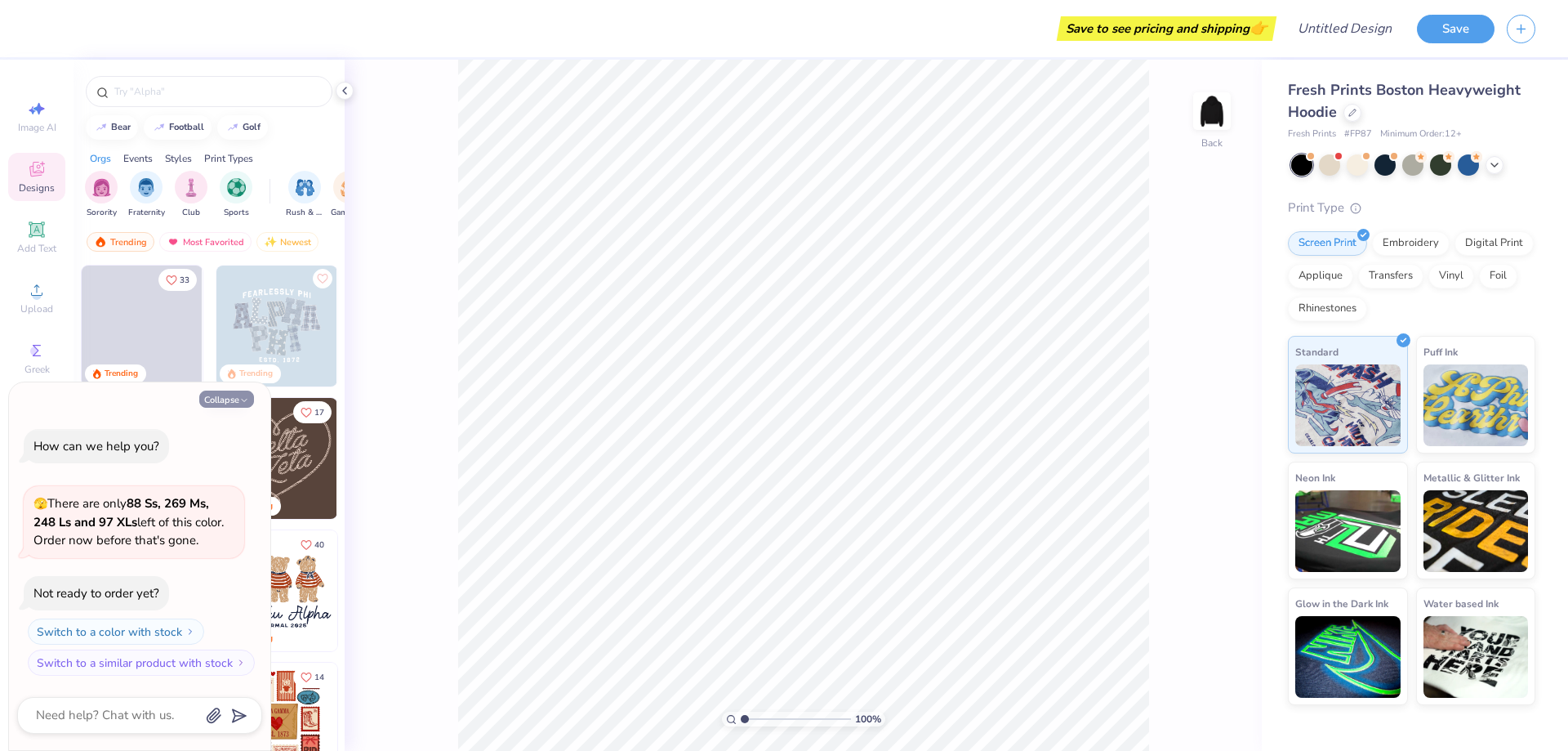
click at [241, 398] on icon "button" at bounding box center [244, 400] width 10 height 10
type textarea "x"
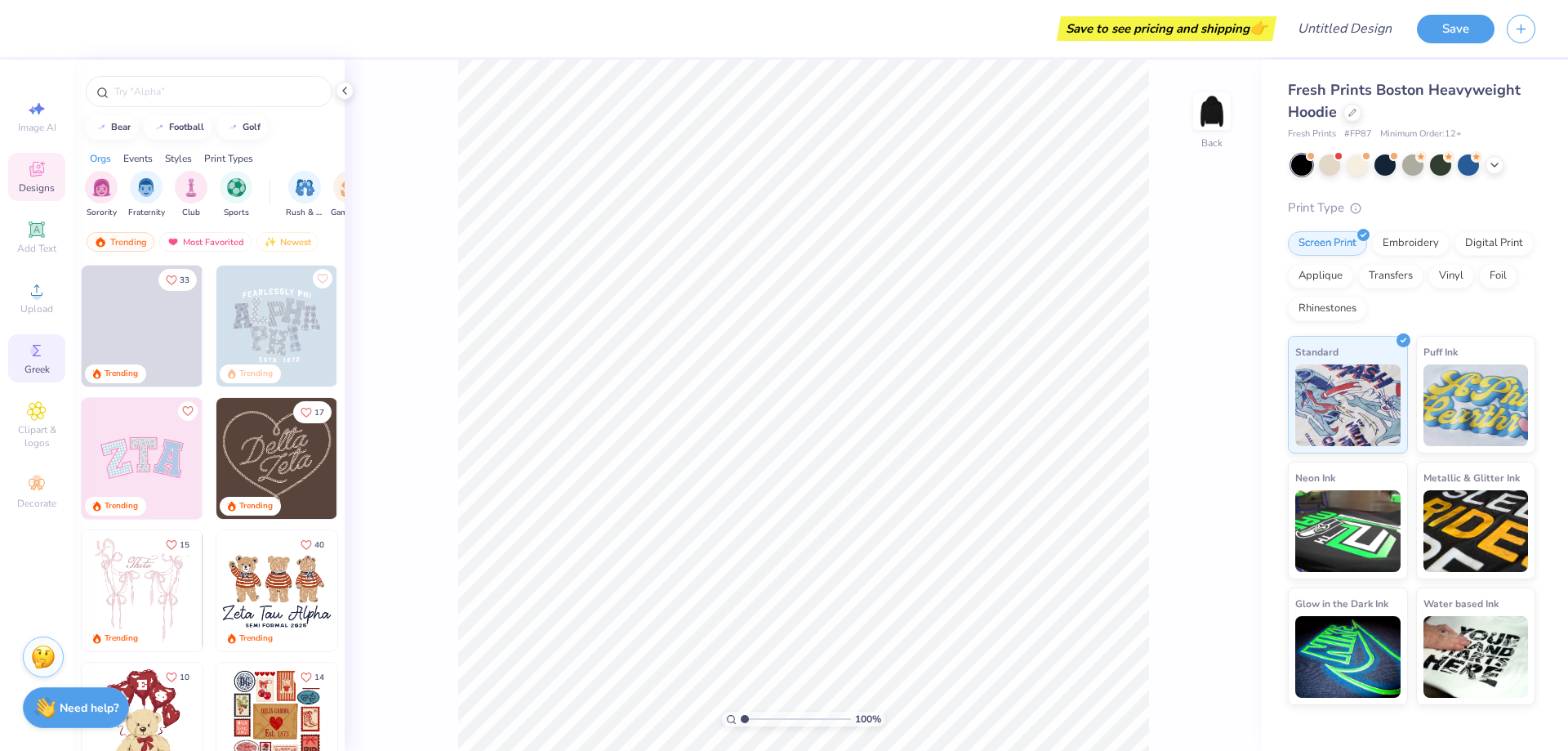
click at [31, 360] on div "Greek" at bounding box center [37, 358] width 57 height 48
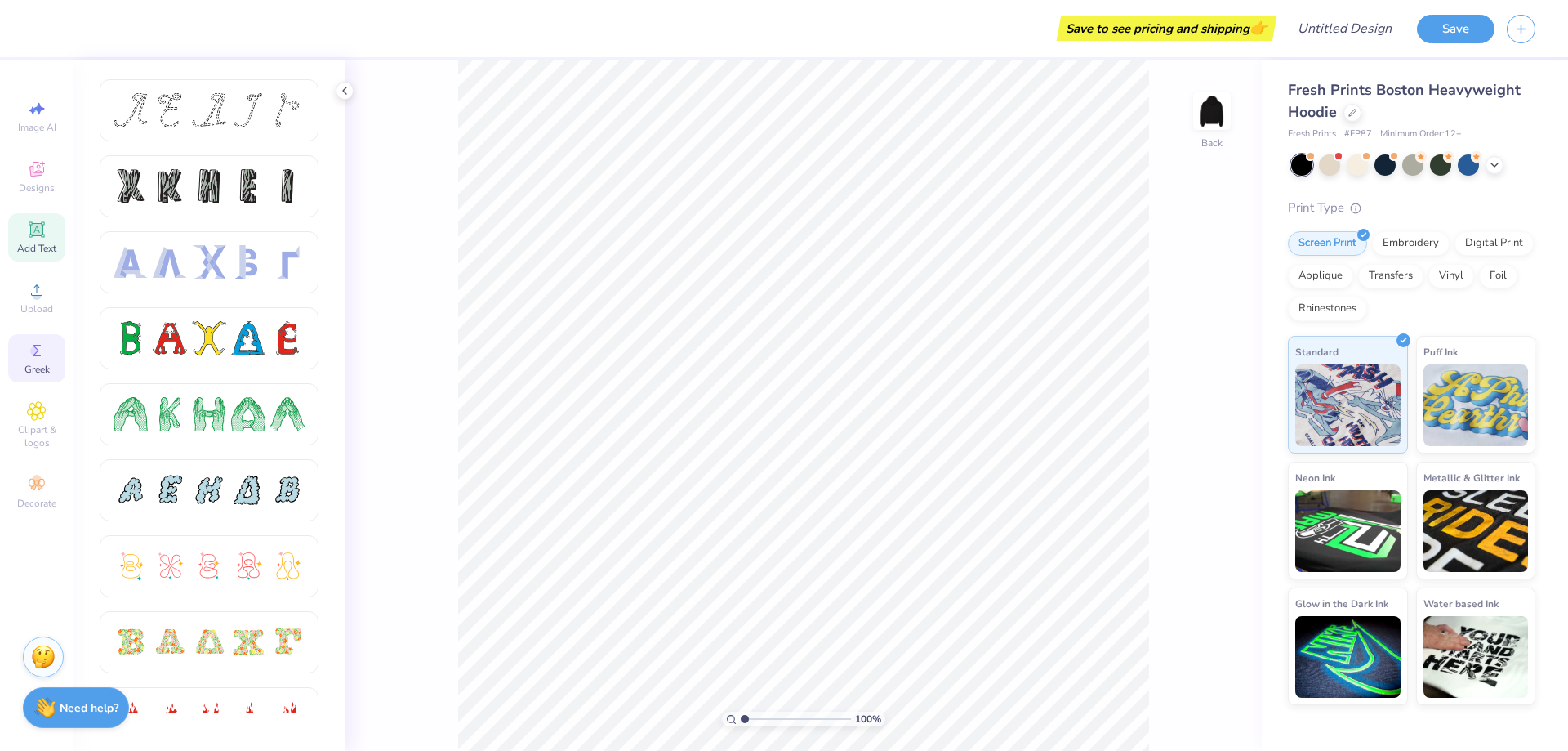
click at [27, 222] on icon at bounding box center [37, 230] width 20 height 20
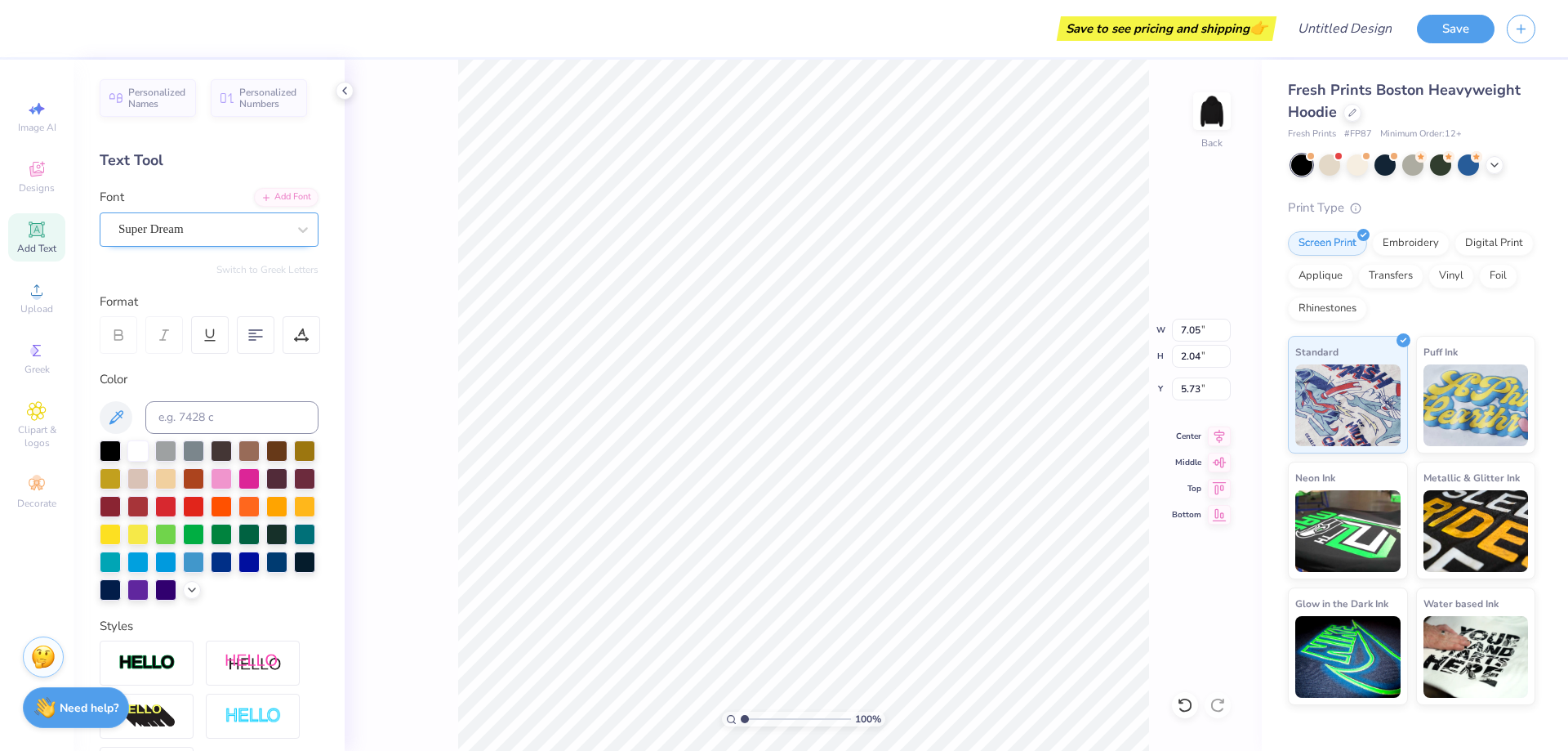
type textarea "2000"
click at [250, 241] on div "Super Dream" at bounding box center [209, 229] width 219 height 35
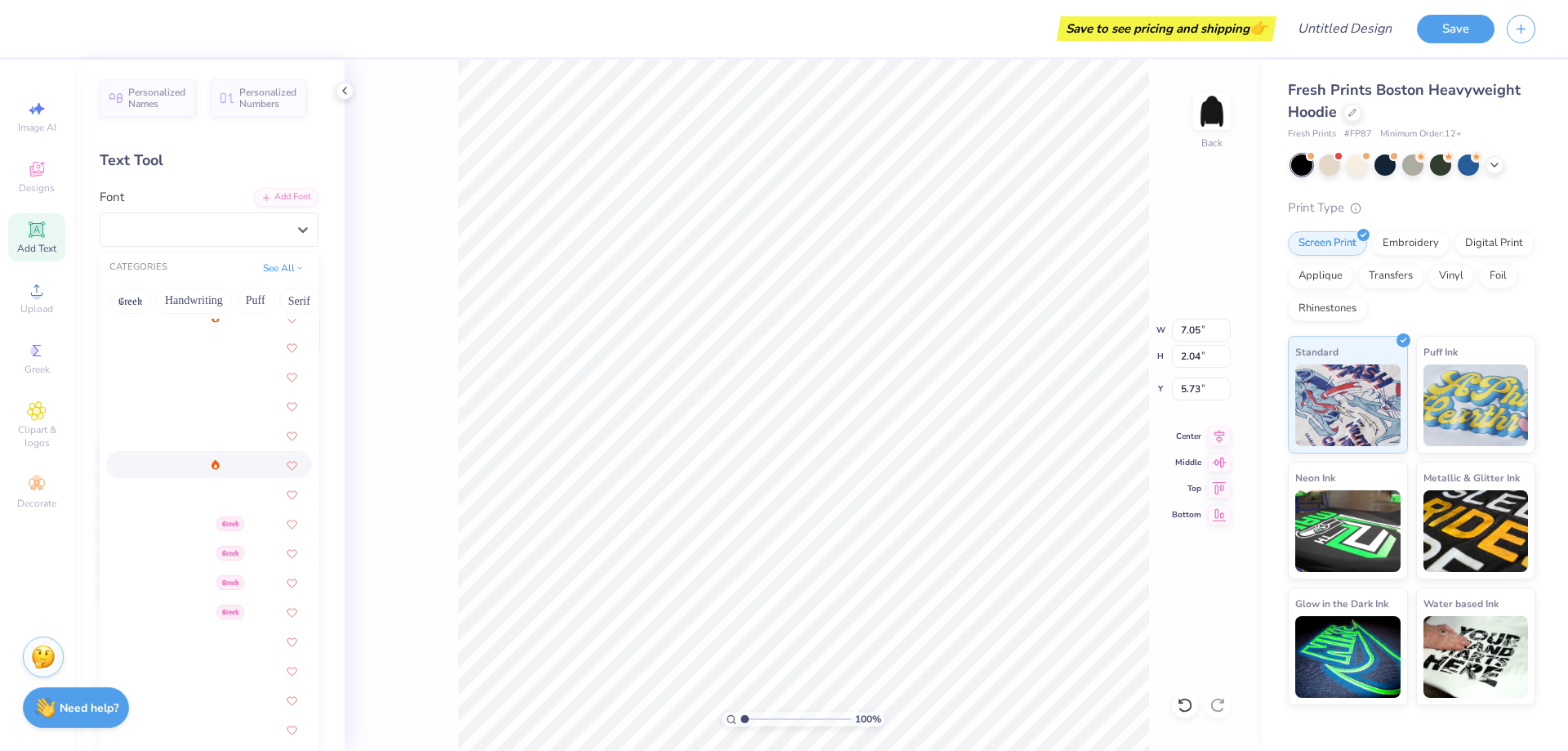
scroll to position [102, 0]
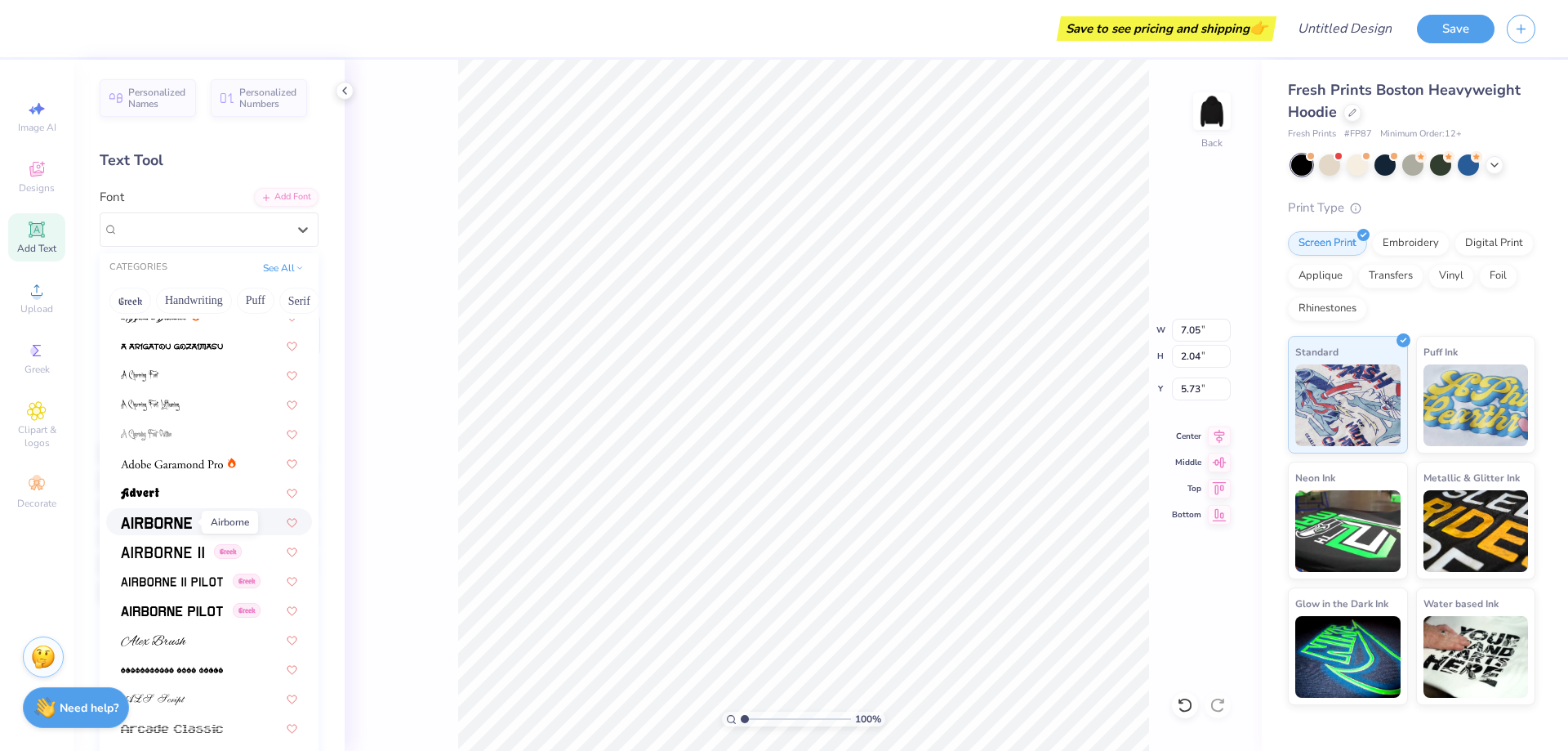
click at [156, 514] on span at bounding box center [157, 521] width 71 height 17
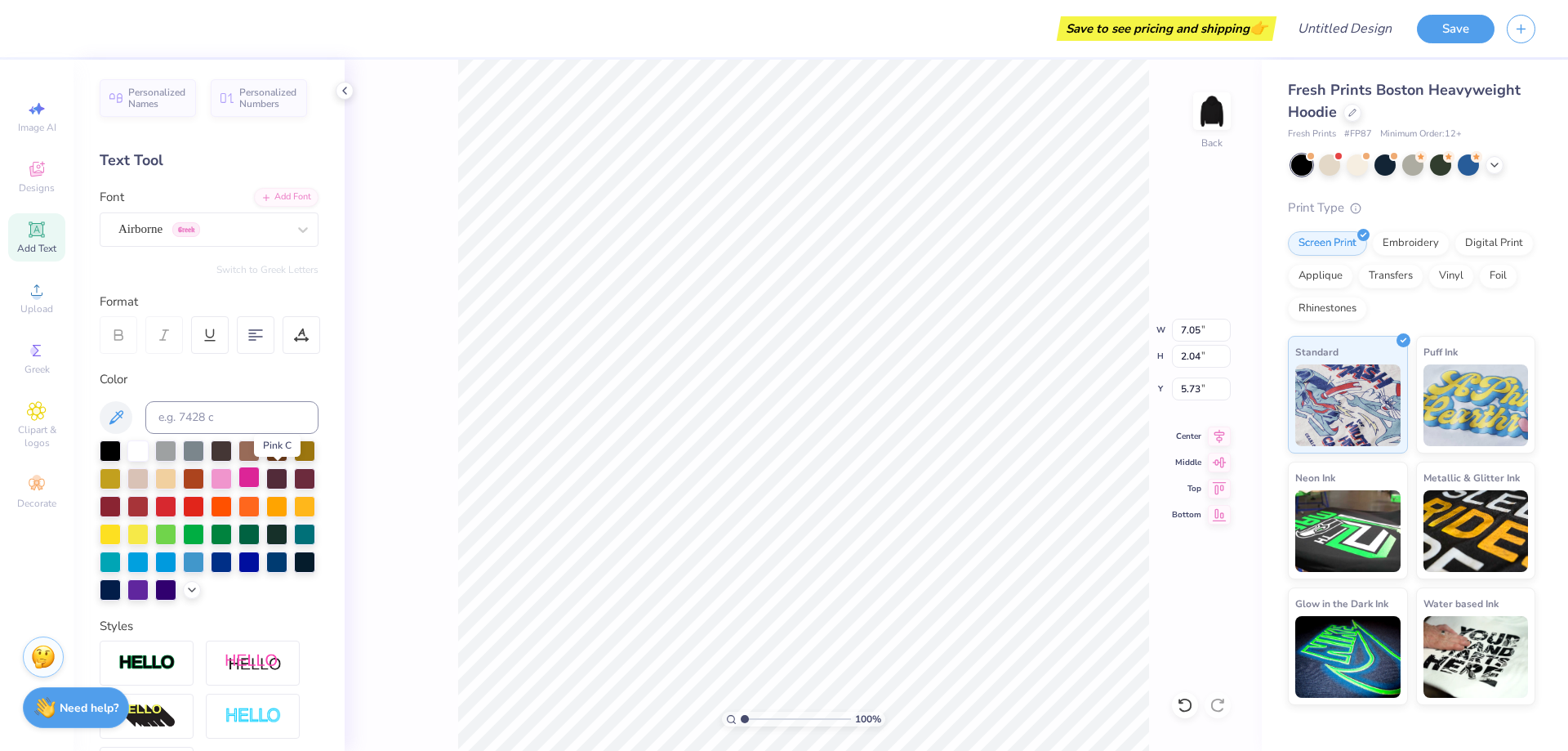
click at [260, 477] on div at bounding box center [249, 478] width 21 height 21
type input "8.68"
type input "2.61"
type input "9.99"
type input "9.34"
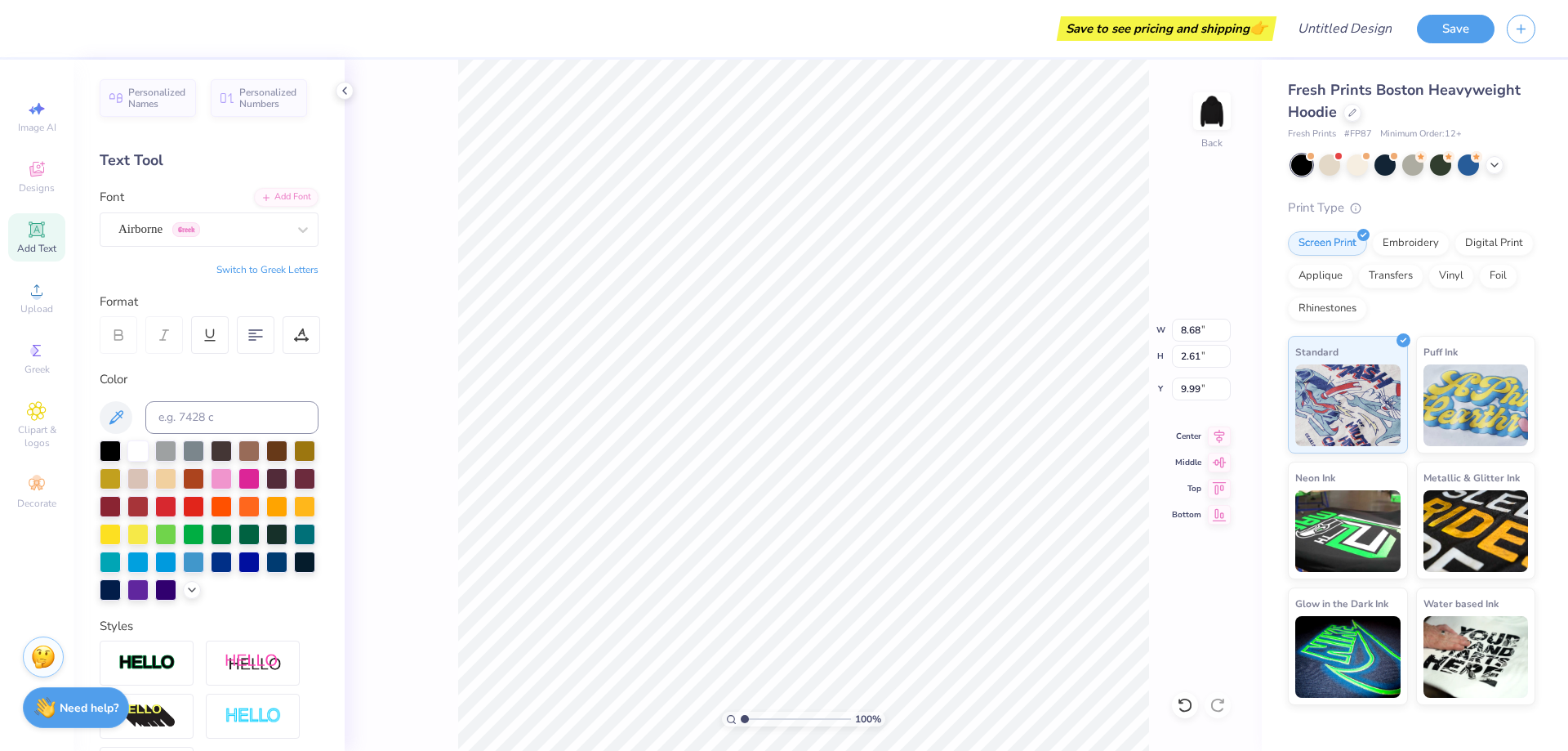
type input "2.82"
type input "9.79"
click at [30, 241] on div "Add Text" at bounding box center [37, 237] width 57 height 48
type textarea "KAPPA TAU"
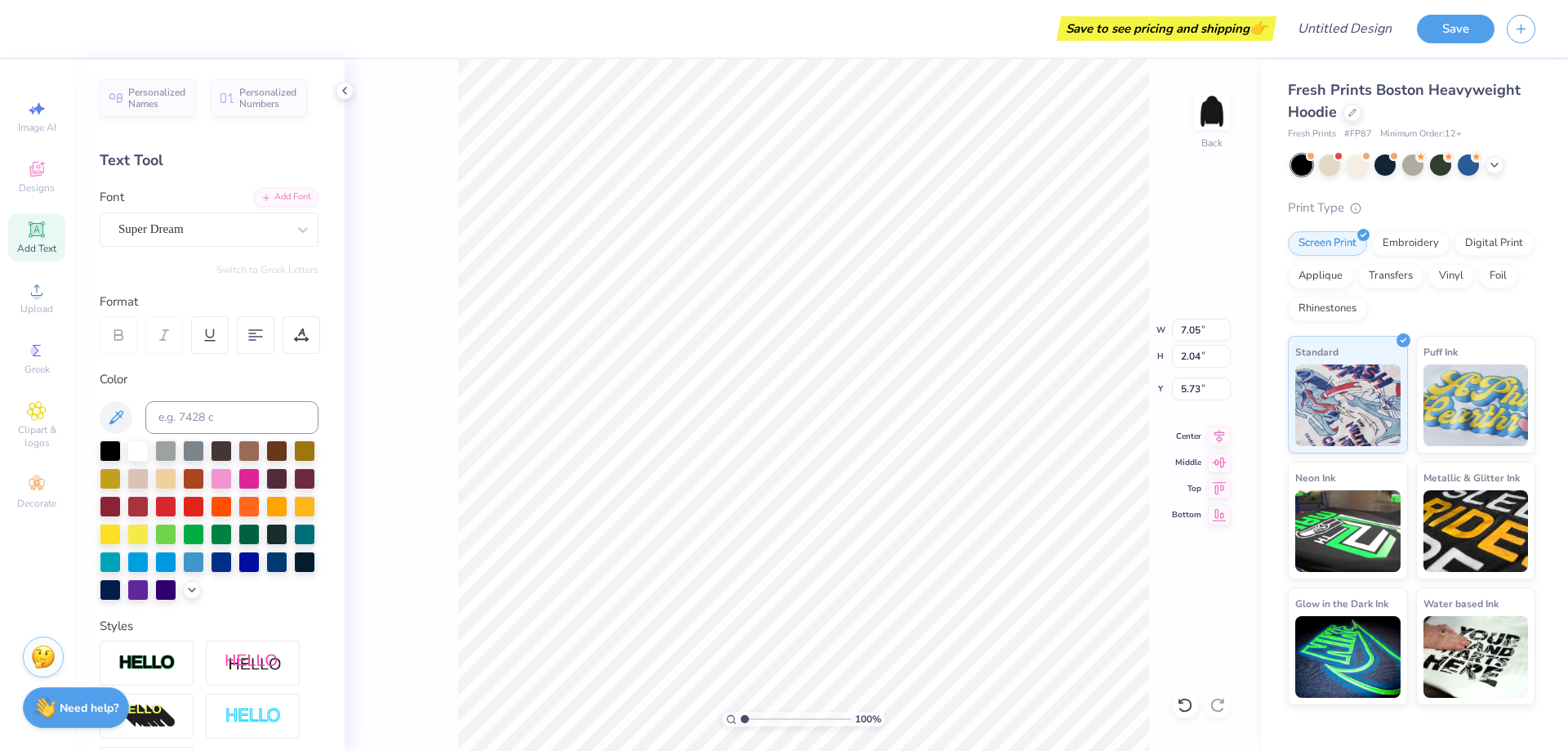
scroll to position [14, 4]
click at [259, 240] on div at bounding box center [202, 229] width 168 height 22
type input "9.34"
type input "2.82"
type input "9.79"
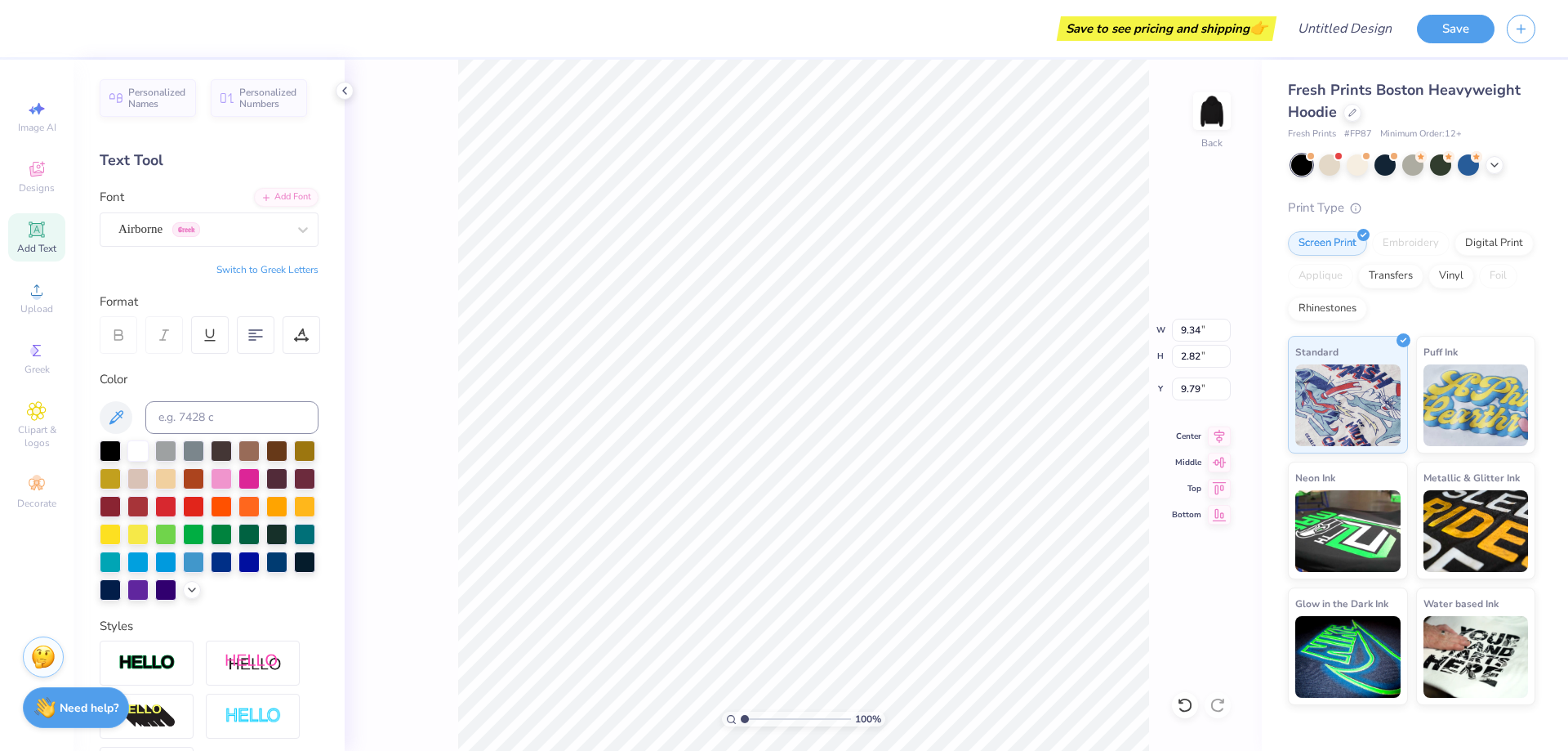
type input "14.15"
type input "2.04"
type input "5.73"
type input "9.34"
type input "2.82"
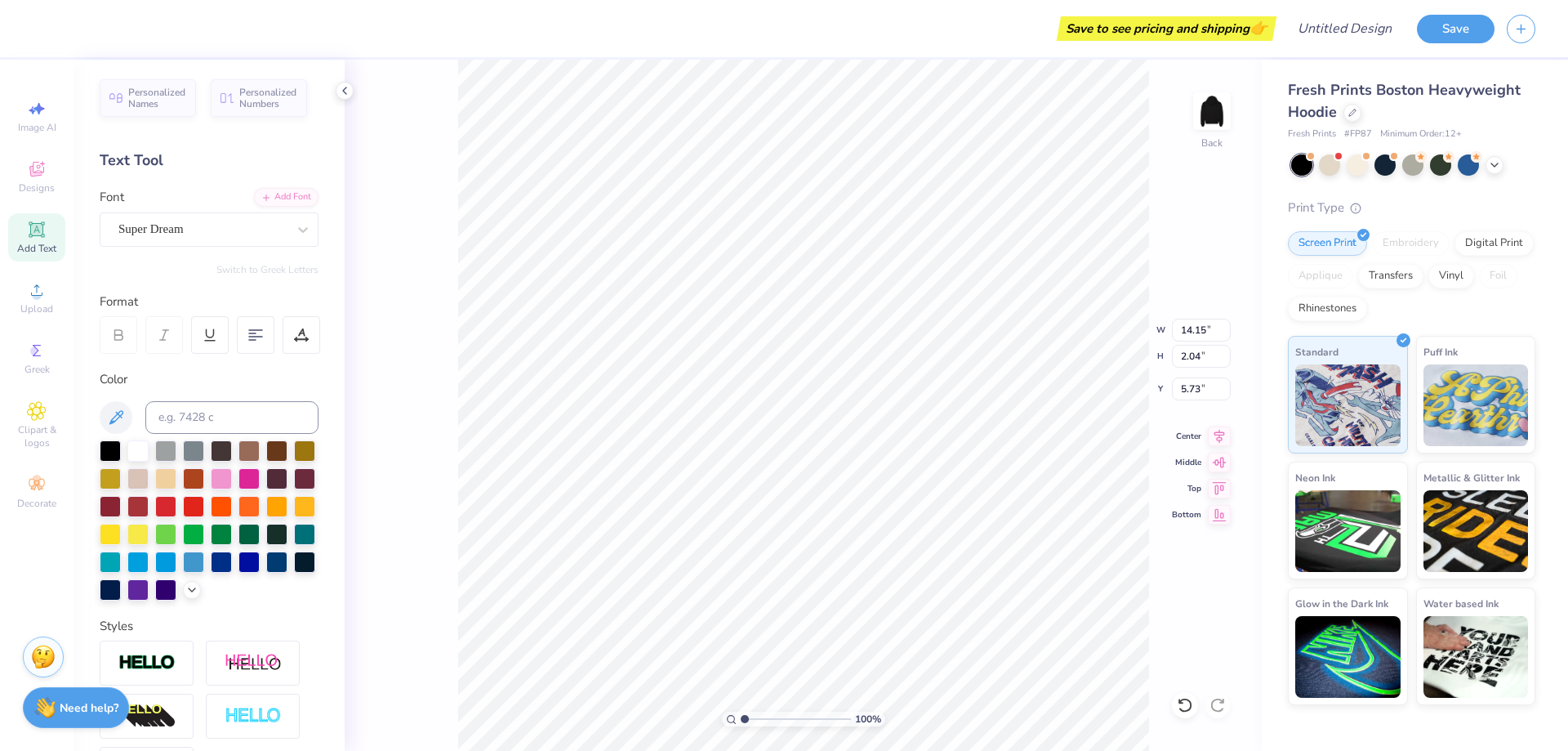
type input "9.79"
click at [224, 236] on div "Airborne Greek" at bounding box center [202, 229] width 172 height 25
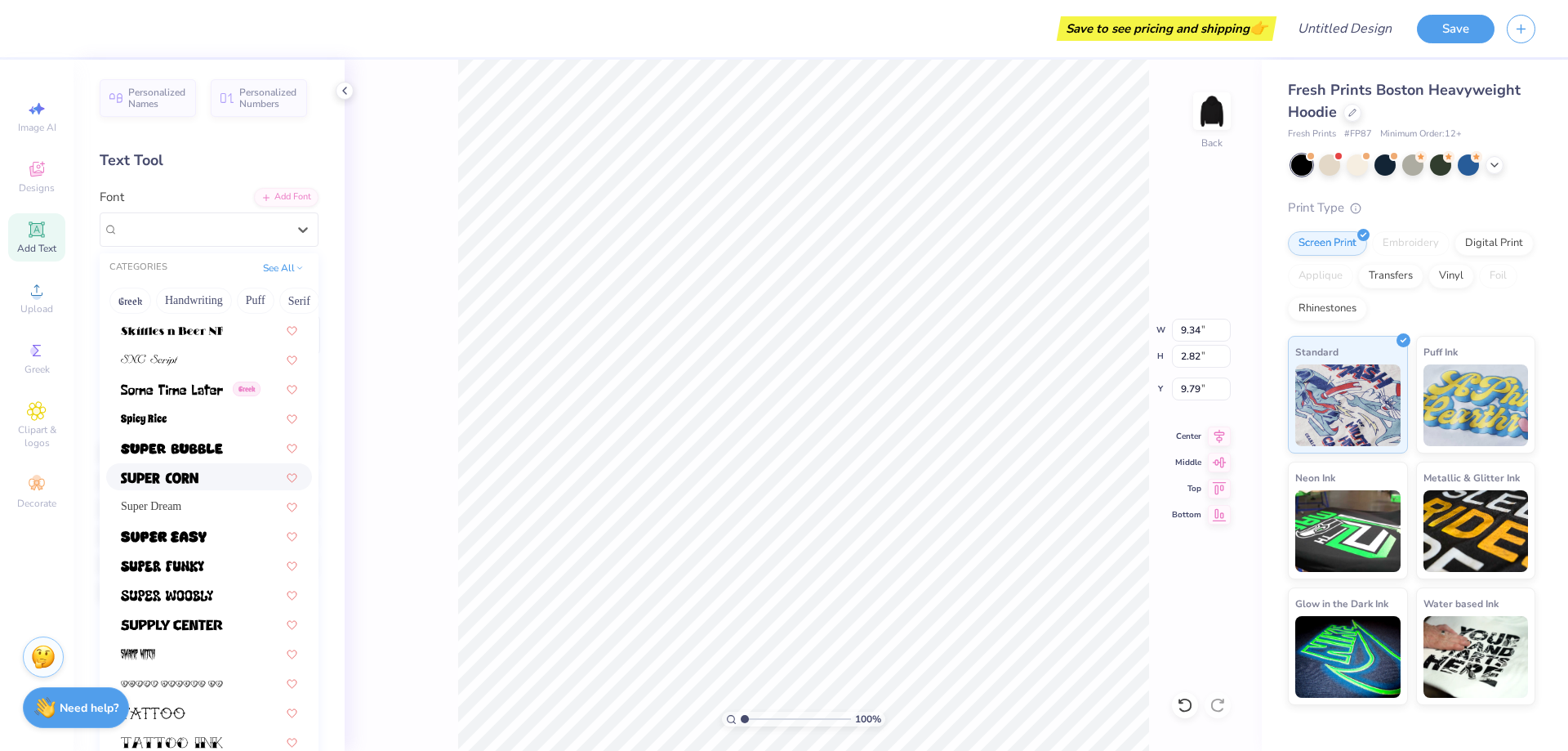
scroll to position [7852, 0]
click at [154, 499] on span "Super Dream" at bounding box center [151, 505] width 61 height 17
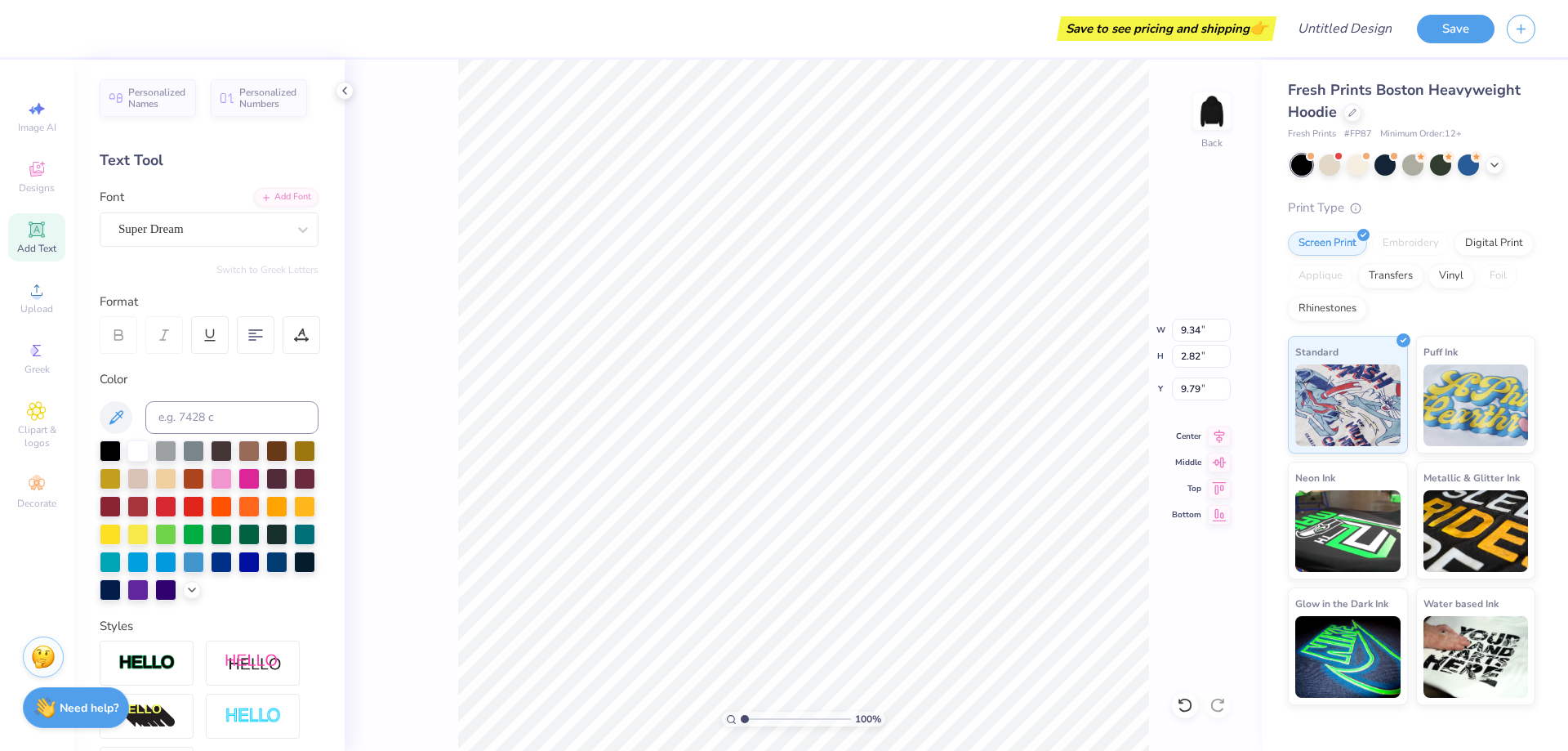
type input "2.69"
type input "9.85"
click at [238, 227] on div "Super Dream" at bounding box center [202, 229] width 172 height 25
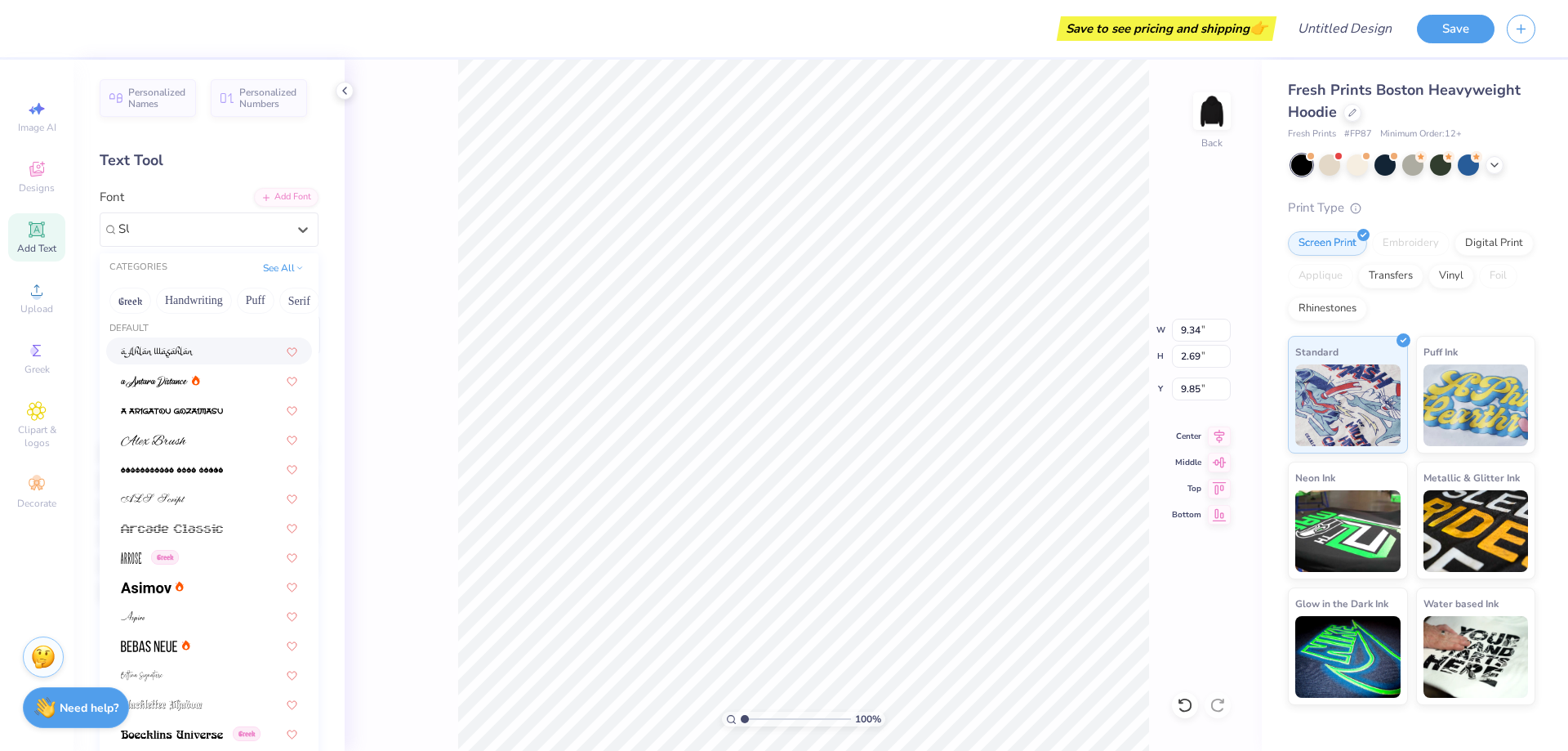
scroll to position [0, 0]
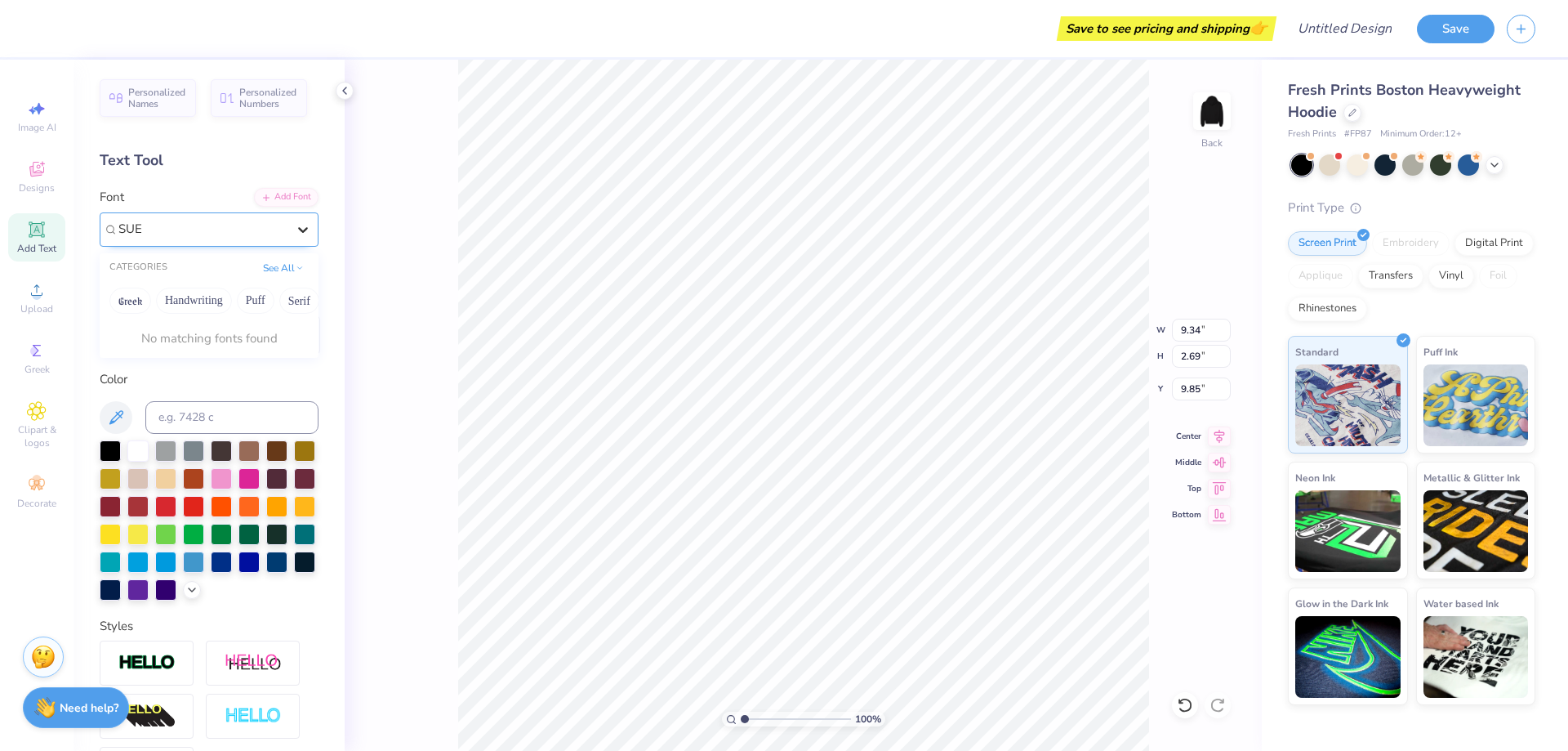
type input "SU"
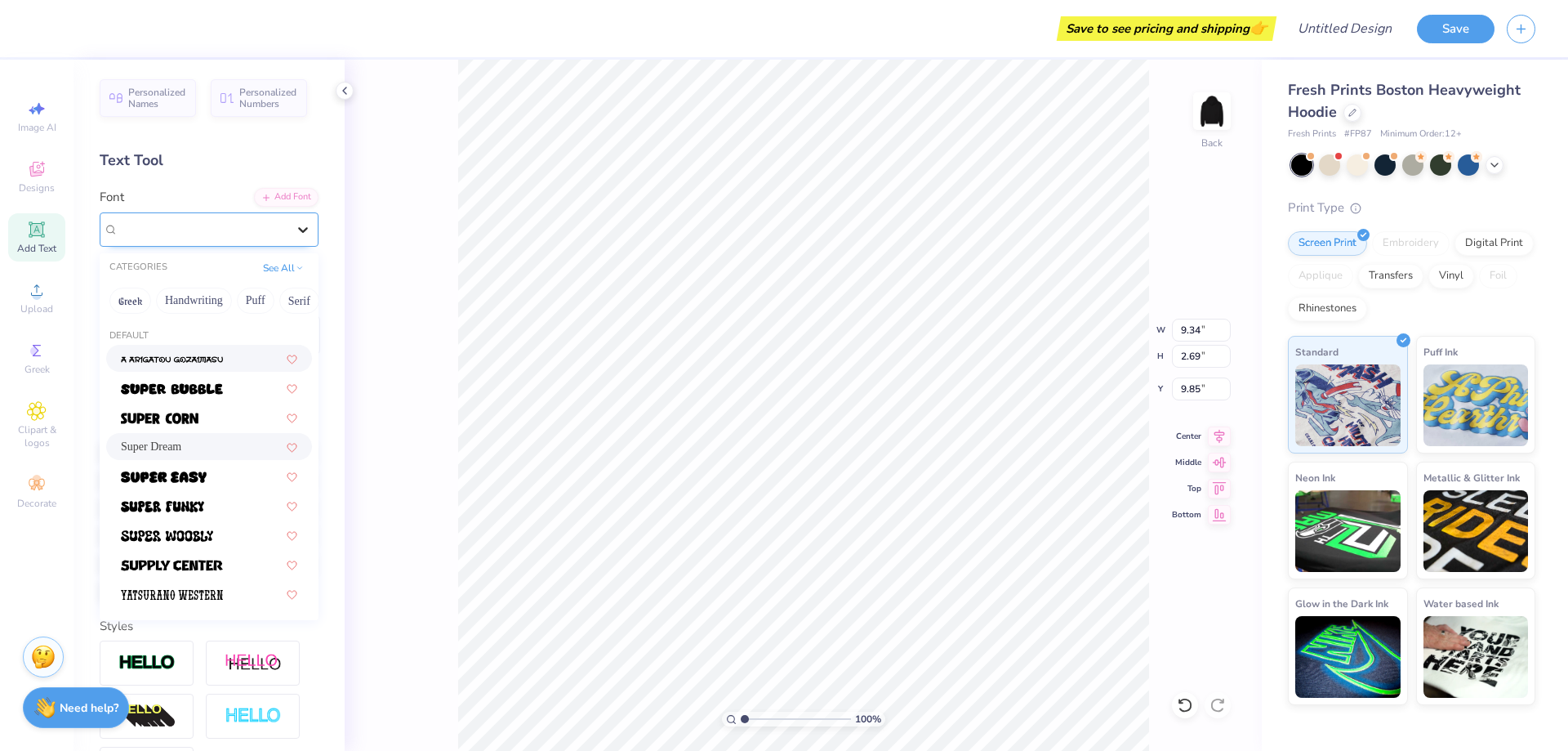
click at [295, 233] on icon at bounding box center [303, 230] width 16 height 16
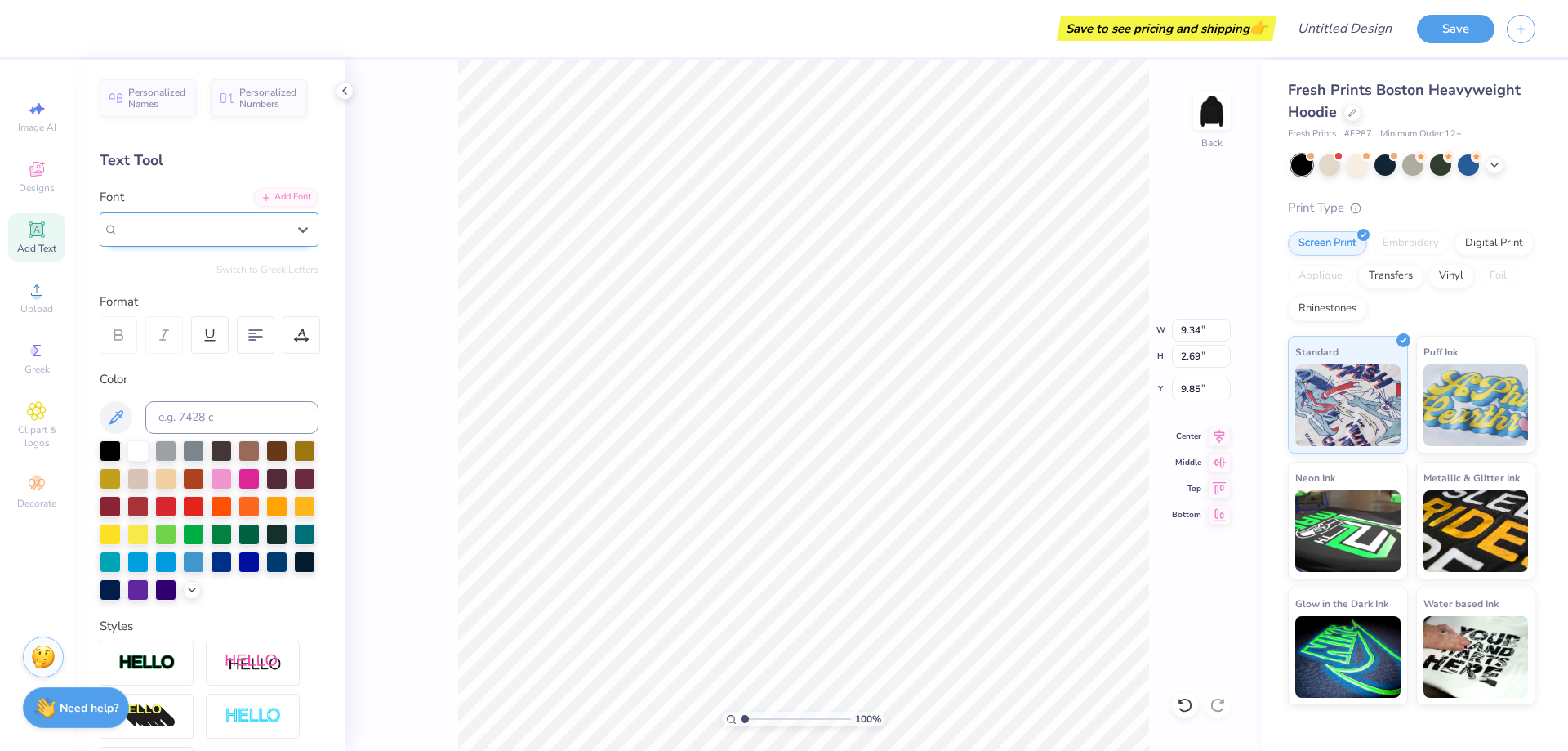
click at [261, 232] on div "Super Dream" at bounding box center [202, 229] width 168 height 19
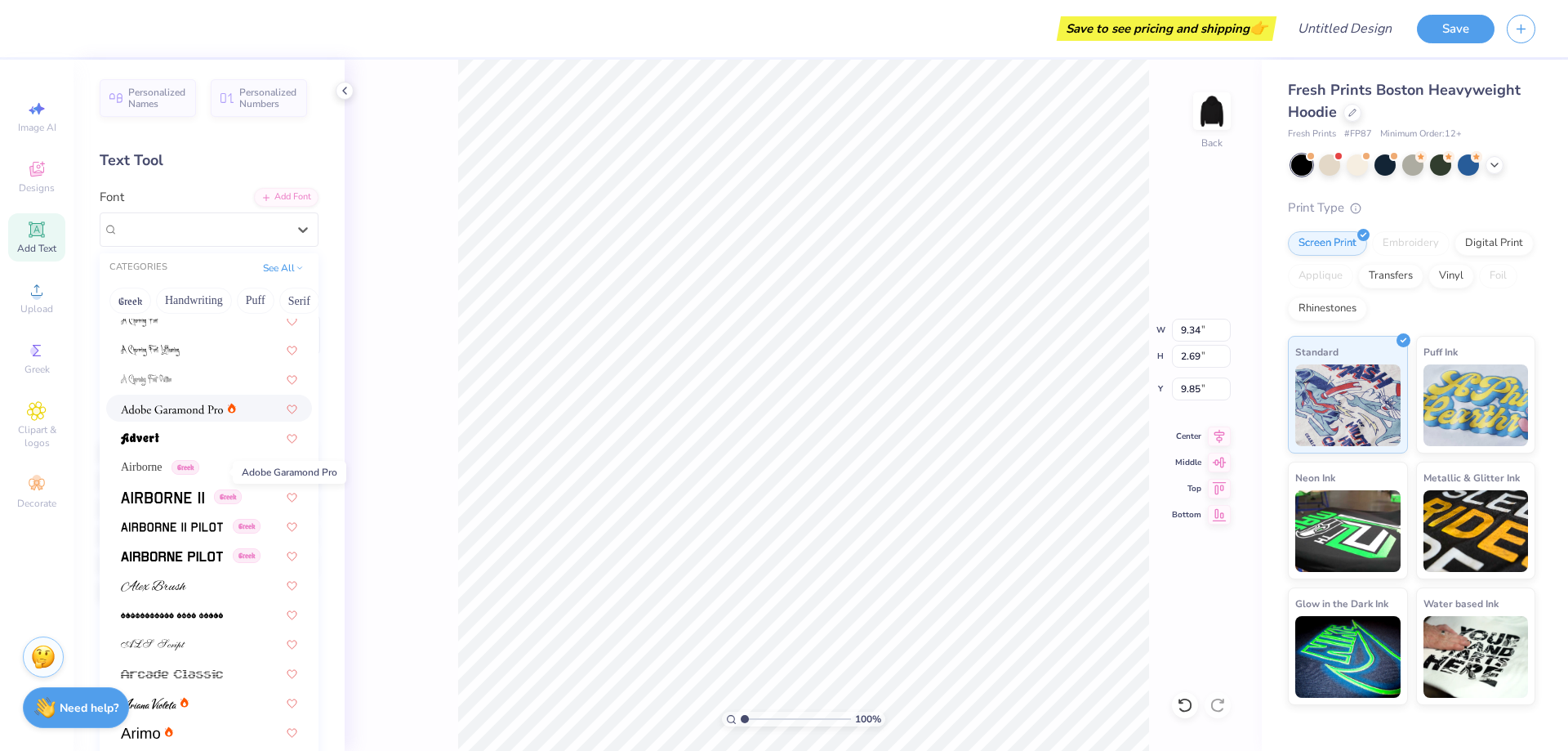
scroll to position [184, 0]
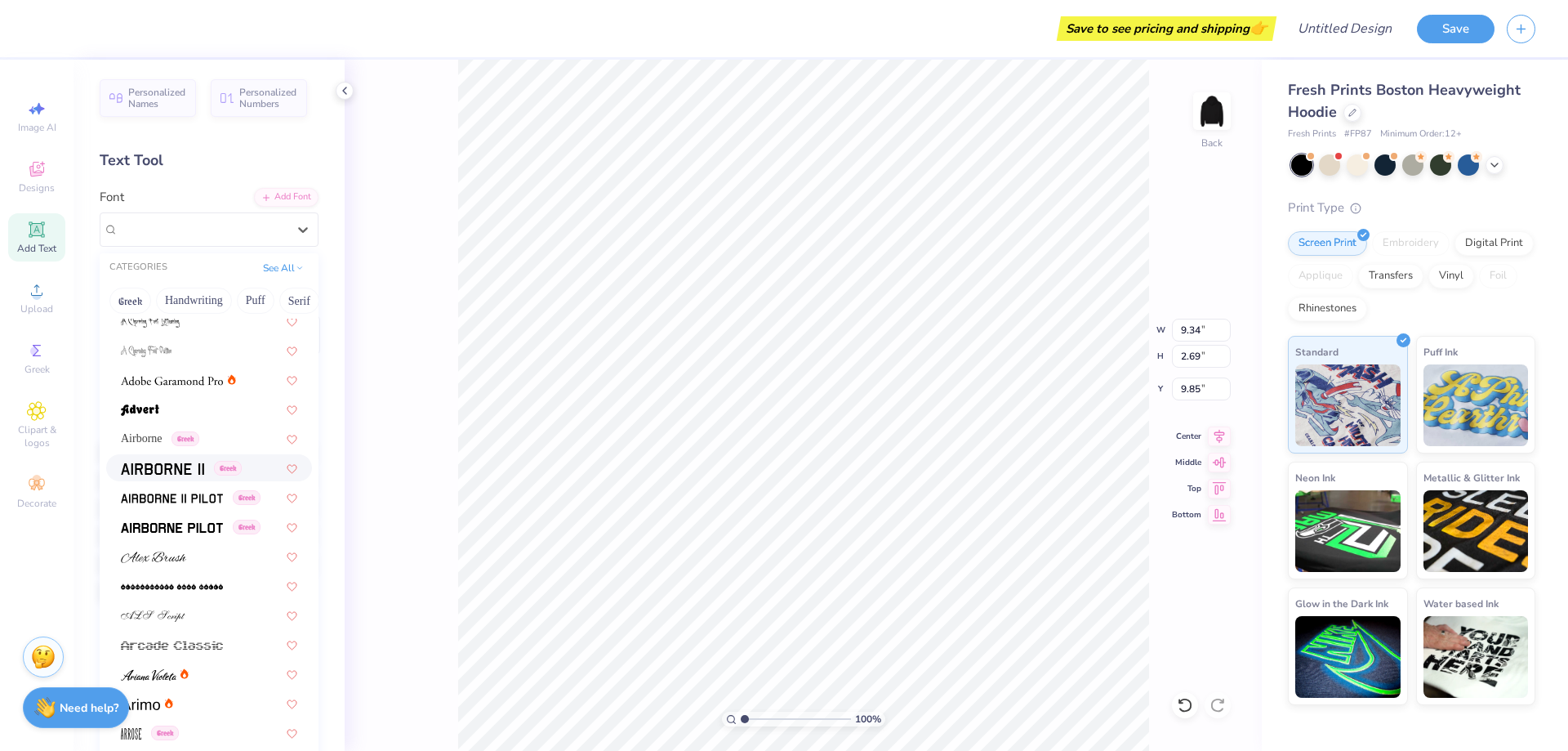
click at [162, 478] on div "Greek" at bounding box center [208, 468] width 206 height 27
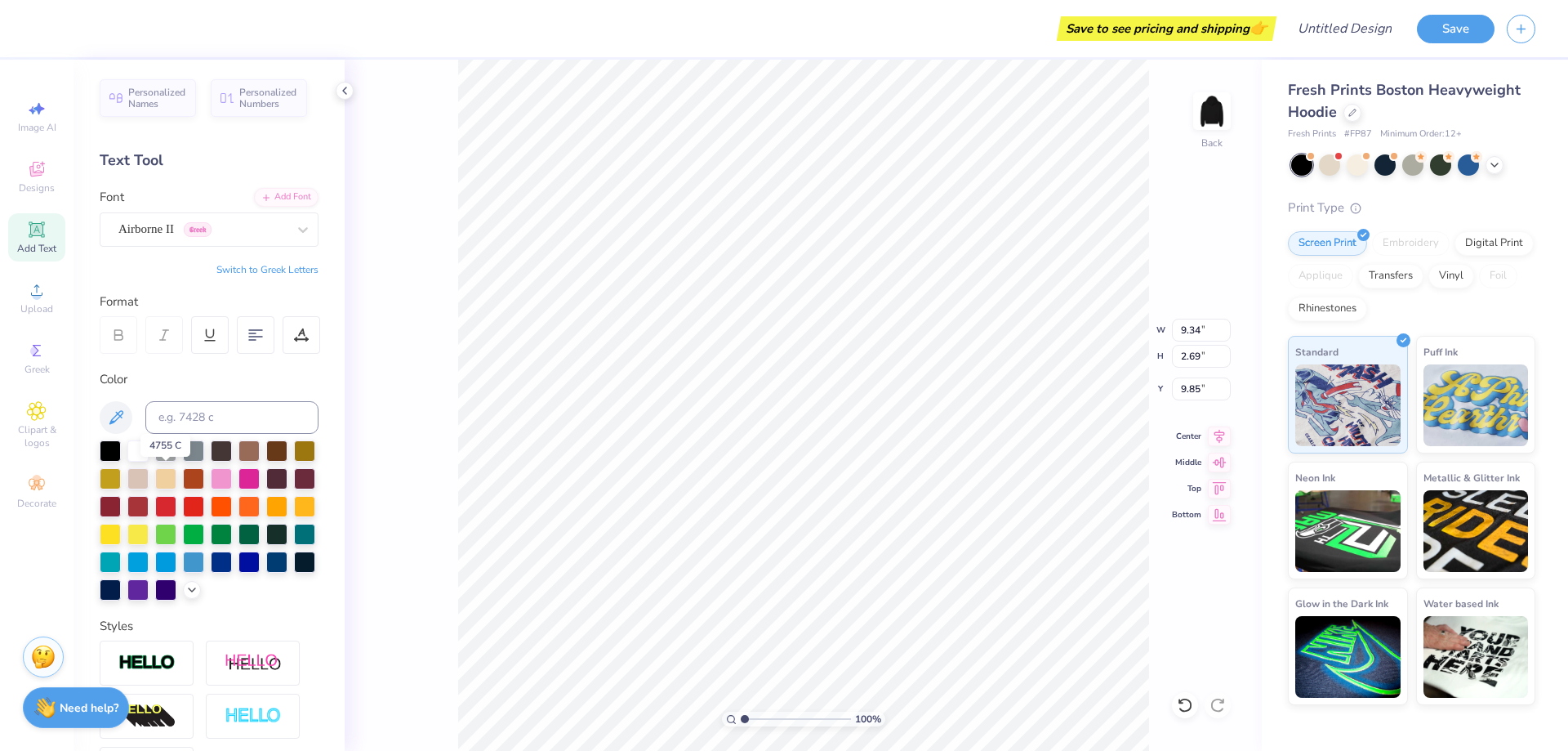
type input "9.24"
type input "2.82"
type input "9.79"
click at [297, 229] on icon at bounding box center [303, 230] width 16 height 16
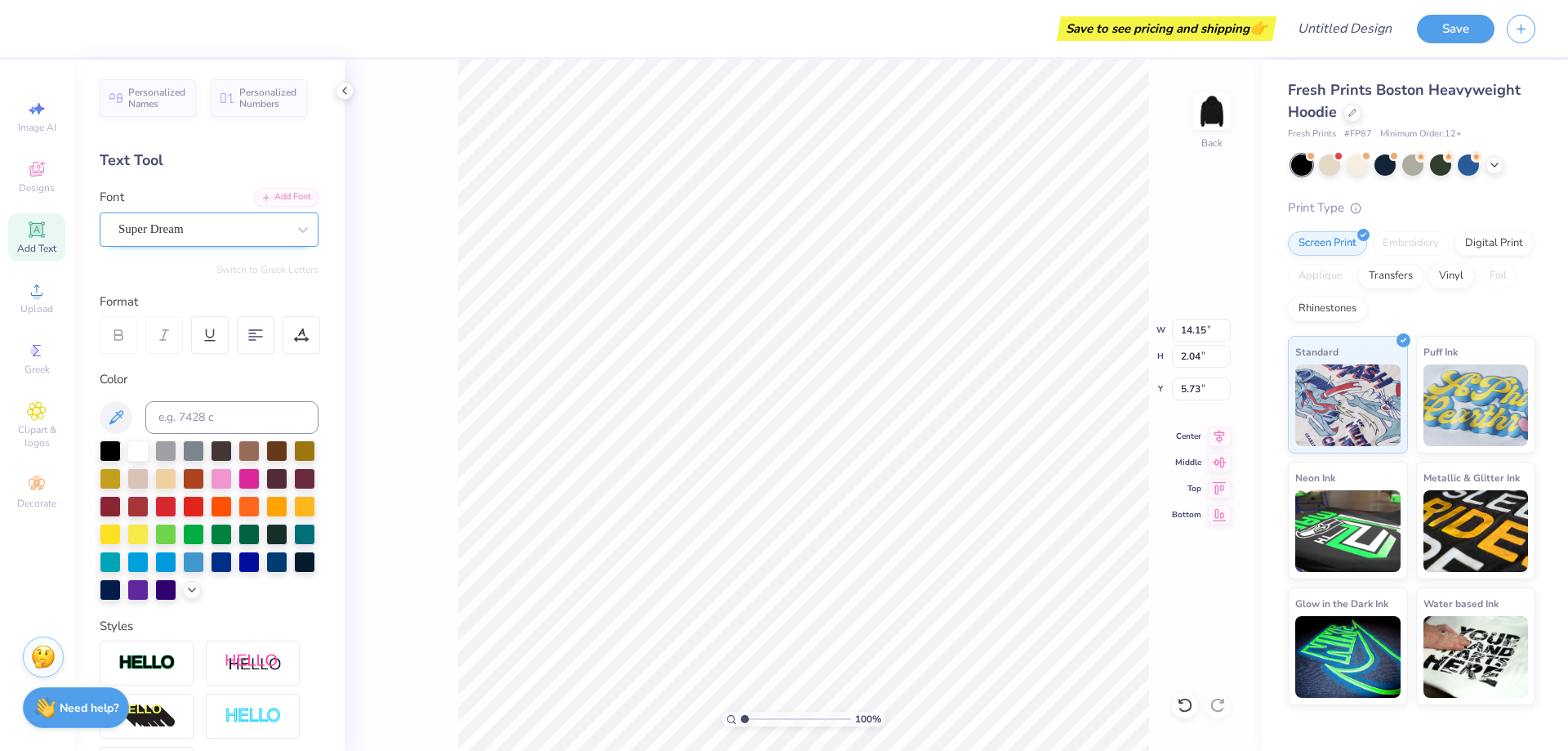
click at [214, 225] on div "Super Dream" at bounding box center [202, 229] width 172 height 25
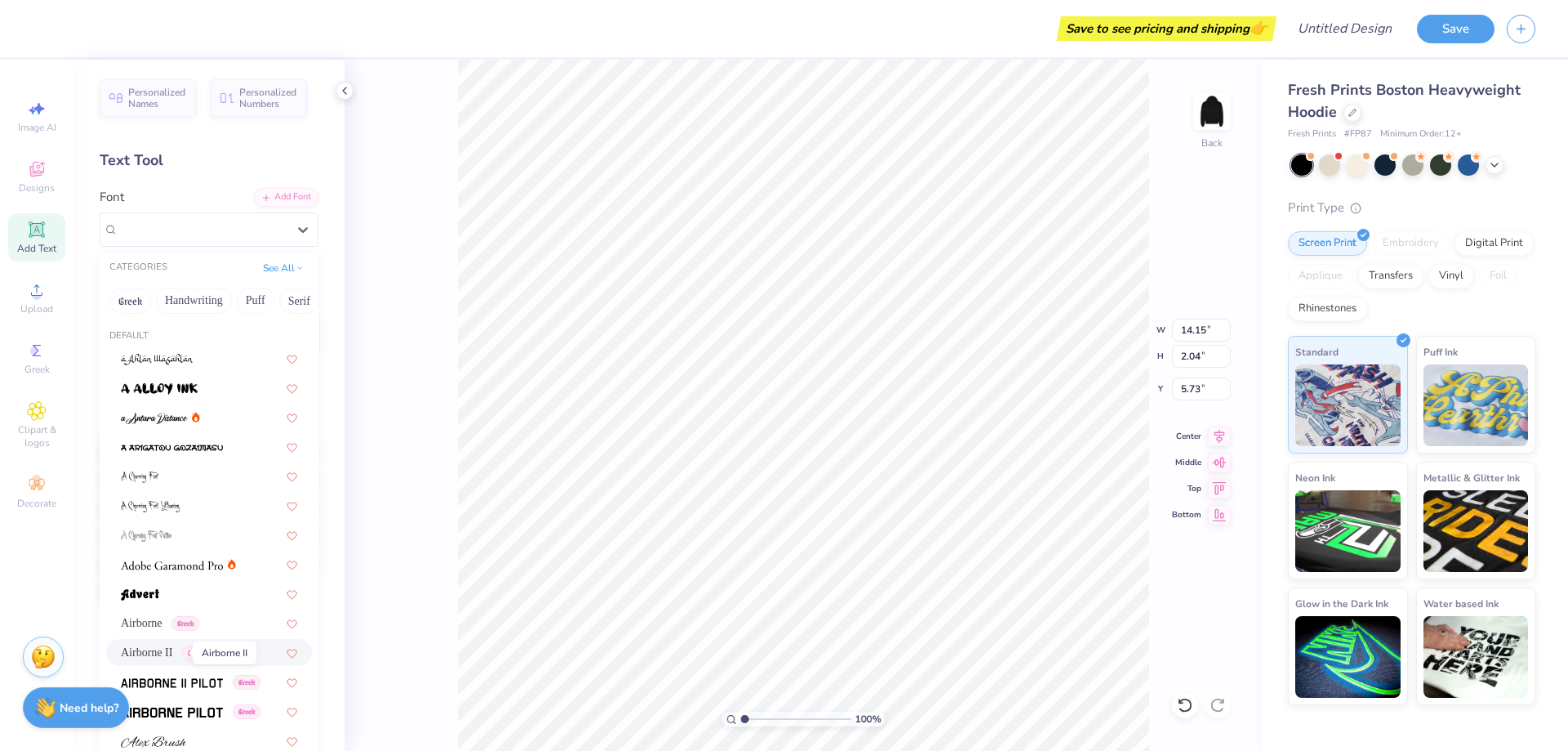
click at [152, 653] on span "Airborne II" at bounding box center [147, 652] width 52 height 17
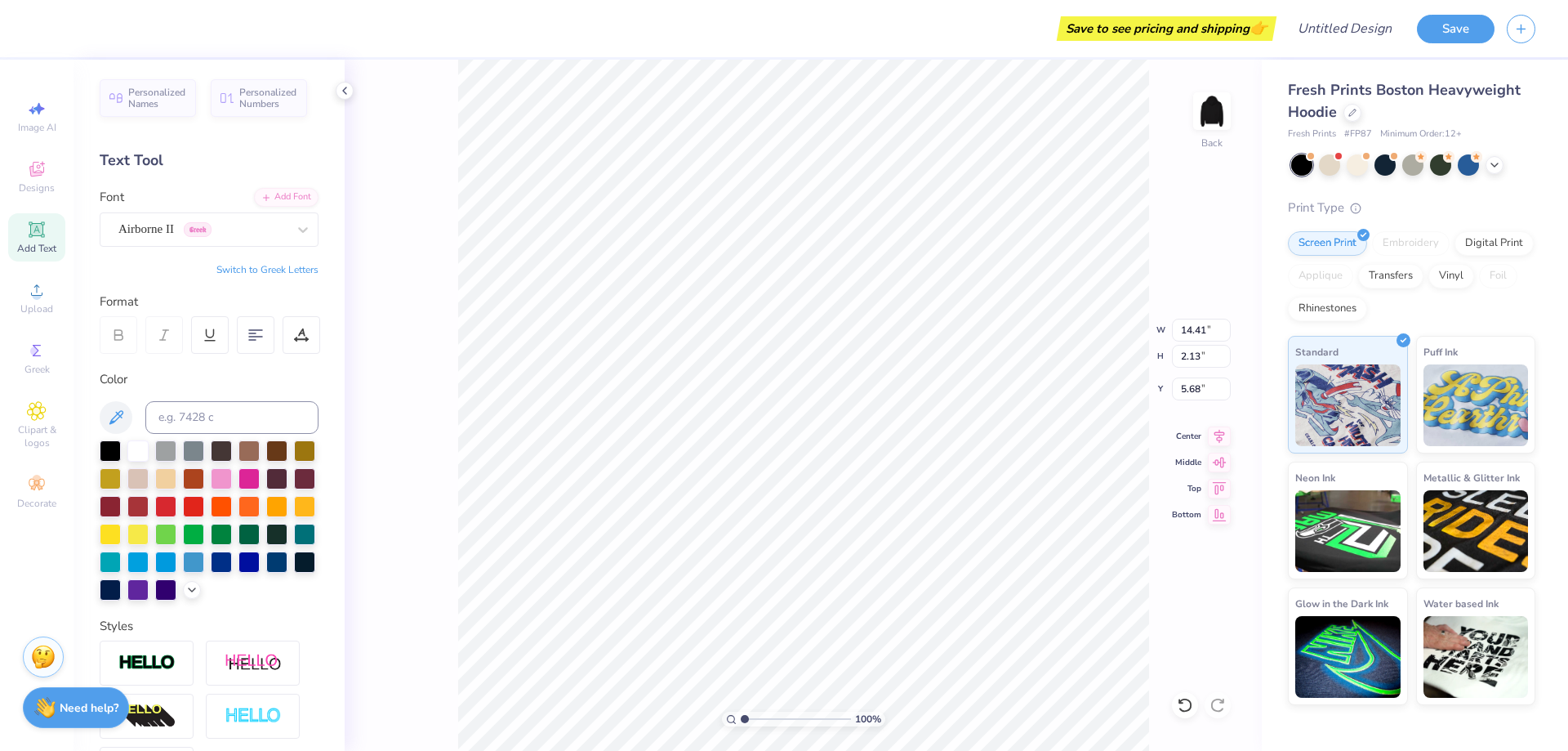
type input "14.41"
type input "2.13"
type input "5.68"
type input "8.23"
type input "1.22"
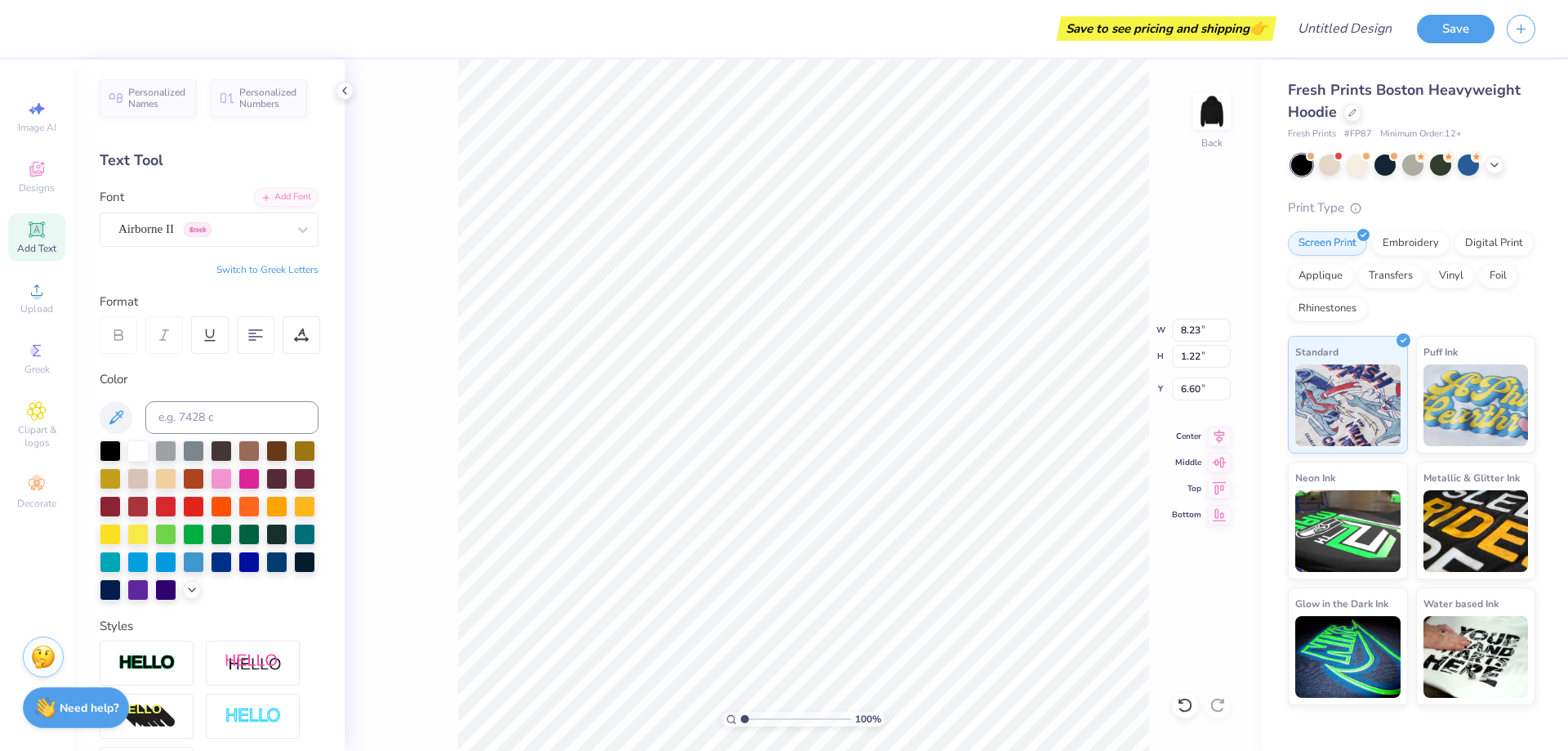
type input "3.00"
type input "6.34"
type input "0.94"
type input "3.00"
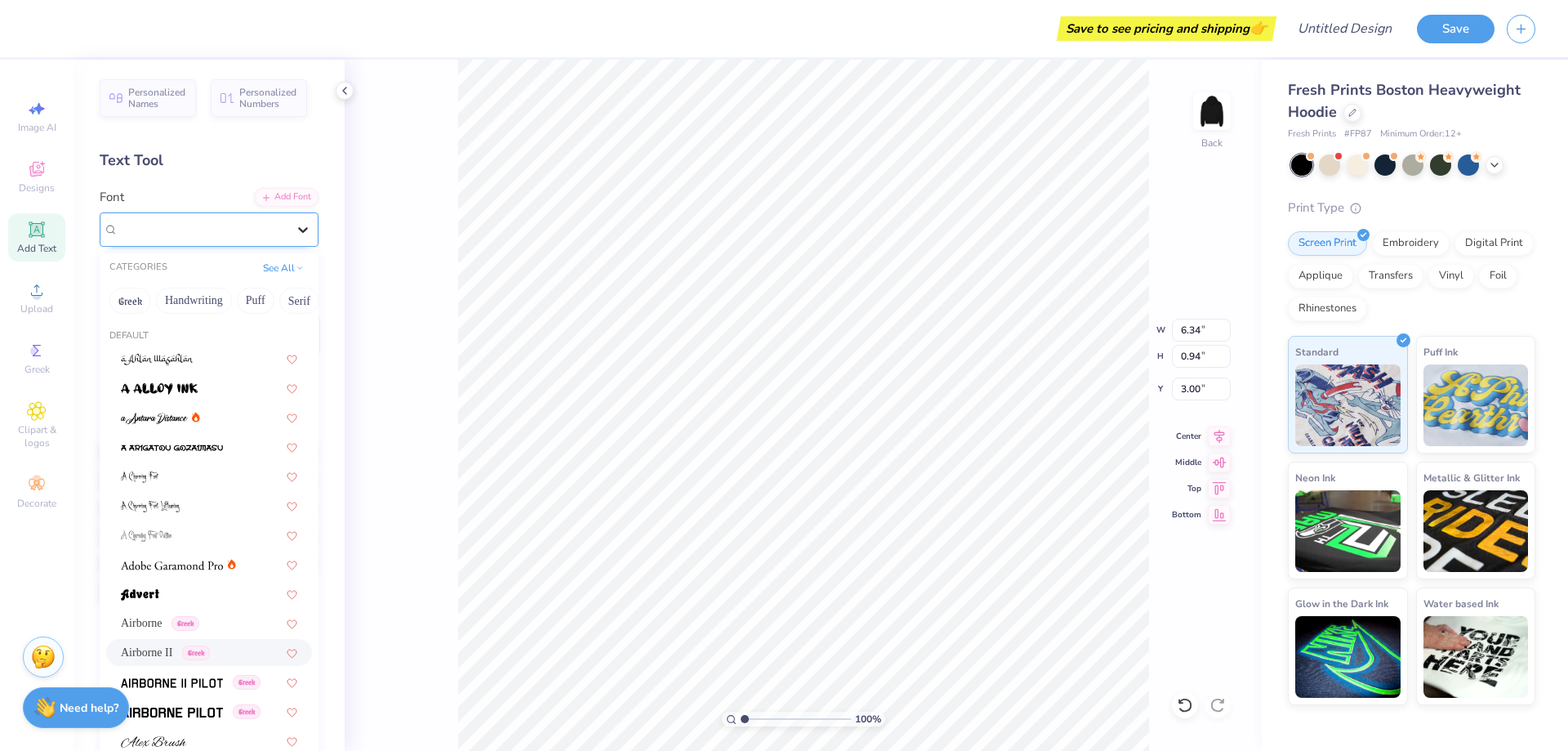
click at [295, 228] on icon at bounding box center [303, 230] width 16 height 16
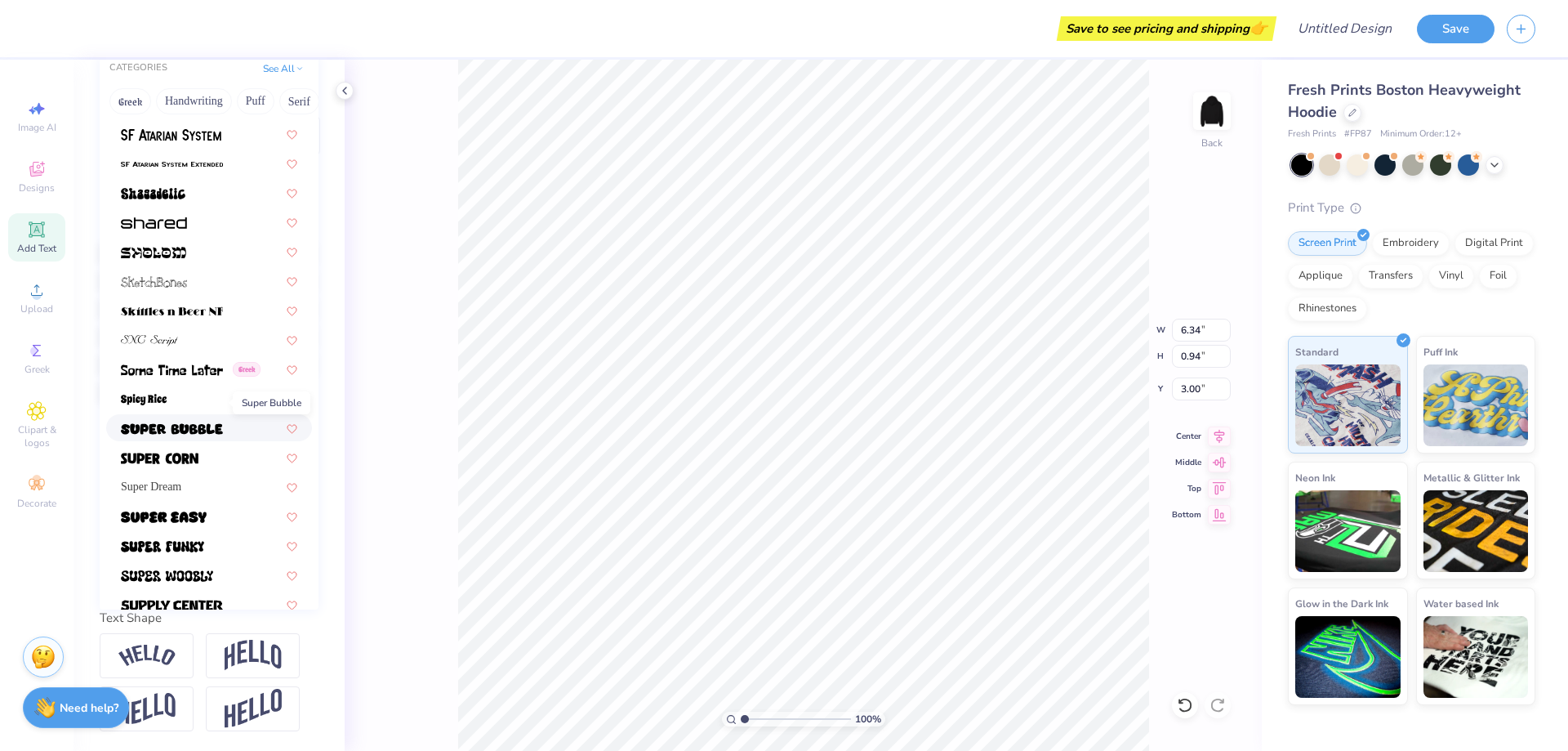
scroll to position [7697, 0]
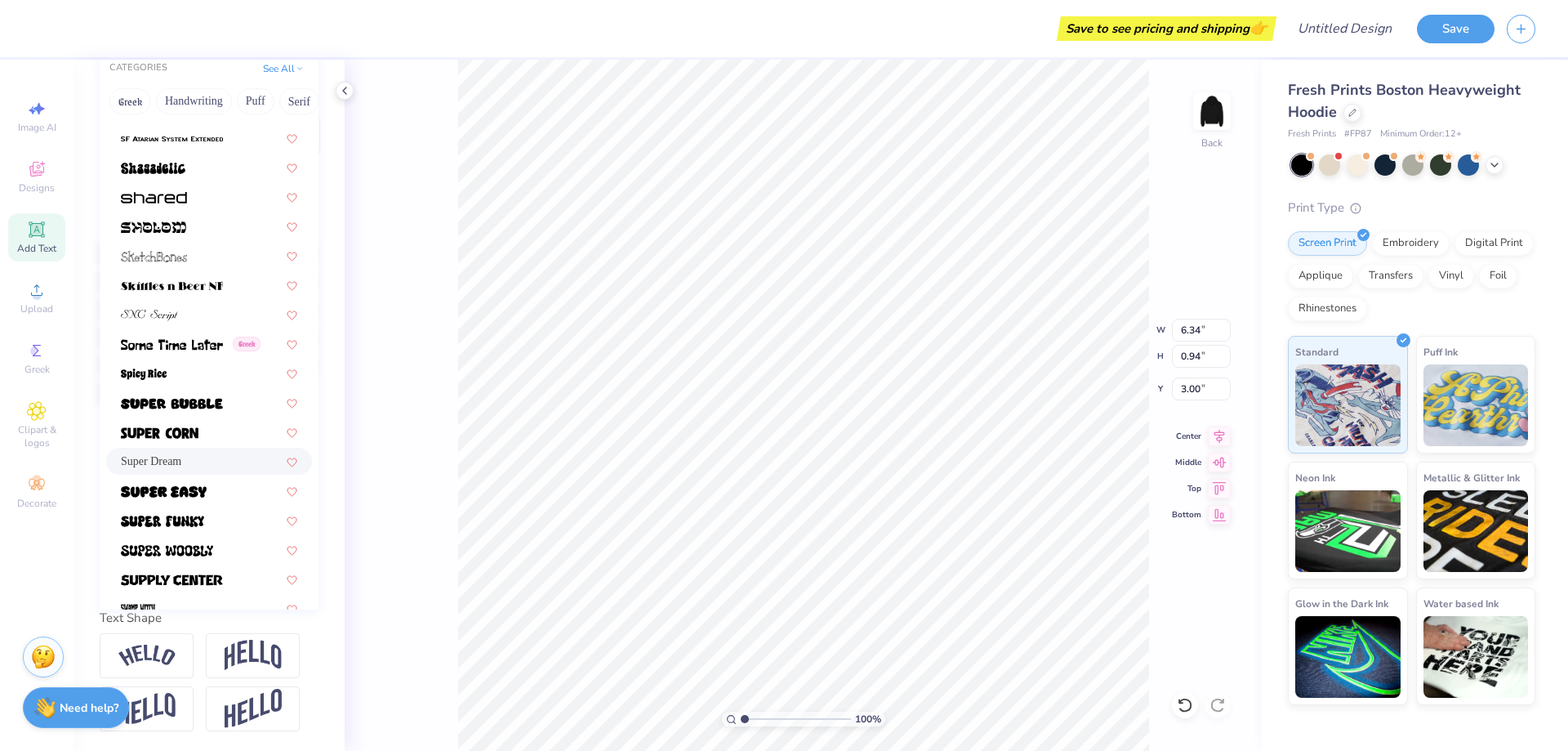
click at [154, 453] on span "Super Dream" at bounding box center [151, 461] width 61 height 17
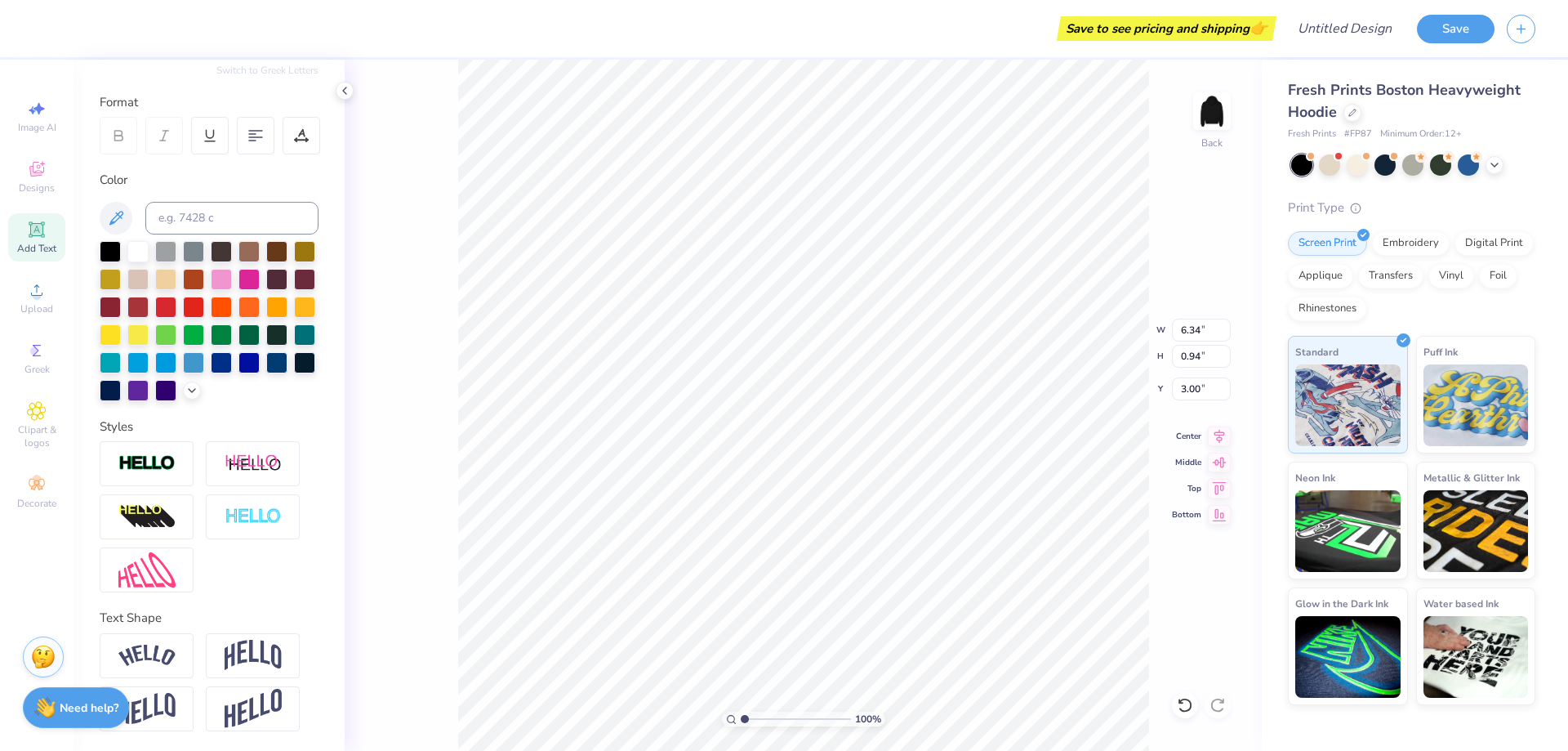
type input "6.23"
type input "0.90"
type input "3.02"
click at [260, 267] on div at bounding box center [249, 278] width 21 height 21
click at [20, 430] on span "Clipart & logos" at bounding box center [37, 436] width 57 height 26
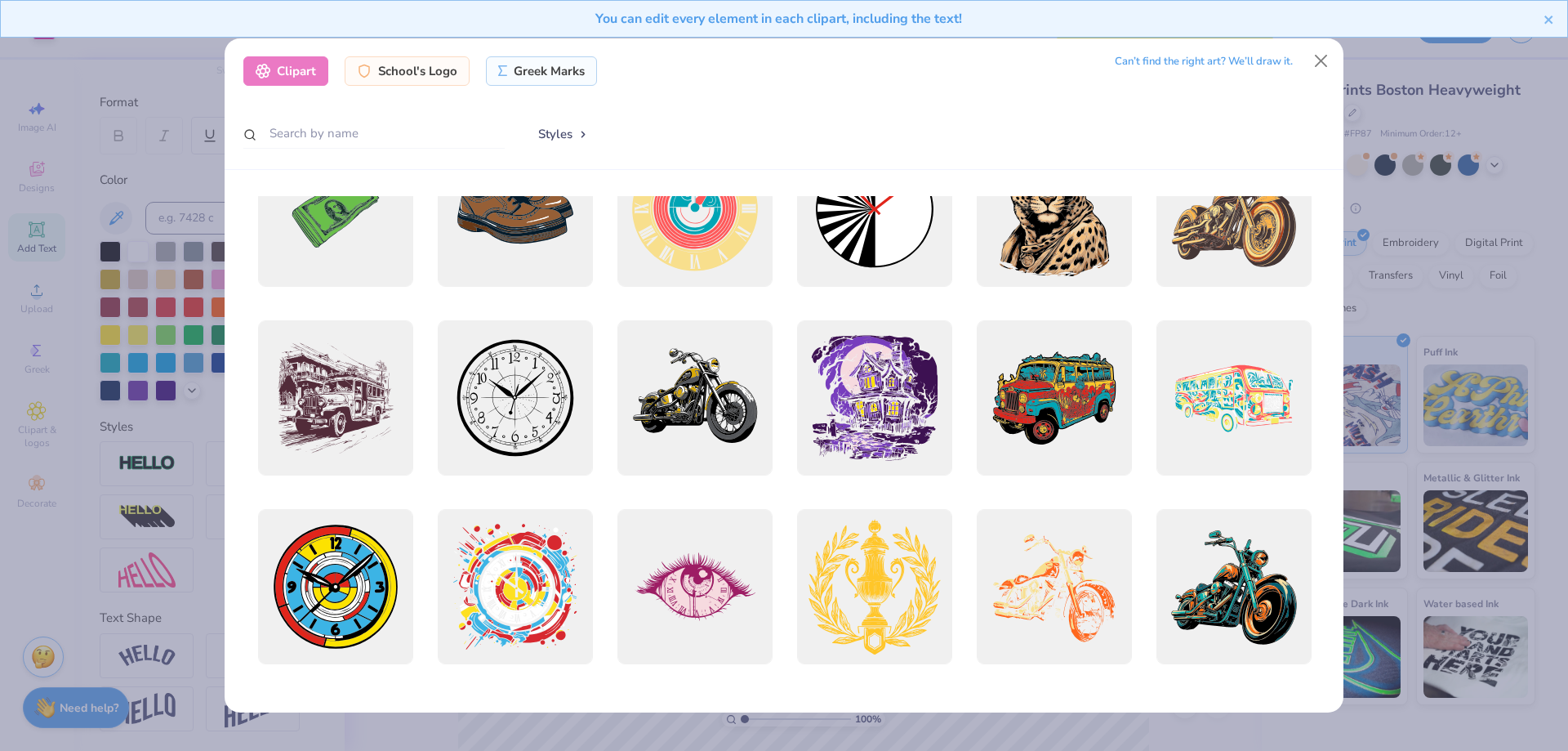
scroll to position [254, 0]
click at [15, 420] on div "Clipart School's Logo Greek Marks Can’t find the right art? We’ll draw it. Styl…" at bounding box center [784, 375] width 1568 height 751
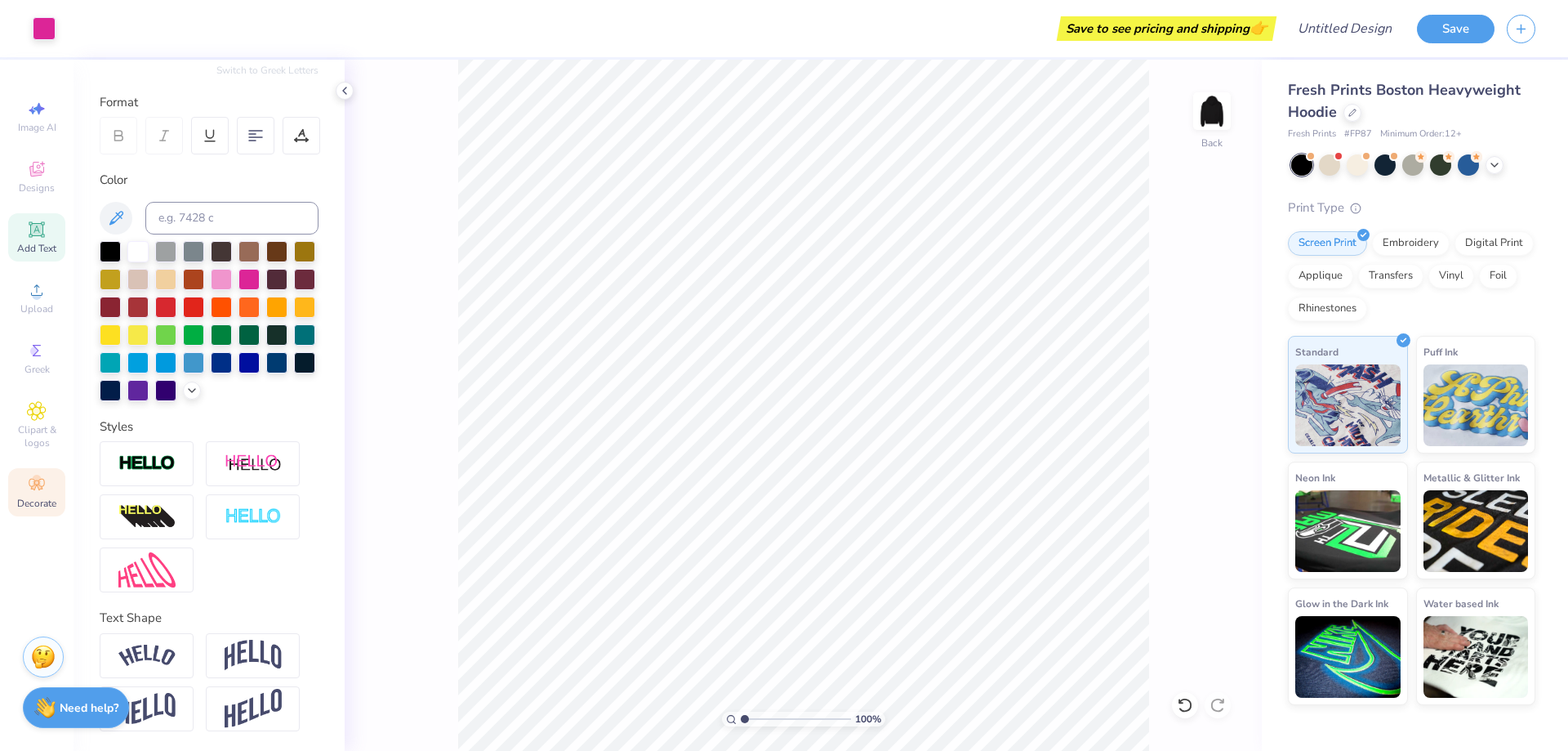
click at [23, 488] on div "Decorate" at bounding box center [37, 492] width 57 height 48
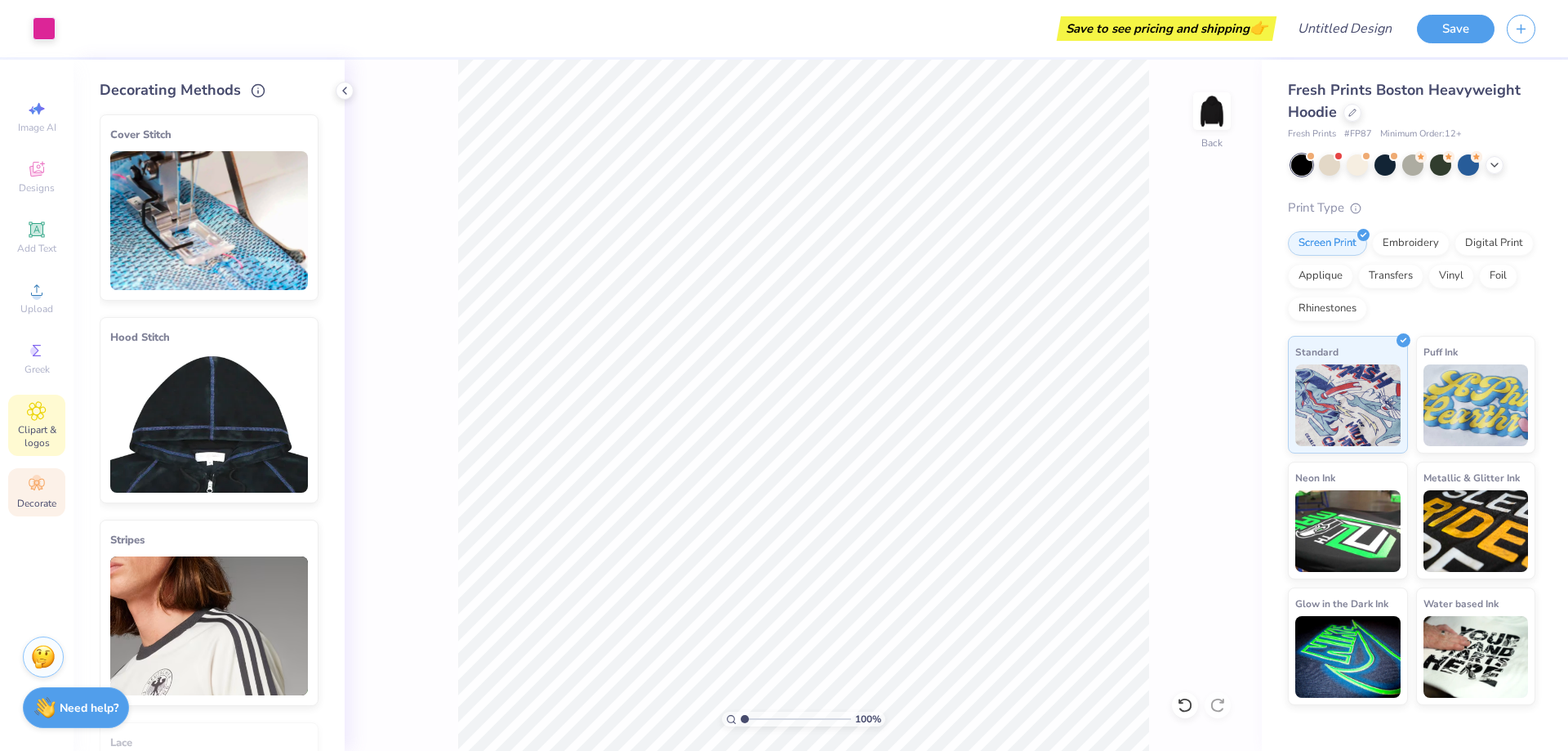
click at [26, 419] on div "Clipart & logos" at bounding box center [37, 425] width 57 height 61
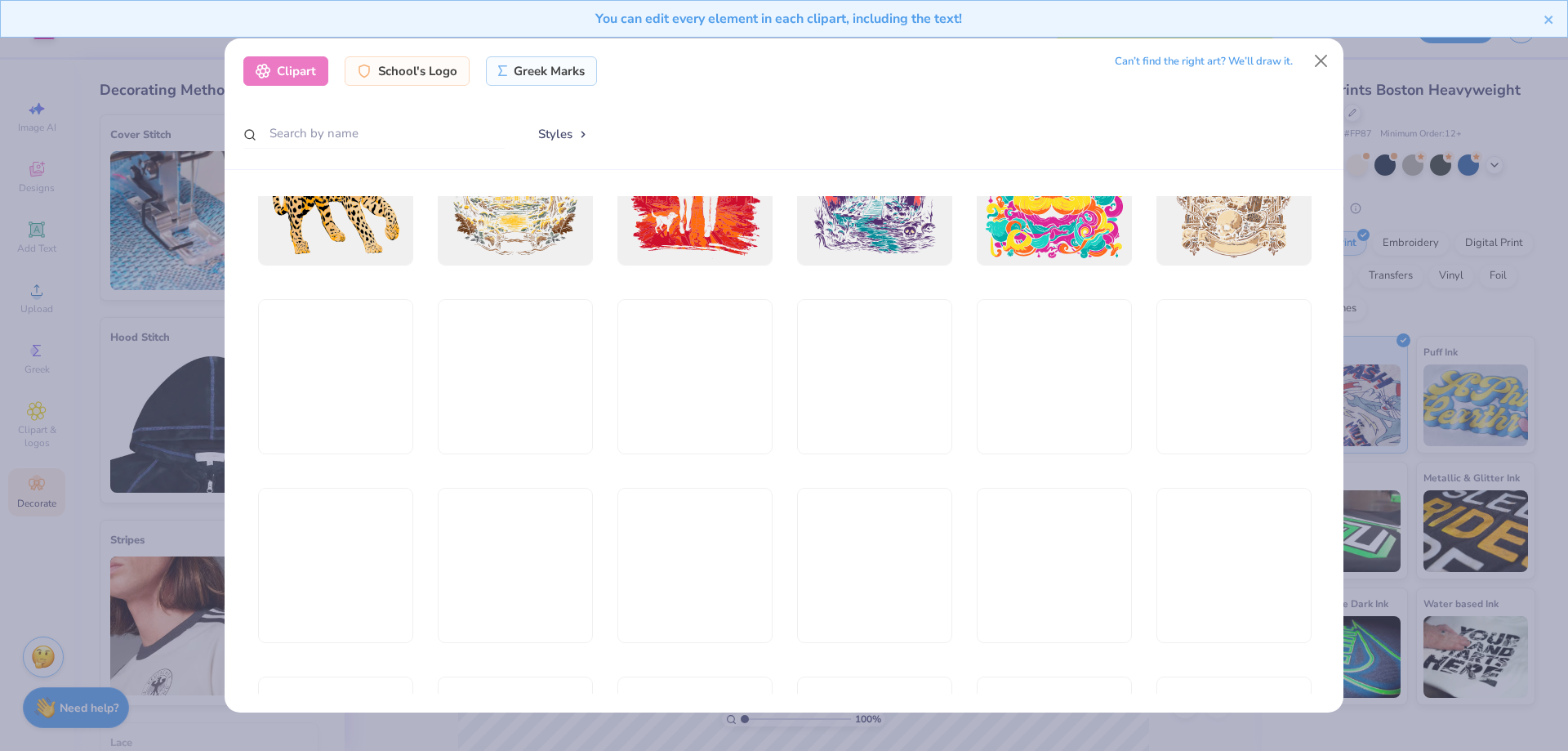
scroll to position [1030, 0]
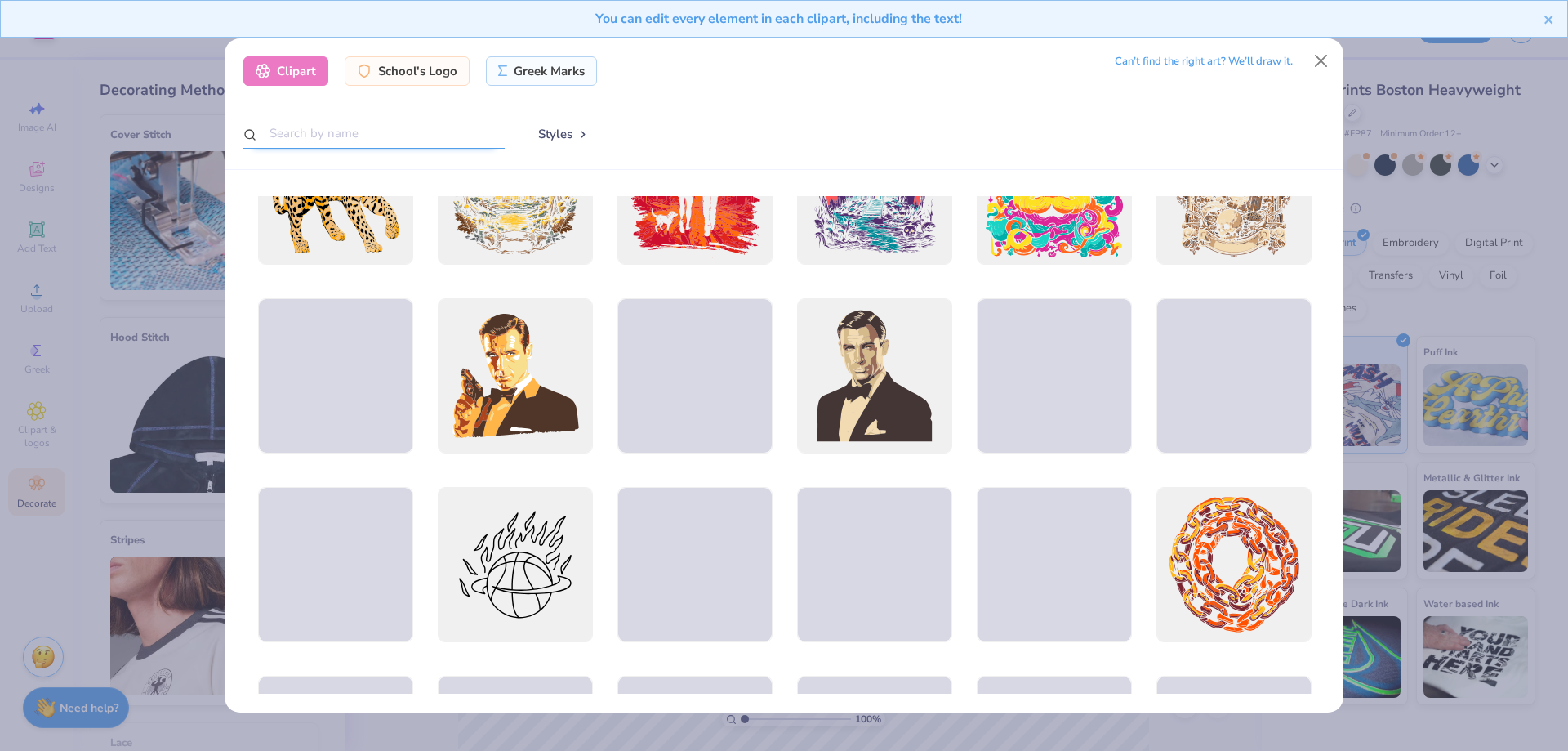
click at [359, 131] on input "text" at bounding box center [373, 134] width 261 height 30
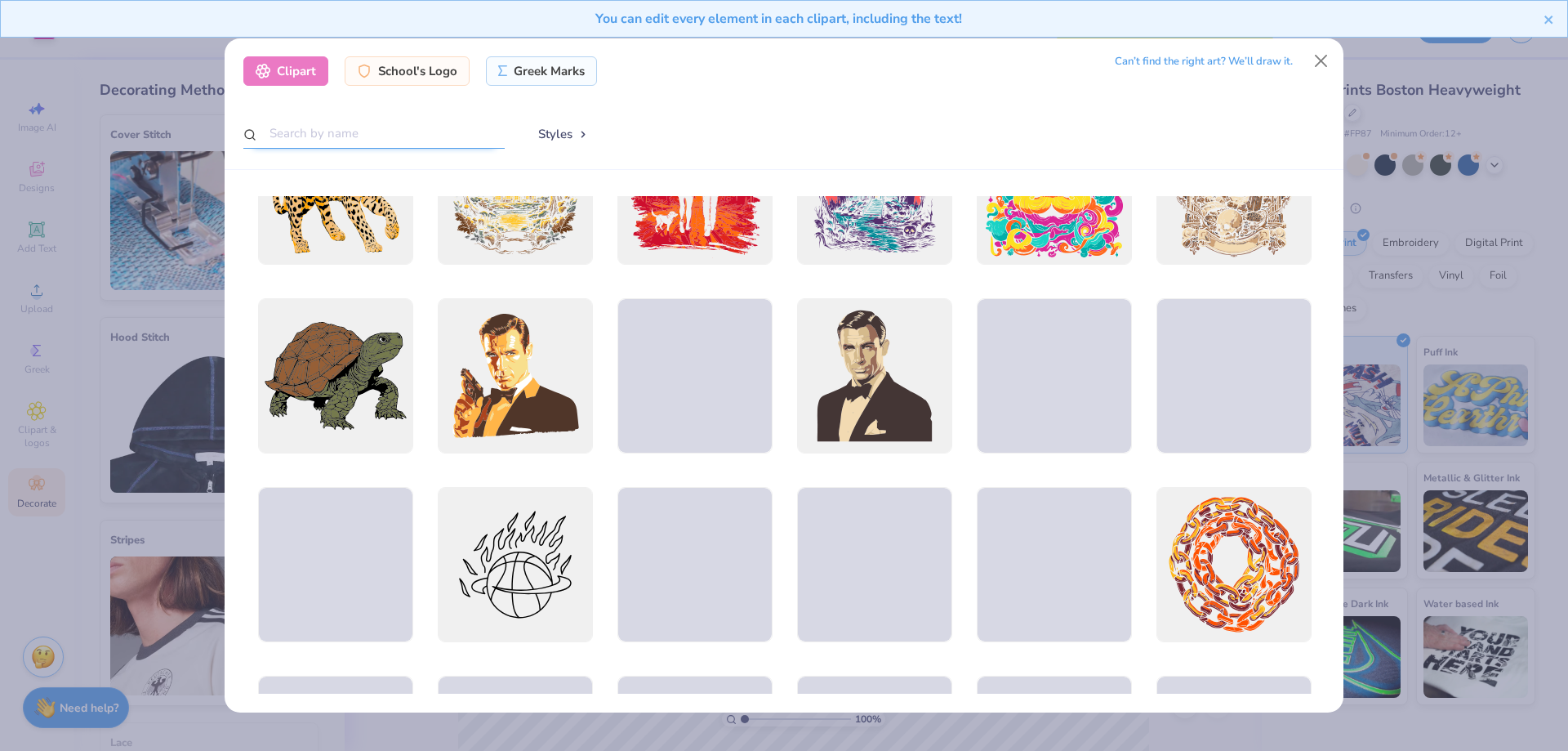
type input "O"
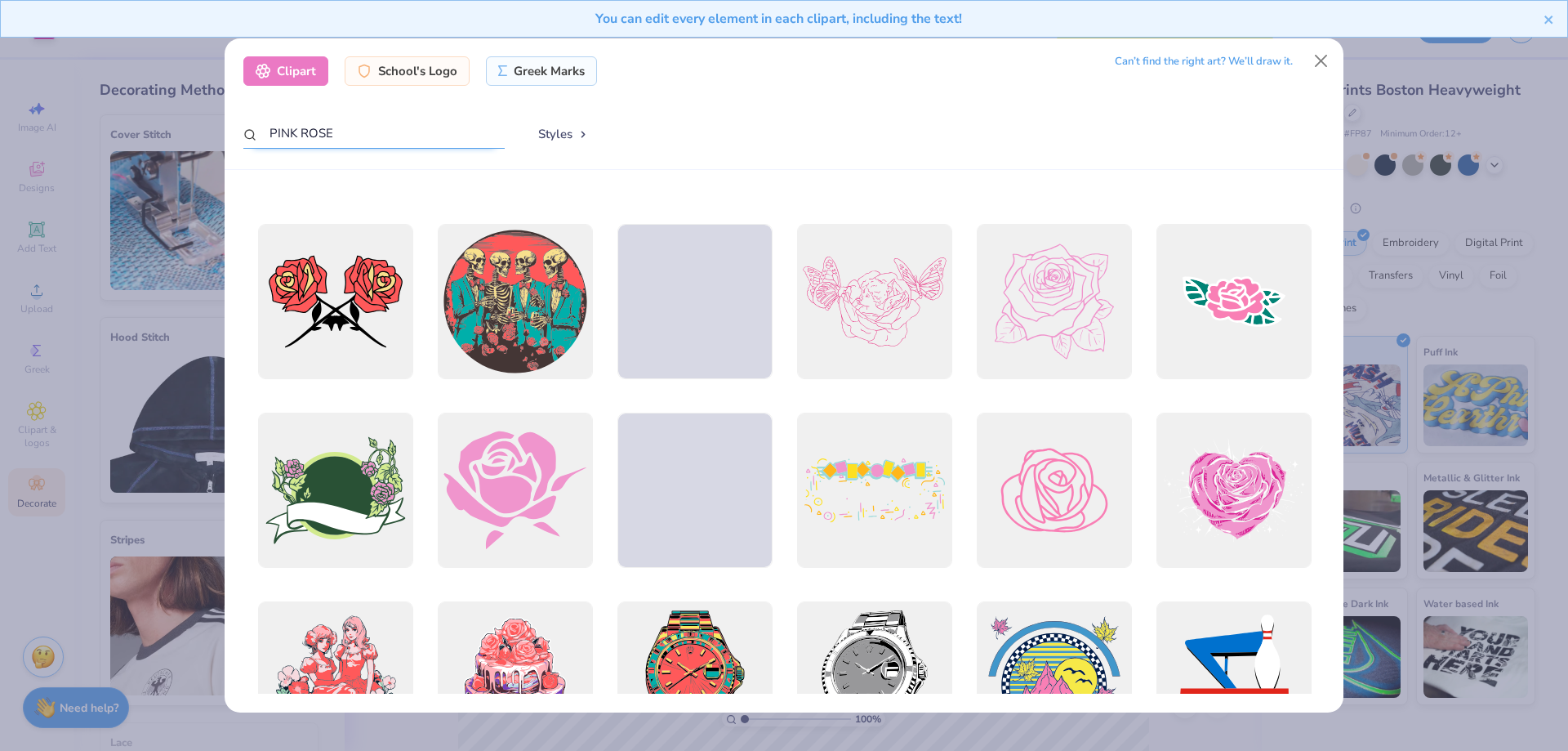
scroll to position [0, 0]
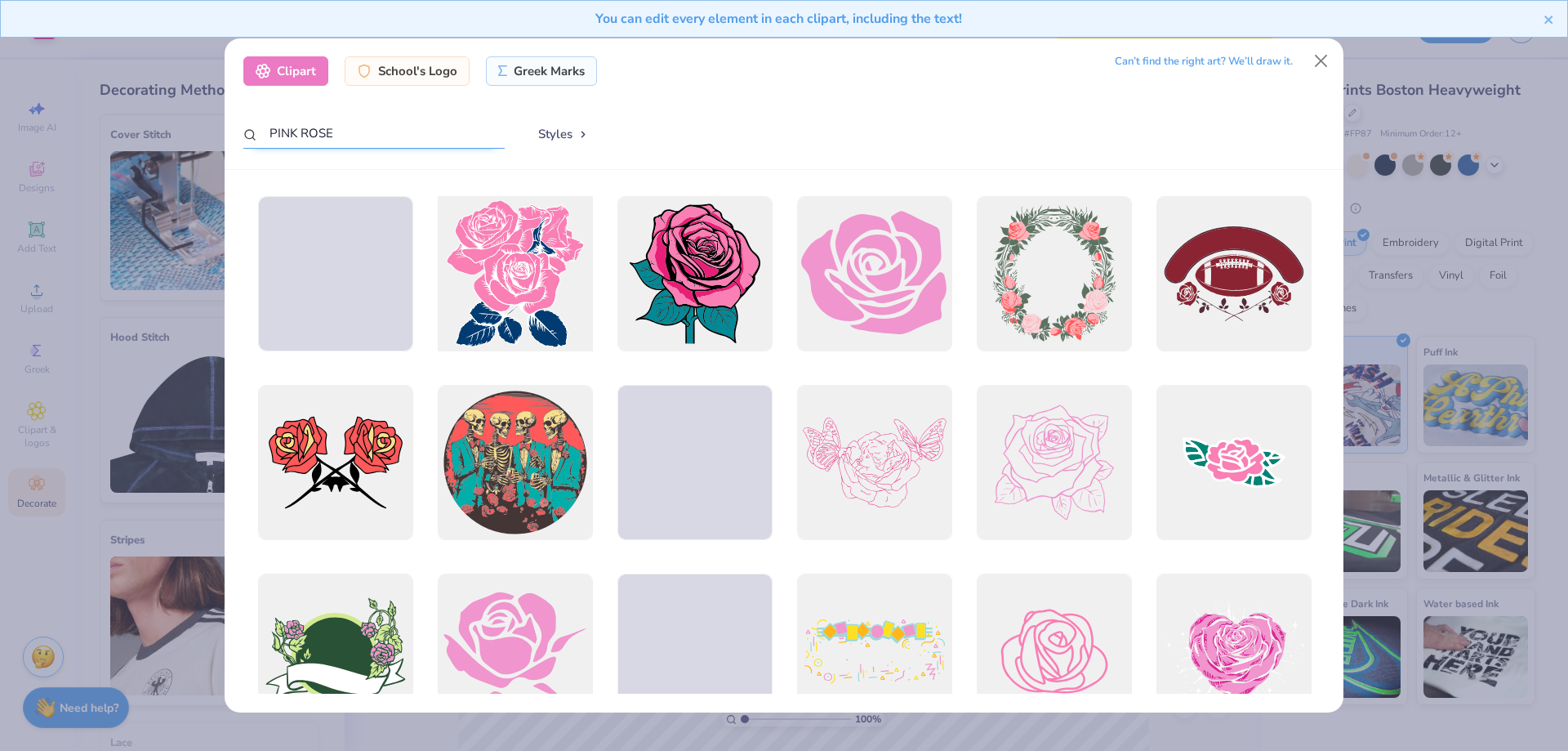
type input "PINK ROSE"
click at [523, 285] on div at bounding box center [515, 274] width 171 height 171
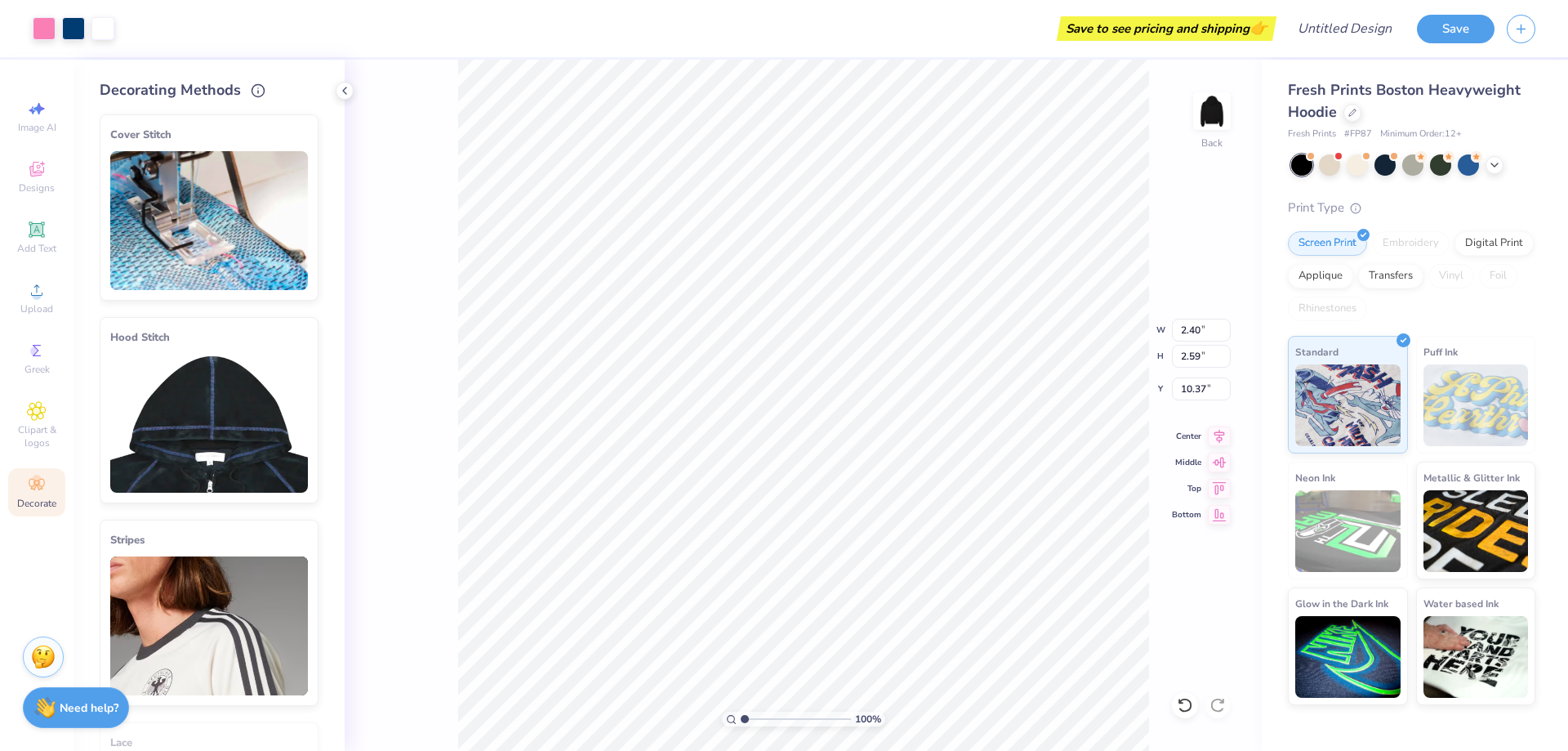
type input "2.40"
type input "2.59"
type input "9.42"
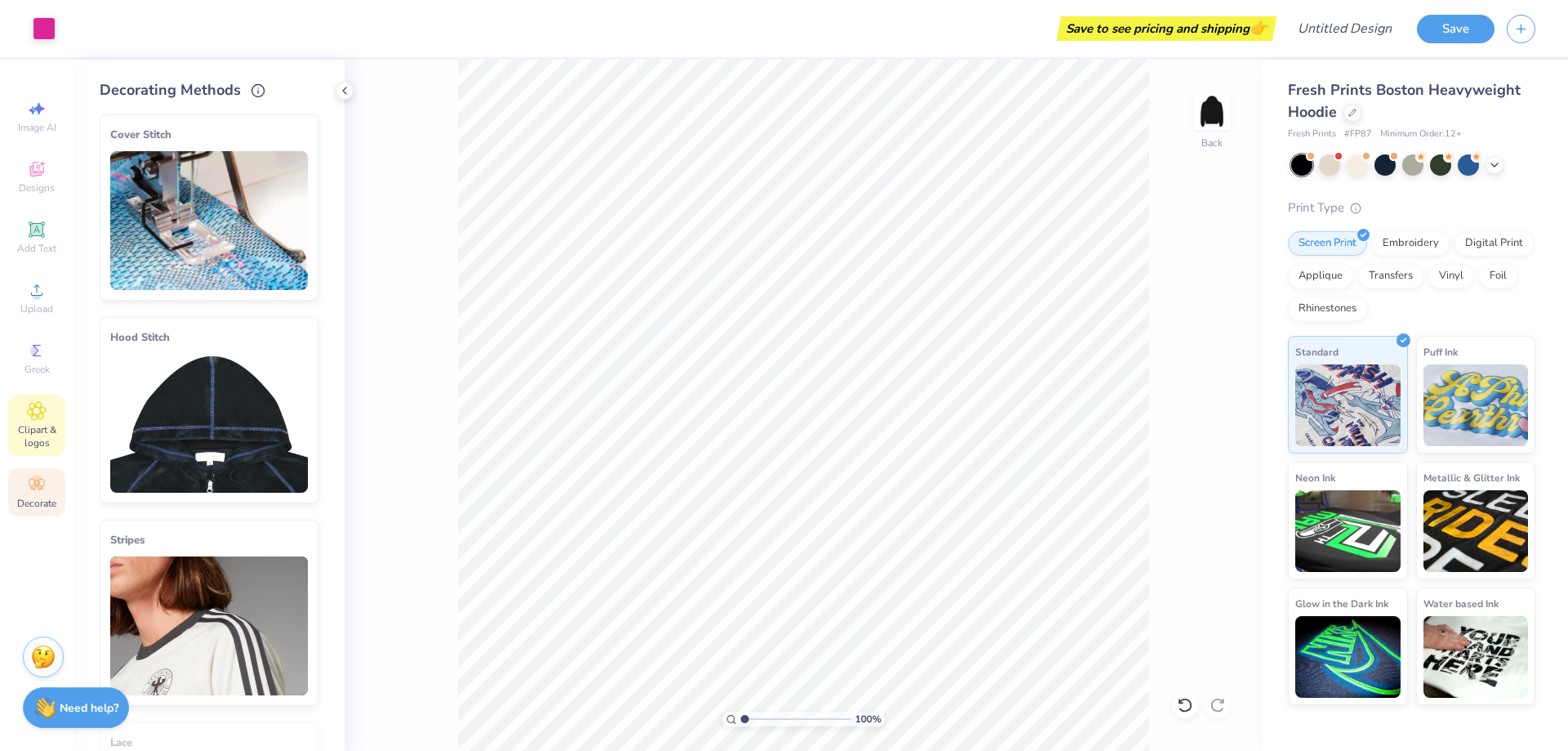
click at [26, 415] on div "Clipart & logos" at bounding box center [37, 425] width 57 height 61
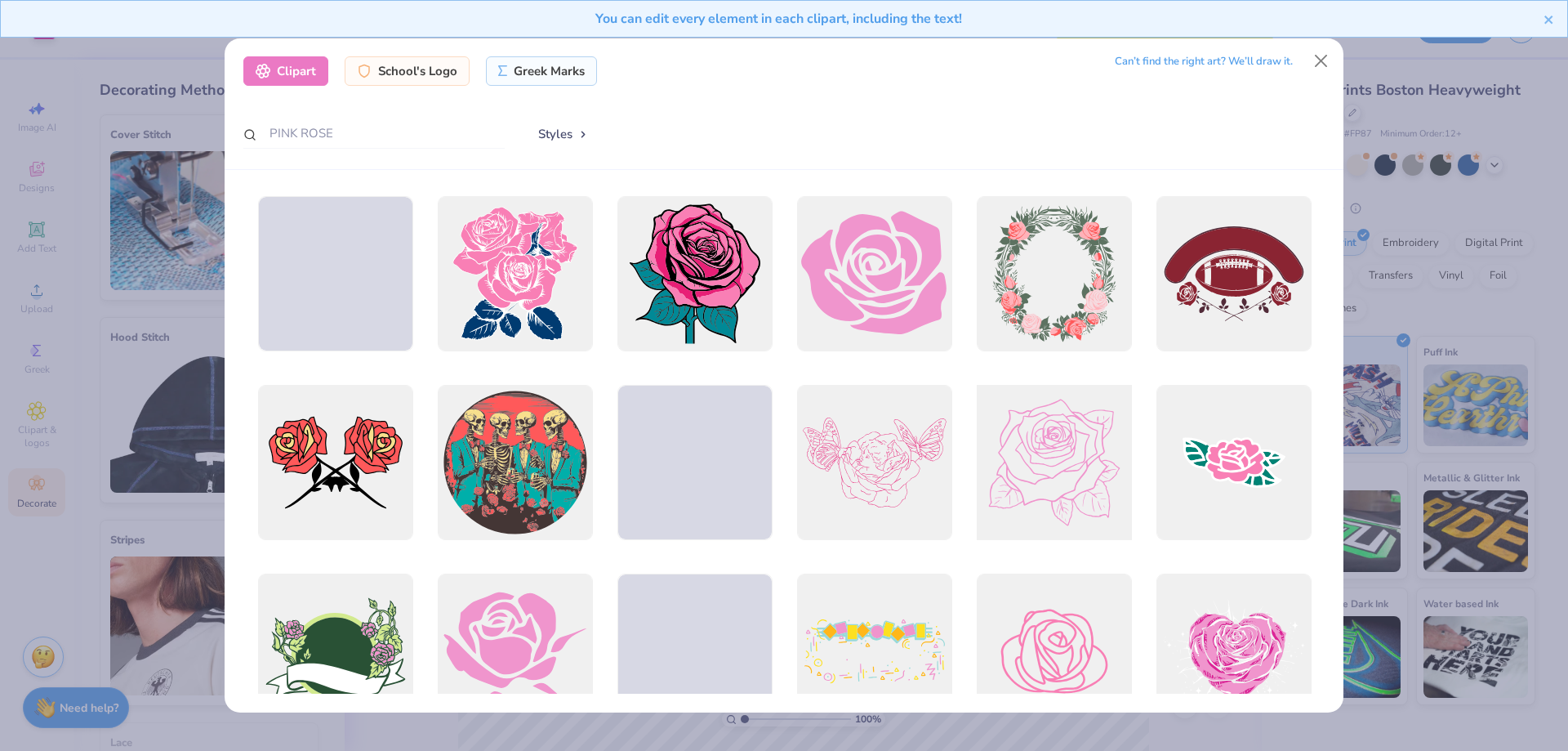
click at [1085, 480] on div at bounding box center [1054, 463] width 171 height 171
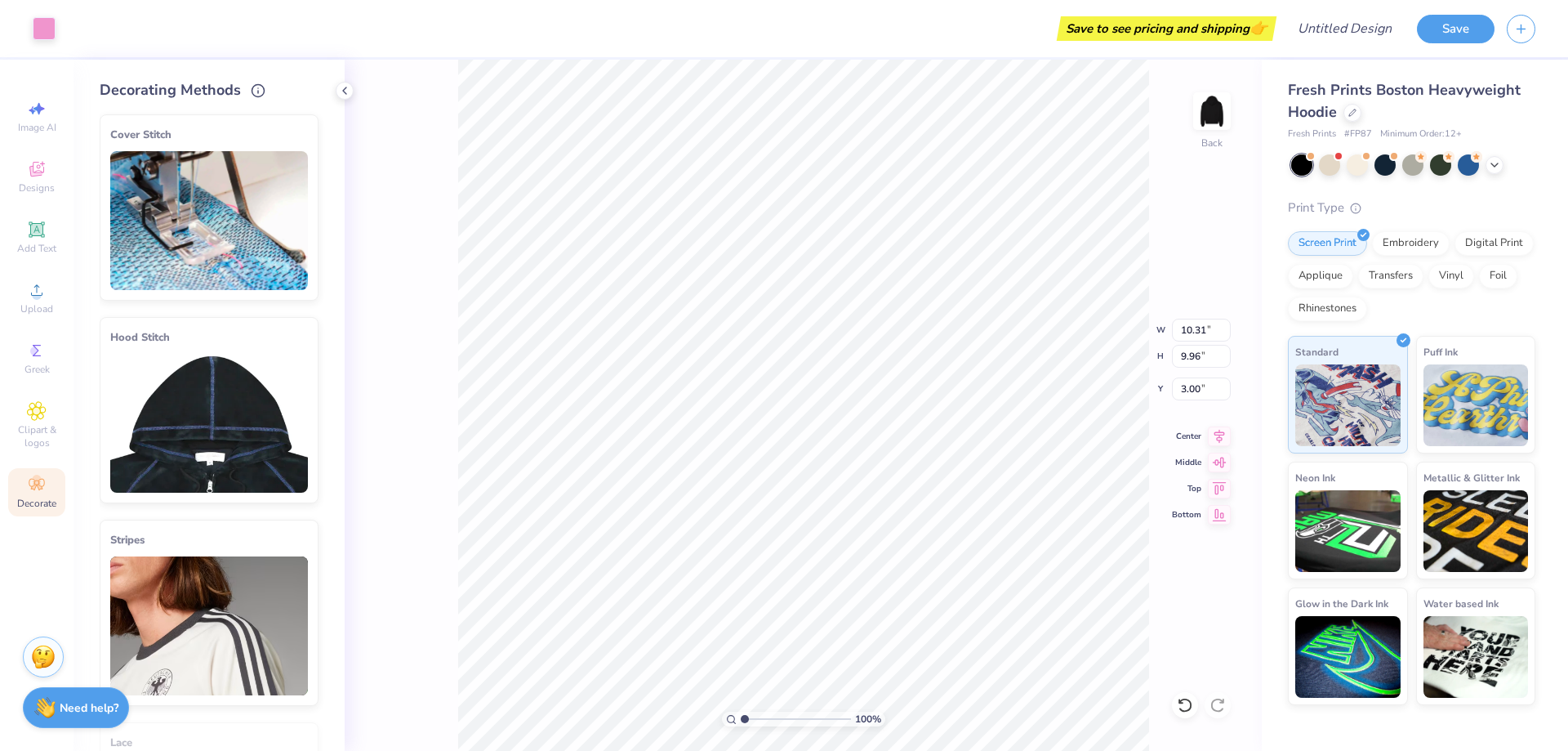
type input "2.72"
type input "2.62"
type input "6.75"
click at [56, 418] on div "Clipart & logos" at bounding box center [37, 425] width 57 height 61
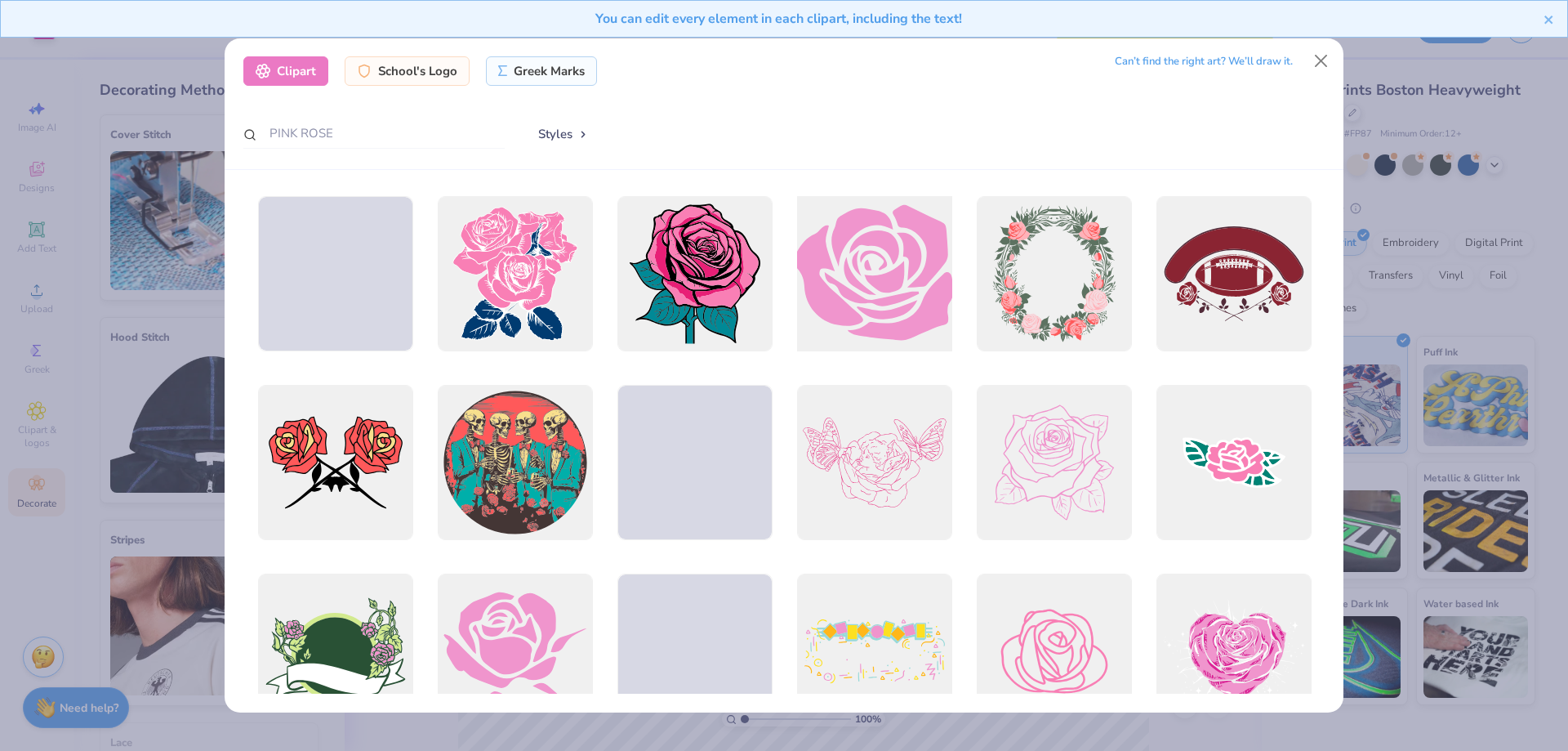
click at [904, 306] on div at bounding box center [874, 274] width 171 height 171
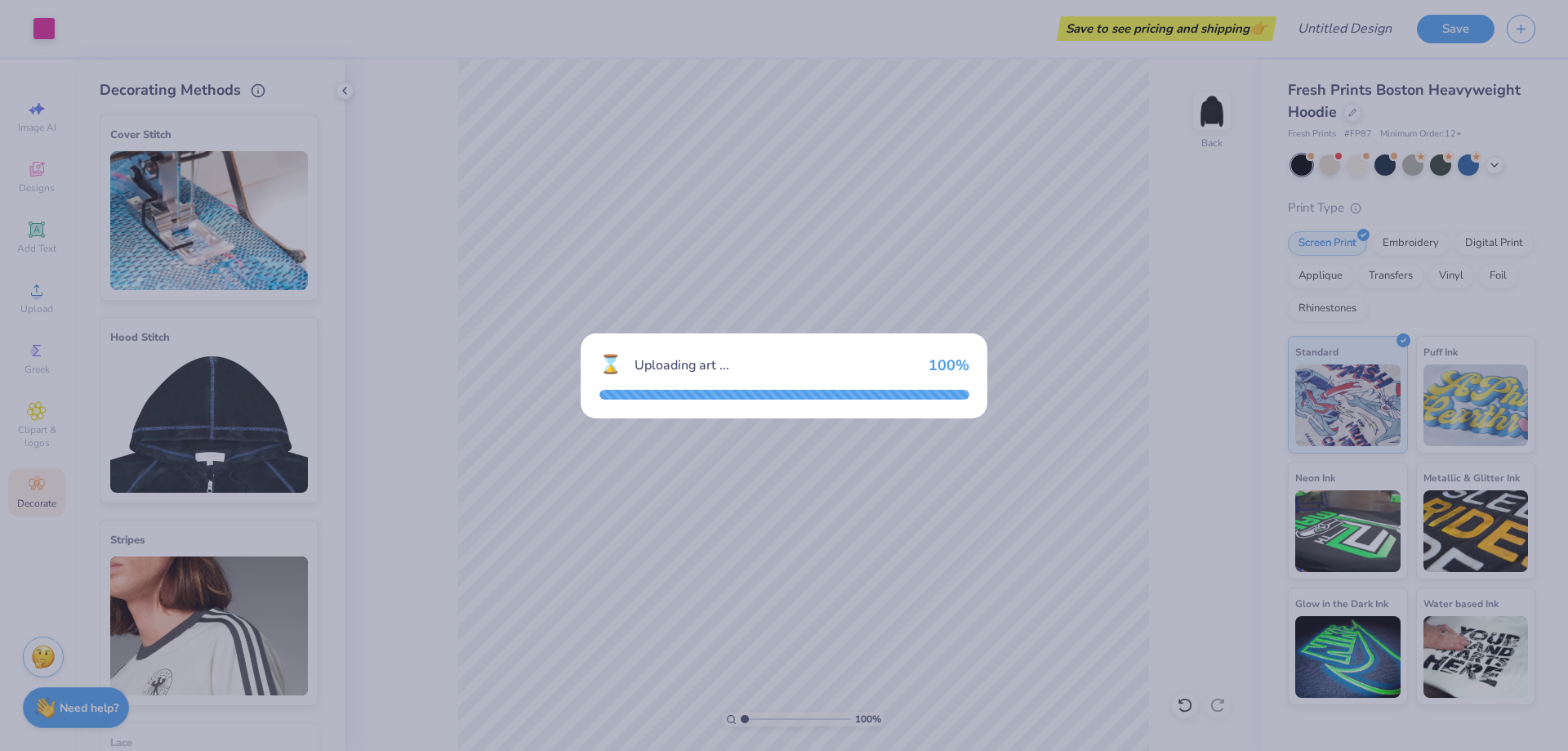
click at [792, 284] on div "⌛ Uploading art ... 100 %" at bounding box center [784, 375] width 1568 height 751
click at [823, 359] on div "Uploading art ..." at bounding box center [774, 365] width 280 height 20
click at [687, 378] on div "⌛ Uploading art ... 100 %" at bounding box center [784, 364] width 370 height 27
click at [1036, 445] on div "⌛ Uploading art ... 100 %" at bounding box center [784, 375] width 1568 height 751
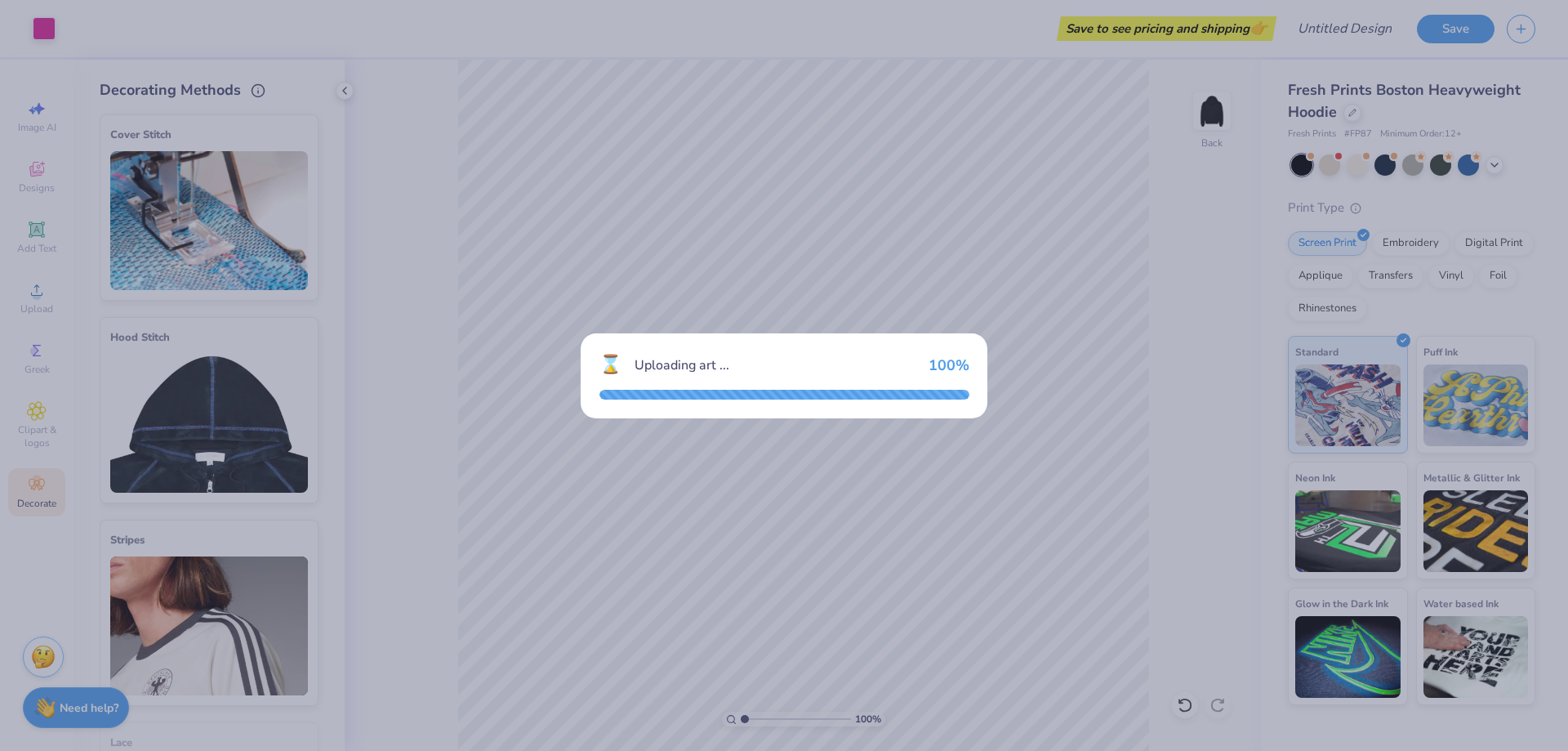
click at [963, 386] on div "⌛ Uploading art ... 100 %" at bounding box center [784, 375] width 407 height 85
click at [1002, 501] on div "⌛ Uploading art ... 100 %" at bounding box center [784, 375] width 1568 height 751
click at [916, 223] on div "⌛ Uploading art ... 100 %" at bounding box center [784, 375] width 1568 height 751
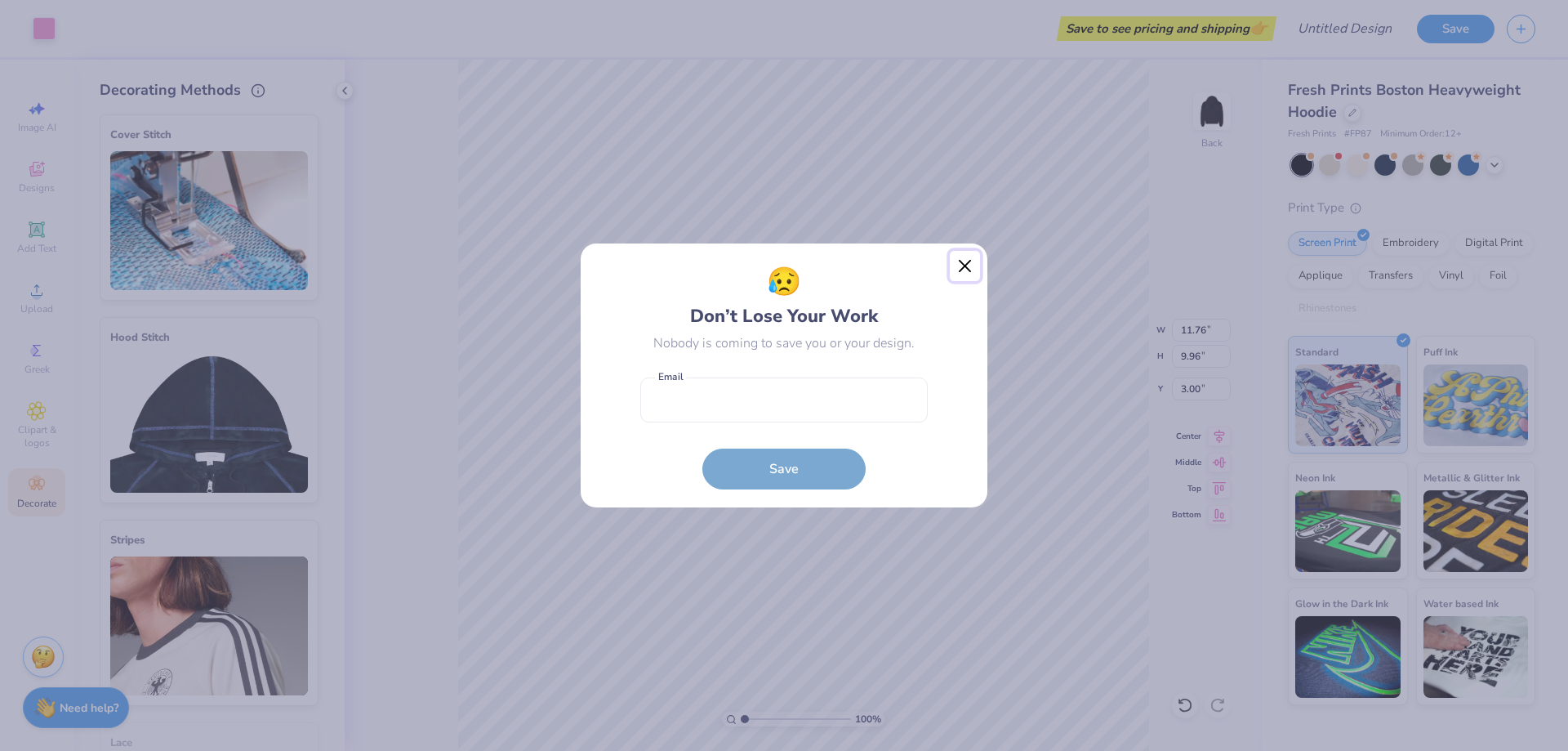
click at [969, 258] on button "Close" at bounding box center [964, 266] width 31 height 31
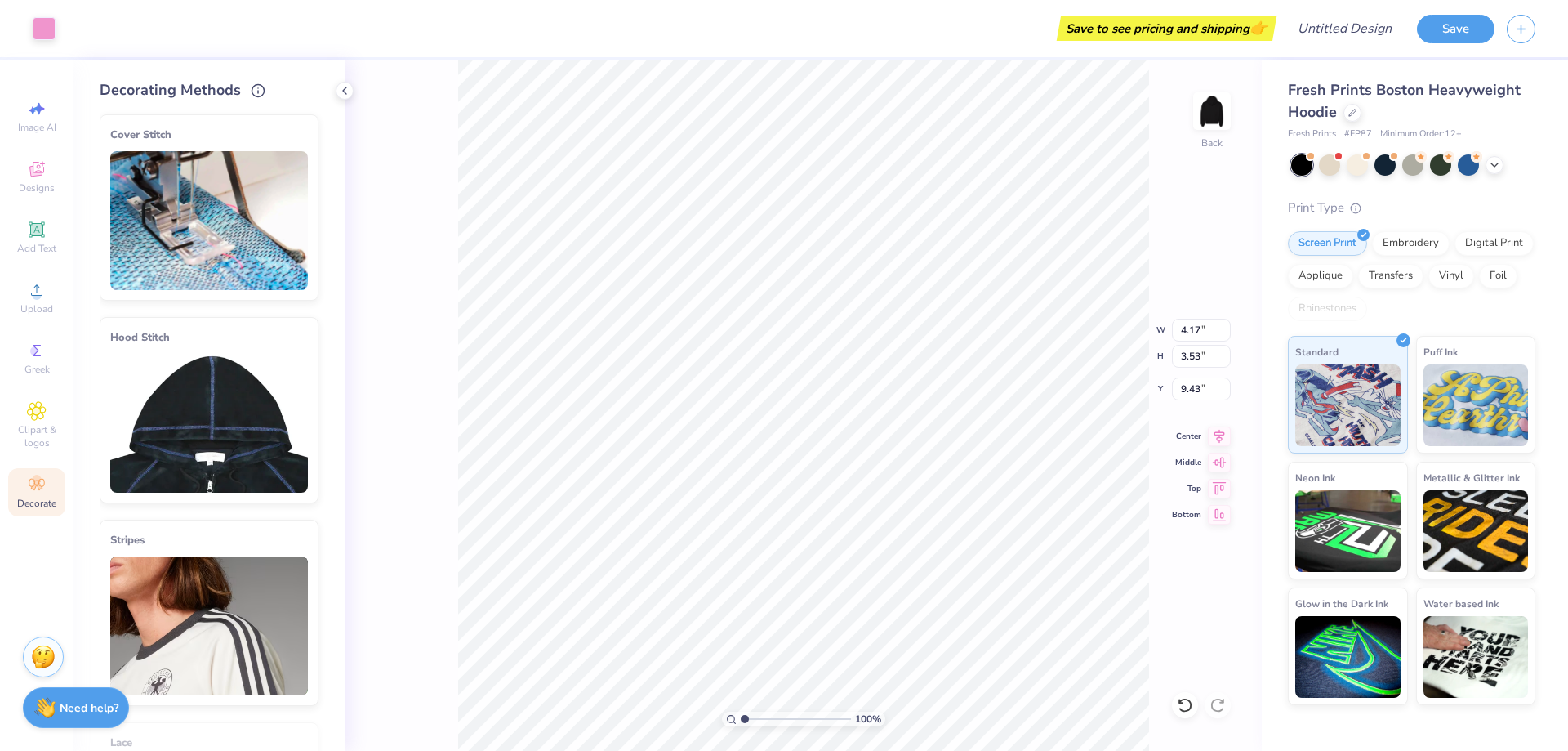
type input "4.17"
type input "3.53"
type input "9.43"
click at [18, 177] on div "Designs" at bounding box center [37, 176] width 57 height 48
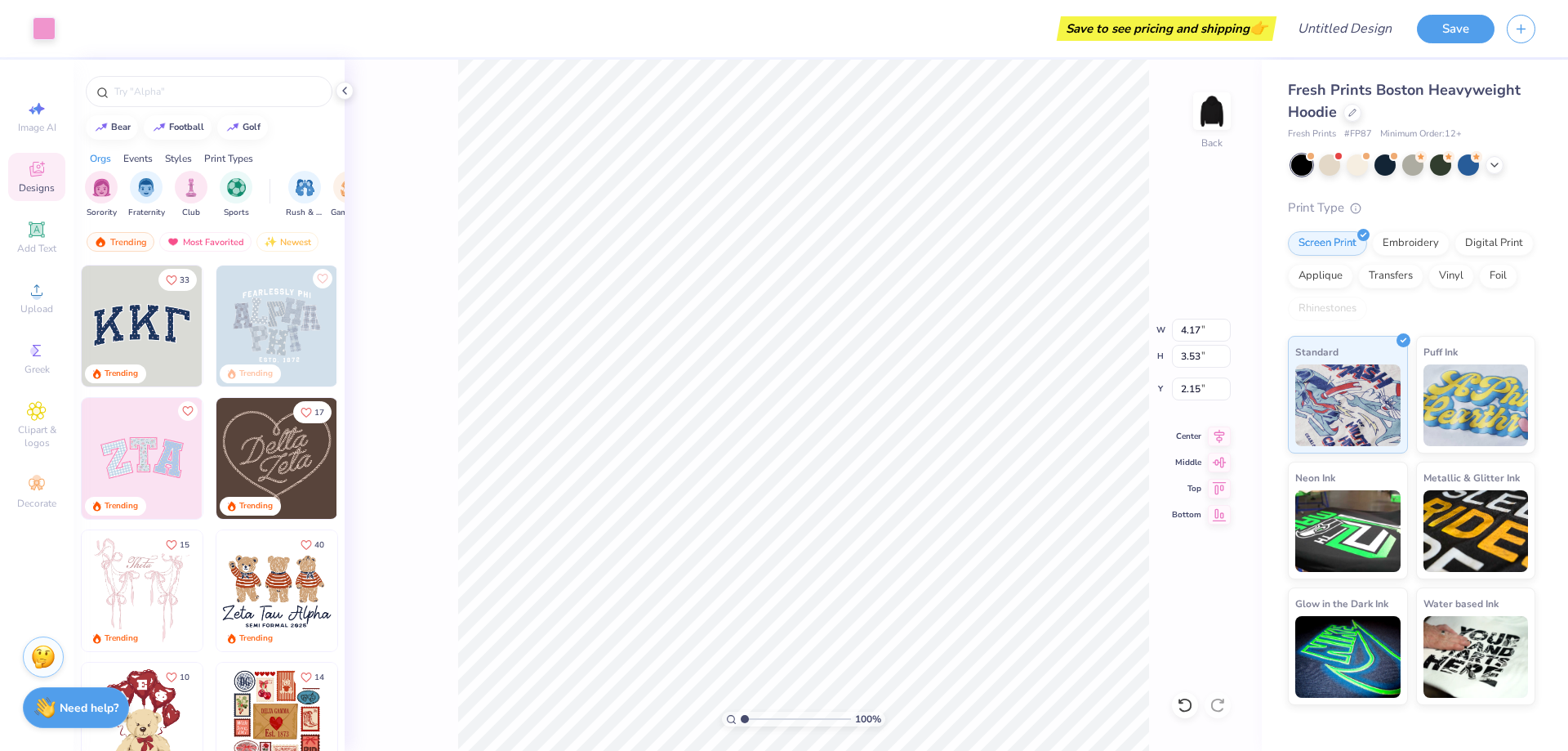
type input "2.15"
type input "1.35"
type input "1.15"
click at [1219, 510] on icon at bounding box center [1219, 512] width 23 height 20
type input "3.00"
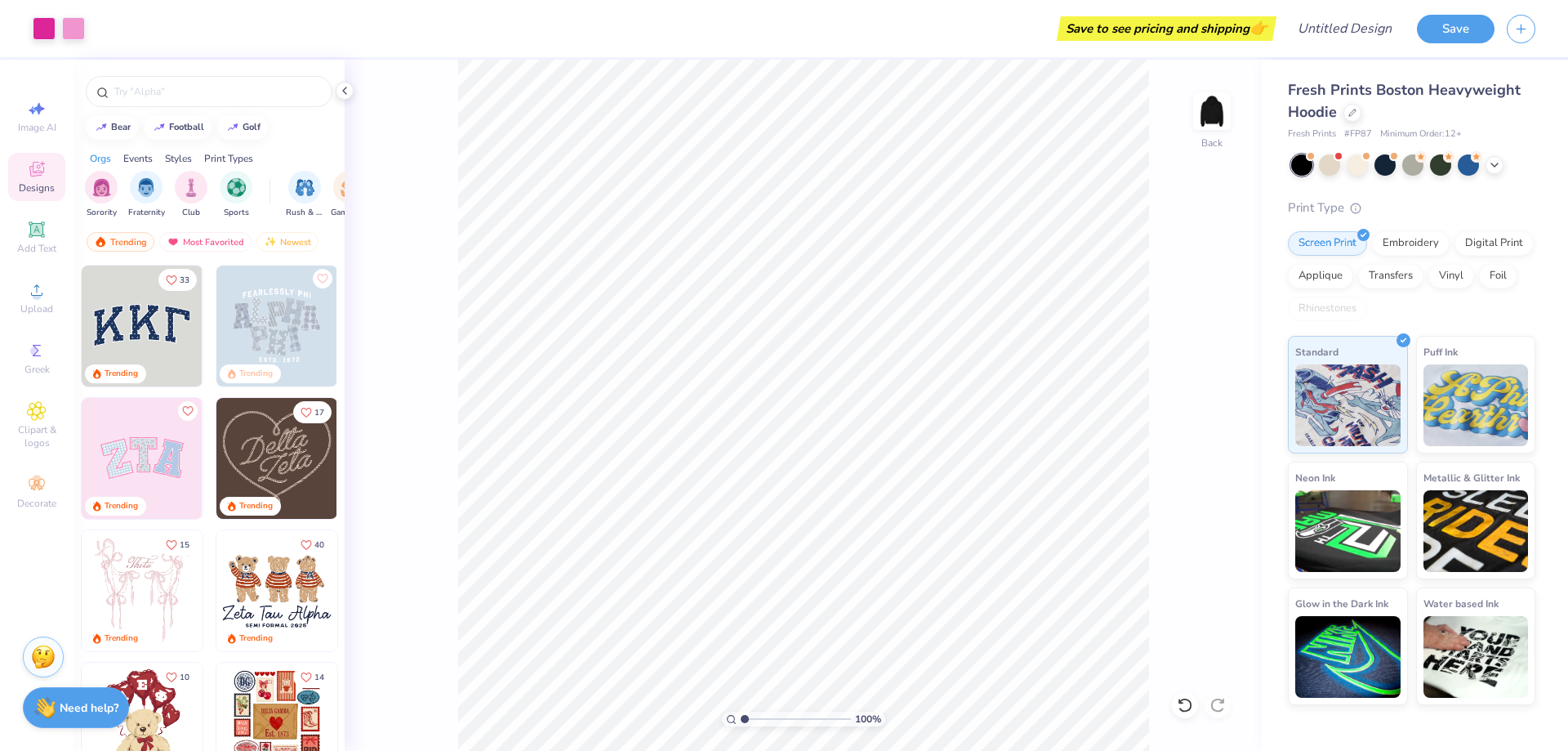
type input "1.05941836580105"
type textarea "x"
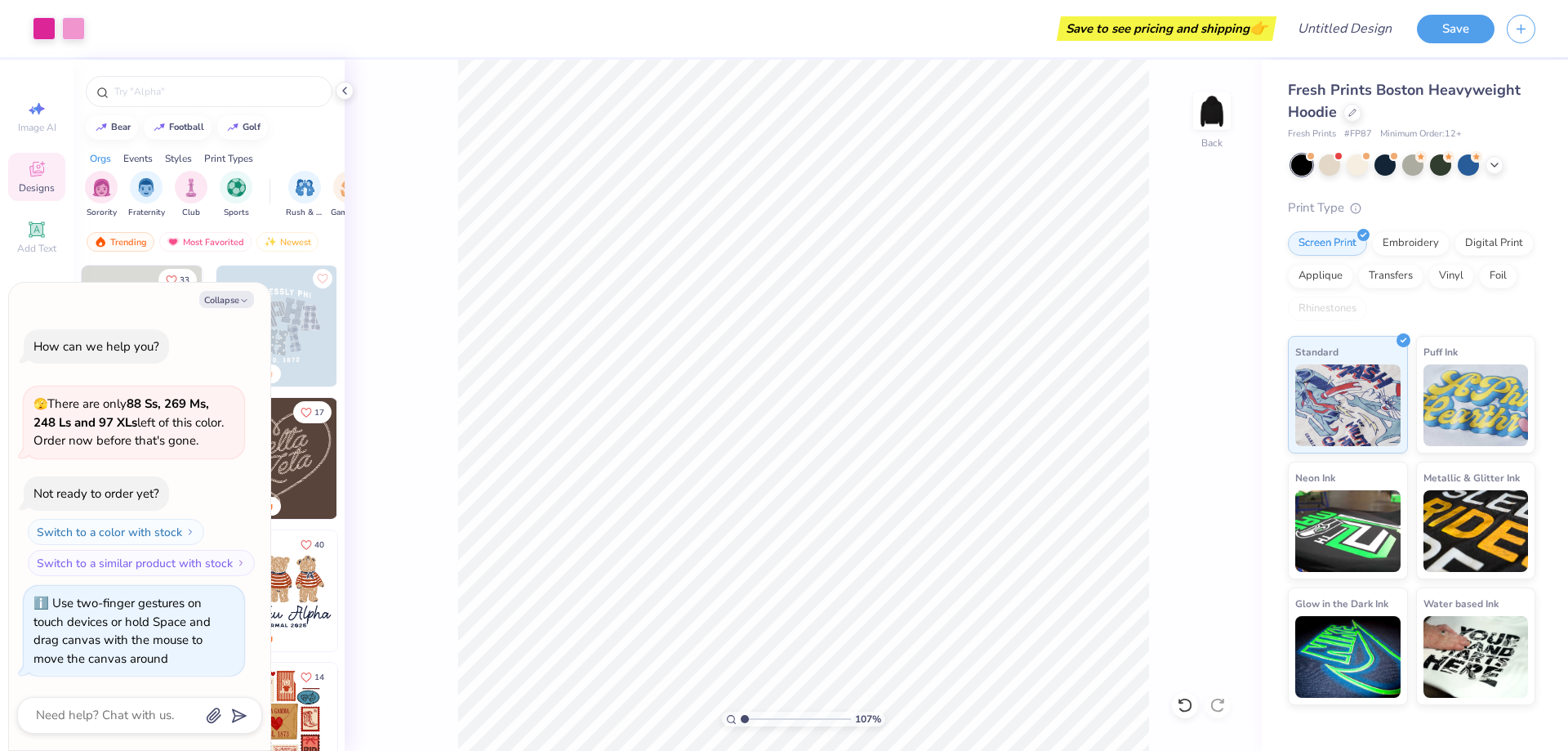
type input "1.06720472946902"
type textarea "x"
type input "1.07091291585335"
type textarea "x"
type input "1.41341575228575"
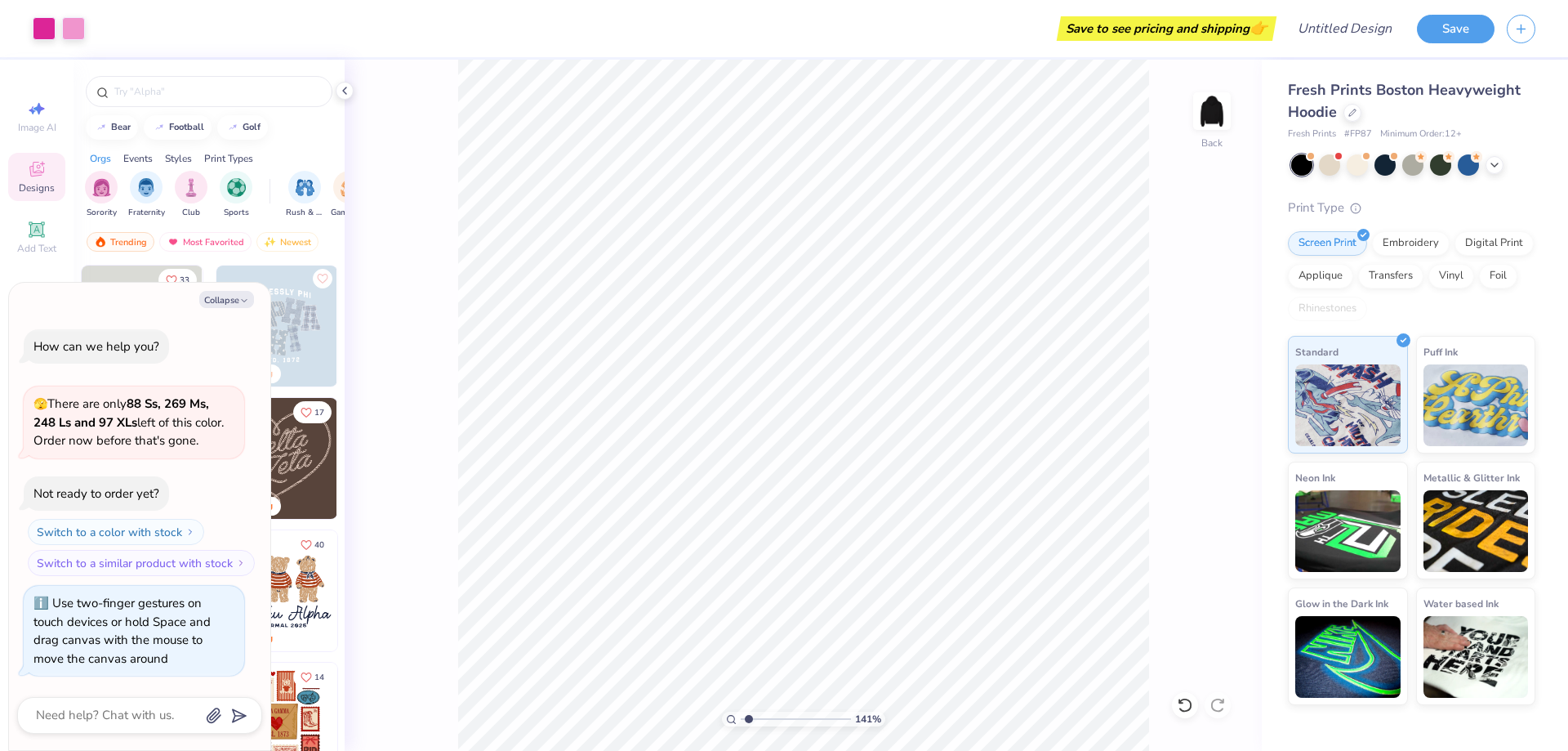
click at [267, 291] on div "Collapse How can we help you? 🫣 There are only 88 Ss, 269 Ms, 248 Ls and 97 XLs…" at bounding box center [139, 516] width 261 height 468
click at [228, 303] on button "Collapse" at bounding box center [226, 298] width 54 height 17
type textarea "x"
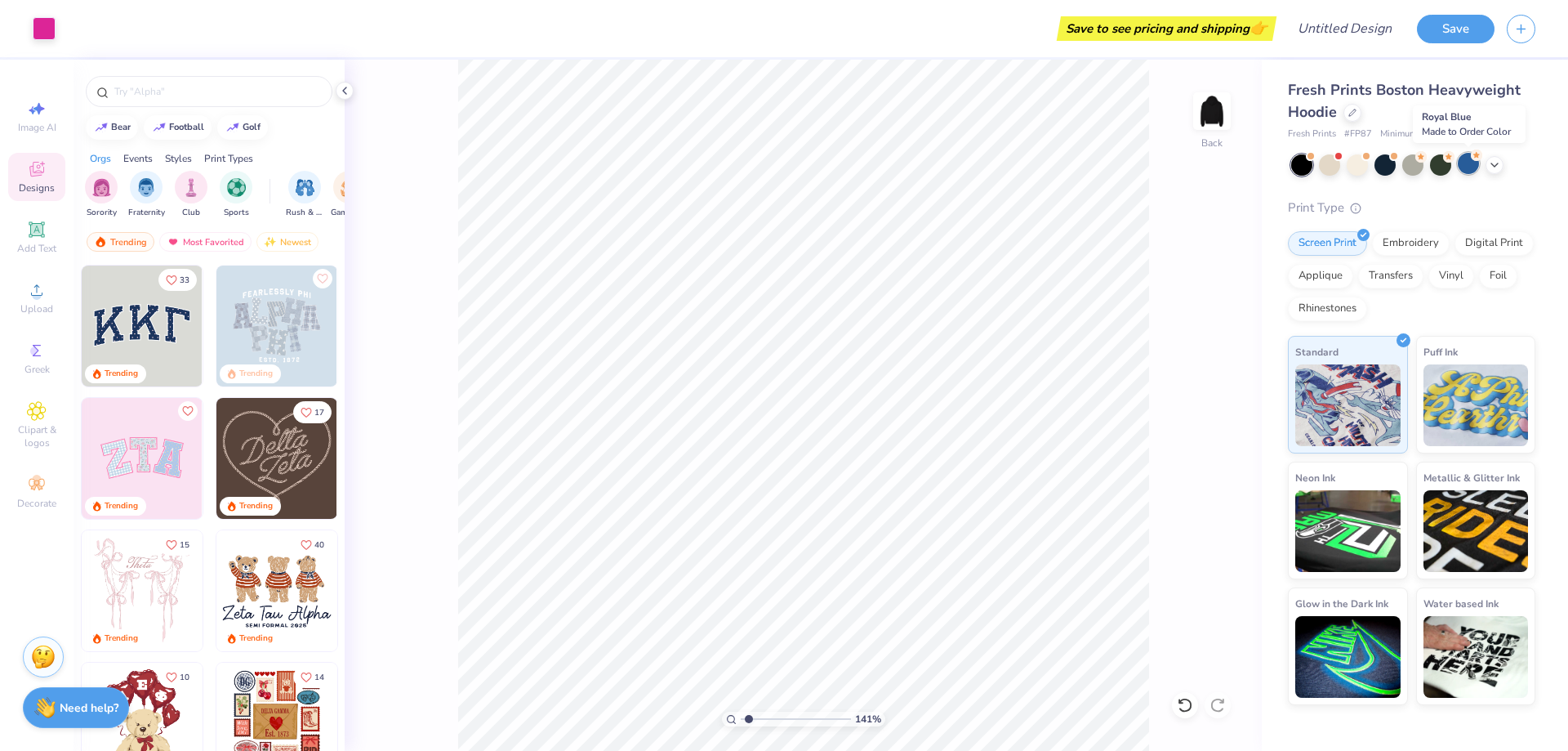
click at [1467, 155] on div at bounding box center [1468, 163] width 21 height 21
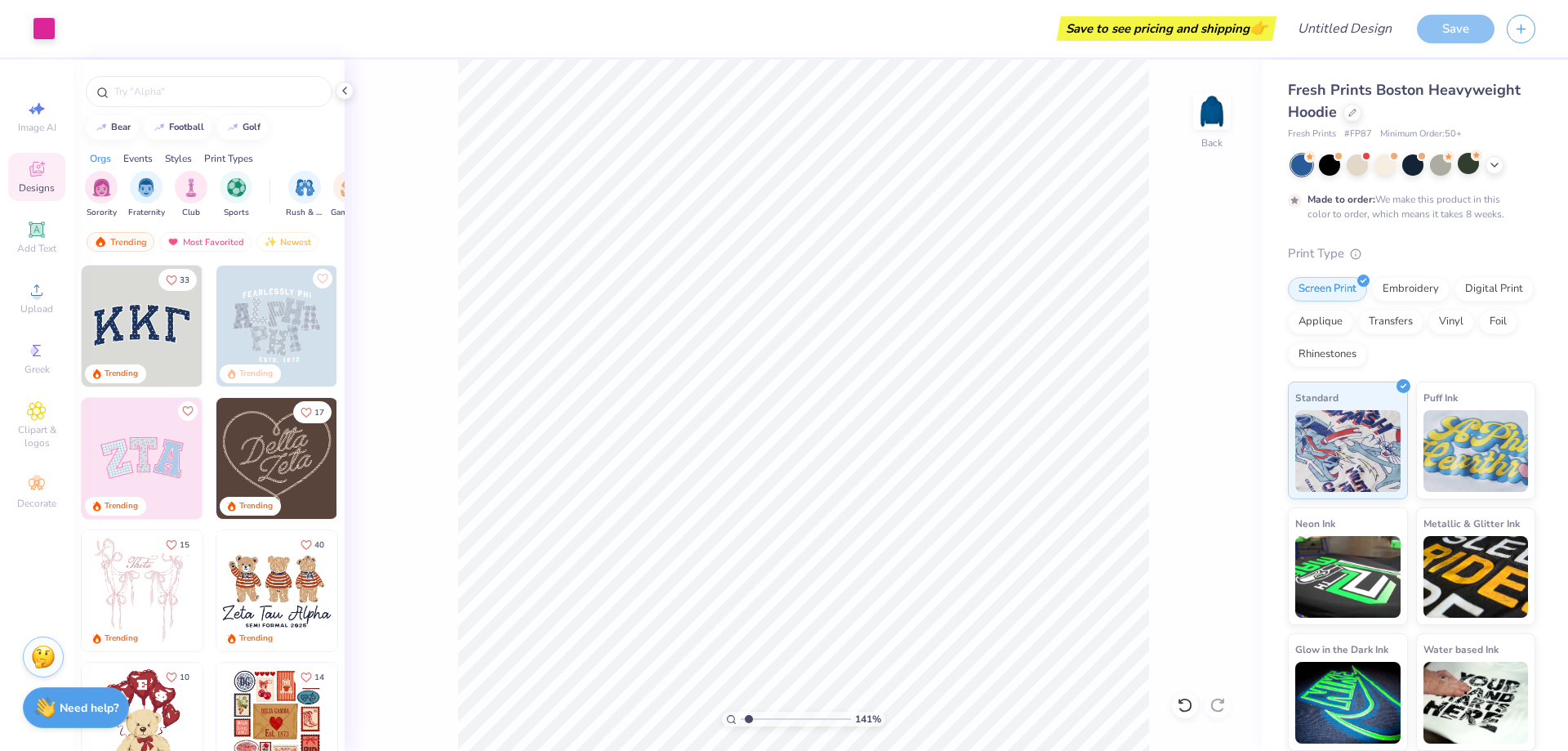
type input "1.41341575228575"
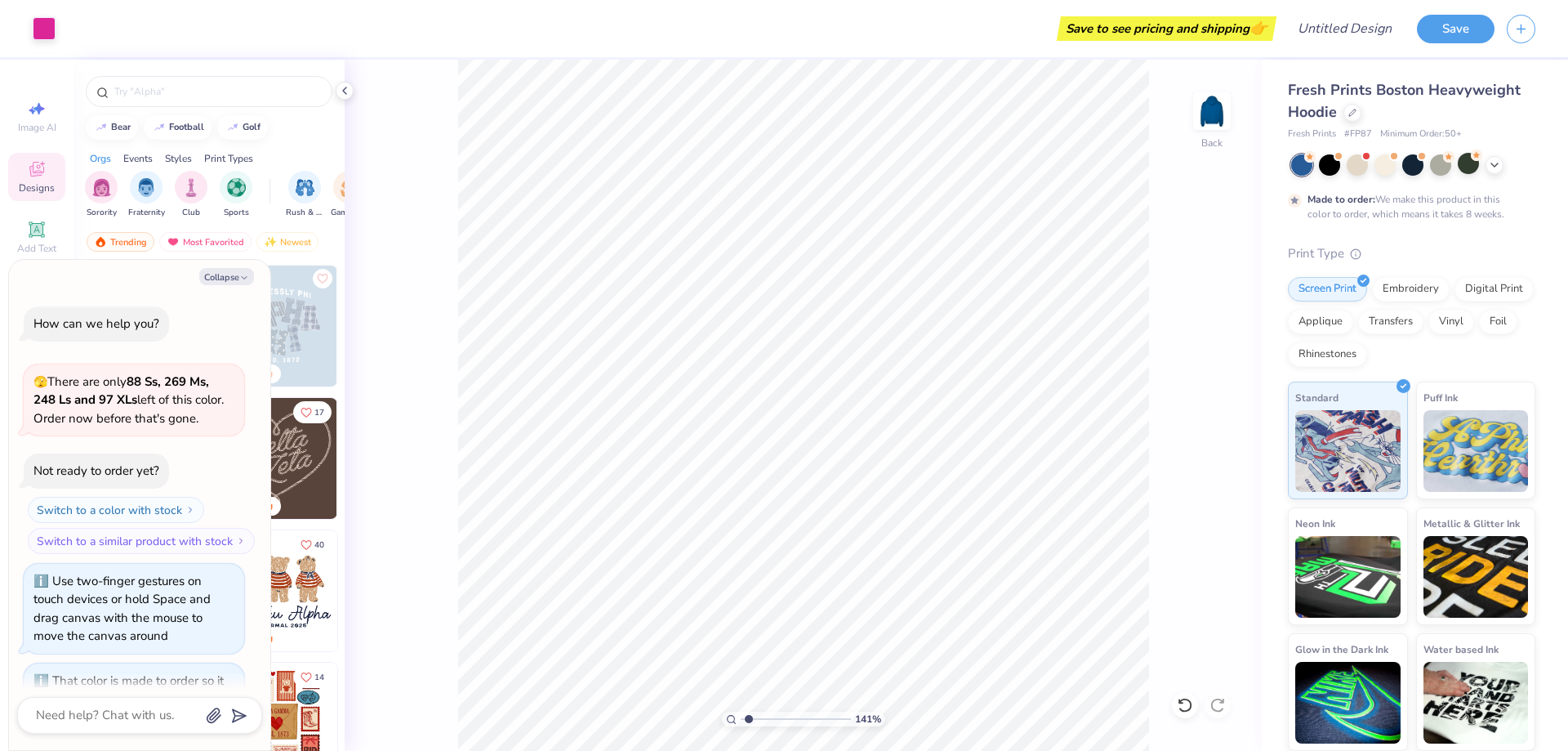
type textarea "x"
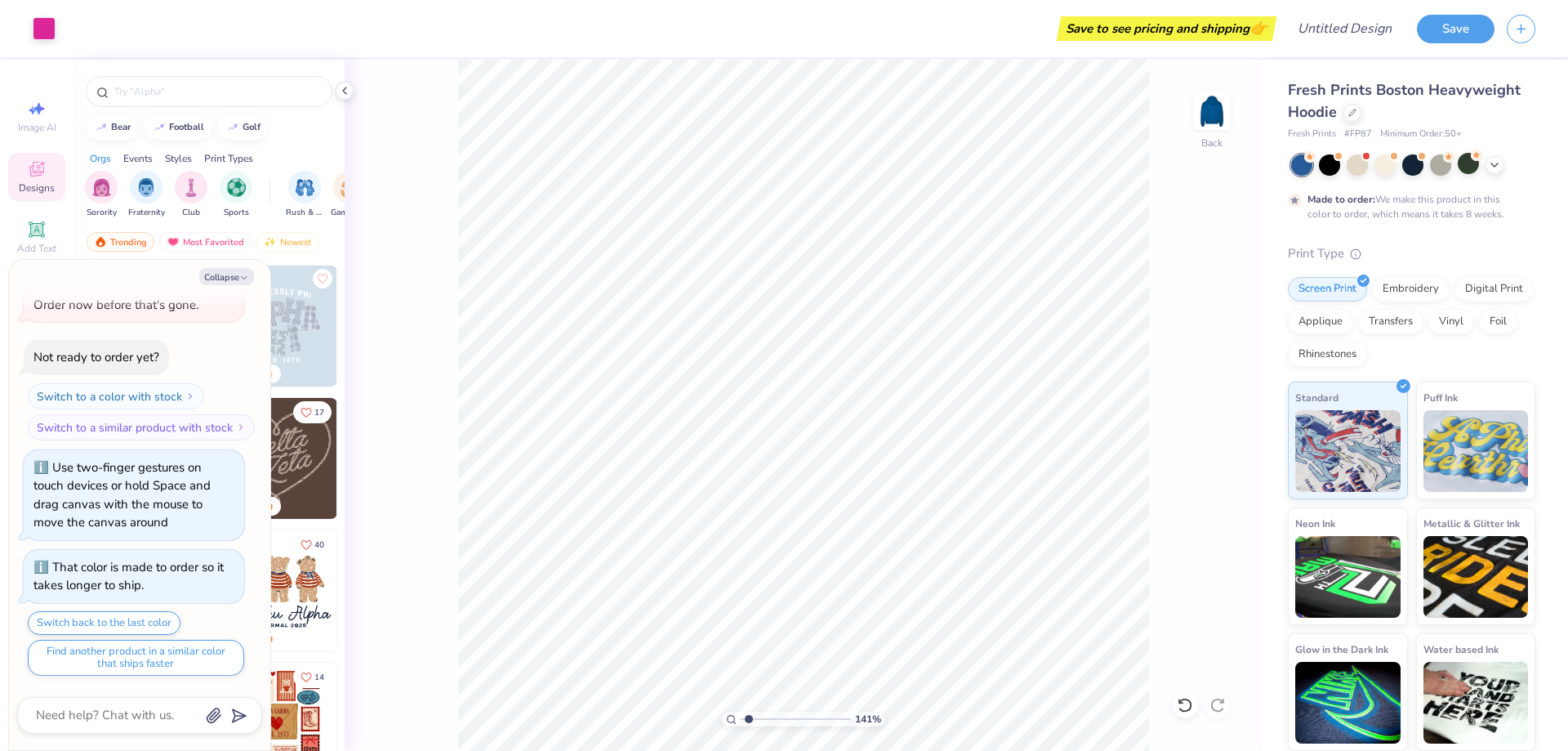
type input "1.41341575228575"
type textarea "x"
type input "1.41341575228575"
type textarea "x"
click at [1490, 155] on div at bounding box center [1413, 165] width 244 height 21
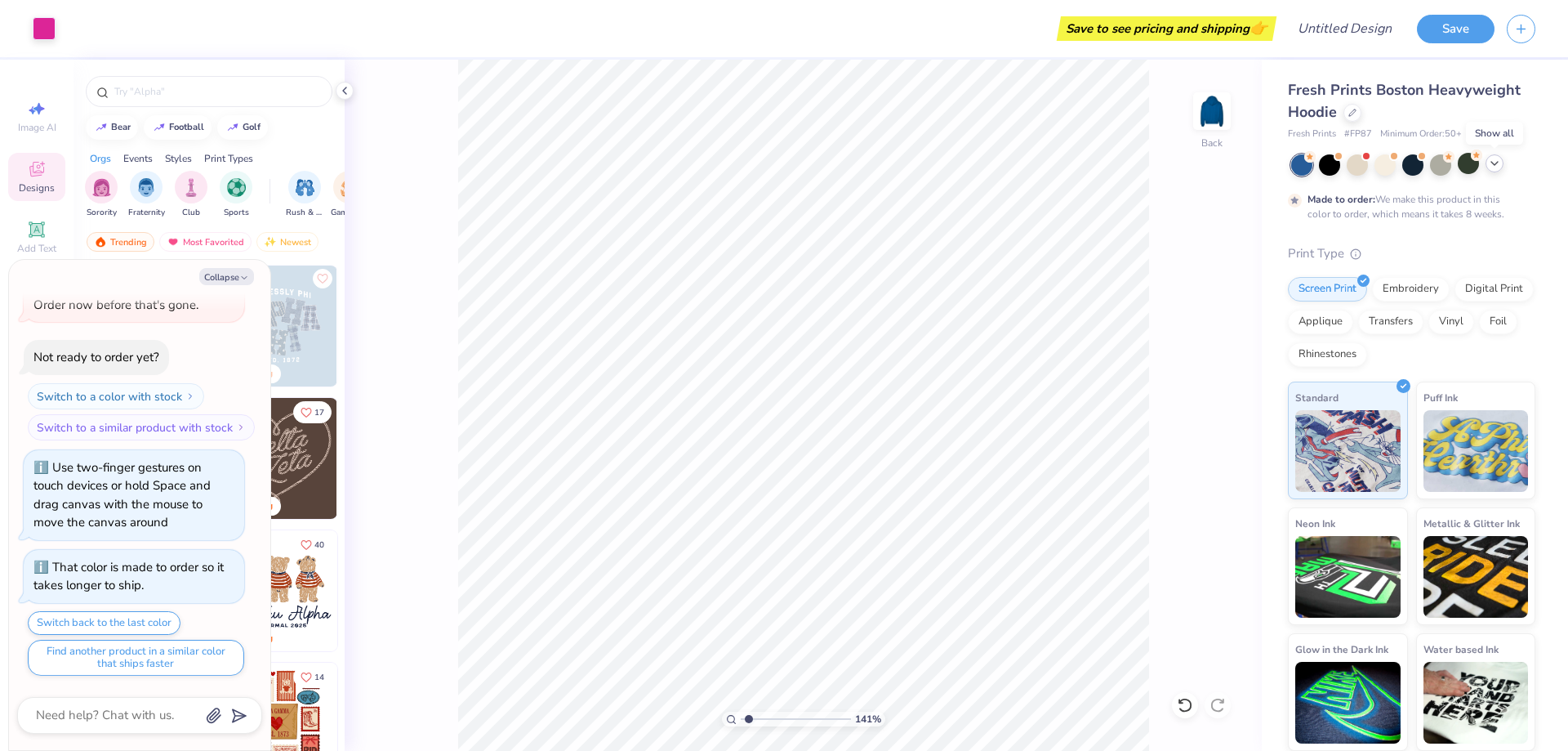
click at [1500, 161] on div at bounding box center [1494, 163] width 18 height 18
type input "1.41341575228575"
type textarea "x"
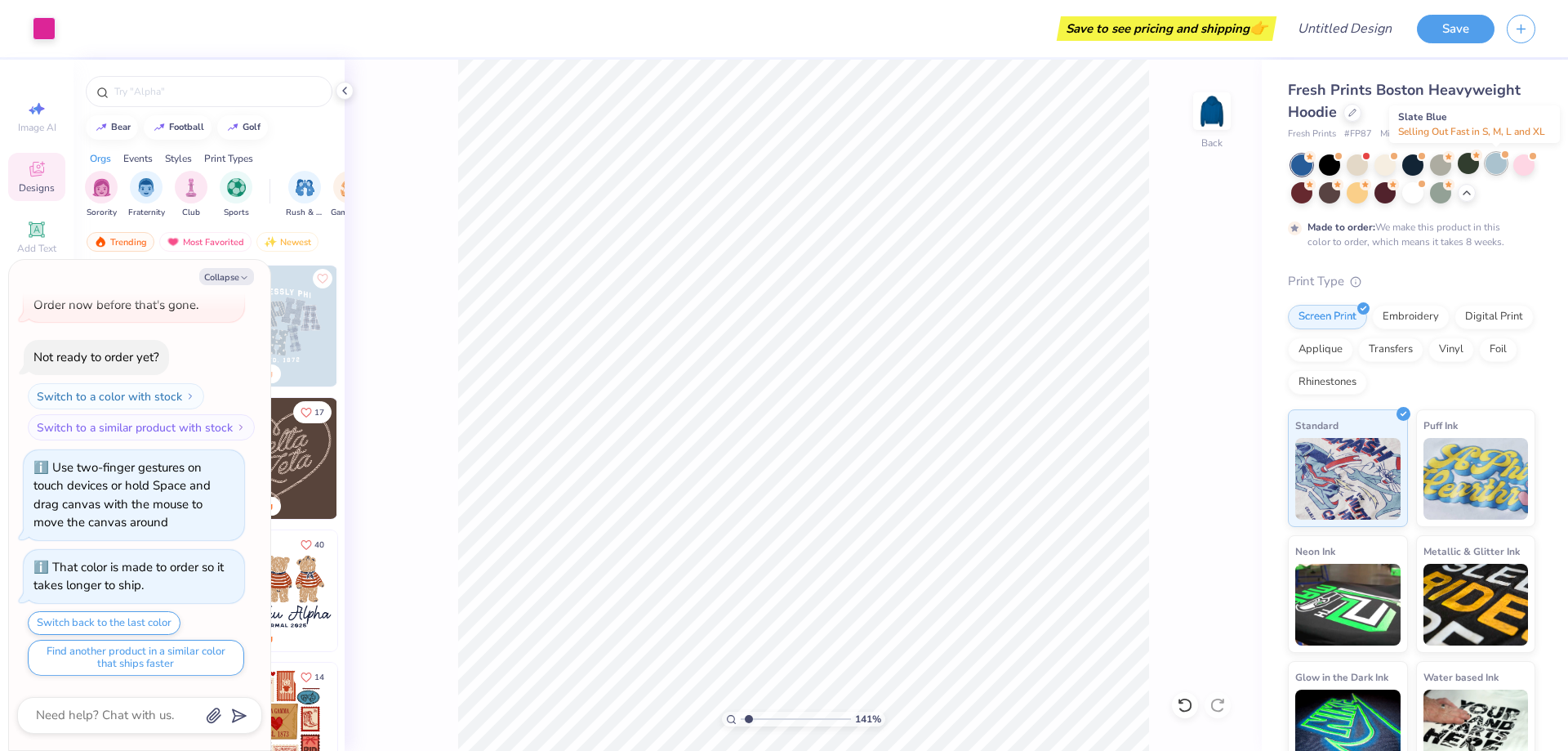
click at [1497, 166] on div at bounding box center [1496, 163] width 21 height 21
type input "1.41341575228575"
type textarea "x"
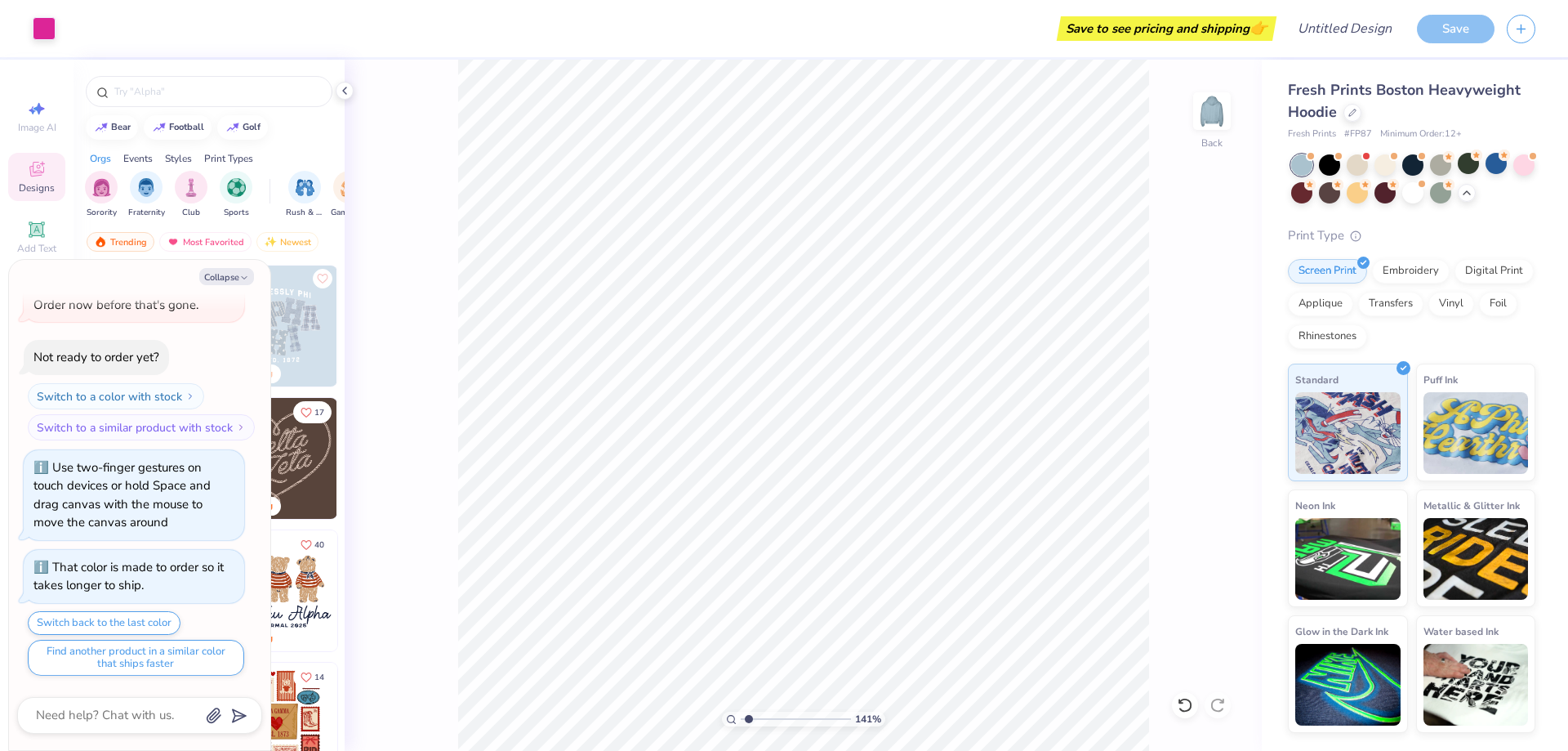
type input "1.41341575228575"
type textarea "x"
type input "1.41341575228575"
type textarea "x"
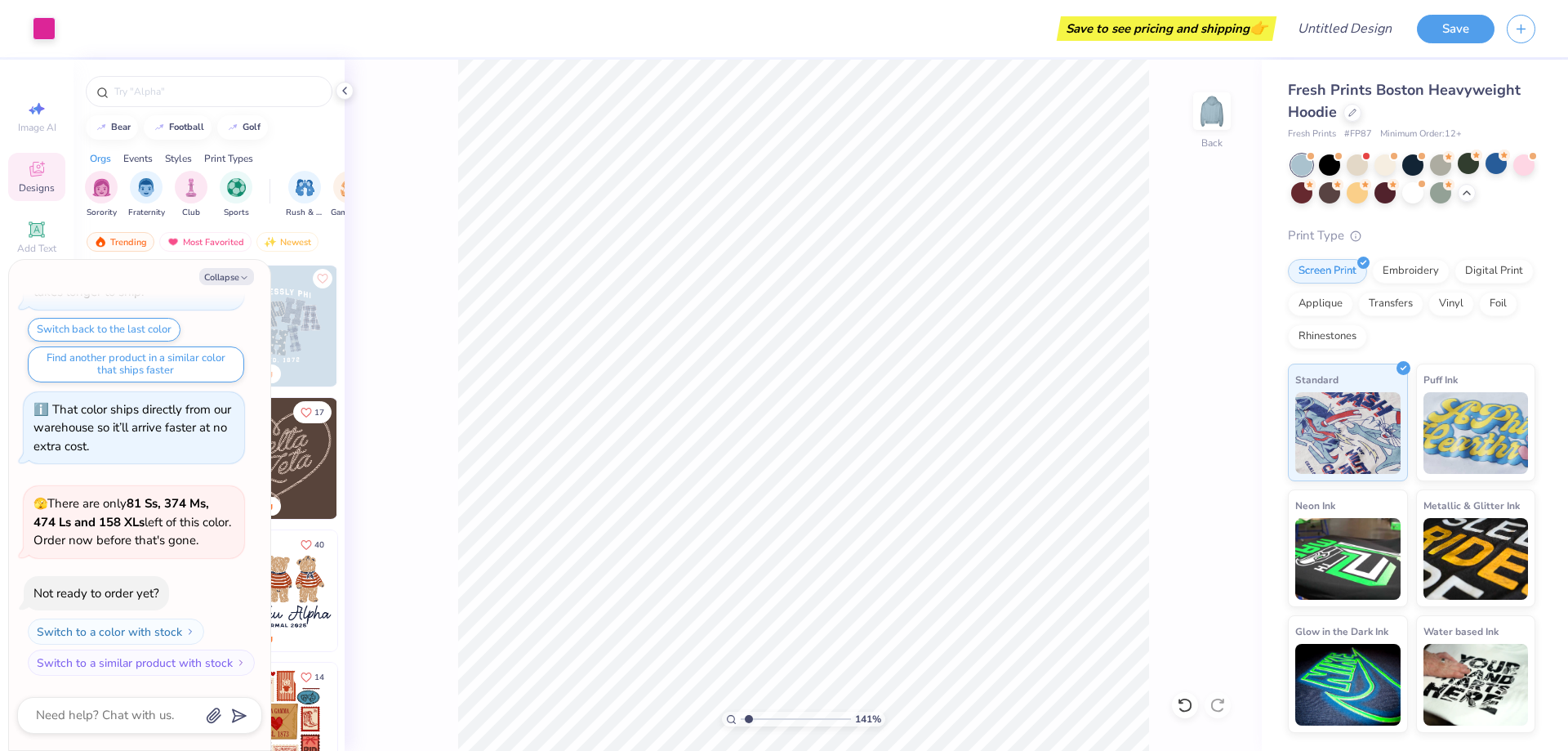
type input "1.41341575228575"
type textarea "x"
type input "1.41341575228575"
type textarea "x"
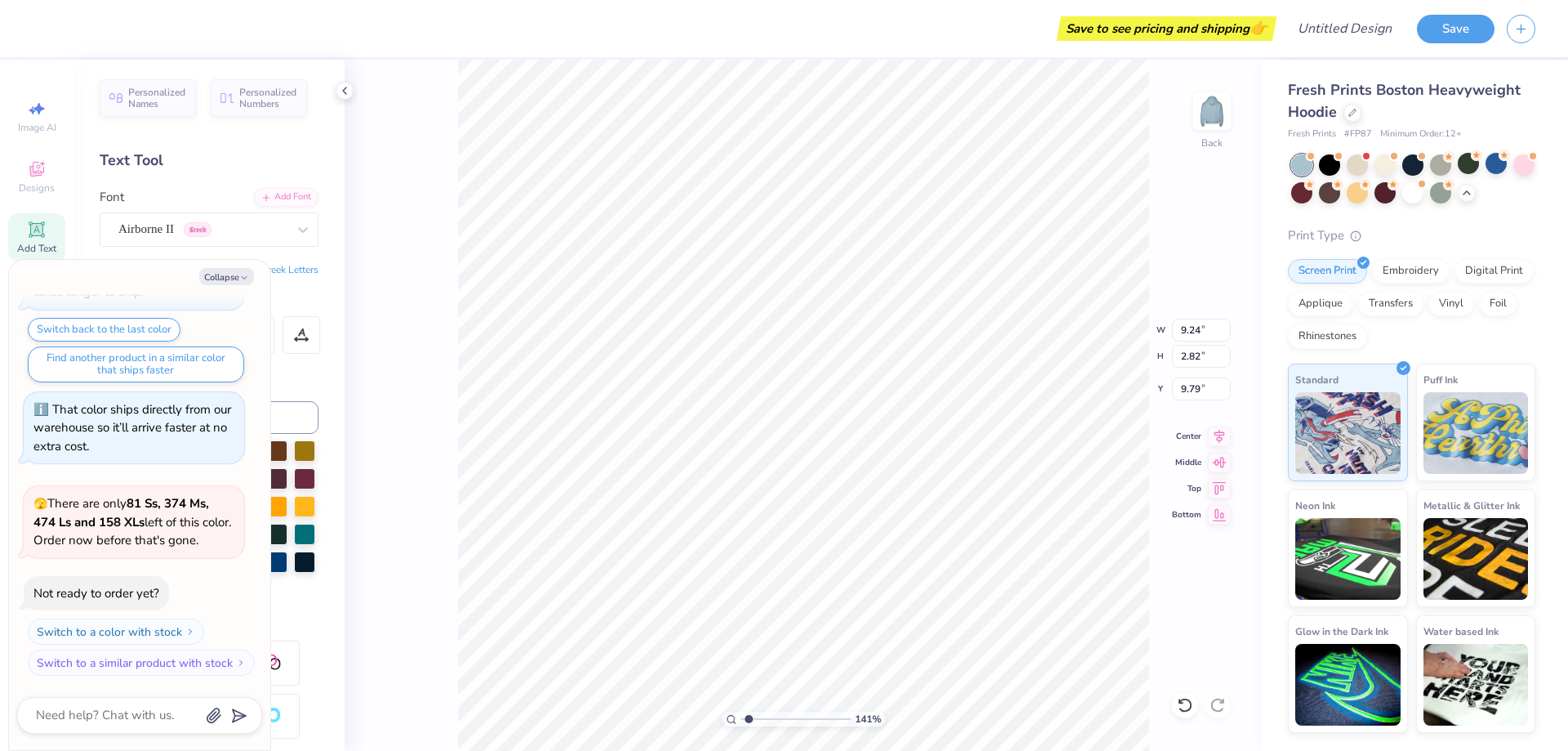
type input "1.41341575228575"
type textarea "x"
type input "1.41341575228575"
type textarea "x"
type input "9.56"
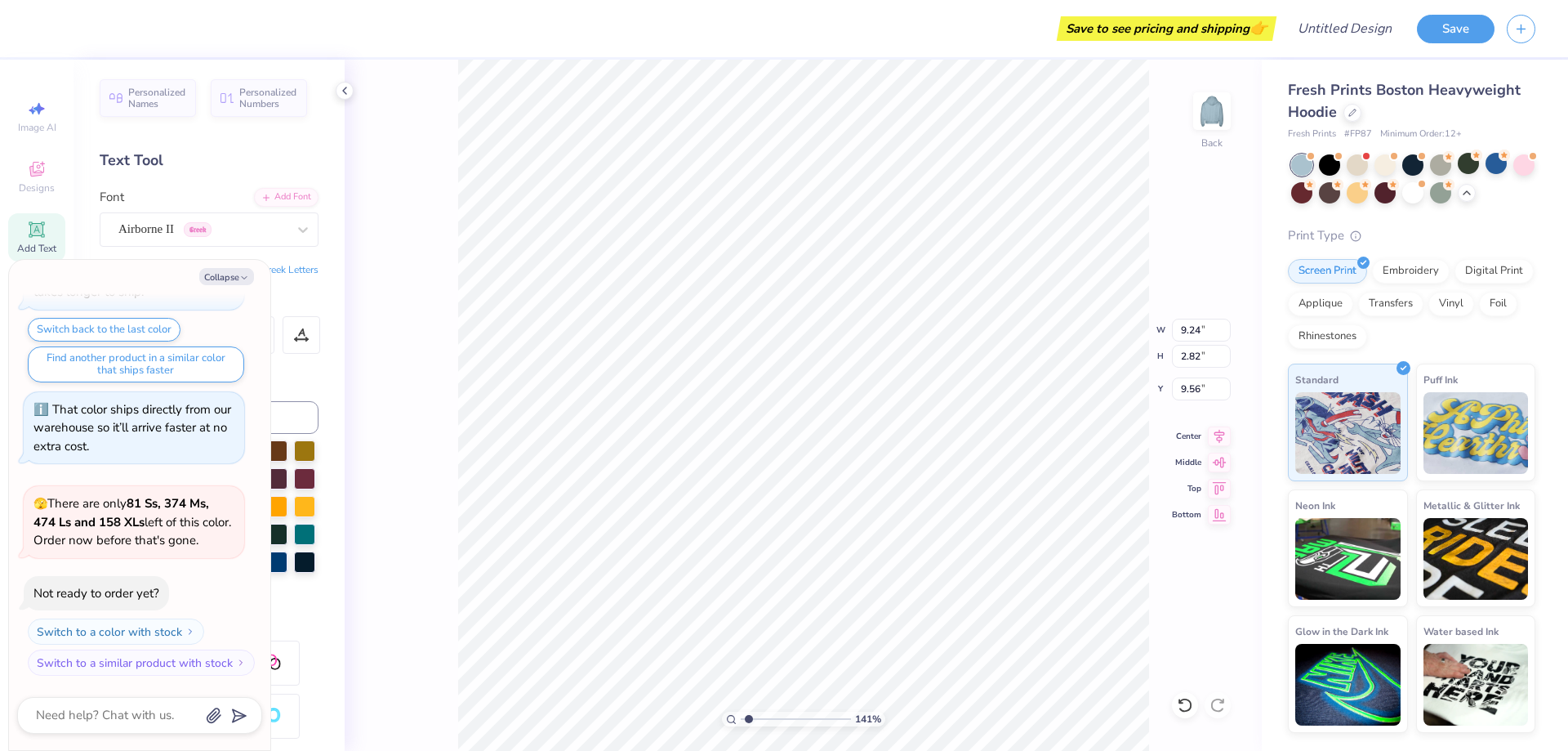
type input "1.41341575228575"
type textarea "x"
type input "1.41341575228575"
type textarea "x"
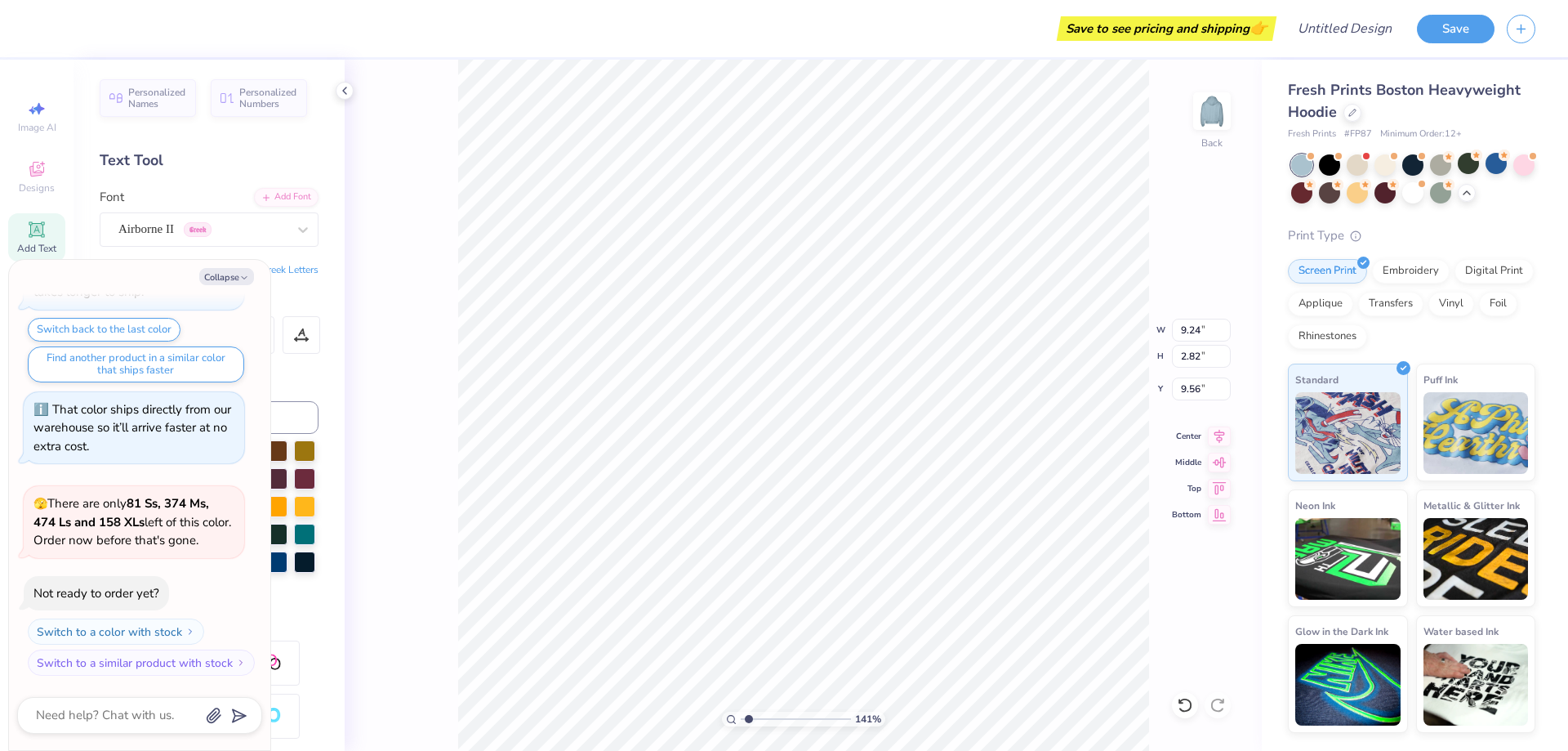
click at [248, 275] on icon "button" at bounding box center [244, 277] width 10 height 10
type input "1.41341575228575"
type textarea "x"
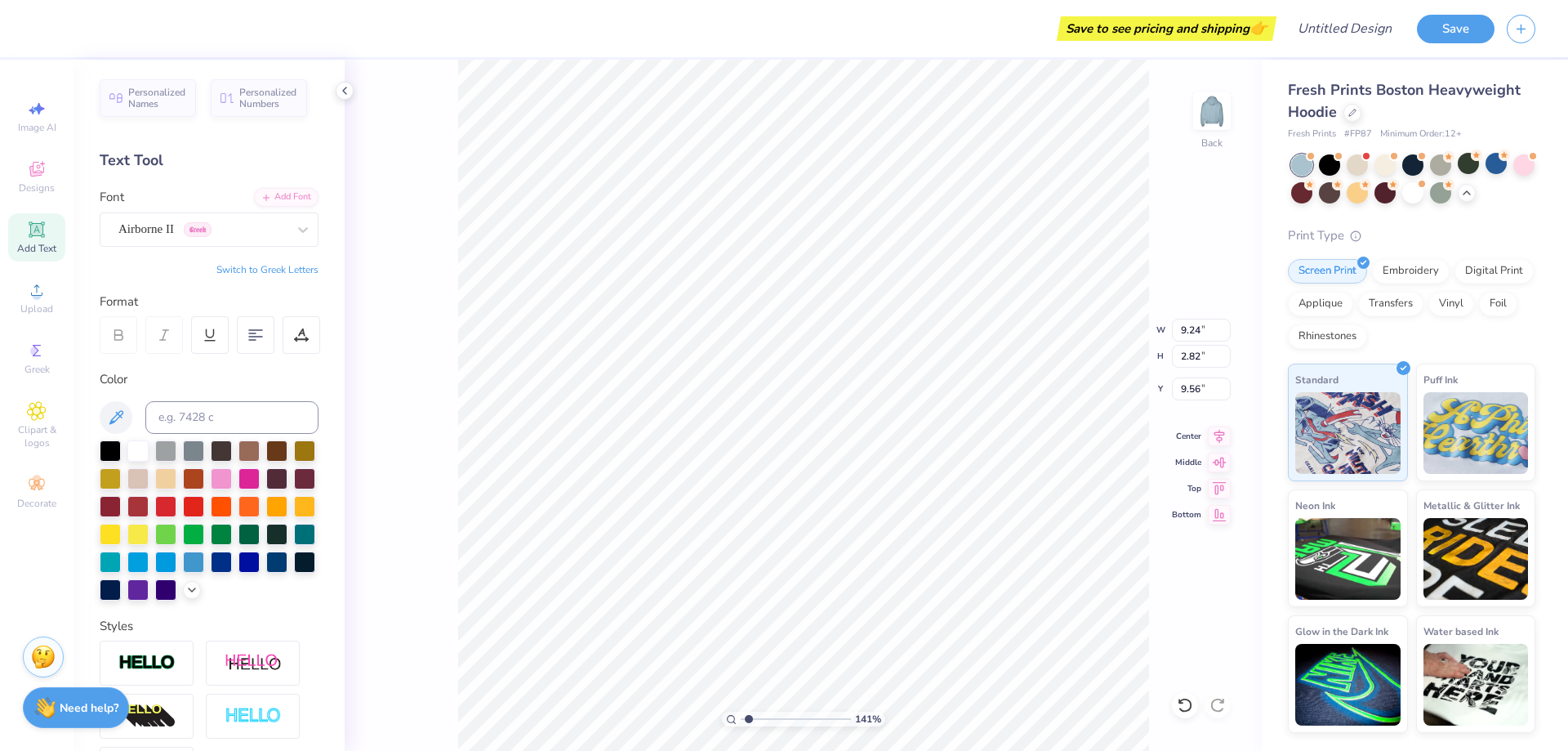
type input "1.41341575228575"
type textarea "x"
type input "1.41341575228575"
type input "9.12"
type input "2.78"
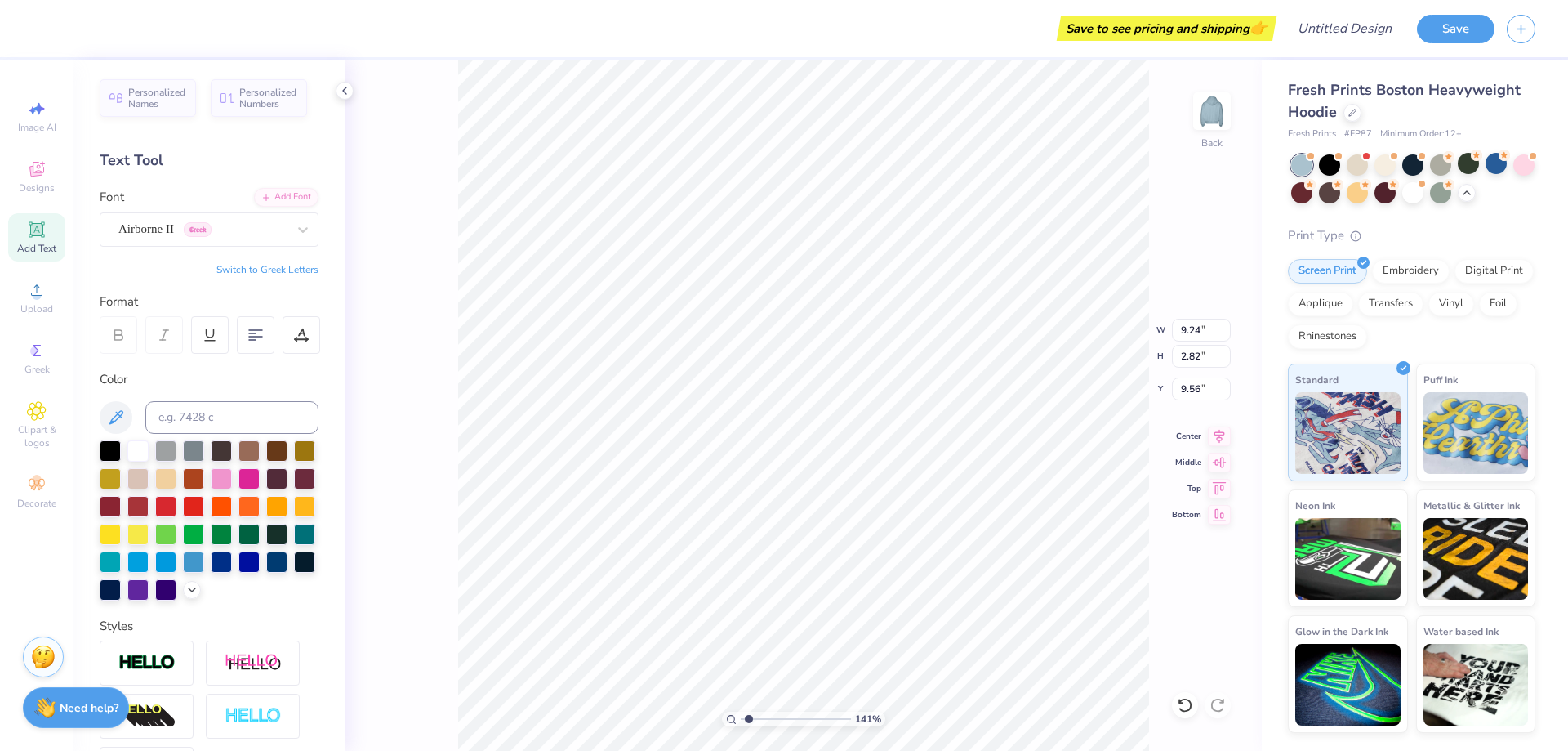
type input "9.60"
type input "1.41341575228575"
type input "2.79"
click at [1195, 362] on input "2.79" at bounding box center [1201, 356] width 59 height 23
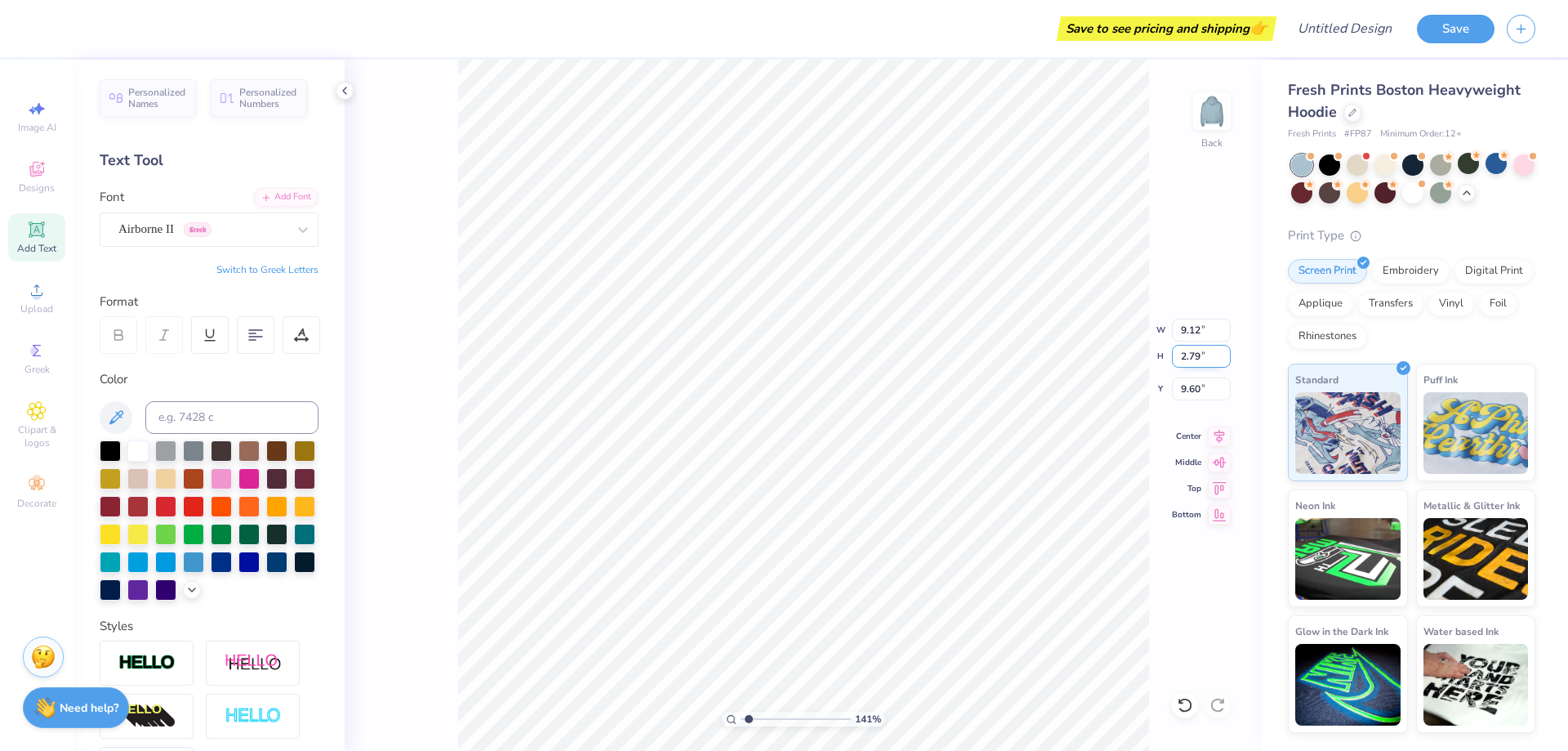
type input "1.41341575228575"
click at [1195, 355] on input "2.79" at bounding box center [1201, 356] width 59 height 23
click at [1223, 351] on input "2.8" at bounding box center [1201, 356] width 59 height 23
click at [1223, 351] on input "2.81" at bounding box center [1201, 356] width 59 height 23
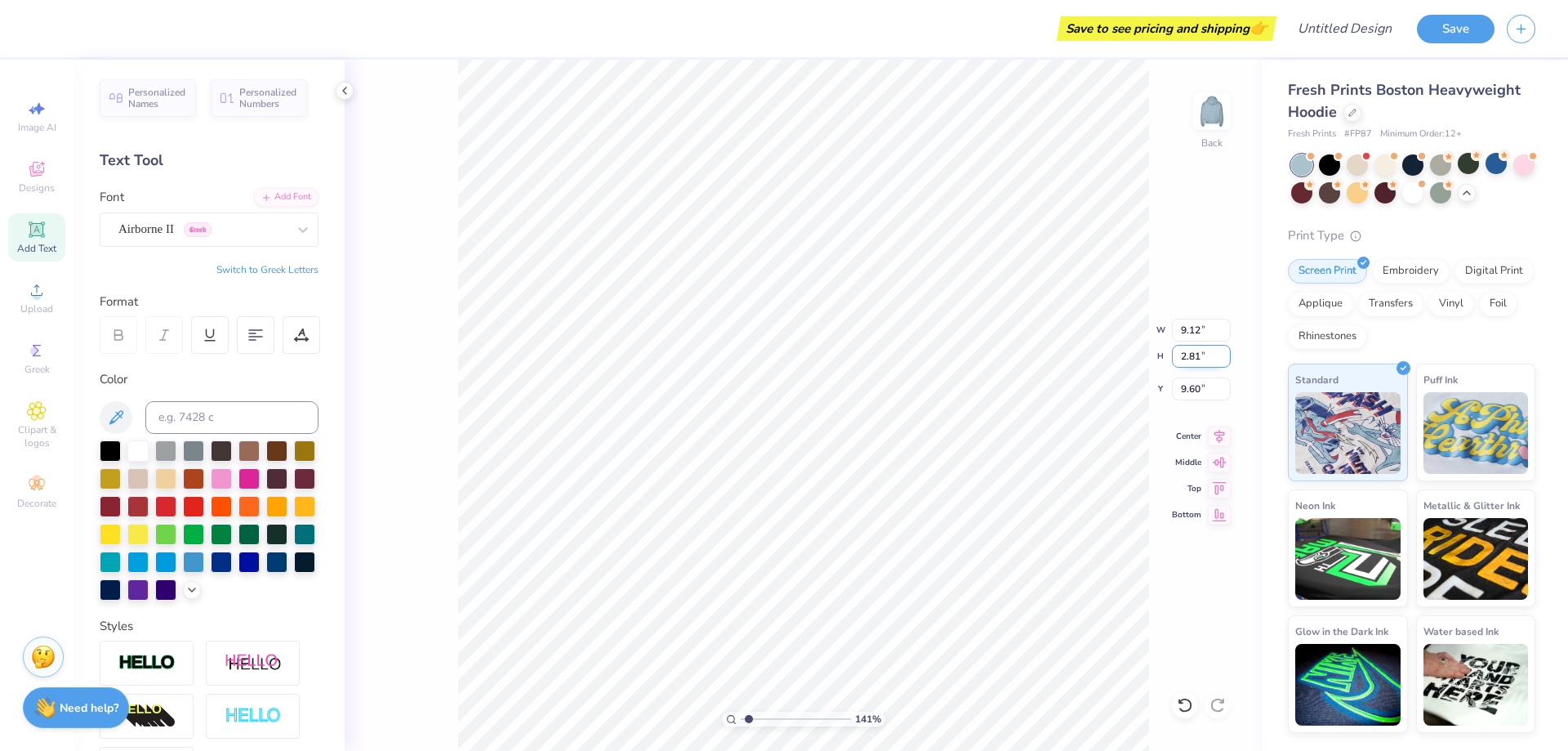
click at [1197, 357] on input "2.81" at bounding box center [1201, 356] width 59 height 23
type input "3"
click at [1236, 363] on div "141 % Back W 9.12 9.12 " H 3 3 " Y 9.60 9.60 " Center Middle Top Bottom" at bounding box center [803, 405] width 917 height 691
type input "1.41341575228575"
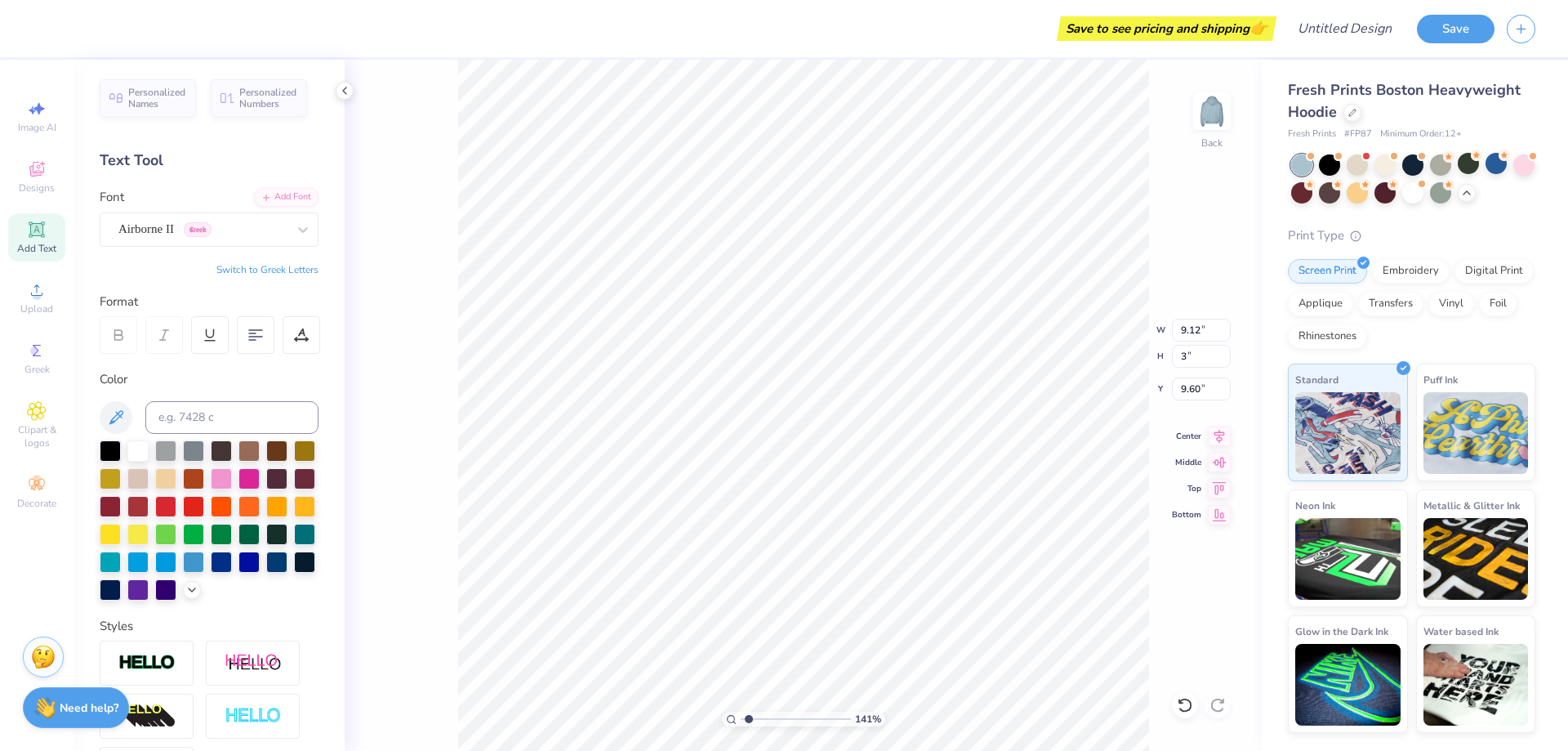
type input "9.81"
type input "3.00"
type input "9.49"
click at [1416, 262] on div "Embroidery" at bounding box center [1410, 269] width 77 height 25
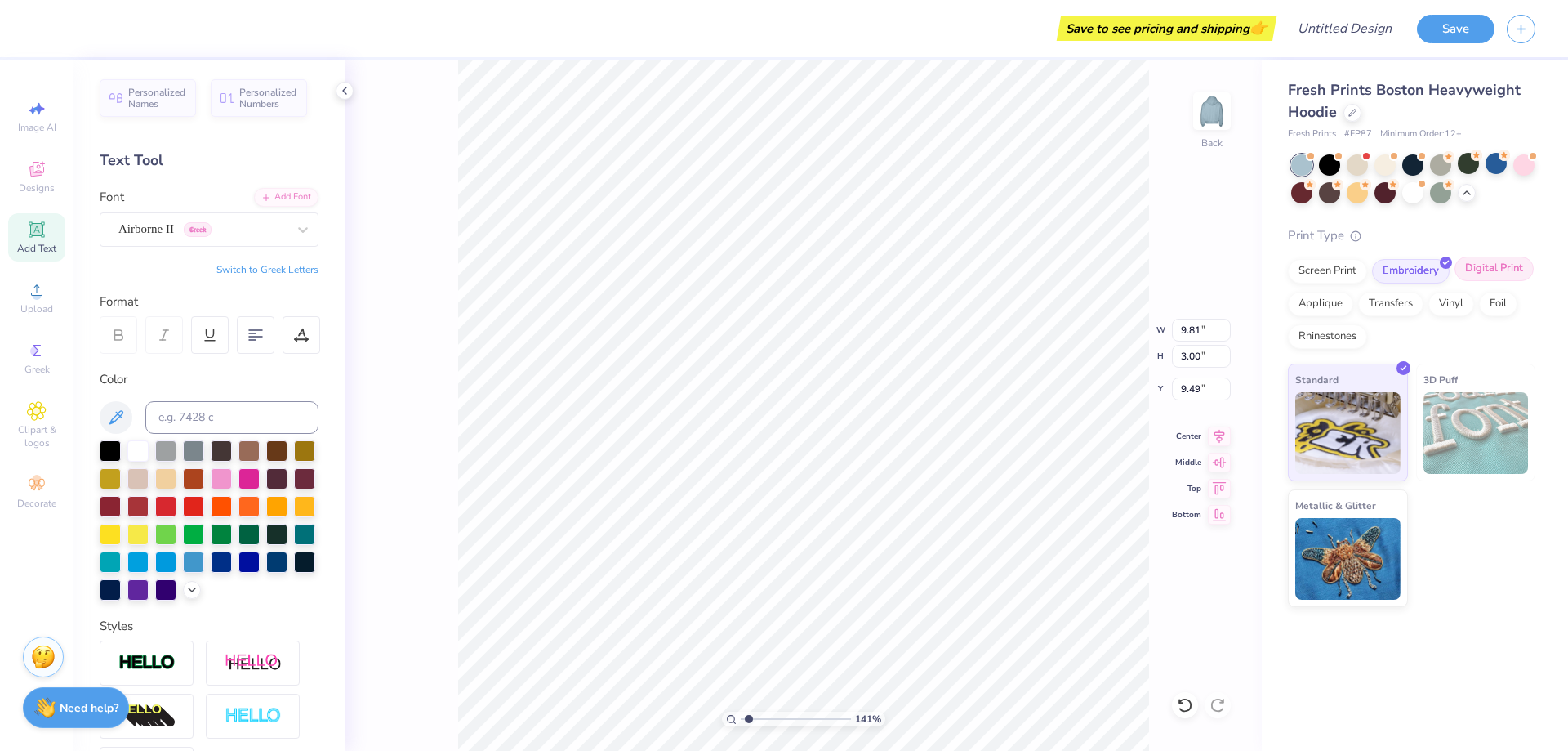
click at [1499, 267] on div "Digital Print" at bounding box center [1493, 269] width 79 height 25
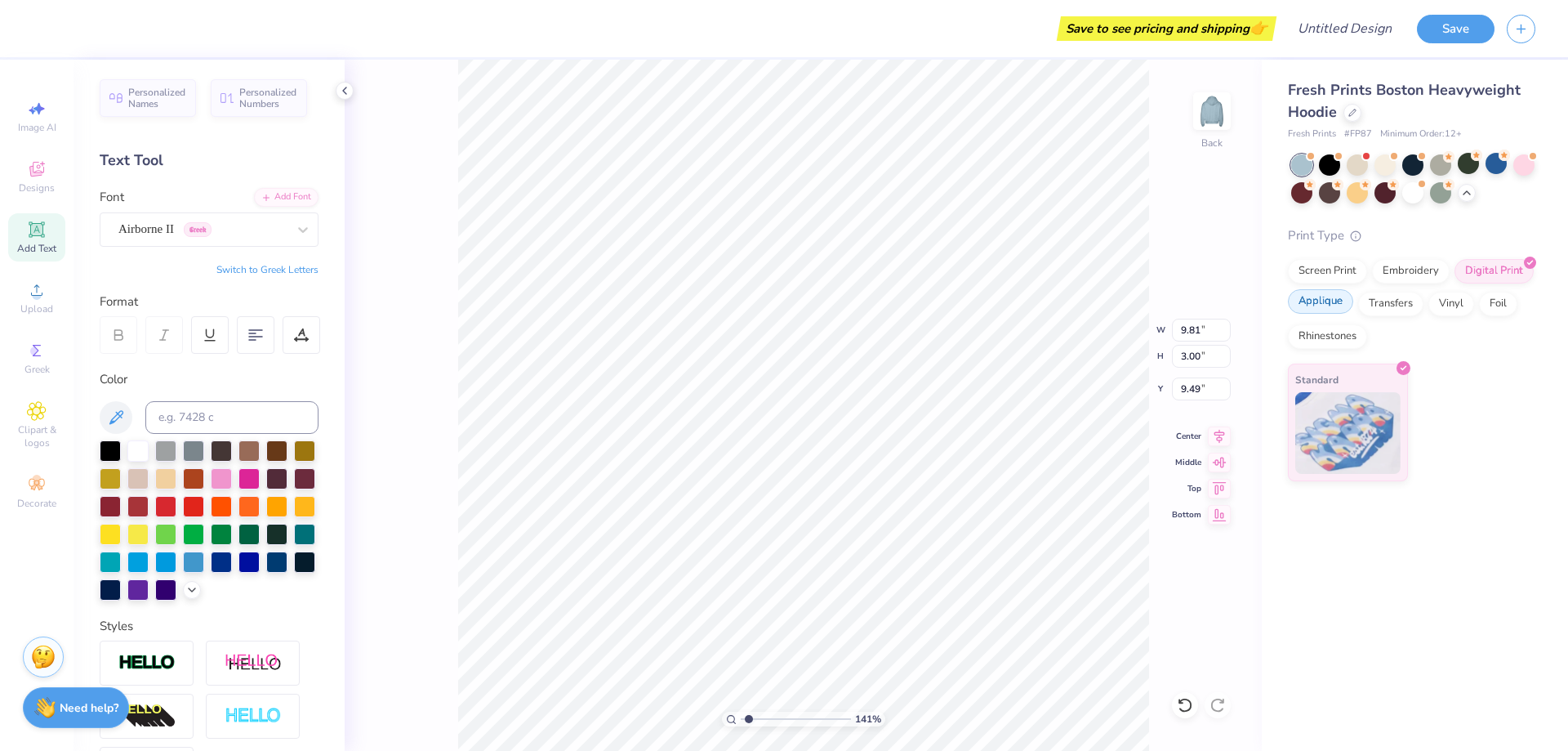
click at [1315, 305] on div "Applique" at bounding box center [1320, 302] width 65 height 25
type input "1.41341575228575"
type textarea "x"
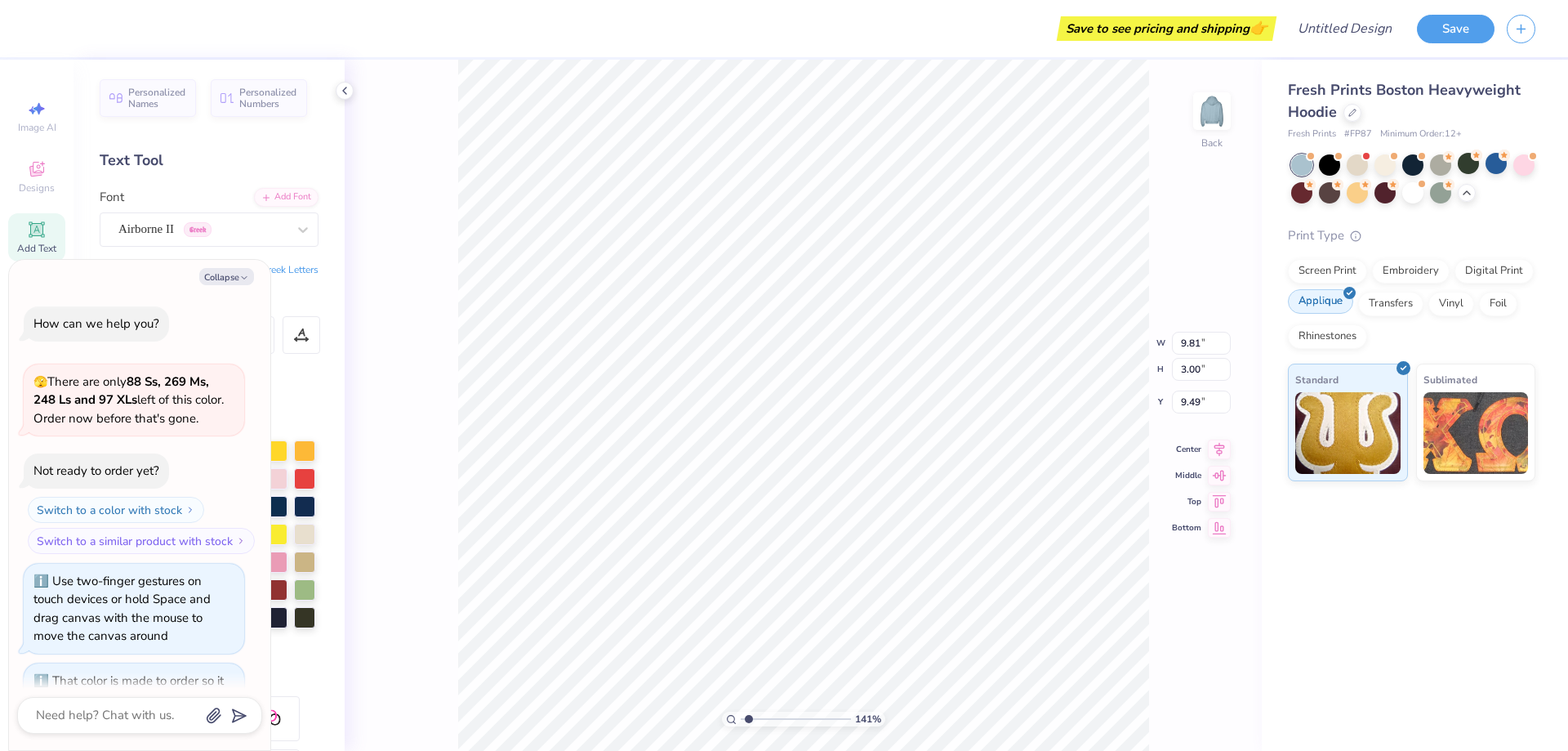
type input "1.41341575228575"
type textarea "x"
type input "1.41341575228575"
type textarea "x"
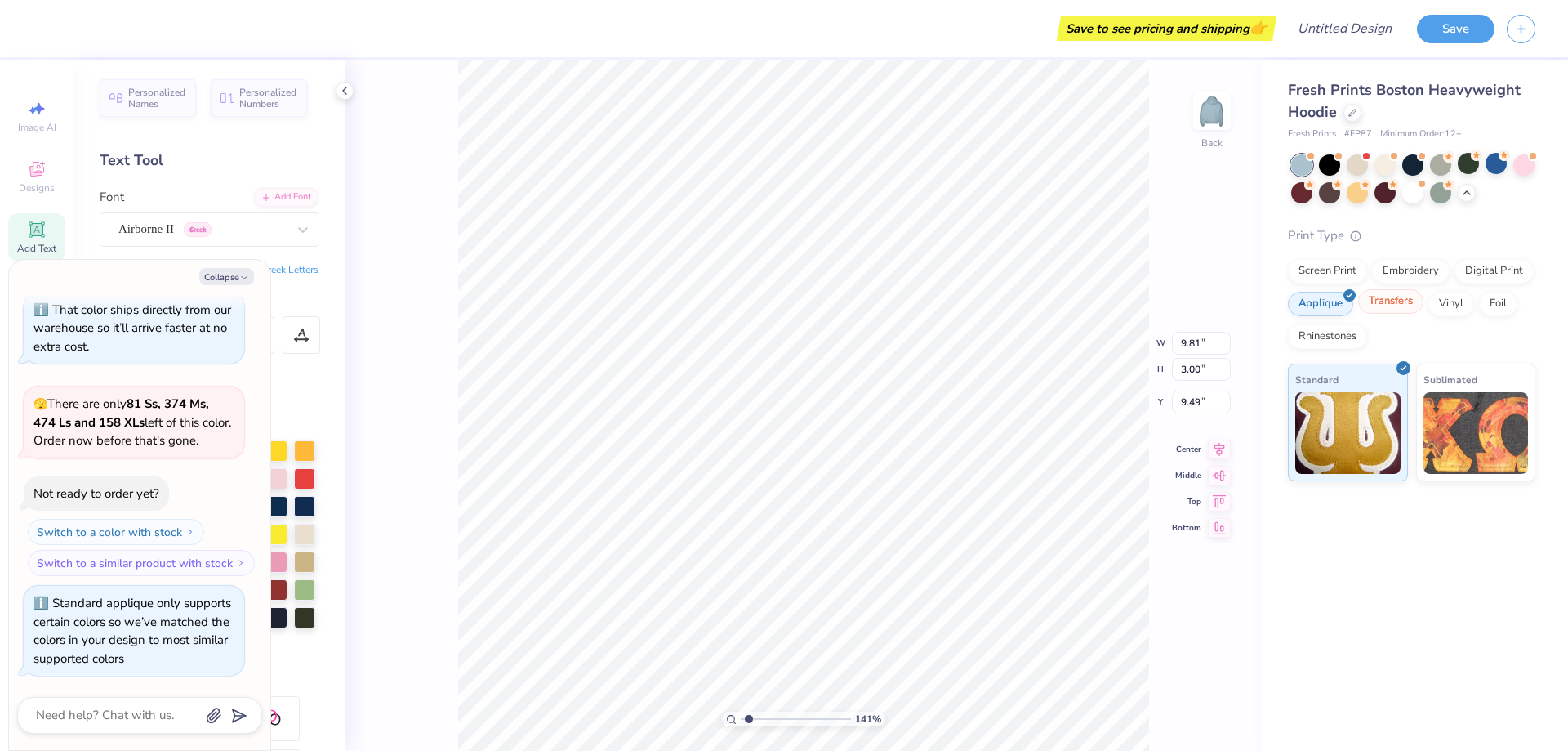
click at [1388, 303] on div "Transfers" at bounding box center [1390, 302] width 65 height 25
type input "1.41341575228575"
type textarea "x"
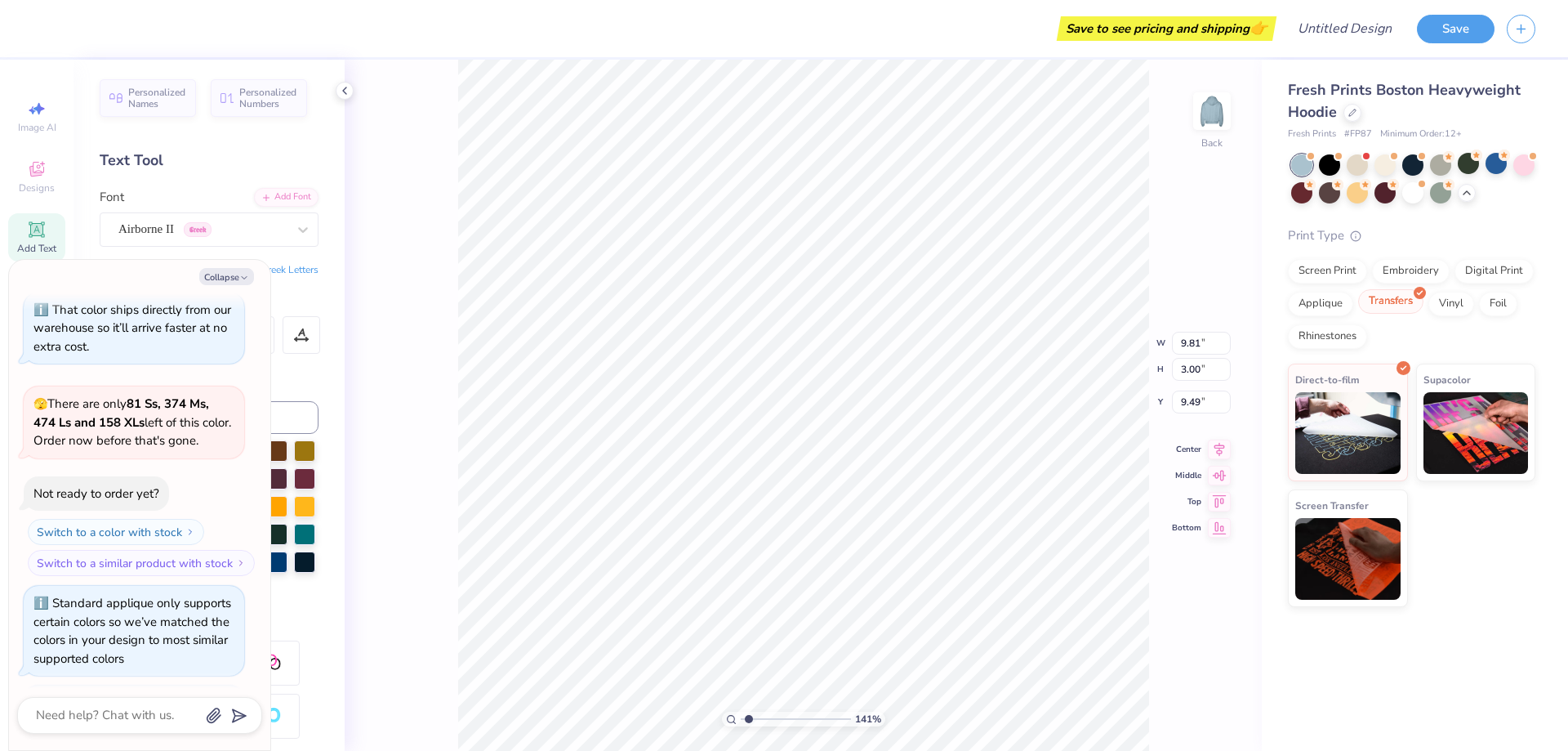
type input "1.41341575228575"
type textarea "x"
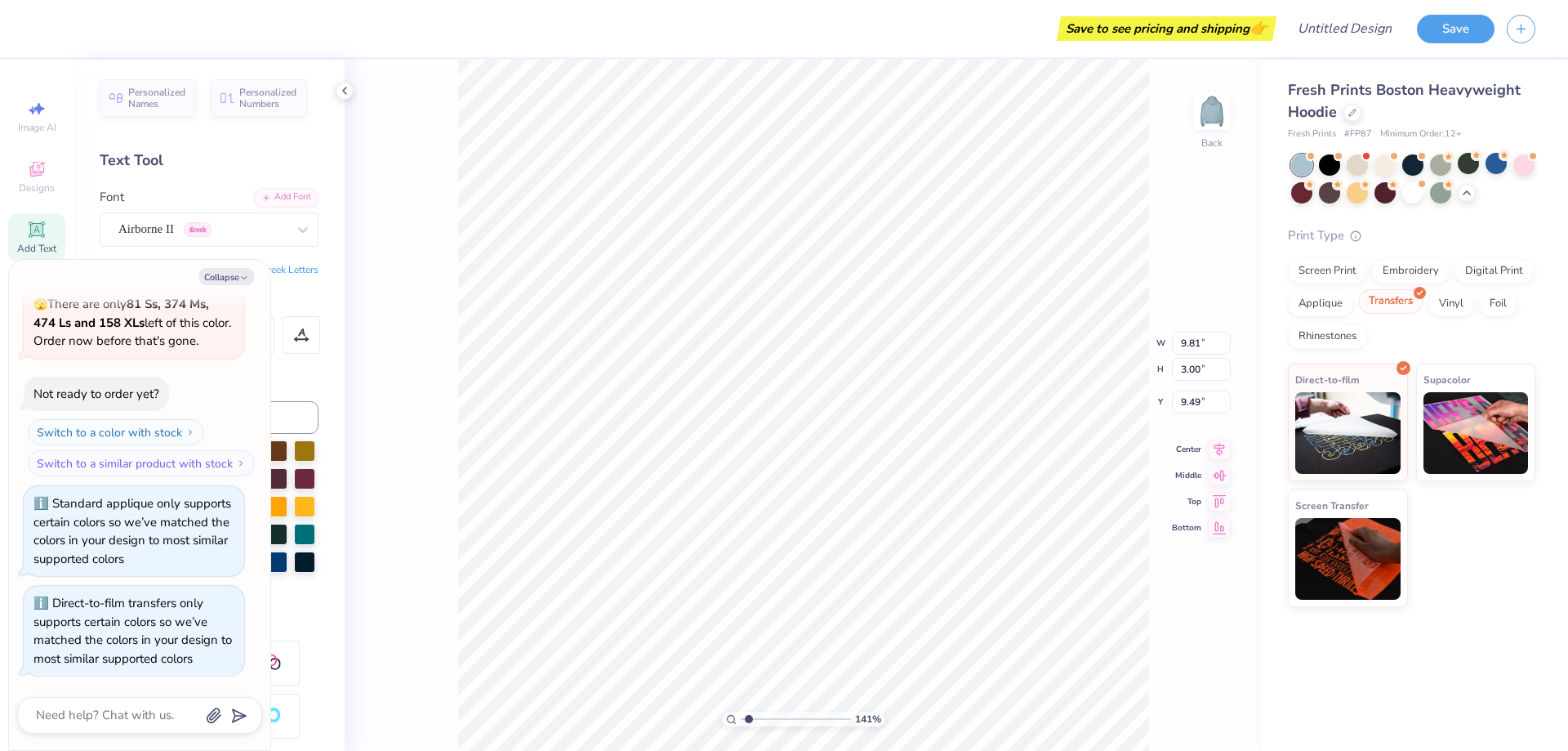
type input "1.41341575228575"
type textarea "x"
click at [1428, 299] on div "Vinyl" at bounding box center [1450, 302] width 45 height 25
type input "1.41341575228575"
type textarea "x"
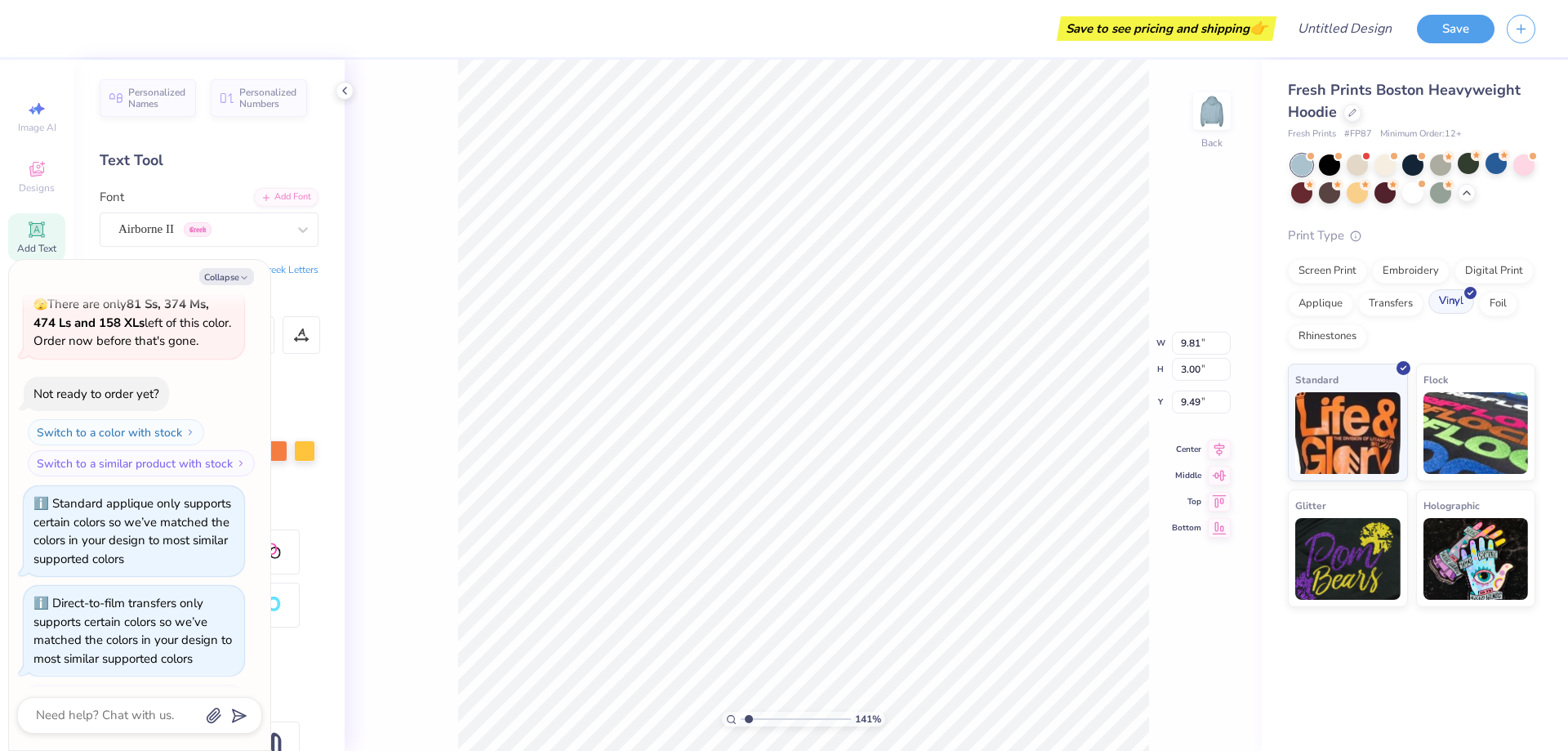
type input "1.41341575228575"
type textarea "x"
type input "1.41341575228575"
type textarea "x"
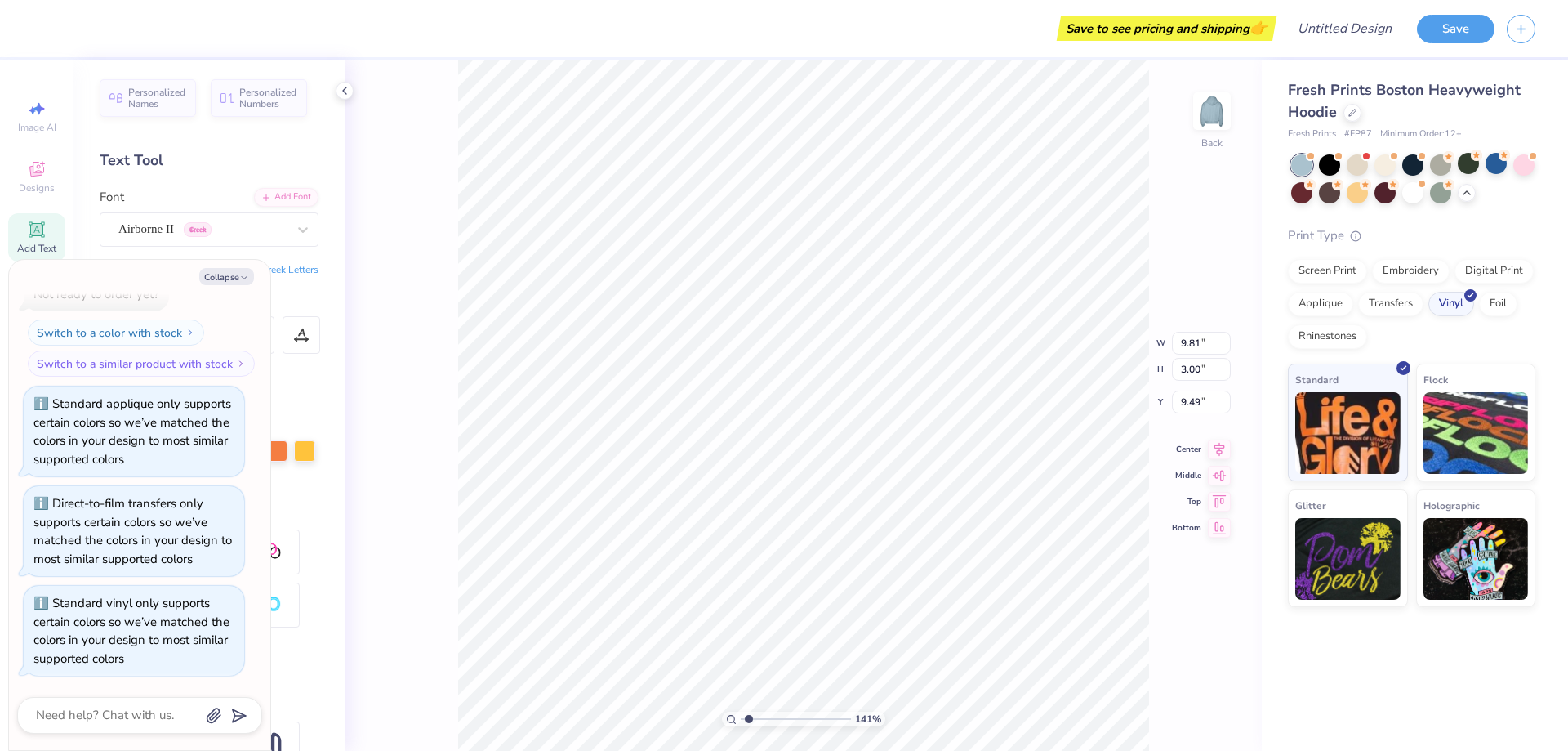
click at [1487, 288] on div "Screen Print Embroidery Digital Print Applique Transfers Vinyl Foil Rhinestones" at bounding box center [1411, 304] width 248 height 90
click at [1498, 304] on div "Foil" at bounding box center [1498, 302] width 38 height 25
type input "1.41341575228575"
type textarea "x"
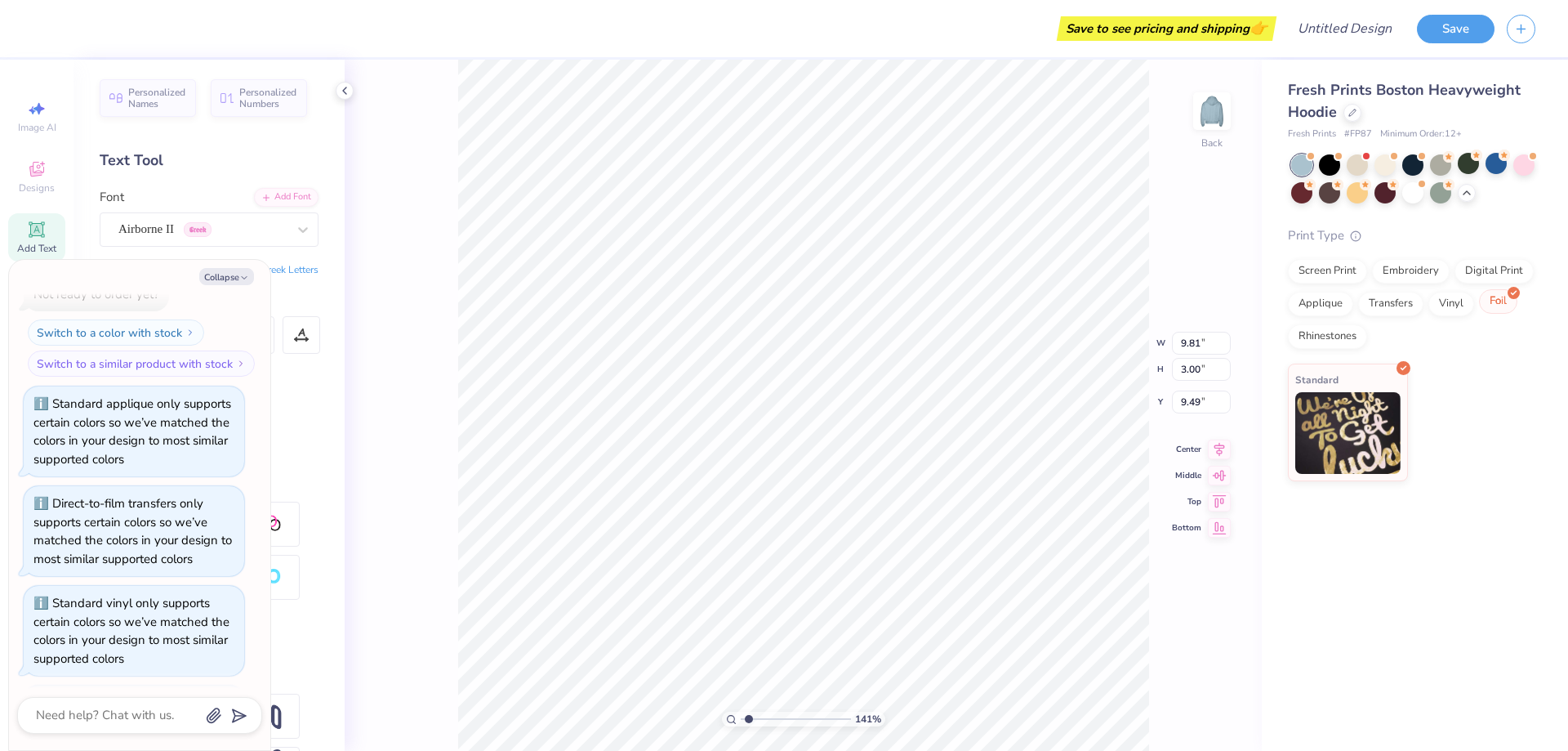
type input "1.41341575228575"
type textarea "x"
type input "1.41341575228575"
type textarea "x"
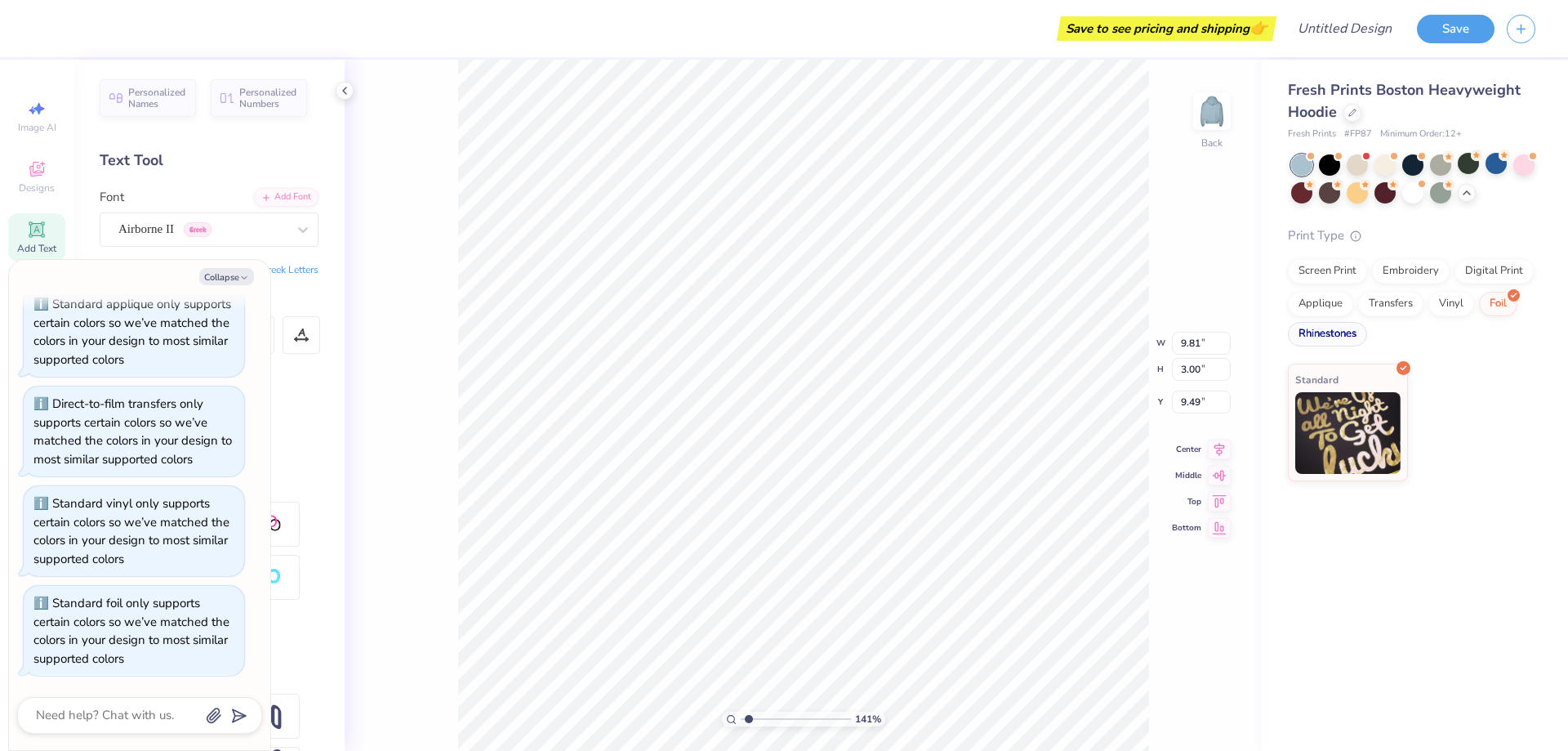
click at [1325, 333] on div "Rhinestones" at bounding box center [1327, 334] width 79 height 25
type input "1.41341575228575"
type textarea "x"
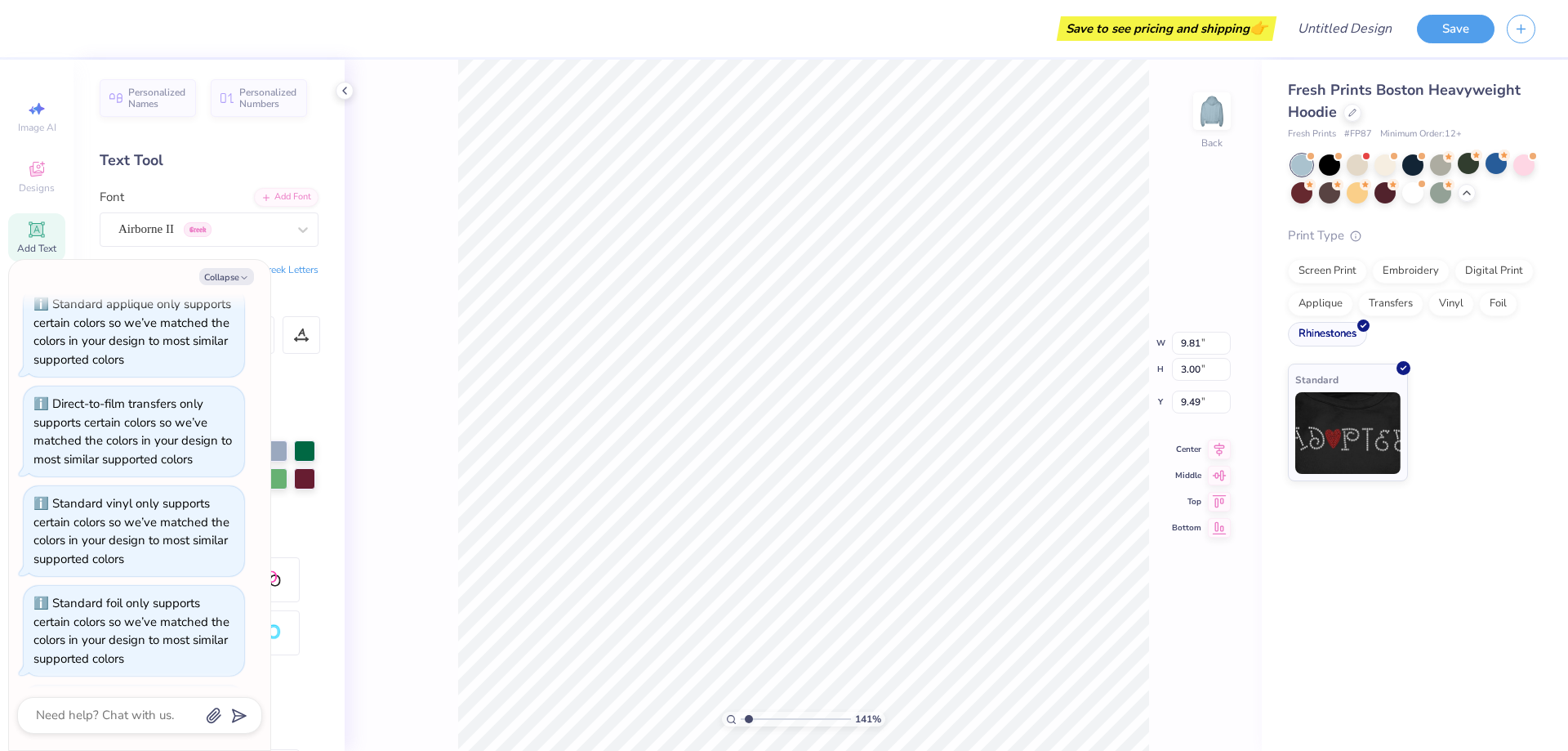
type input "1.41341575228575"
type textarea "x"
type input "1.41341575228575"
type textarea "x"
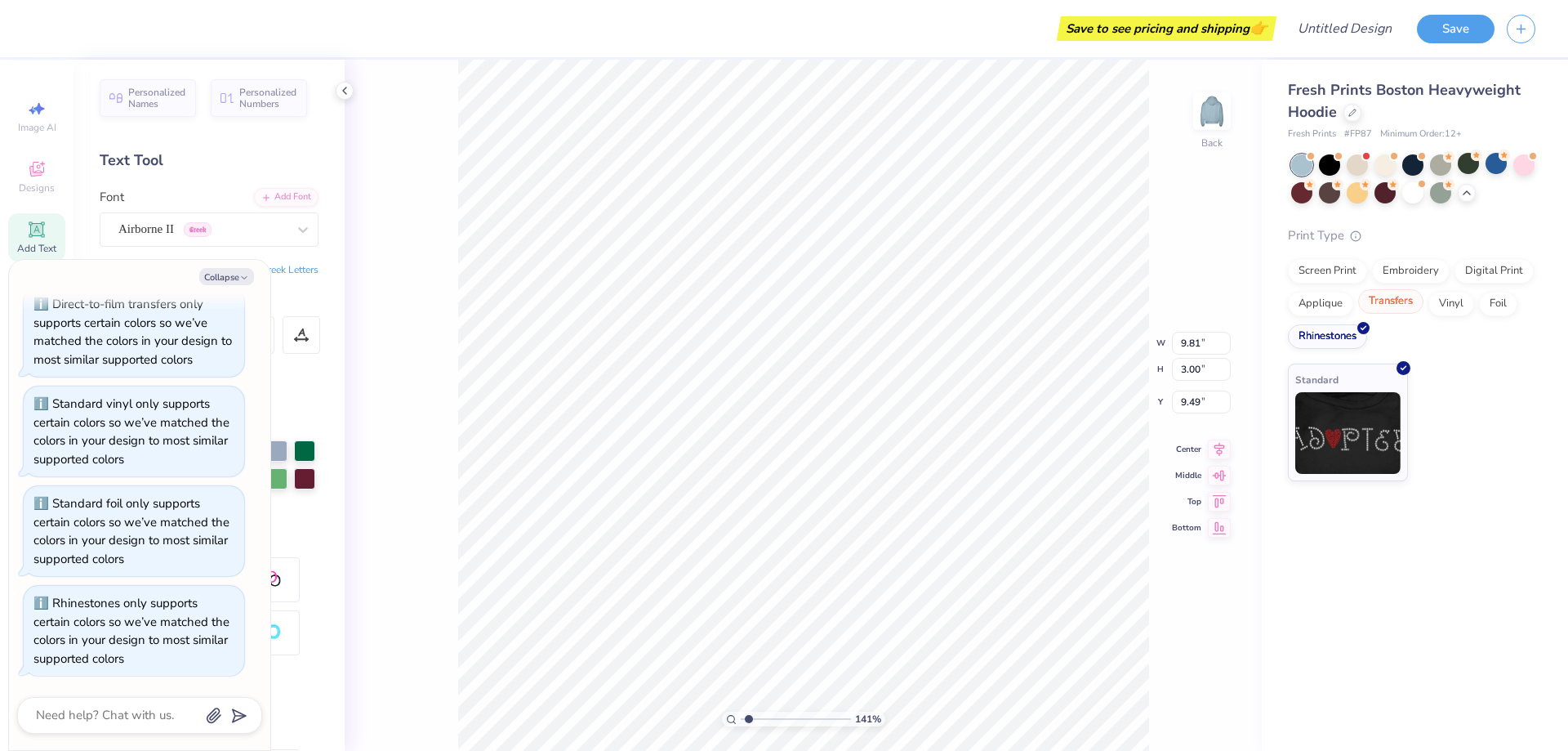
click at [1379, 300] on div "Transfers" at bounding box center [1390, 302] width 65 height 25
type input "1.41341575228575"
type textarea "x"
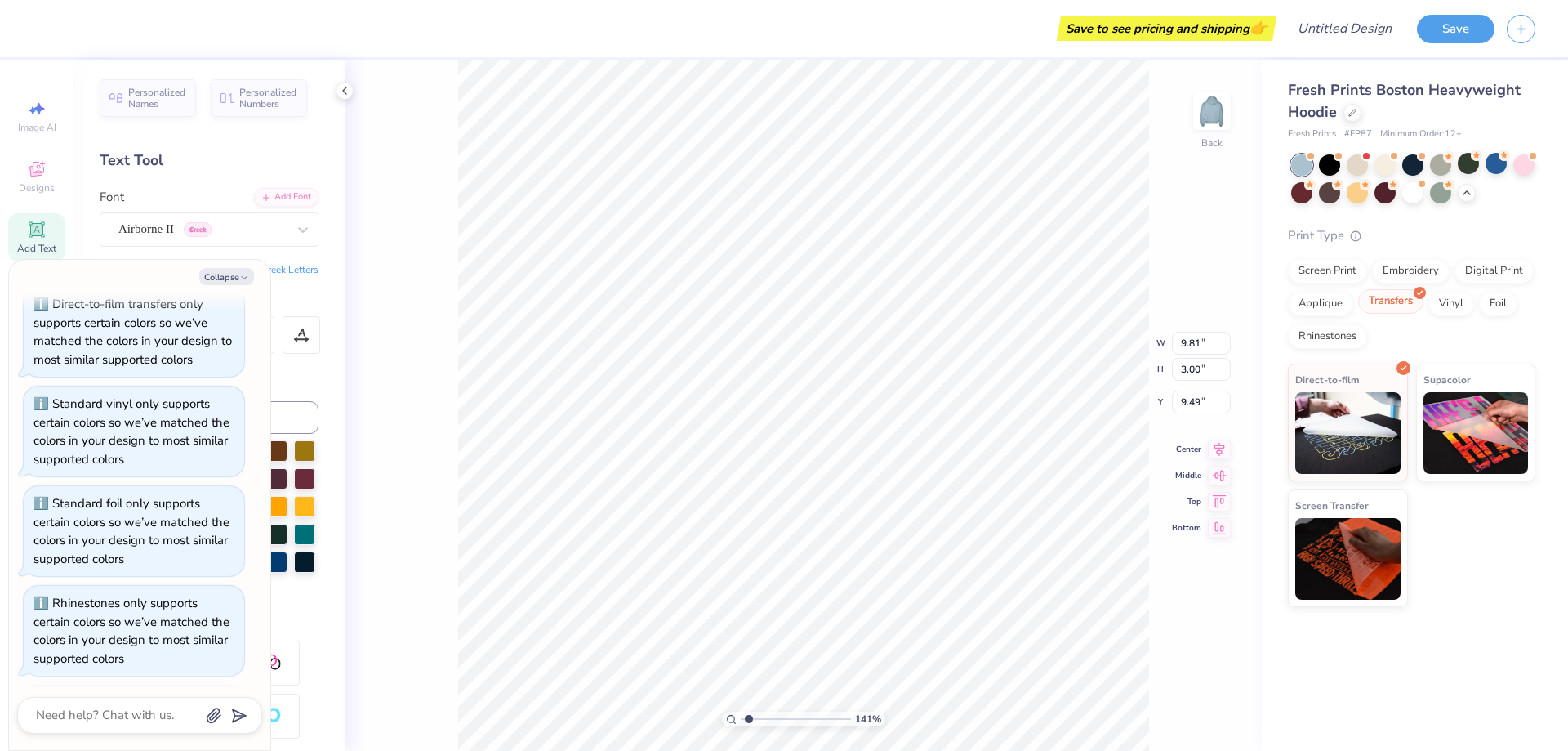
type input "1.41341575228575"
type textarea "x"
type input "1.41341575228575"
type textarea "x"
click at [1324, 301] on div "Applique" at bounding box center [1320, 302] width 65 height 25
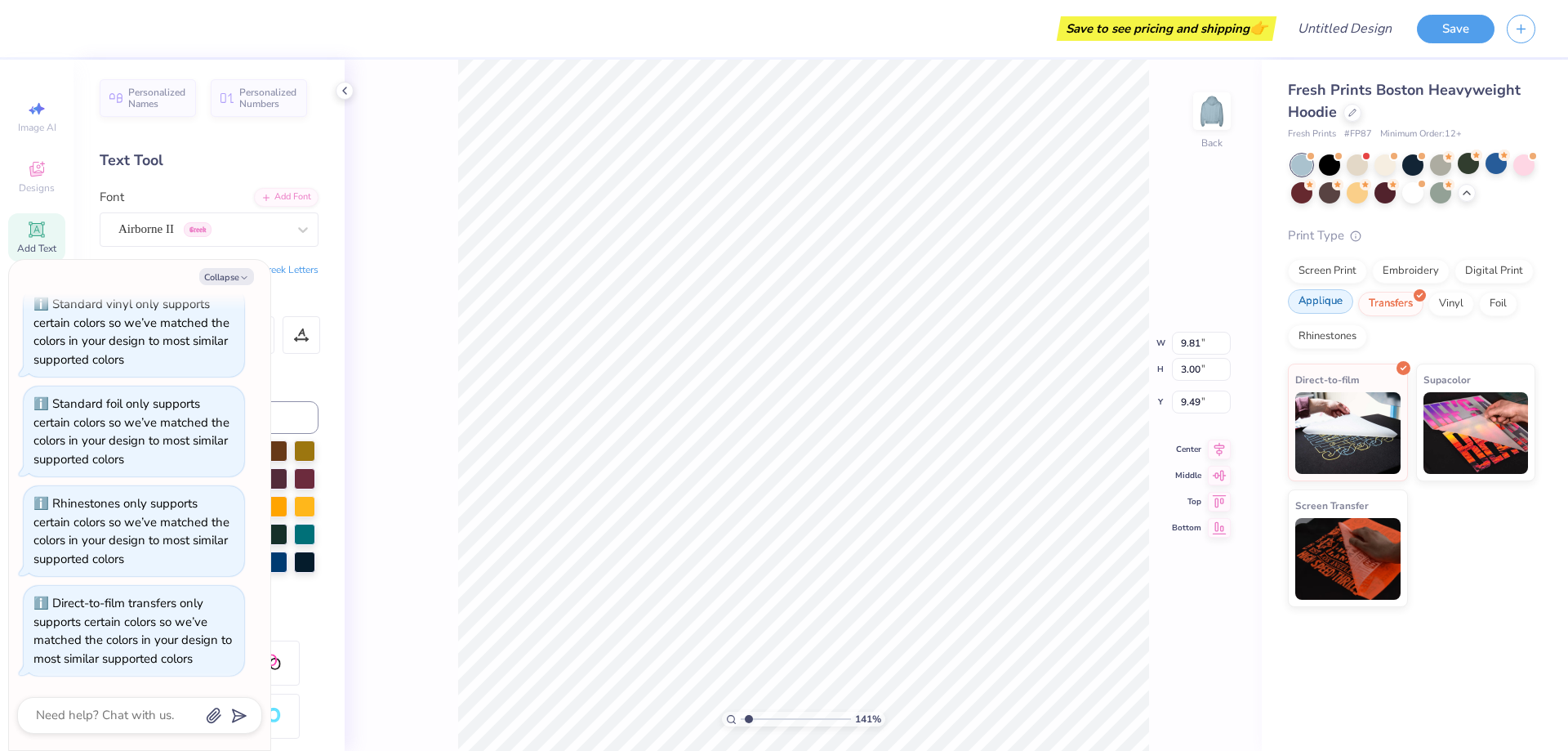
type input "1.41341575228575"
type textarea "x"
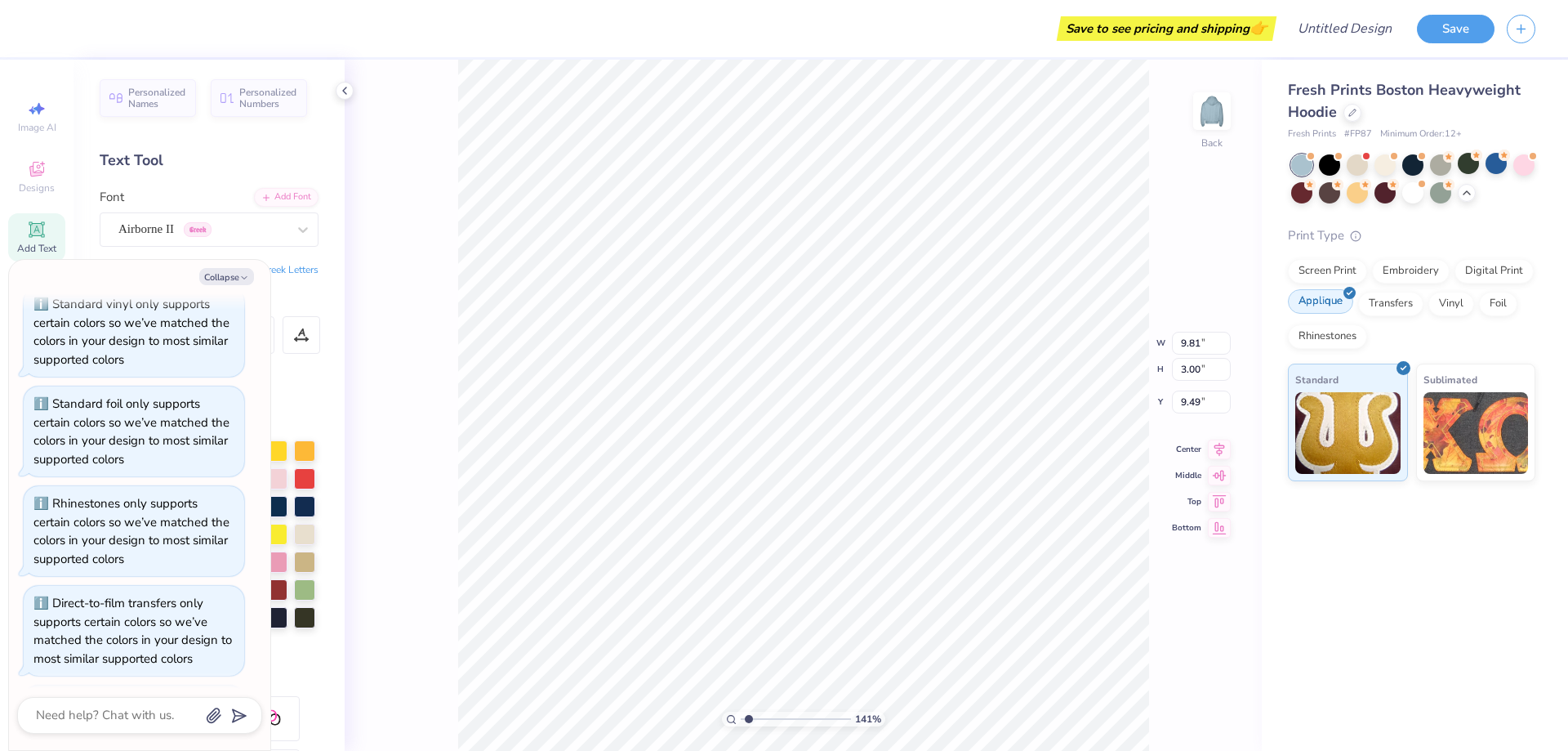
type input "1.41341575228575"
type textarea "x"
type input "1.41341575228575"
type textarea "x"
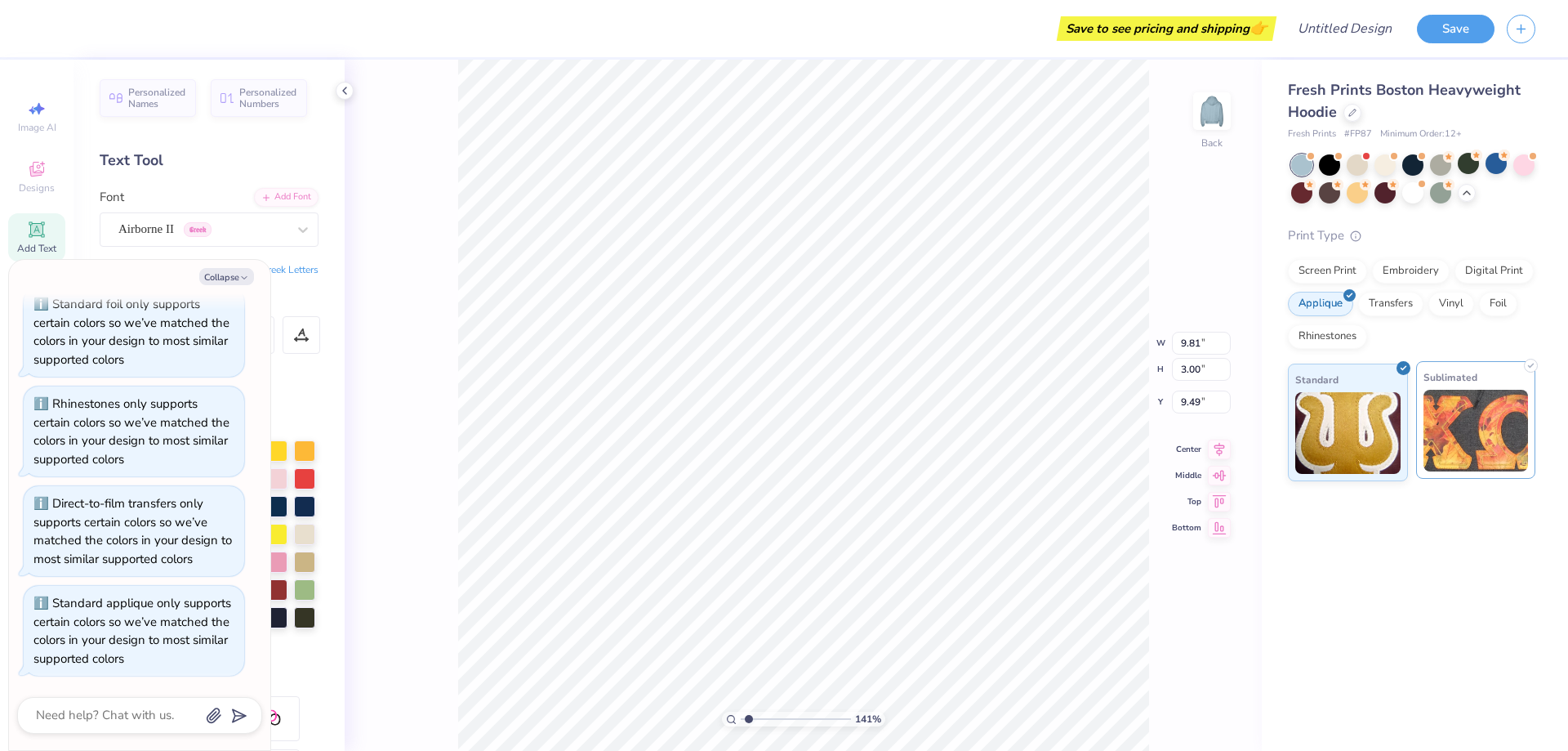
click at [1478, 429] on img at bounding box center [1475, 430] width 105 height 82
type input "1.41341575228575"
type textarea "x"
type input "1.41341575228575"
type textarea "x"
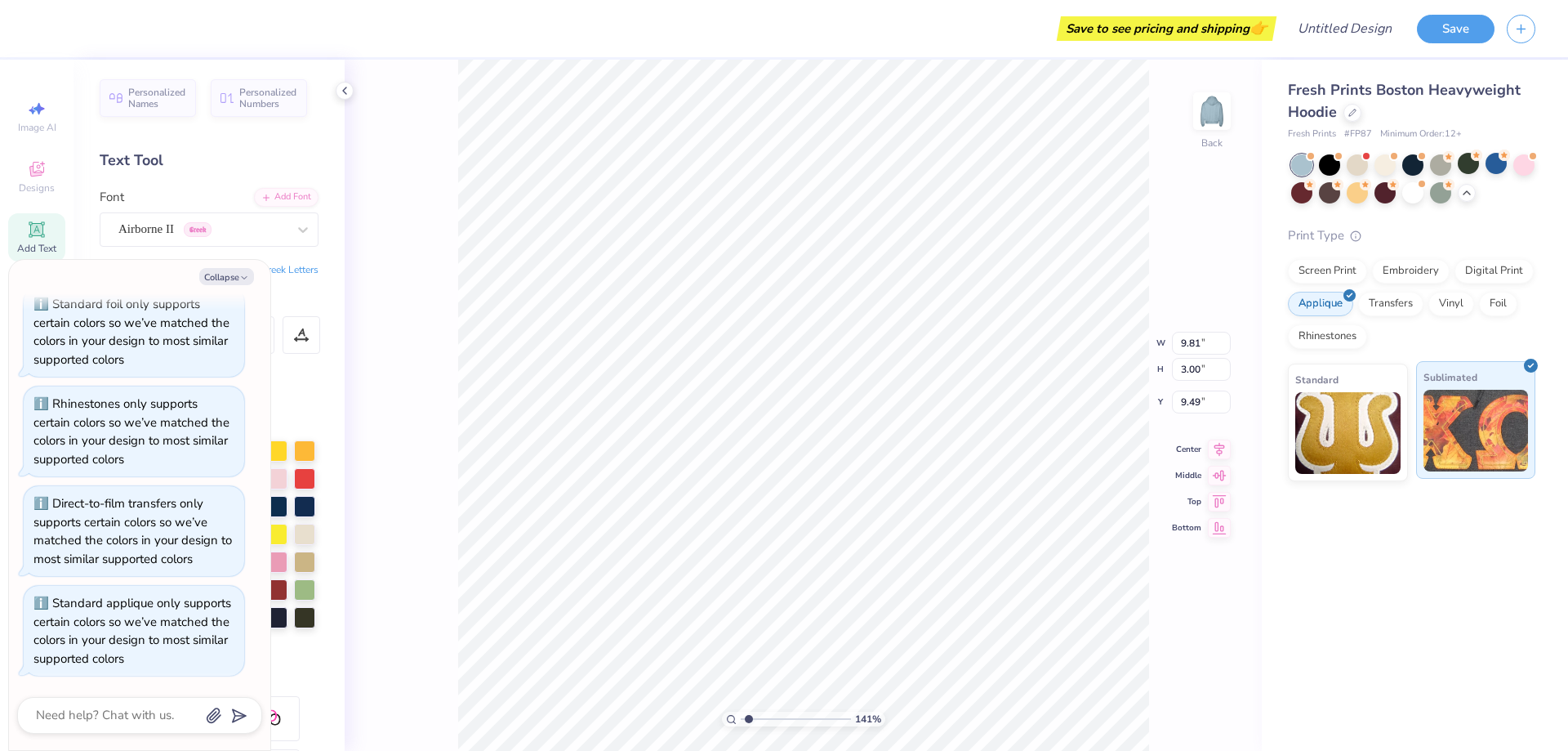
type input "1.41341575228575"
type textarea "x"
click at [1340, 451] on img at bounding box center [1347, 430] width 105 height 82
type input "1.41341575228575"
type textarea "x"
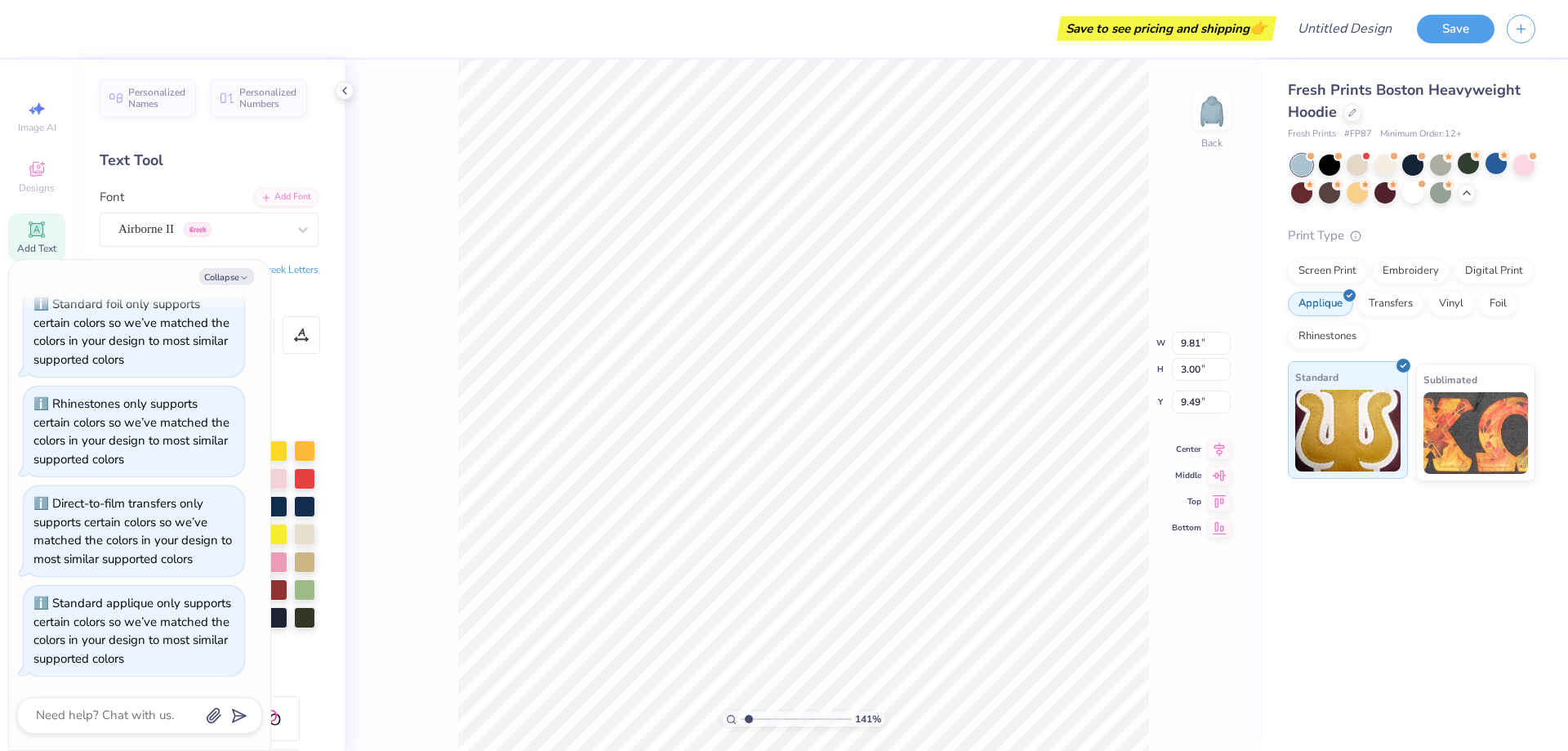
type input "1.41341575228575"
type textarea "x"
type input "1.41341575228575"
type textarea "x"
type input "1.41341575228575"
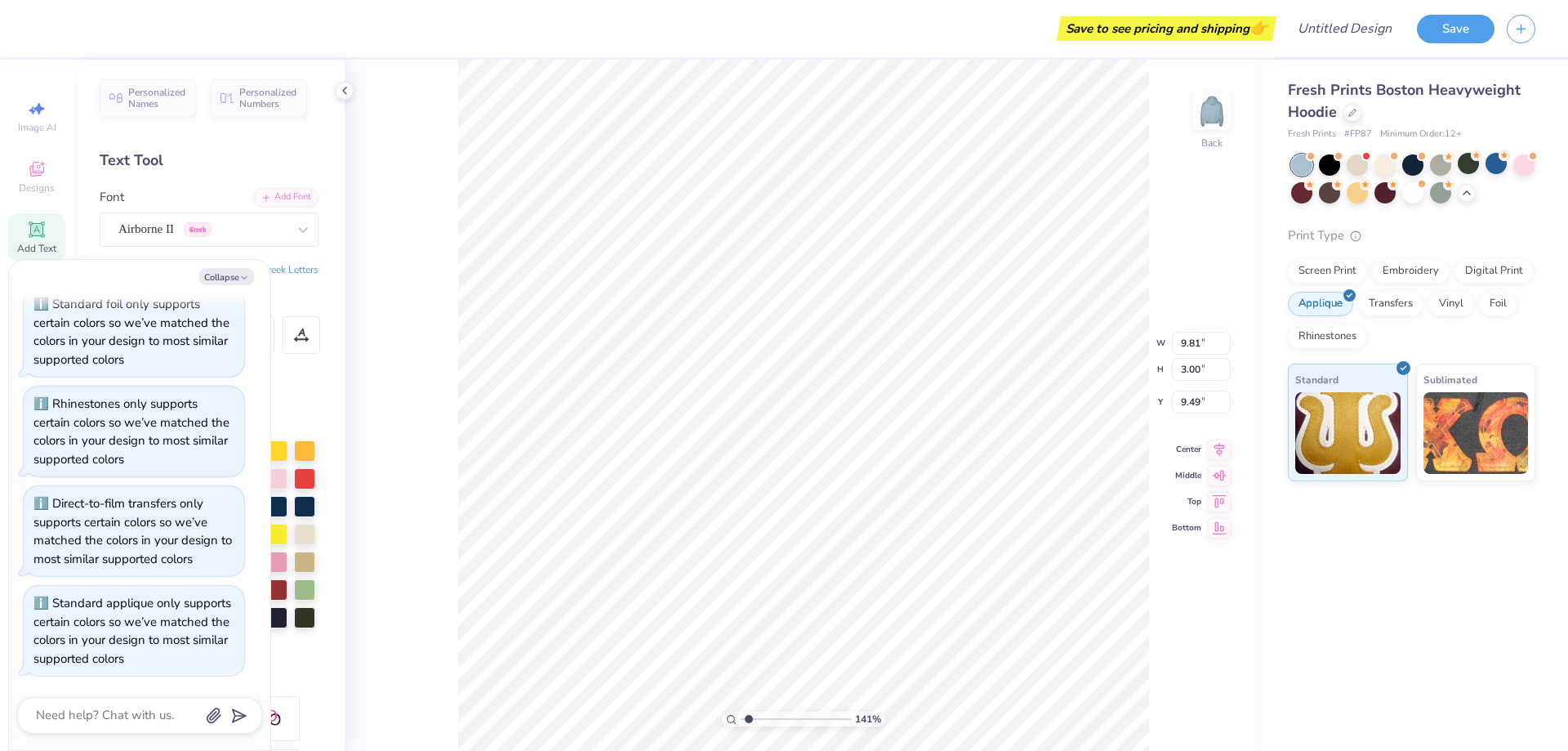
type textarea "x"
type input "1.41341575228575"
type textarea "x"
click at [1497, 160] on div at bounding box center [1496, 163] width 21 height 21
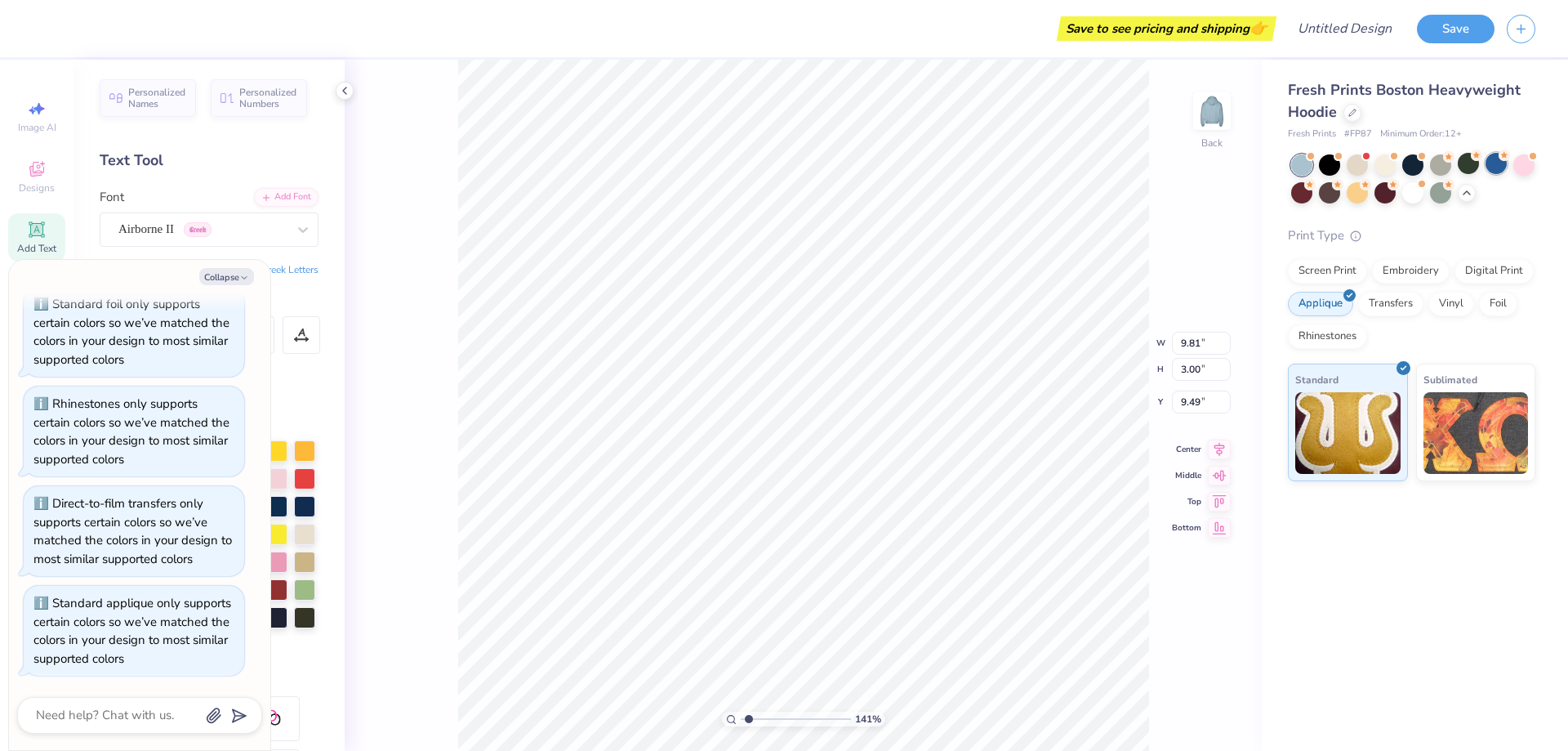
type input "1.41341575228575"
type textarea "x"
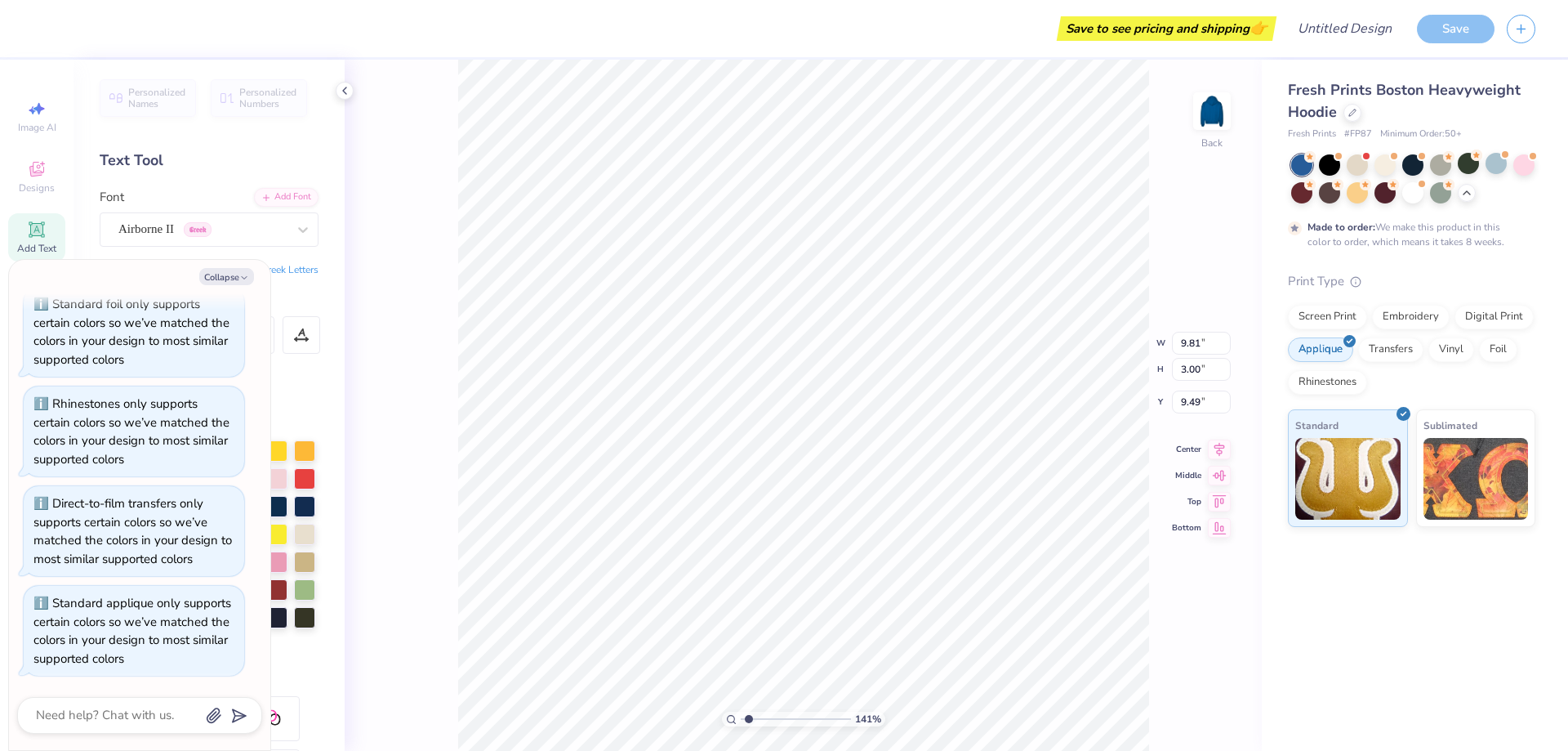
type input "1.41341575228575"
type textarea "x"
type input "1.41341575228575"
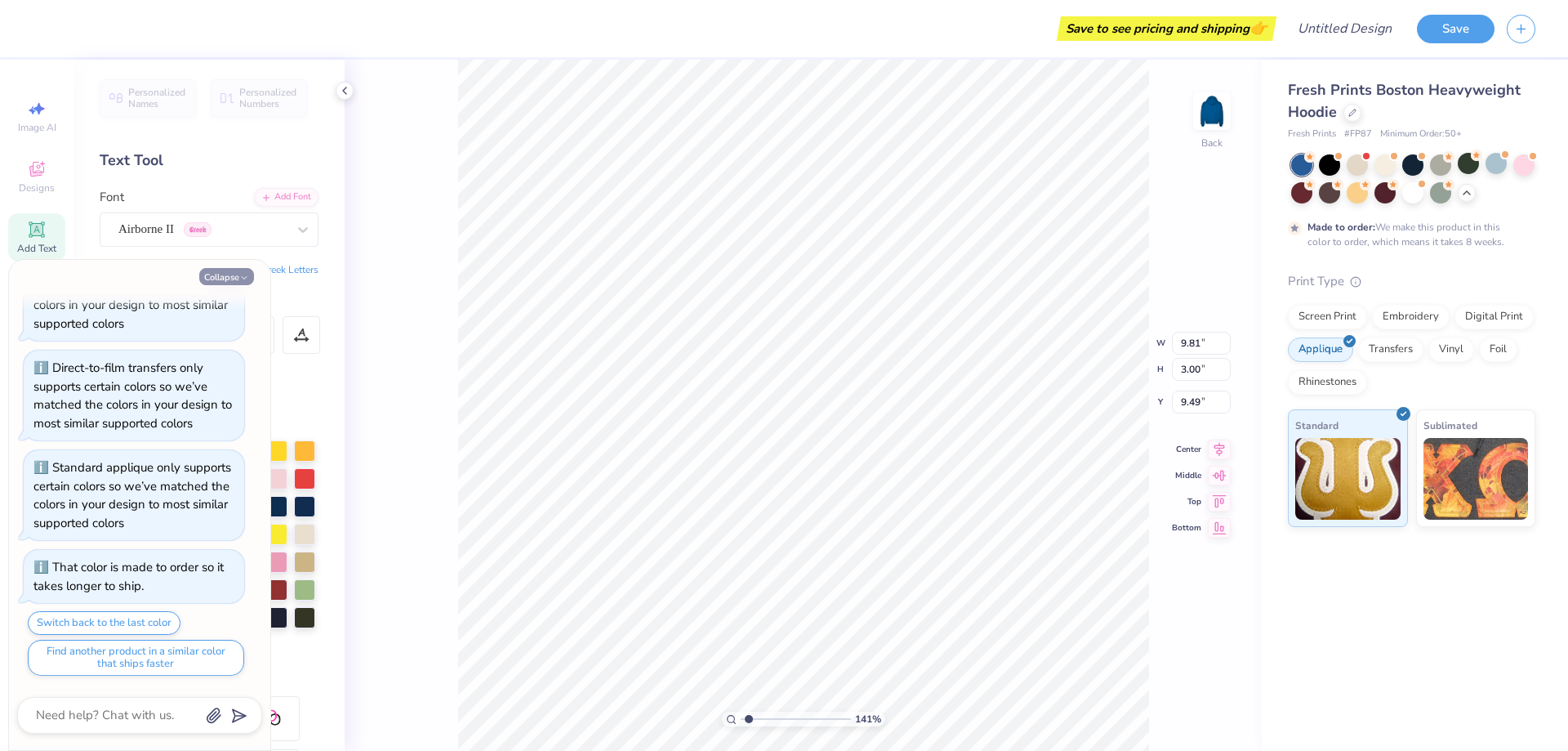
click at [252, 275] on button "Collapse" at bounding box center [226, 276] width 54 height 17
type textarea "x"
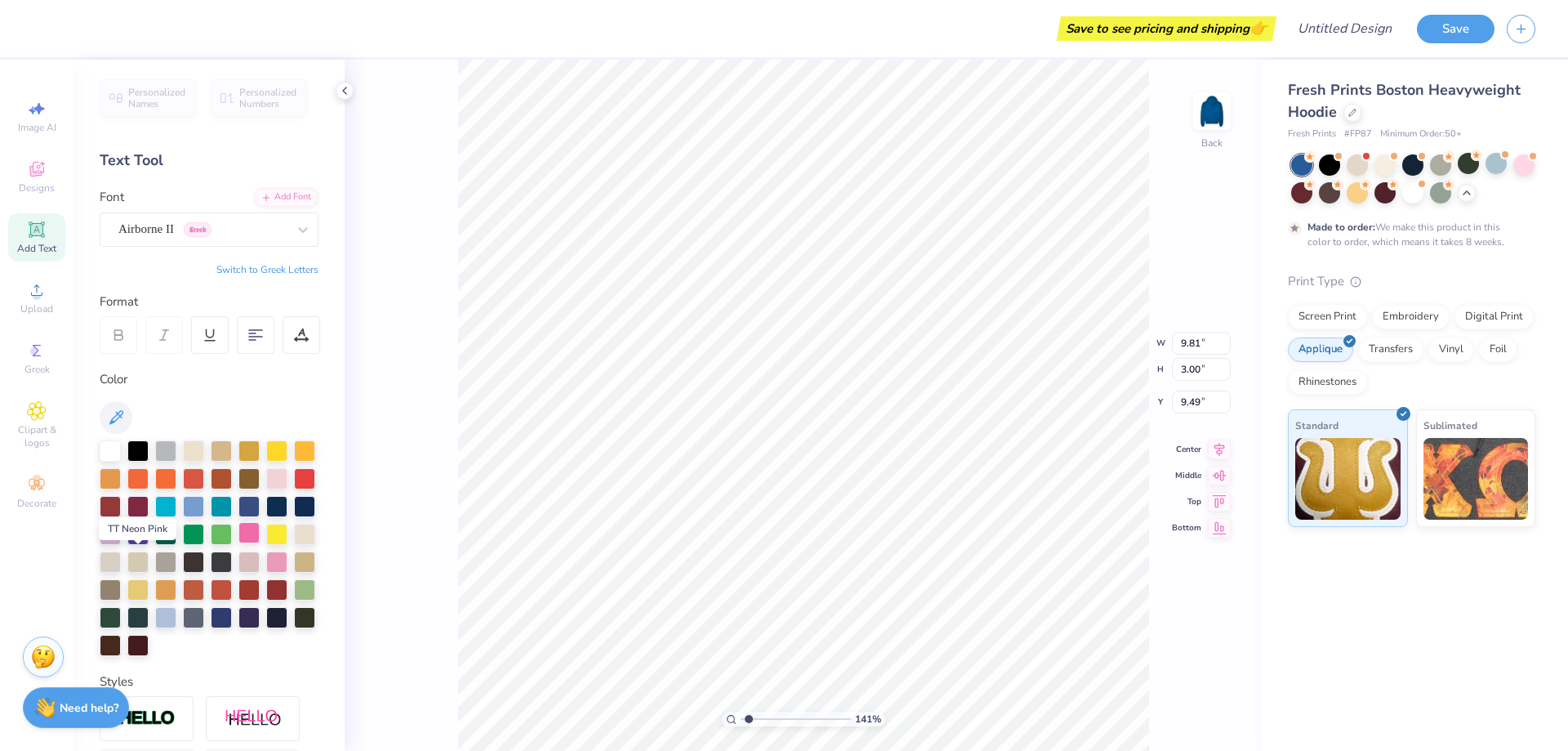
click at [239, 543] on div at bounding box center [249, 533] width 21 height 21
type input "1.41341575228575"
type input "6.23"
type input "0.90"
type input "3.02"
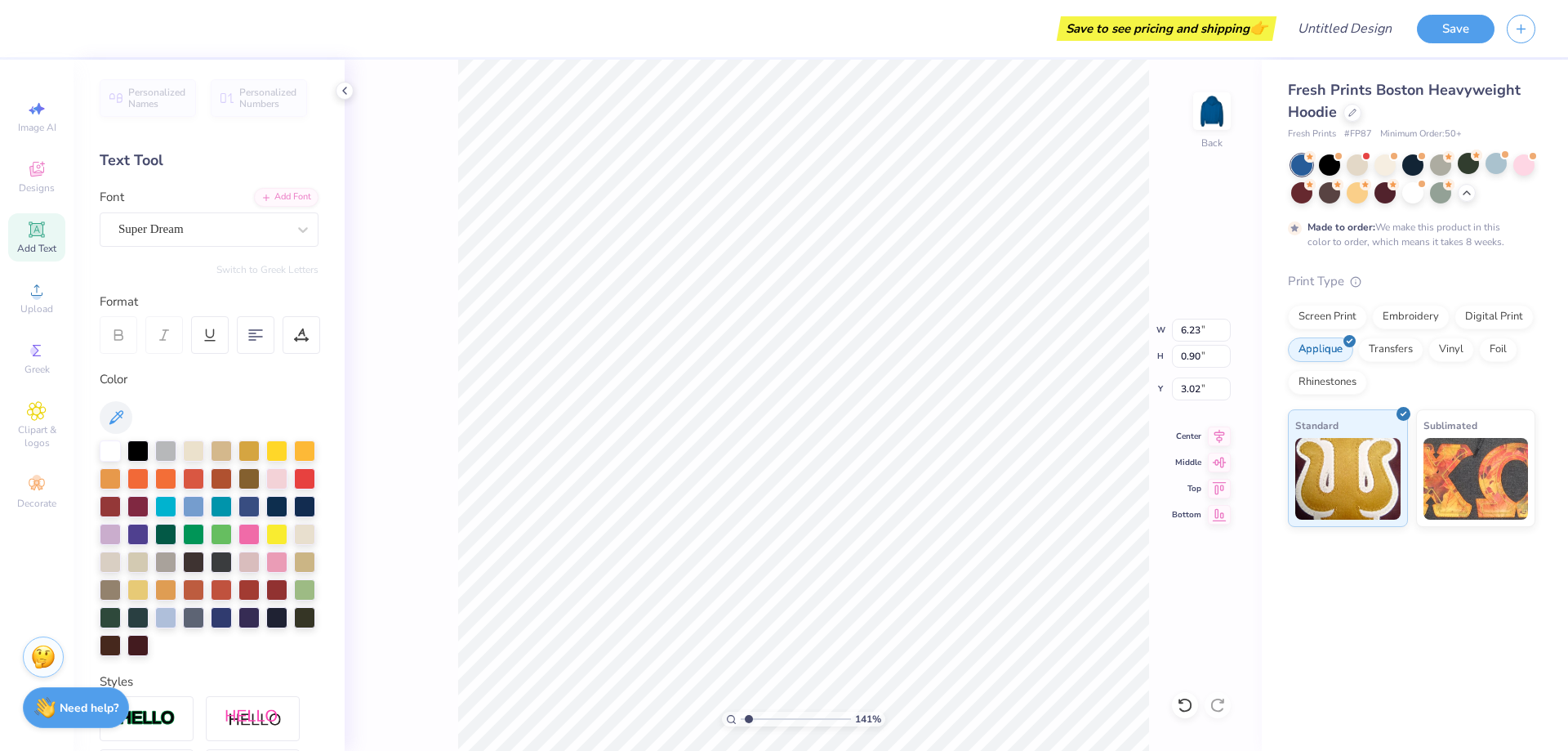
type input "1.41341575228575"
type input "9.81"
type input "3.00"
type input "9.49"
type input "1.41341575228575"
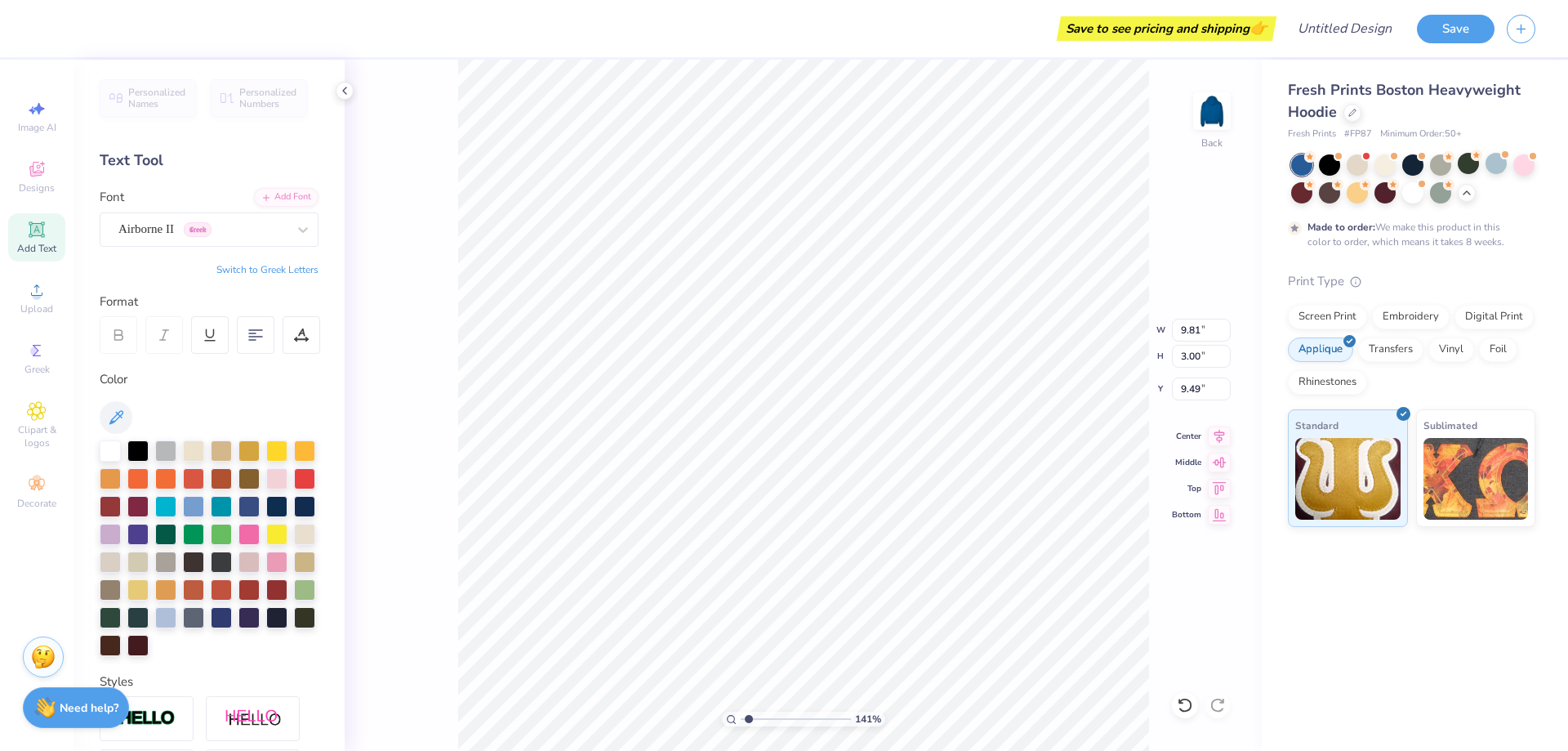
type input "6.23"
type input "0.90"
type input "3.02"
click at [1425, 334] on div "Screen Print Embroidery Digital Print Applique Transfers Vinyl Foil Rhinestones" at bounding box center [1411, 349] width 248 height 90
click at [1483, 314] on div "Digital Print" at bounding box center [1493, 314] width 79 height 25
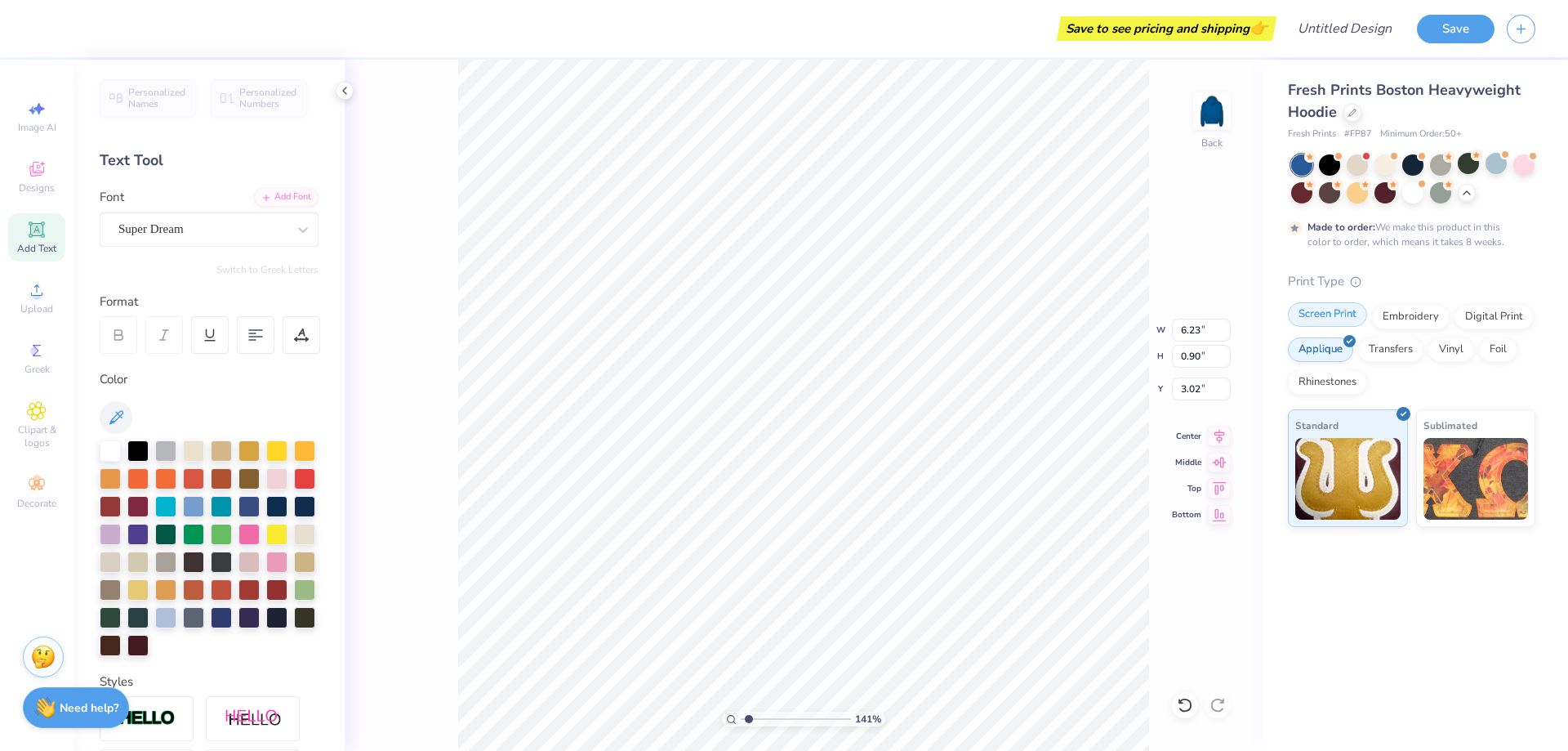
type input "1.41341575228575"
type textarea "x"
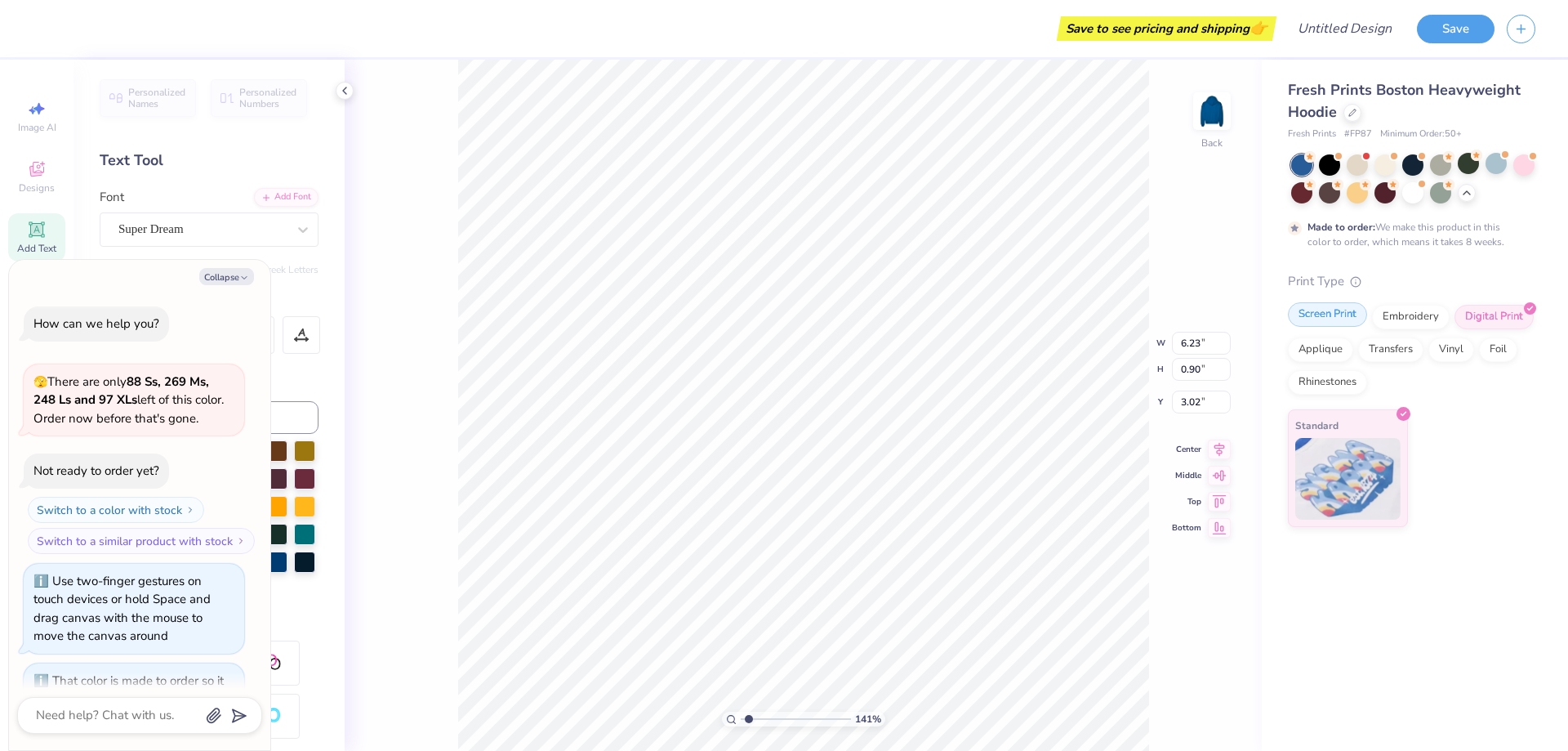
type input "1.41341575228575"
type textarea "x"
type input "1.41341575228575"
type textarea "x"
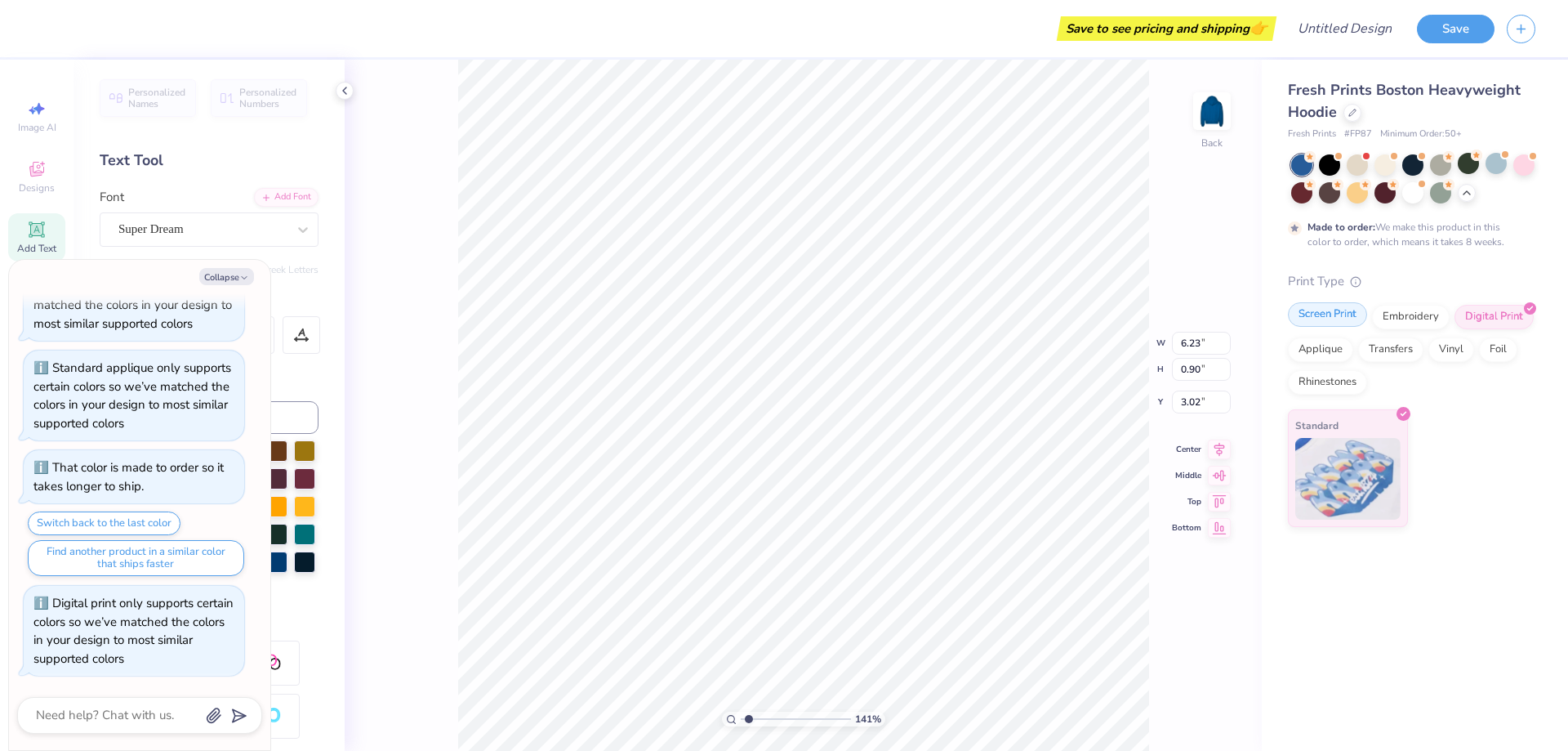
click at [1328, 316] on div "Screen Print" at bounding box center [1327, 314] width 79 height 25
type input "1.41341575228575"
type textarea "x"
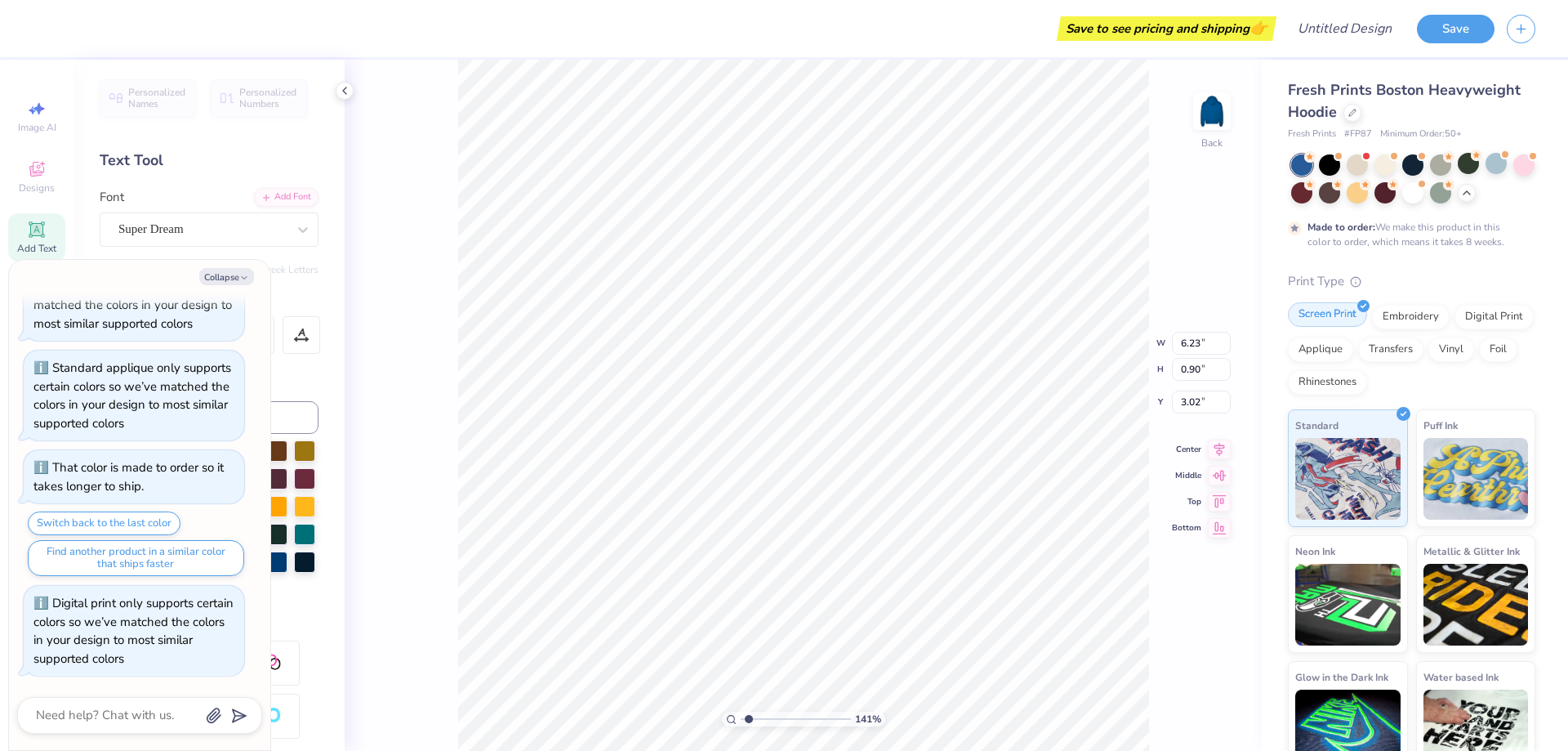
type input "1.41341575228575"
type textarea "x"
type input "1.41341575228575"
click at [241, 282] on icon "button" at bounding box center [244, 277] width 10 height 10
type textarea "x"
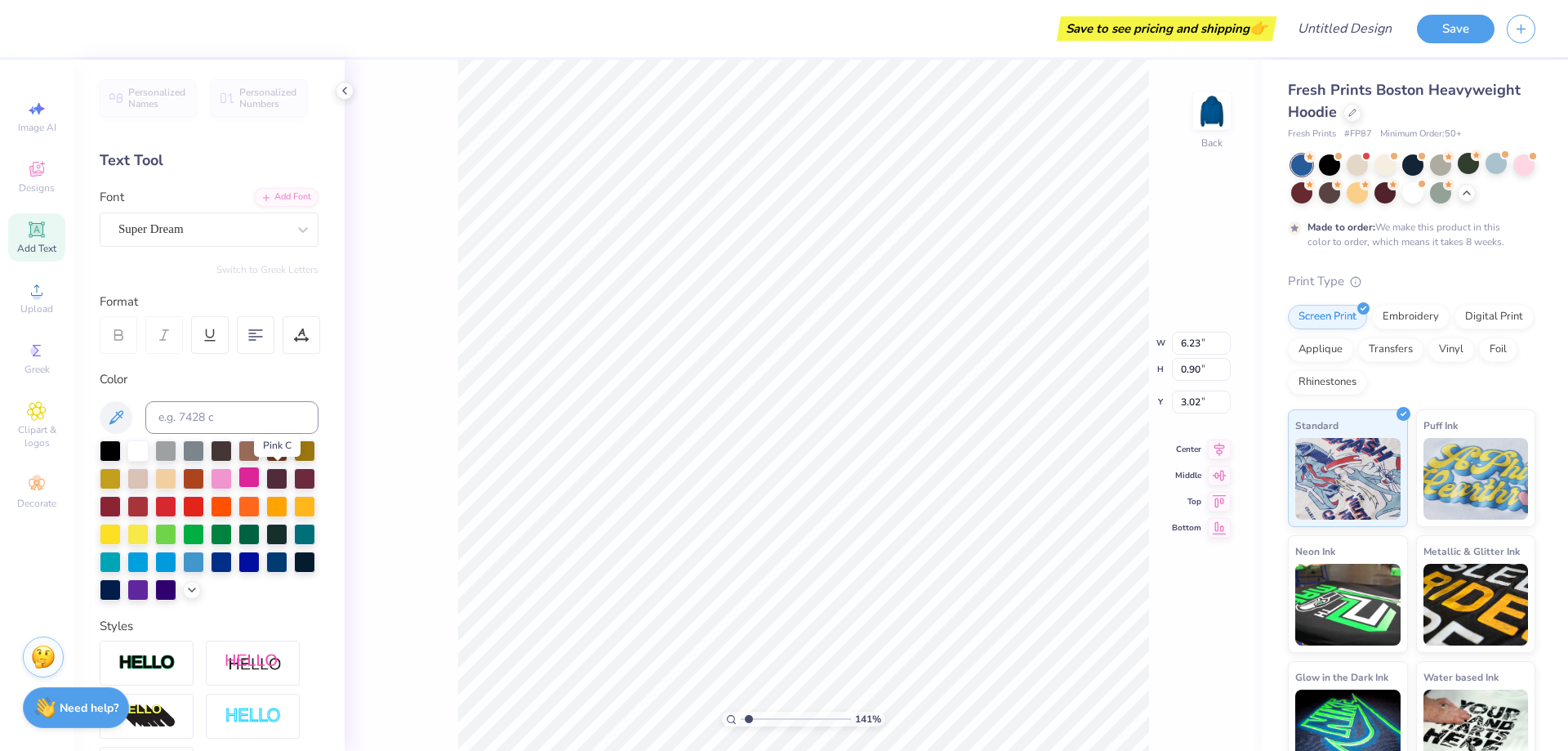
click at [260, 481] on div at bounding box center [249, 478] width 21 height 21
click at [329, 420] on div "Personalized Names Personalized Numbers Text Tool Add Font Font Super Dream Swi…" at bounding box center [209, 405] width 271 height 691
click at [409, 438] on div "141 % Back W 6.23 6.23 " H 0.90 0.90 " Y 3.02 3.02 " Center Middle Top Bottom" at bounding box center [803, 405] width 917 height 691
click at [232, 479] on div at bounding box center [222, 478] width 21 height 21
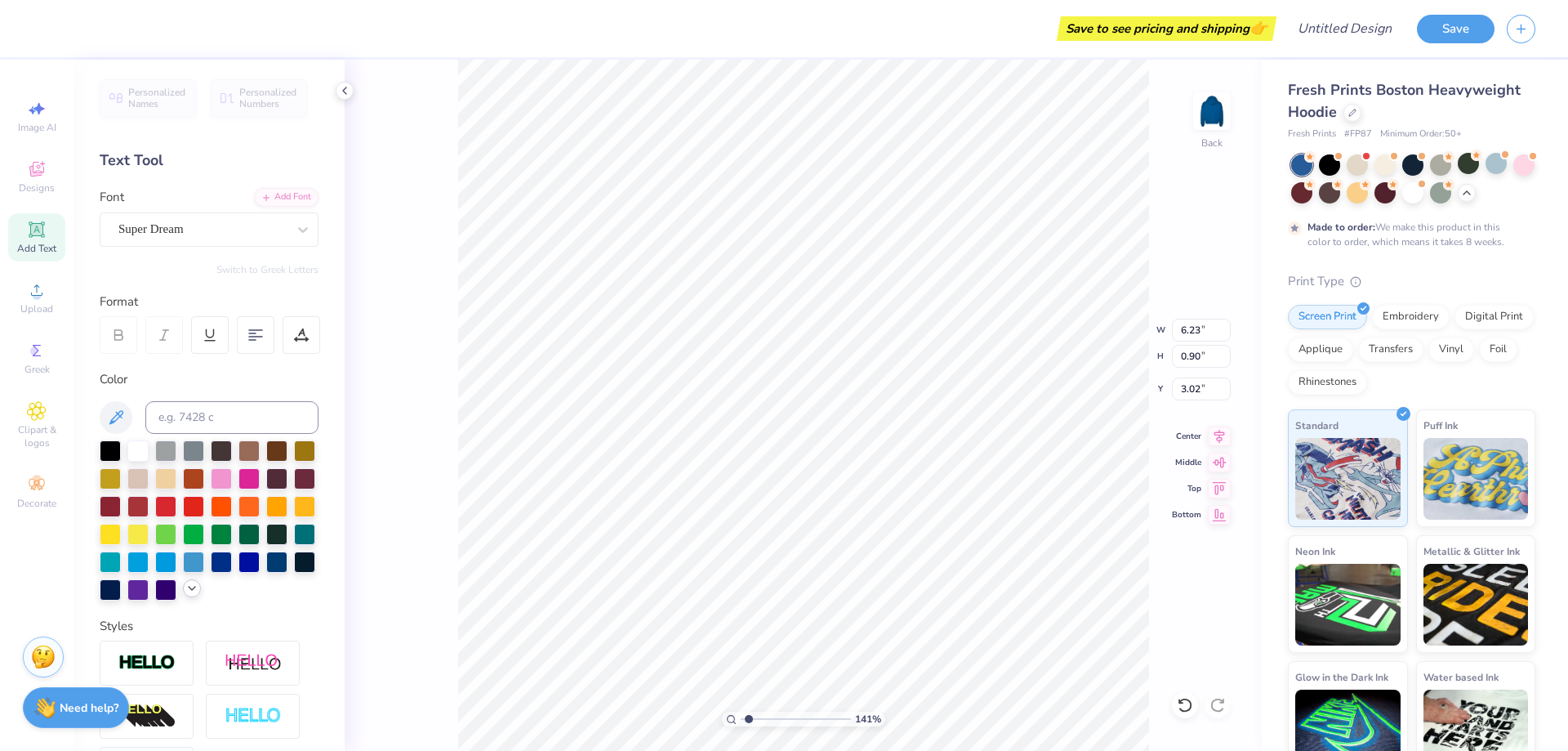
click at [185, 595] on icon at bounding box center [191, 588] width 13 height 13
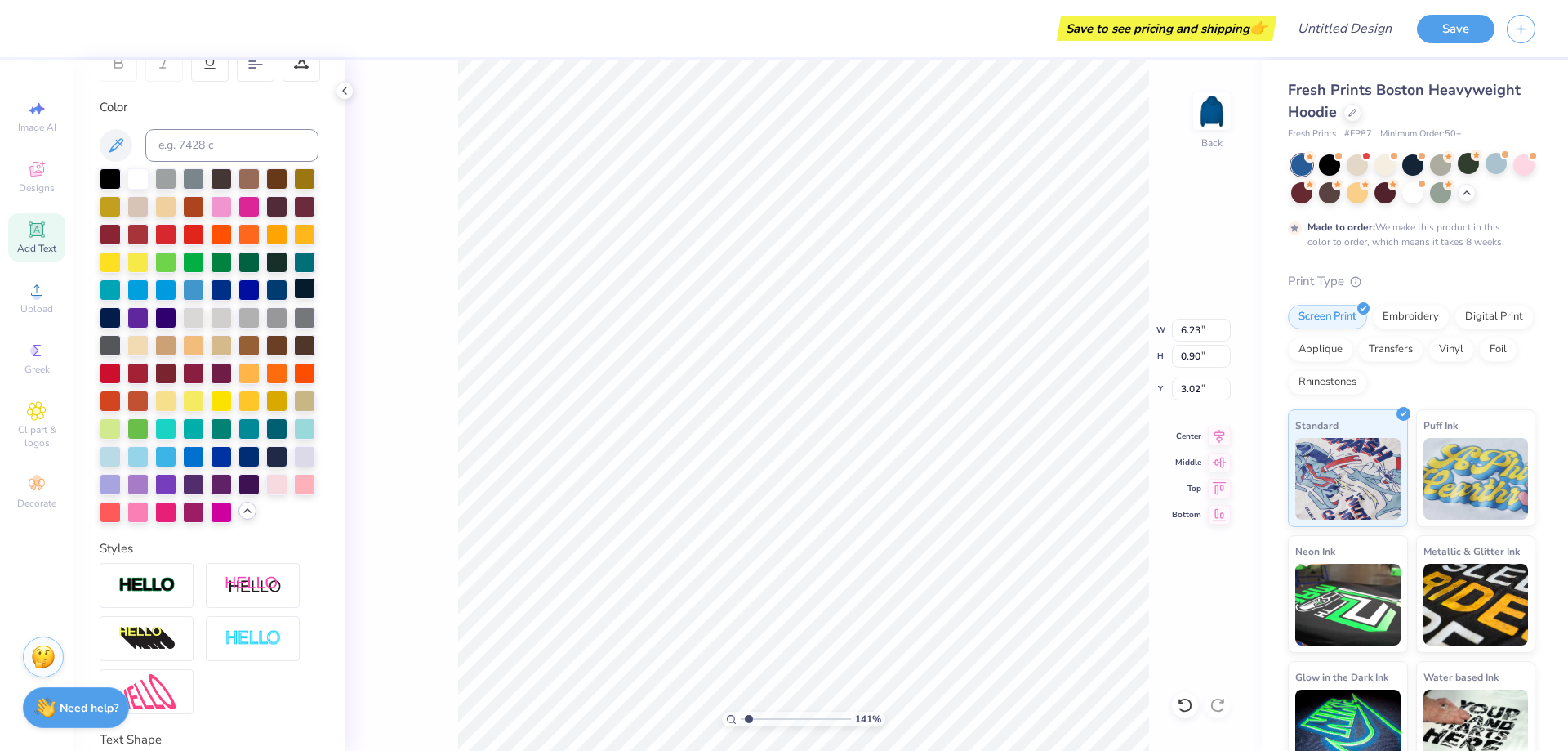
scroll to position [281, 0]
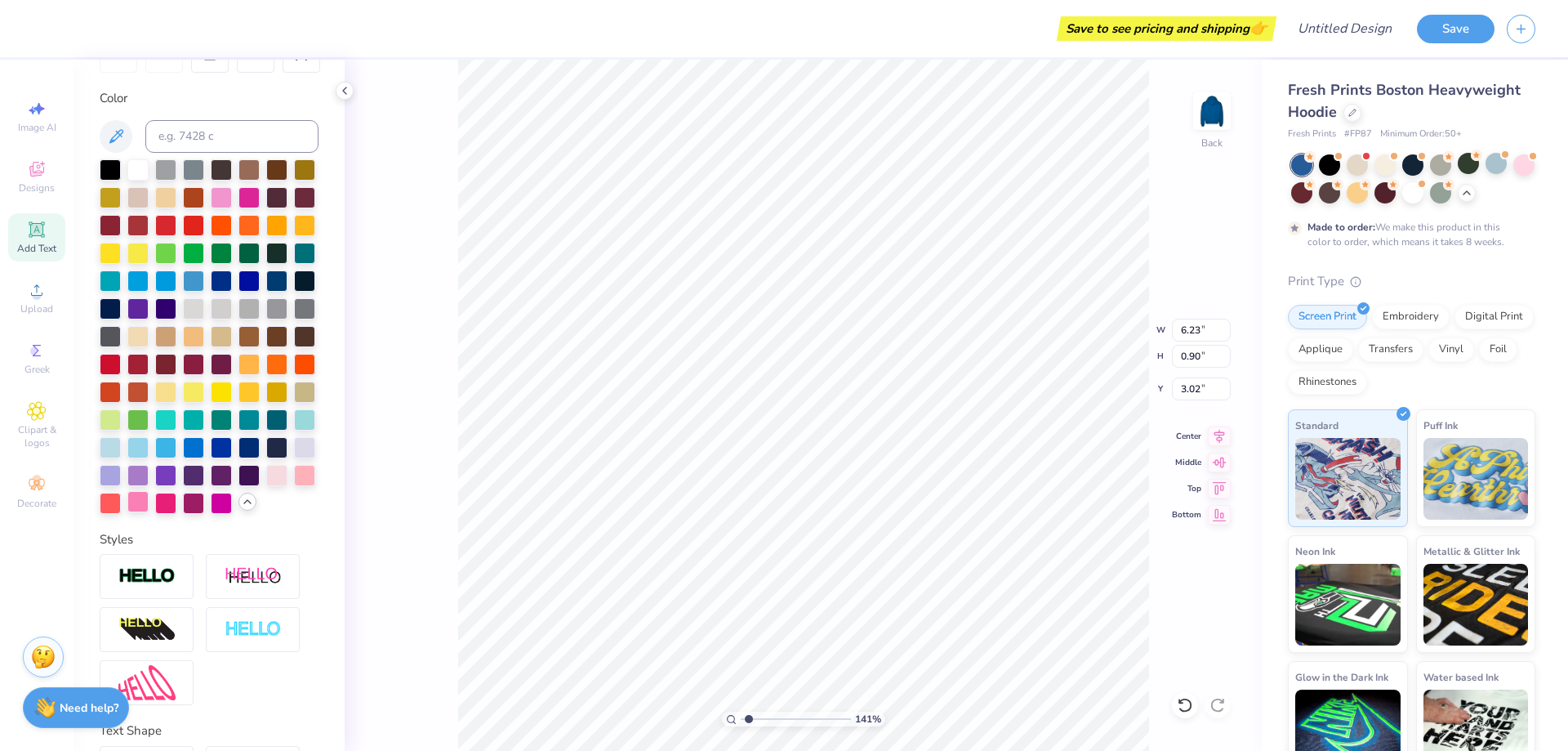
click at [149, 512] on div at bounding box center [138, 502] width 21 height 21
type input "1.41341575228575"
type input "9.37"
type input "2.87"
type input "9.62"
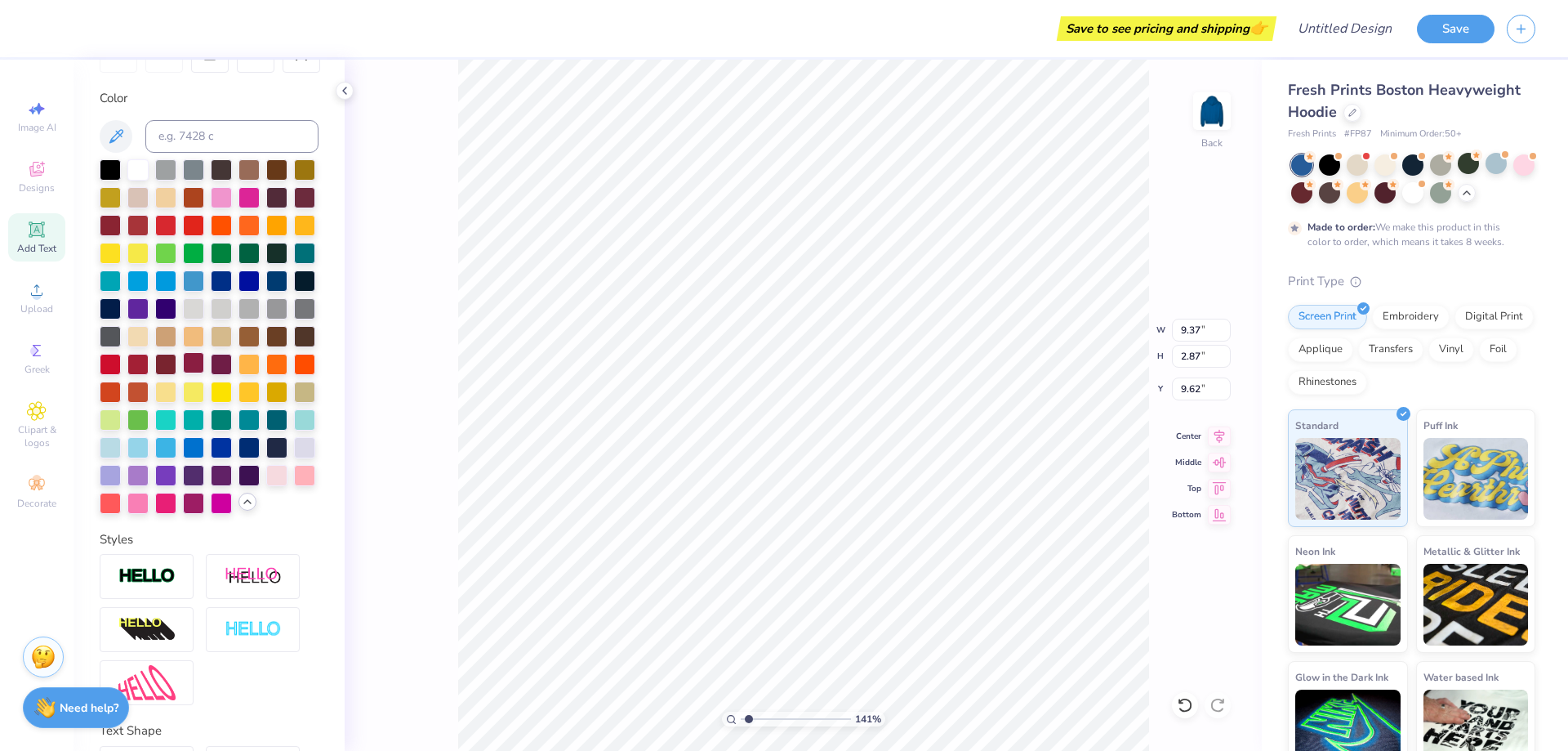
scroll to position [0, 0]
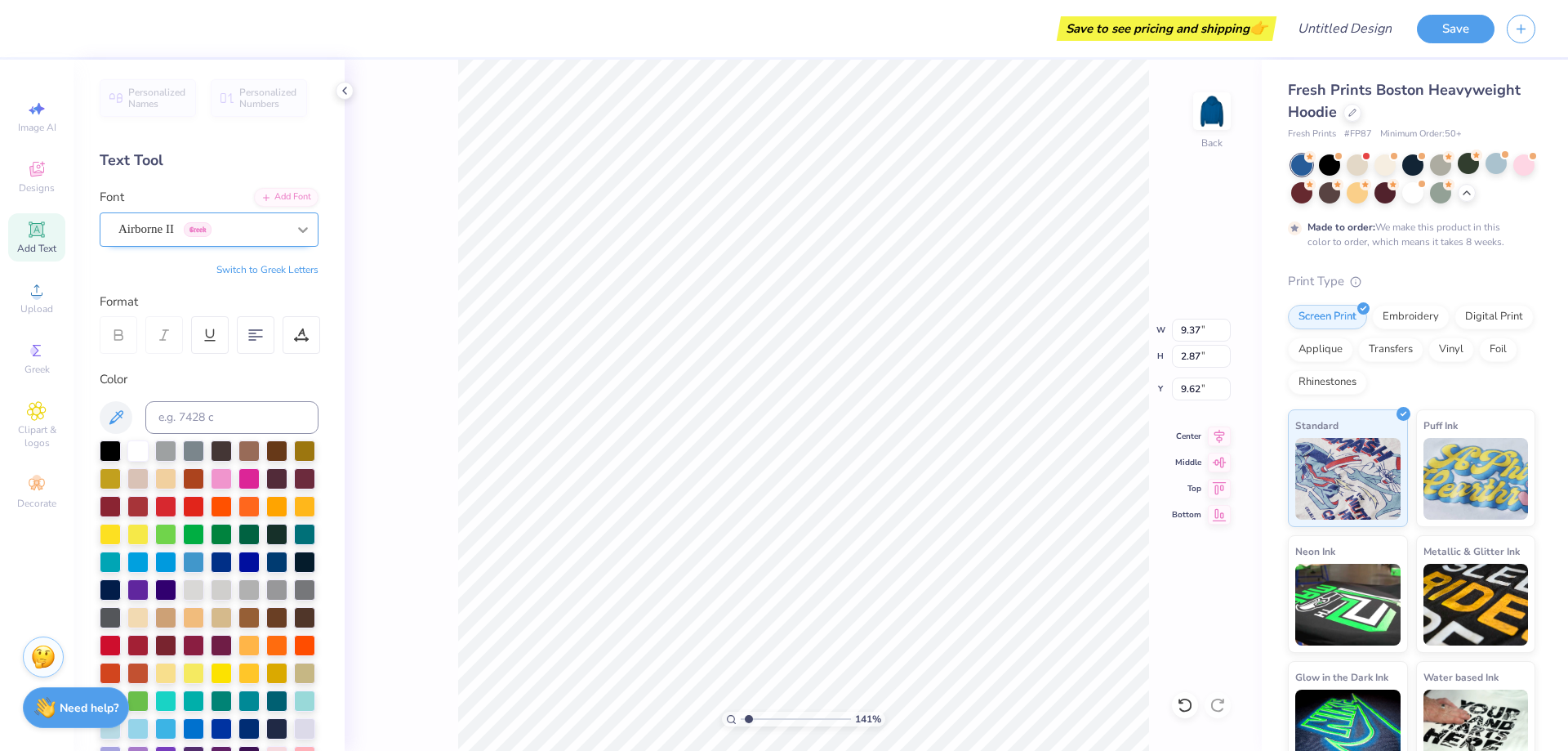
click at [295, 233] on icon at bounding box center [303, 230] width 16 height 16
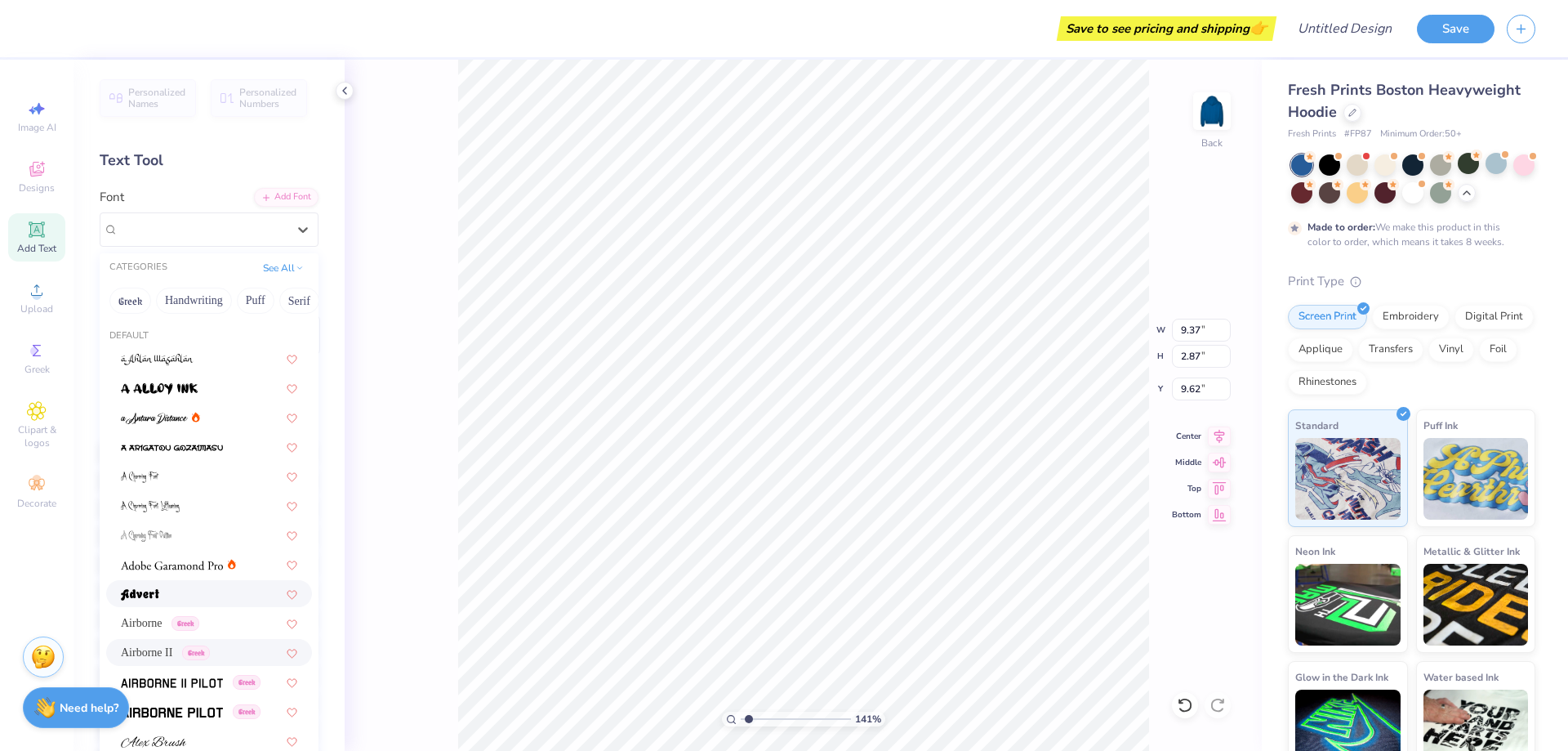
click at [145, 581] on div at bounding box center [208, 593] width 206 height 27
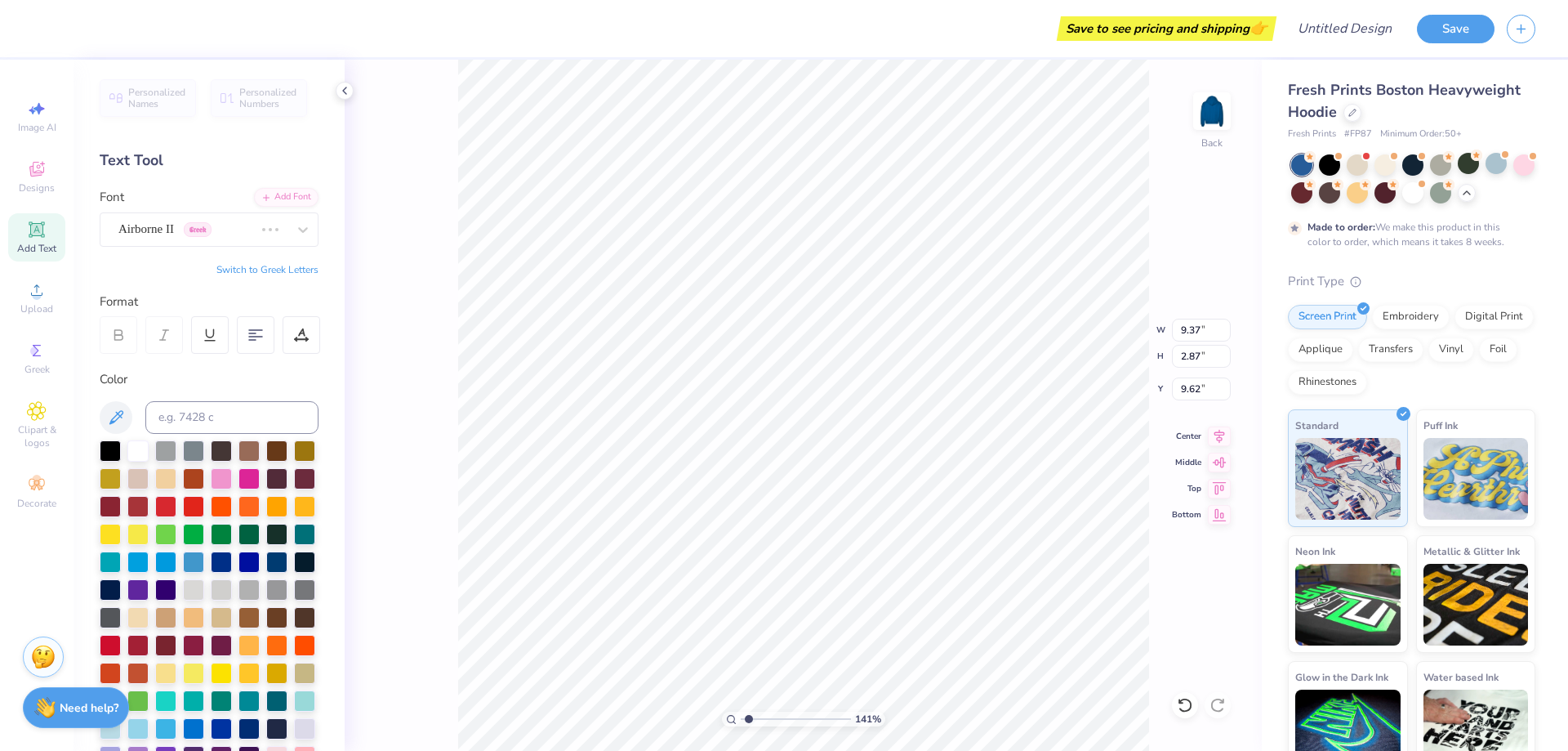
scroll to position [14, 3]
type input "1.41341575228575"
type input "8.40"
click at [94, 224] on div "Personalized Names Personalized Numbers Text Tool Add Font Font Advert Switch t…" at bounding box center [209, 405] width 271 height 691
click at [233, 238] on div "Advert" at bounding box center [202, 229] width 172 height 25
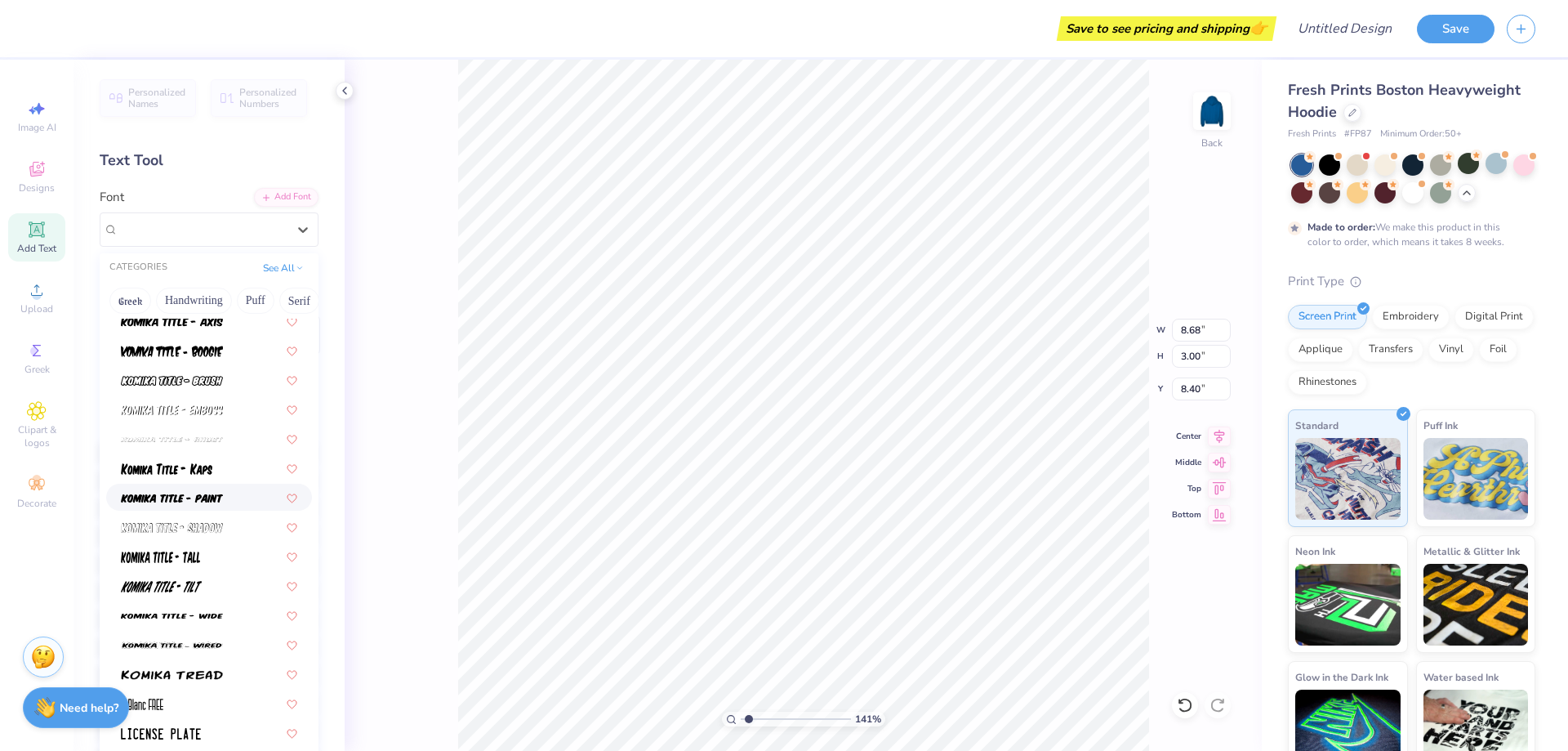
scroll to position [5039, 0]
click at [206, 554] on div at bounding box center [209, 554] width 176 height 17
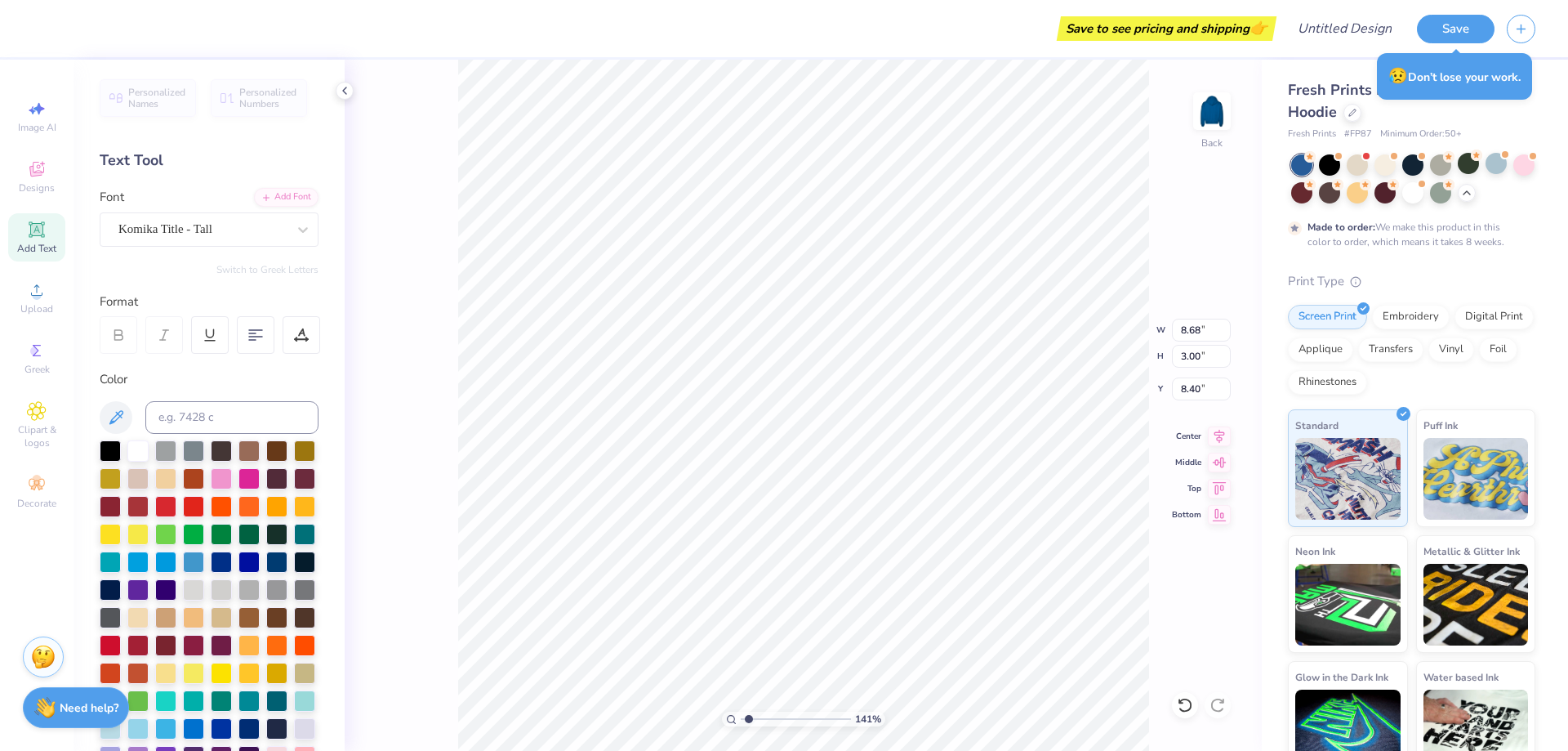
click at [126, 350] on div at bounding box center [118, 335] width 37 height 37
type input "1.41341575228575"
type input "6.90"
type input "3.96"
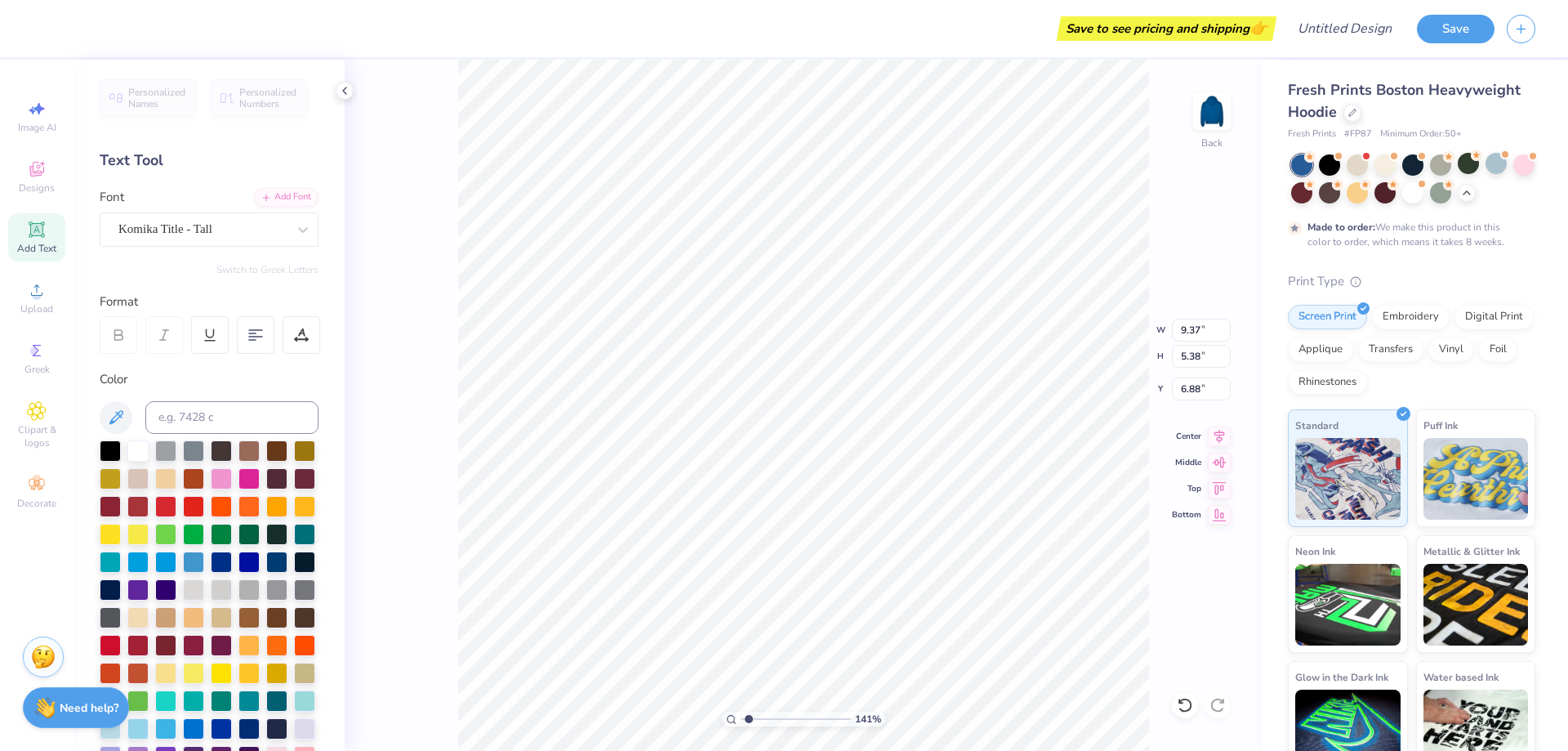
click at [1152, 329] on div "141 % Back W 9.37 9.37 " H 5.38 5.38 " Y 6.88 6.88 " Center Middle Top Bottom" at bounding box center [803, 405] width 917 height 691
click at [1402, 315] on div "Embroidery" at bounding box center [1410, 314] width 77 height 25
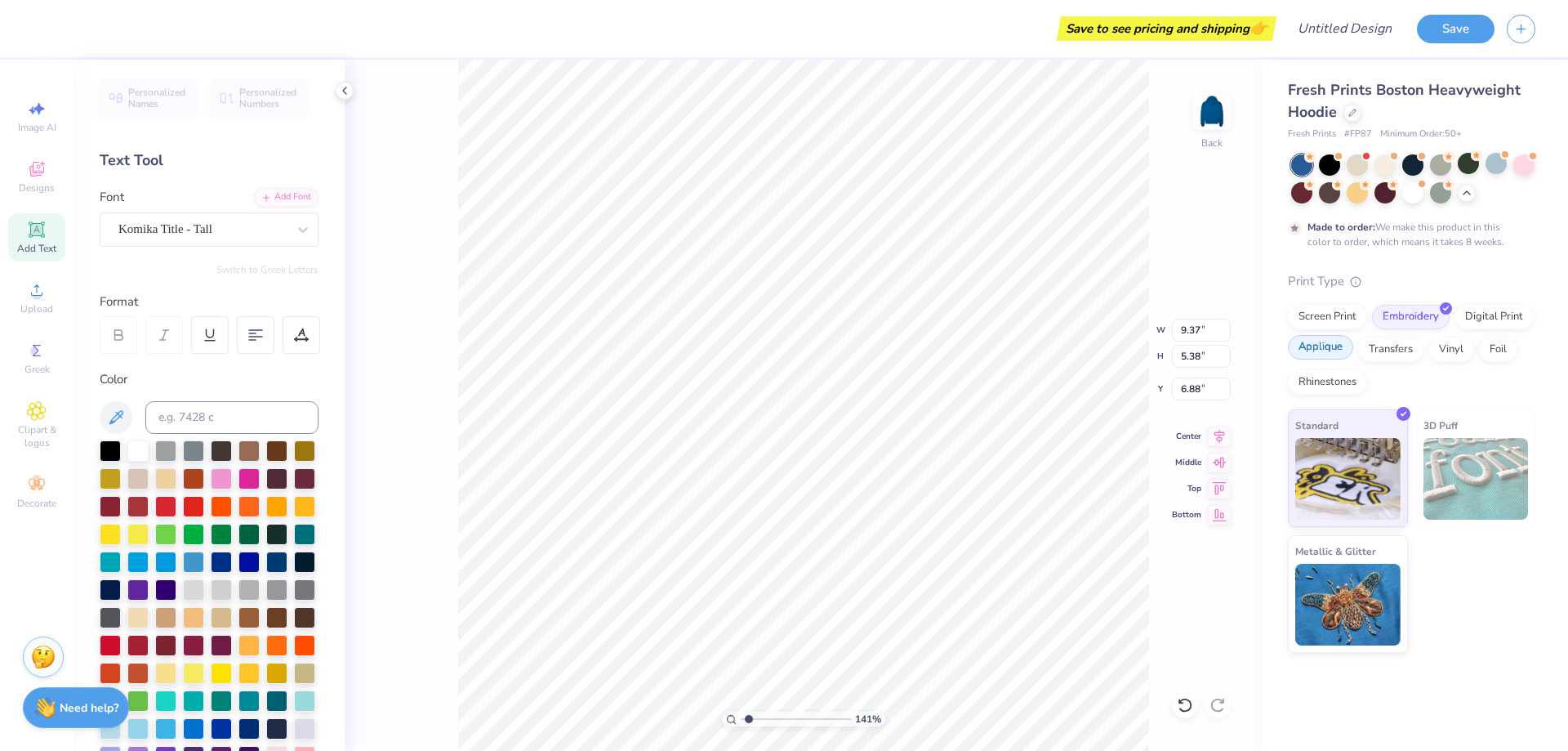
click at [1323, 356] on div "Applique" at bounding box center [1320, 347] width 65 height 25
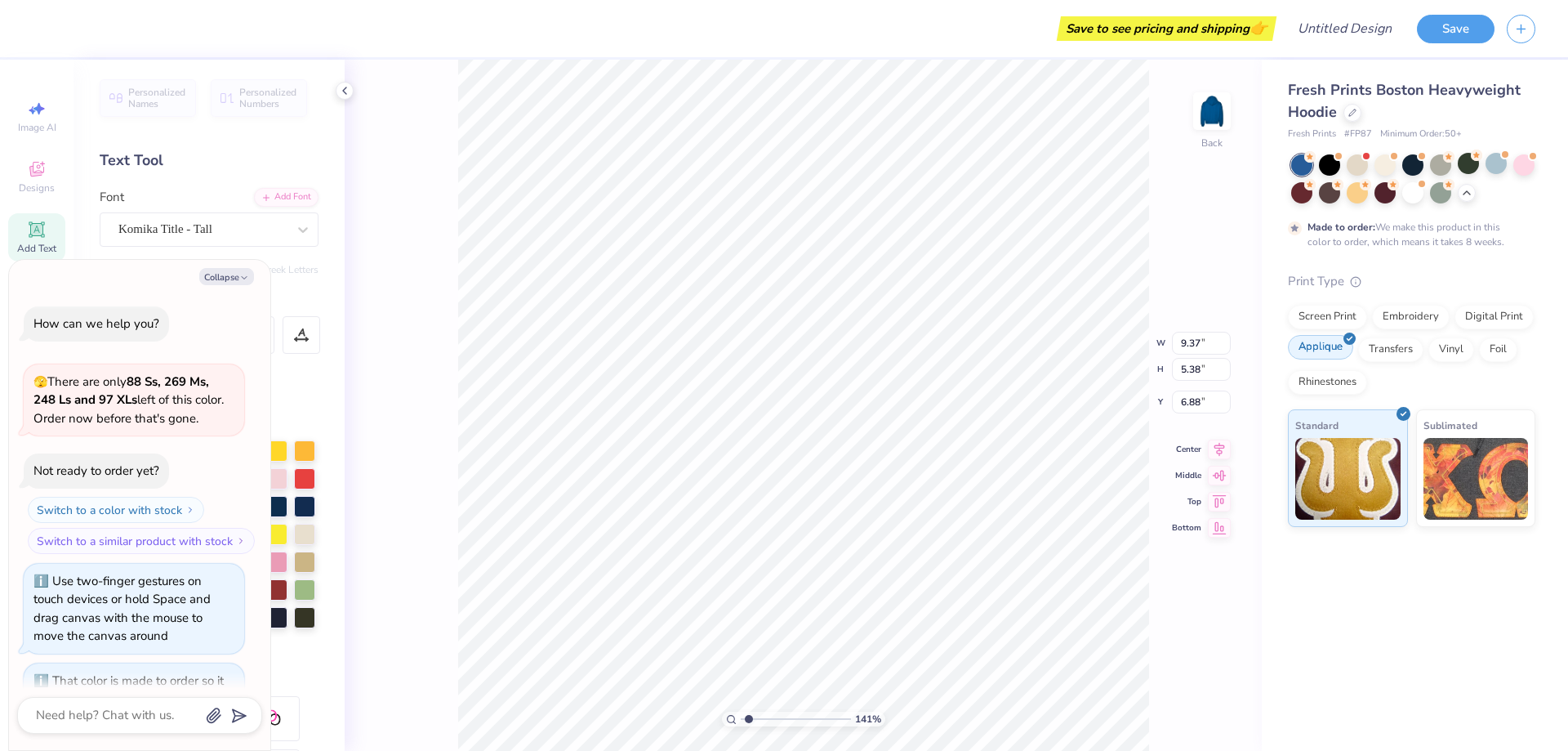
scroll to position [1440, 0]
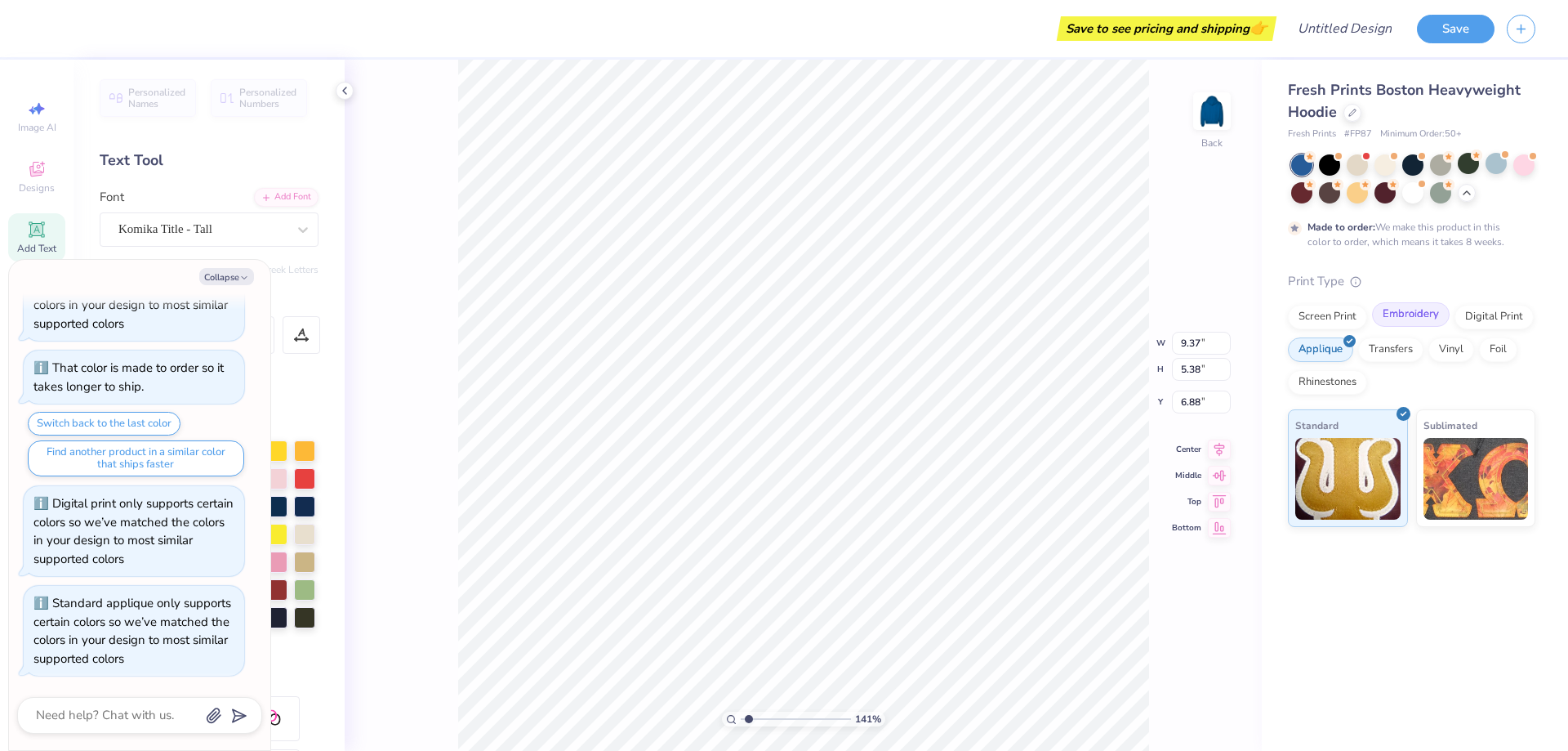
click at [1411, 314] on div "Embroidery" at bounding box center [1410, 314] width 77 height 25
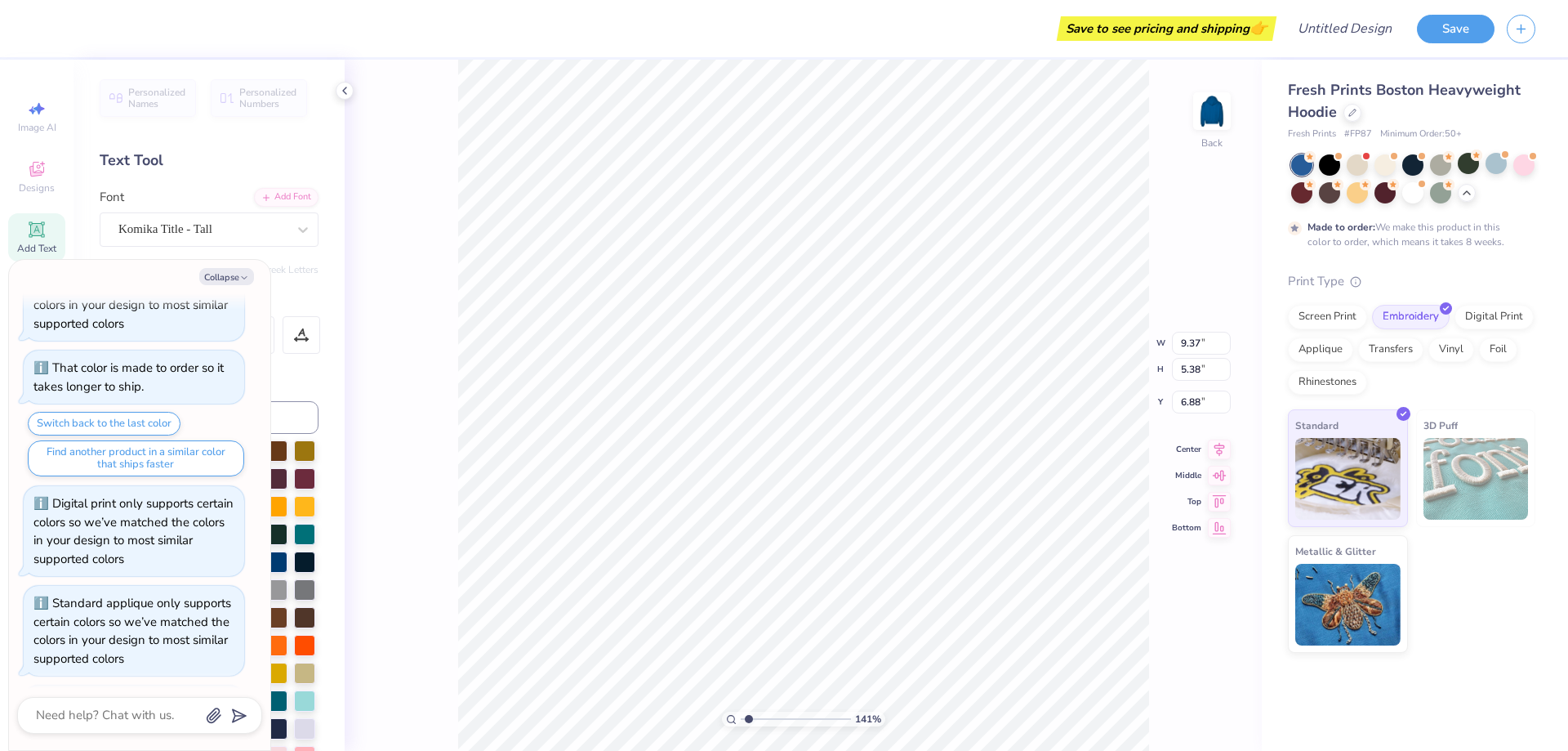
scroll to position [1539, 0]
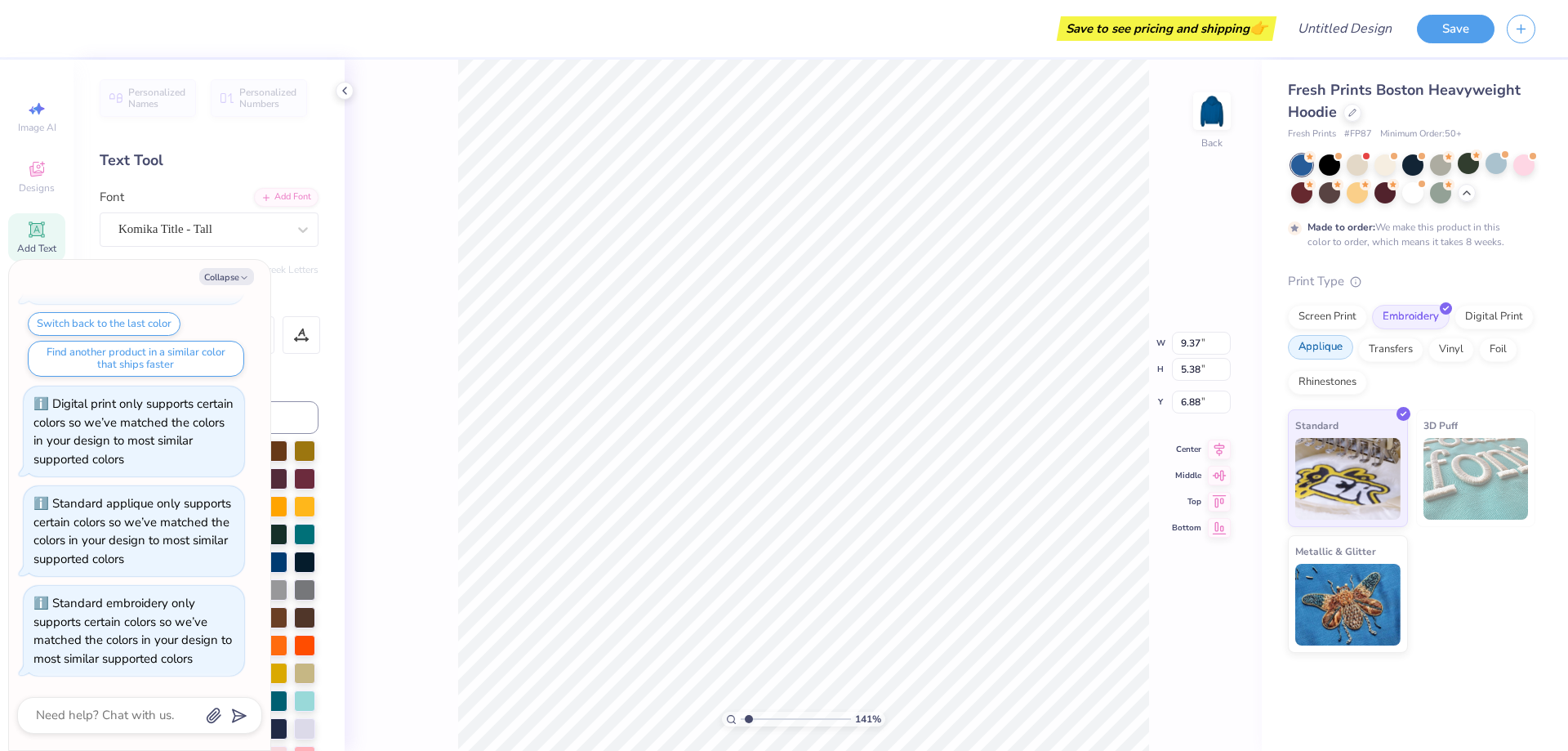
click at [1326, 353] on div "Applique" at bounding box center [1320, 347] width 65 height 25
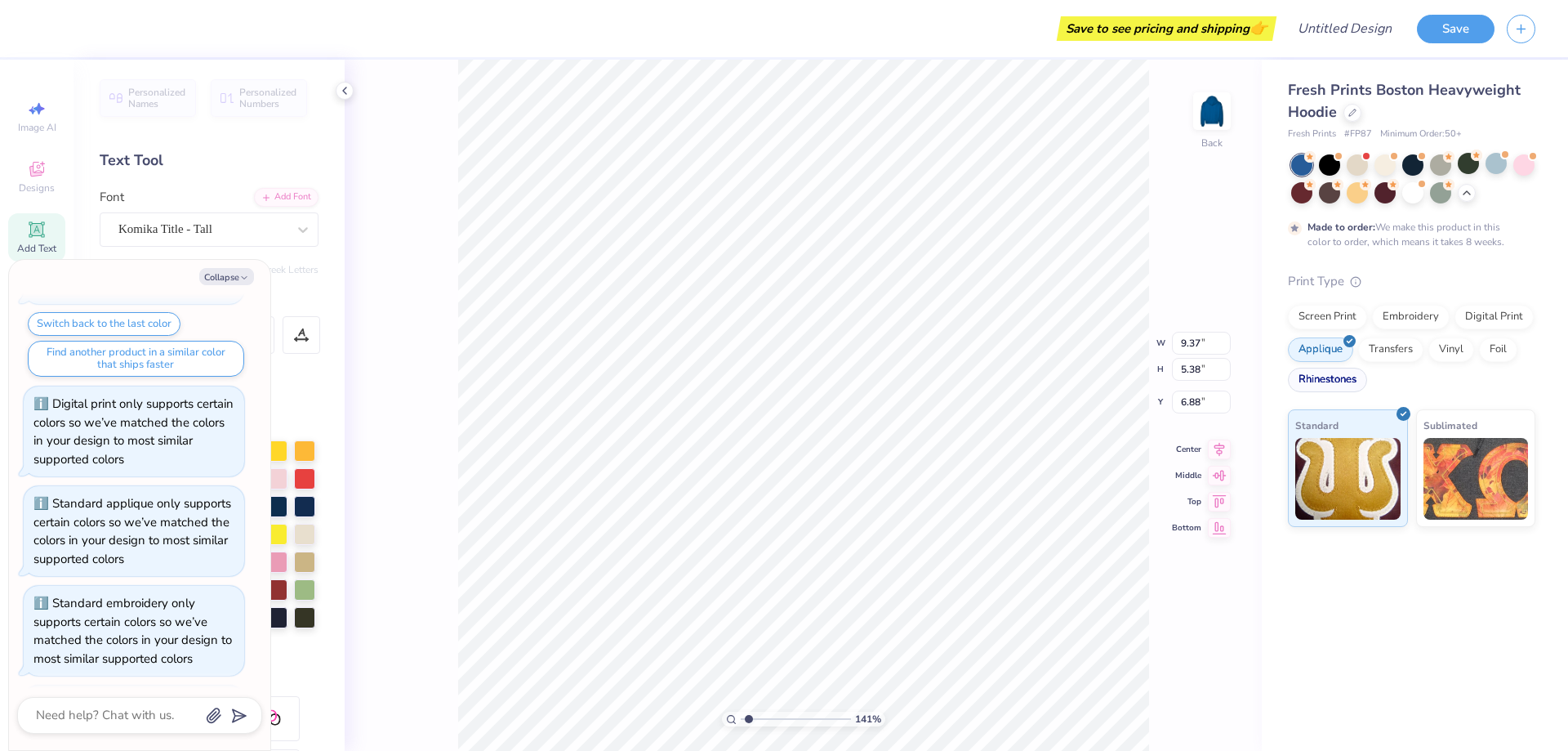
scroll to position [1638, 0]
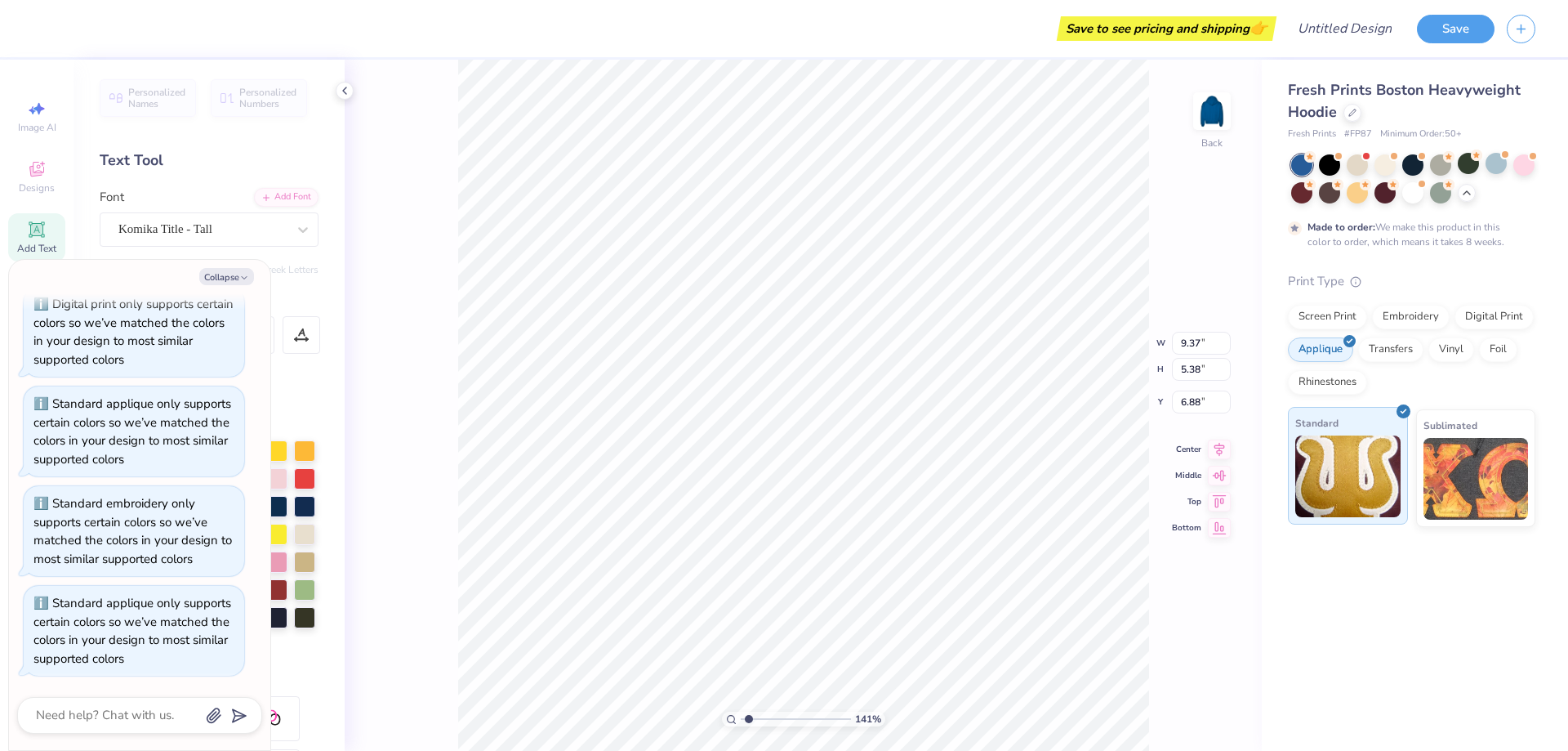
click at [1362, 483] on img at bounding box center [1347, 477] width 105 height 82
click at [1283, 584] on div "Fresh Prints Boston Heavyweight Hoodie Fresh Prints # FP87 Minimum Order: 50 + …" at bounding box center [1415, 405] width 306 height 691
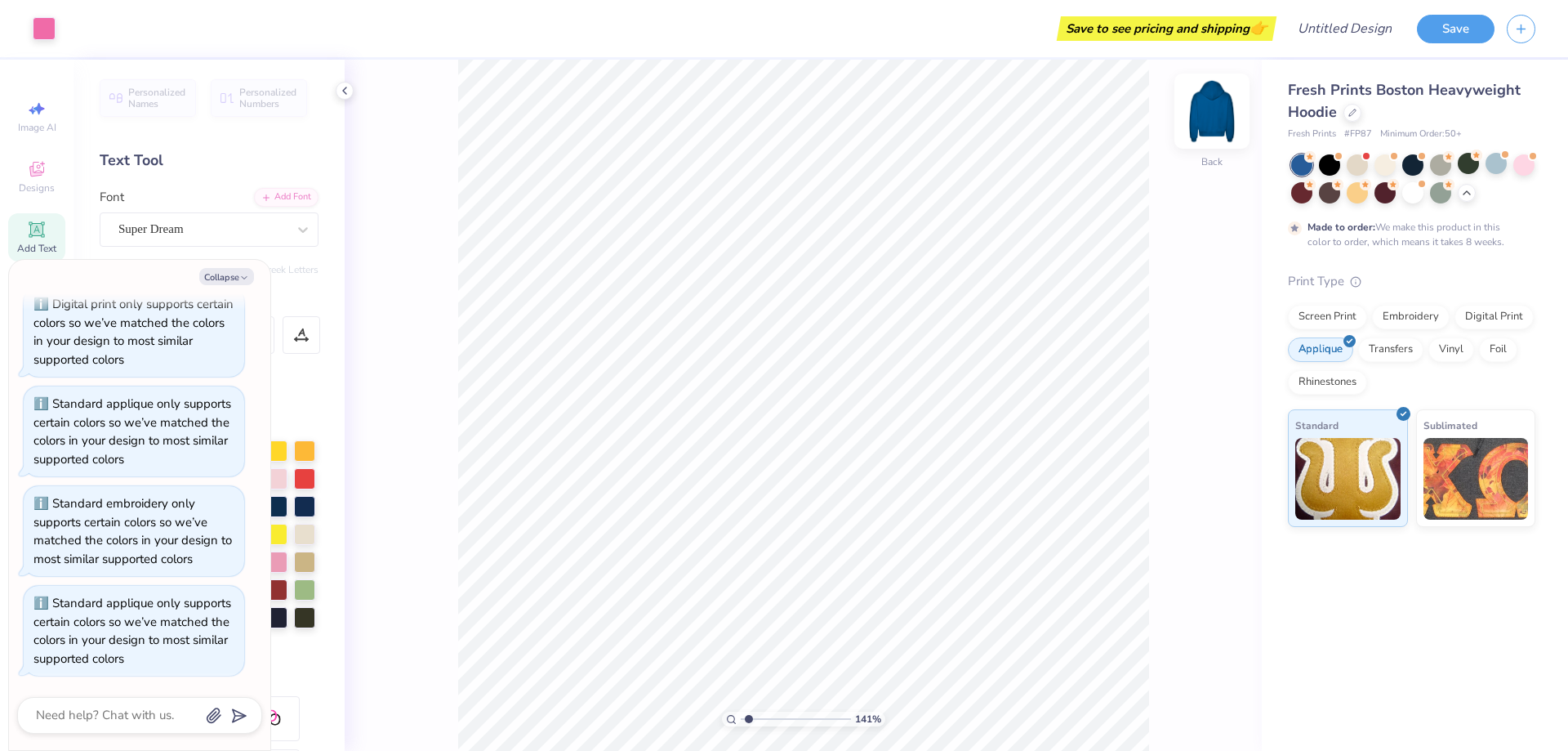
click at [1203, 115] on img at bounding box center [1211, 110] width 65 height 65
click at [242, 281] on icon "button" at bounding box center [244, 277] width 10 height 10
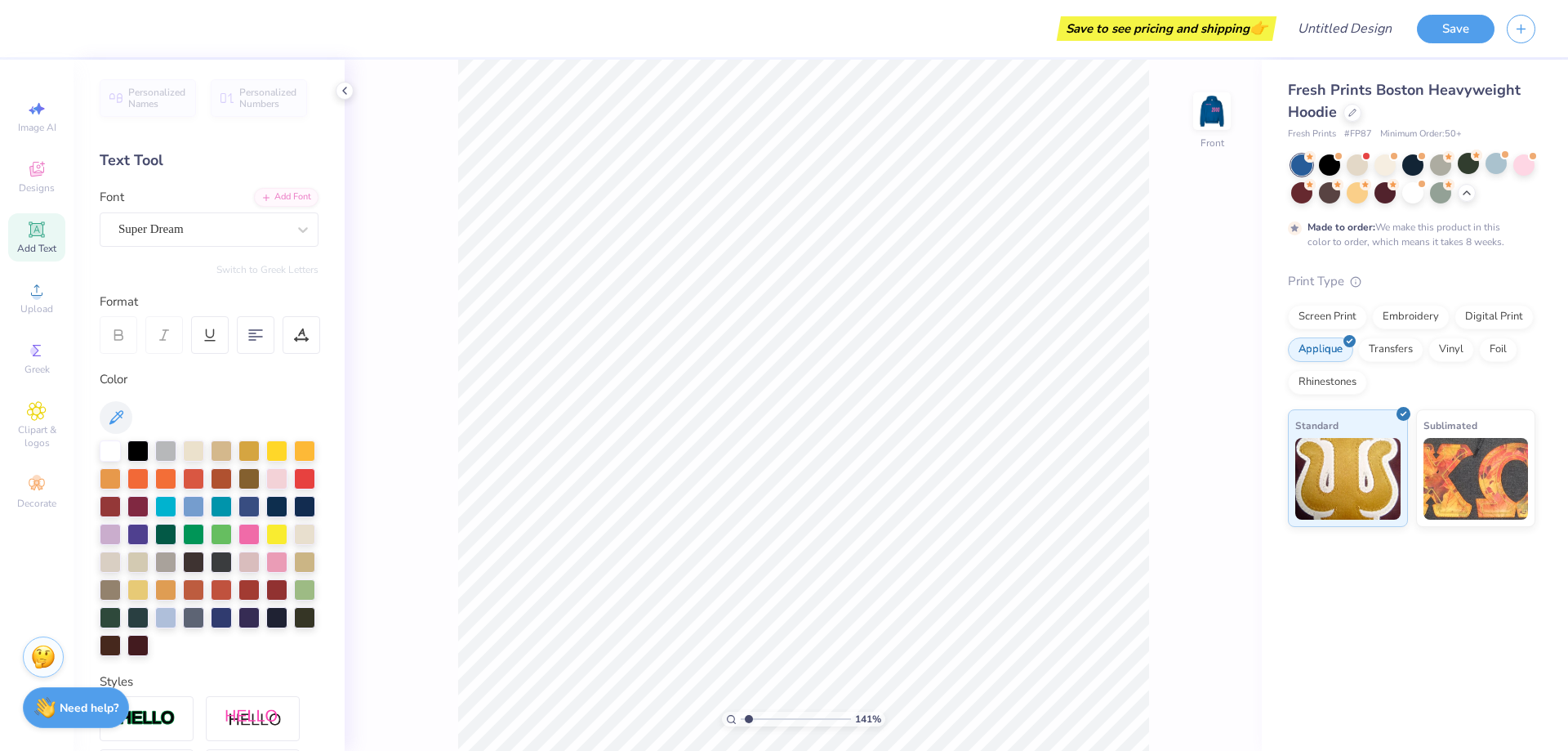
click at [45, 332] on div "Image AI Designs Add Text Upload Greek Clipart & logos Decorate" at bounding box center [37, 305] width 57 height 424
click at [34, 363] on span "Greek" at bounding box center [37, 369] width 25 height 13
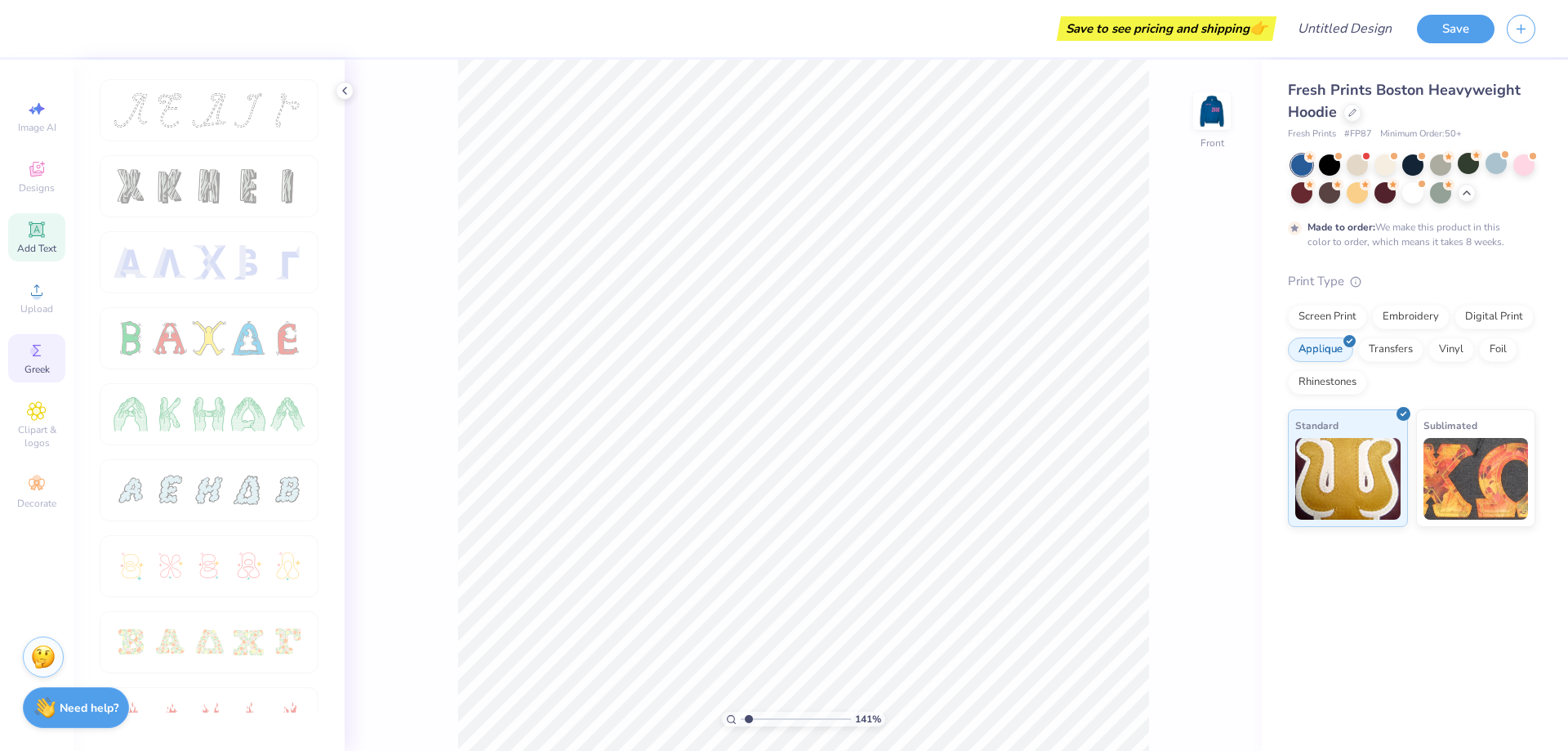
click at [37, 249] on span "Add Text" at bounding box center [37, 248] width 39 height 13
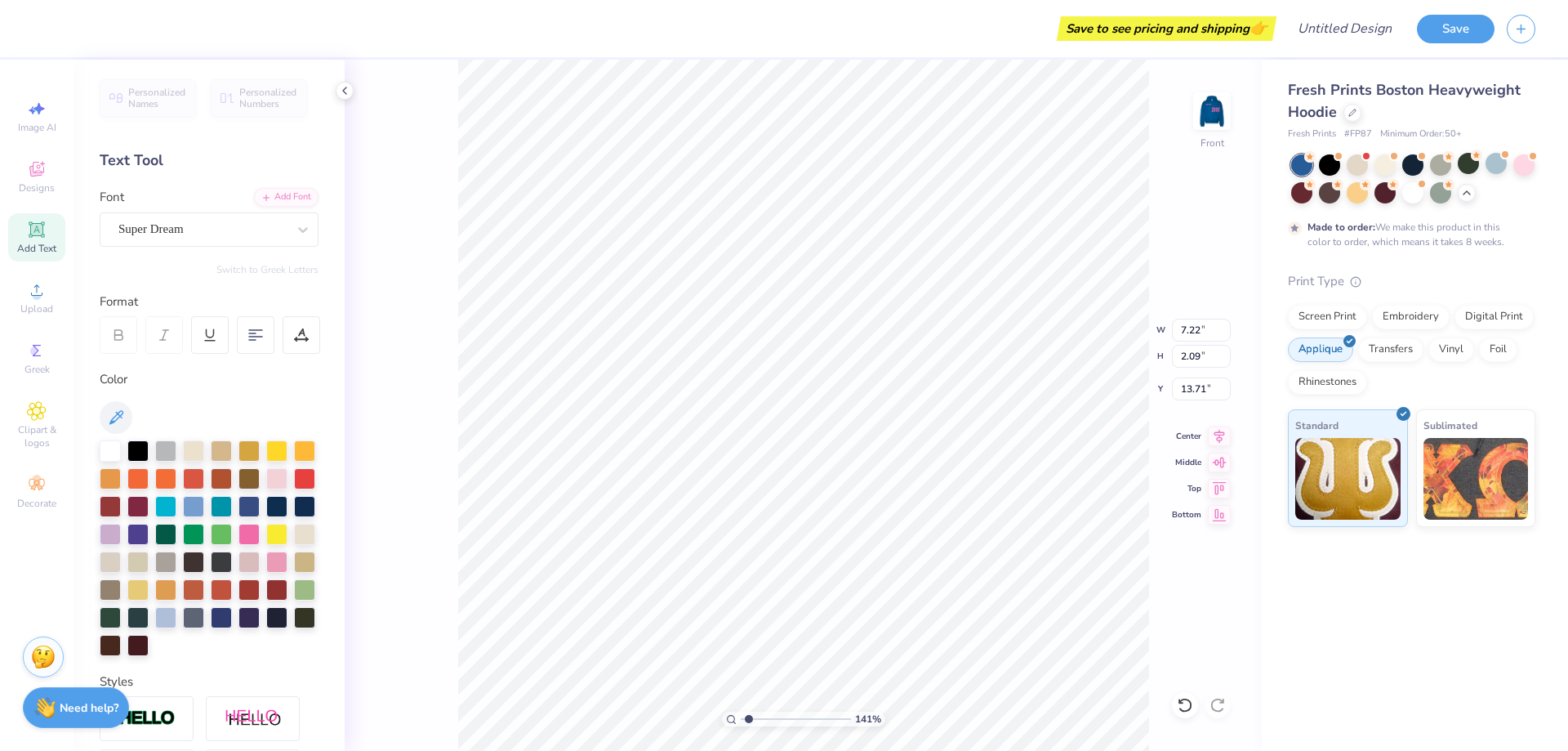
scroll to position [14, 5]
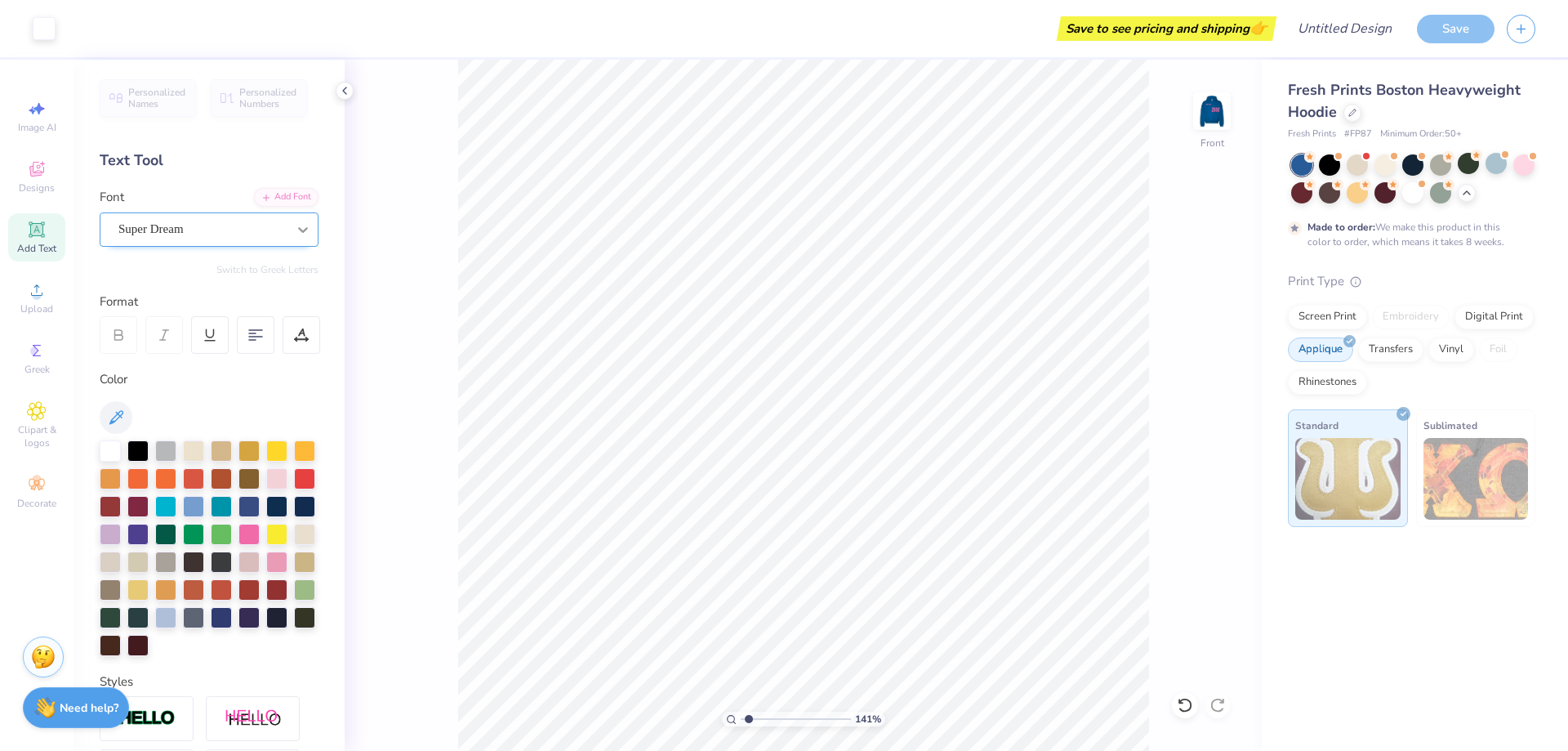
click at [300, 232] on div at bounding box center [303, 229] width 29 height 29
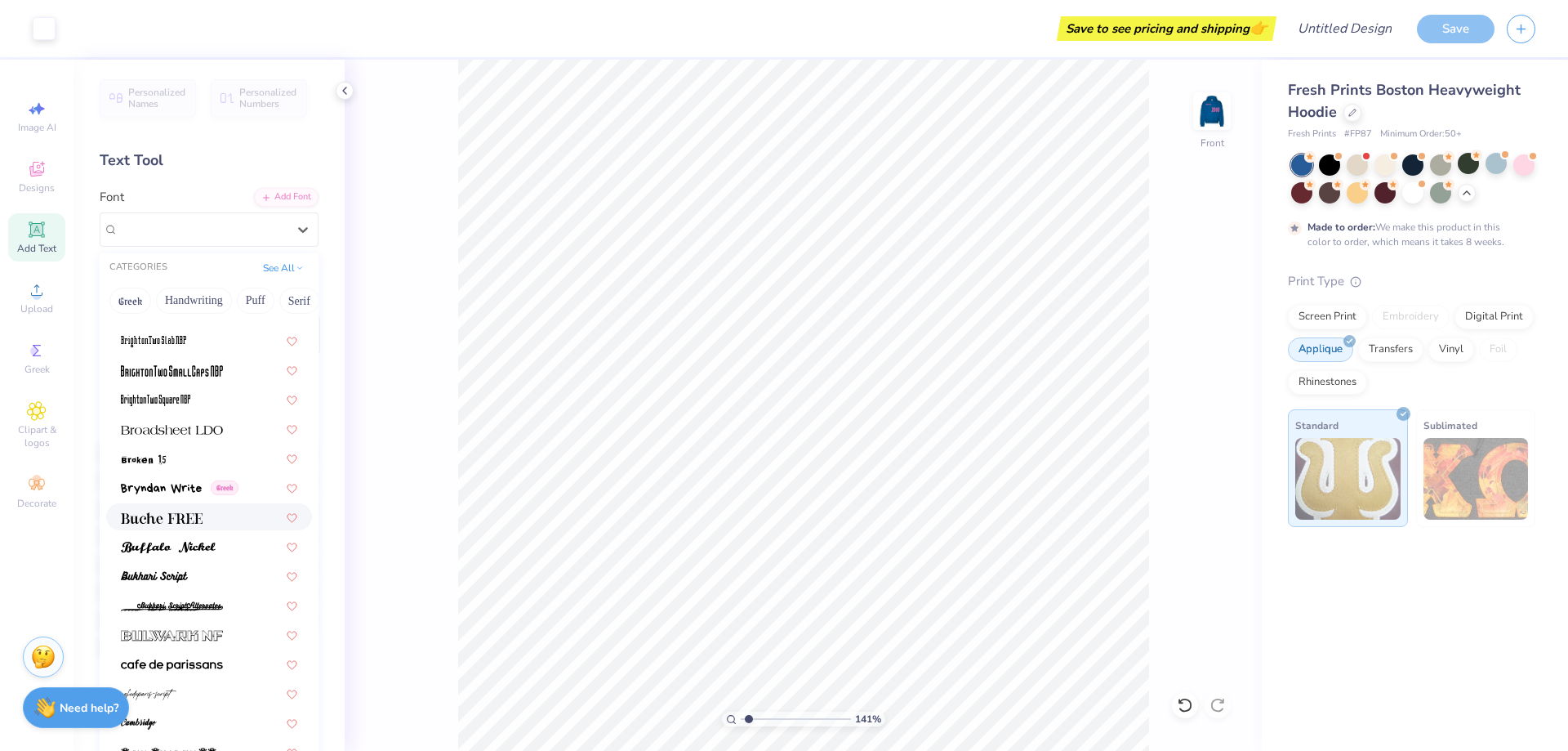
scroll to position [1313, 0]
click at [182, 605] on img at bounding box center [172, 605] width 102 height 12
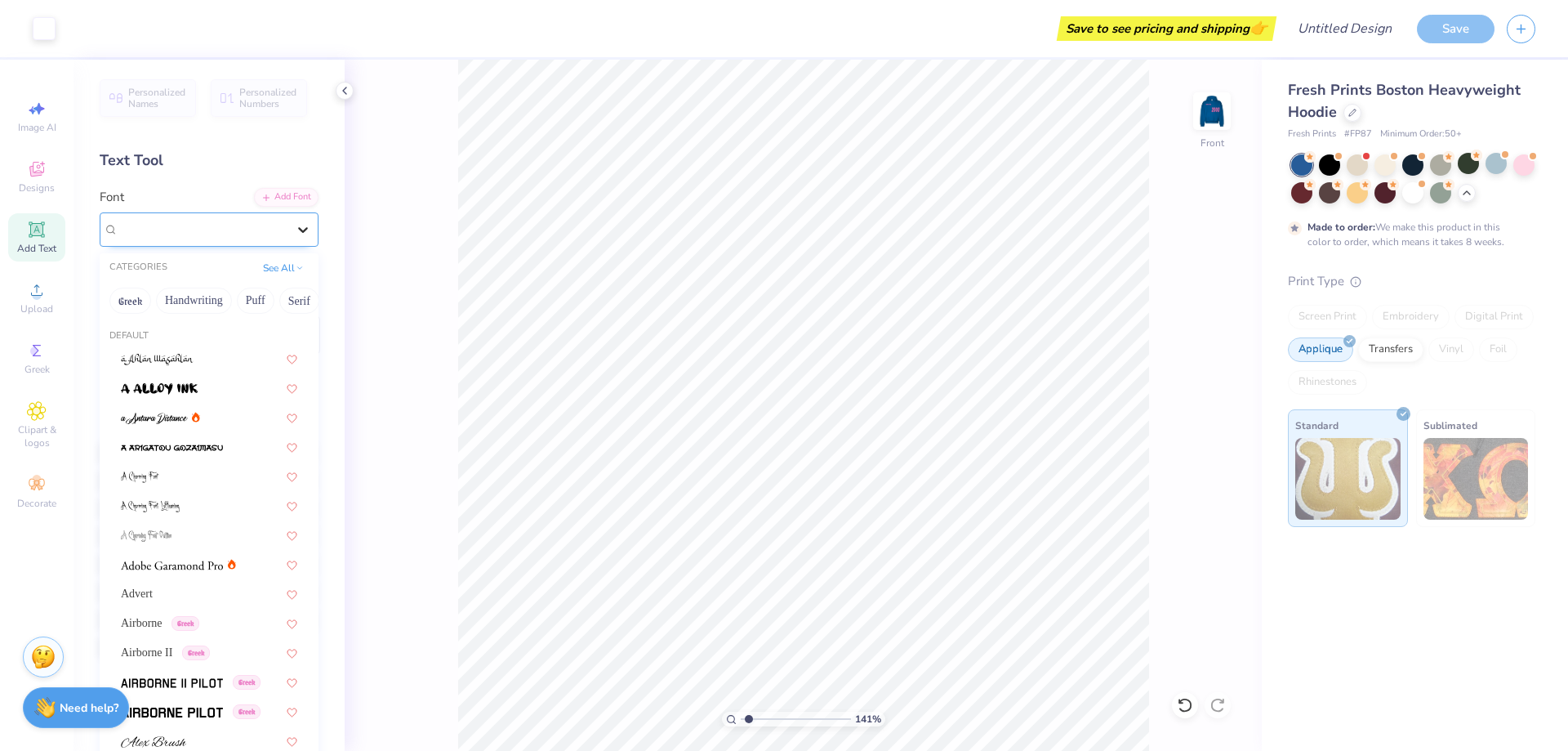
click at [295, 225] on icon at bounding box center [303, 230] width 16 height 16
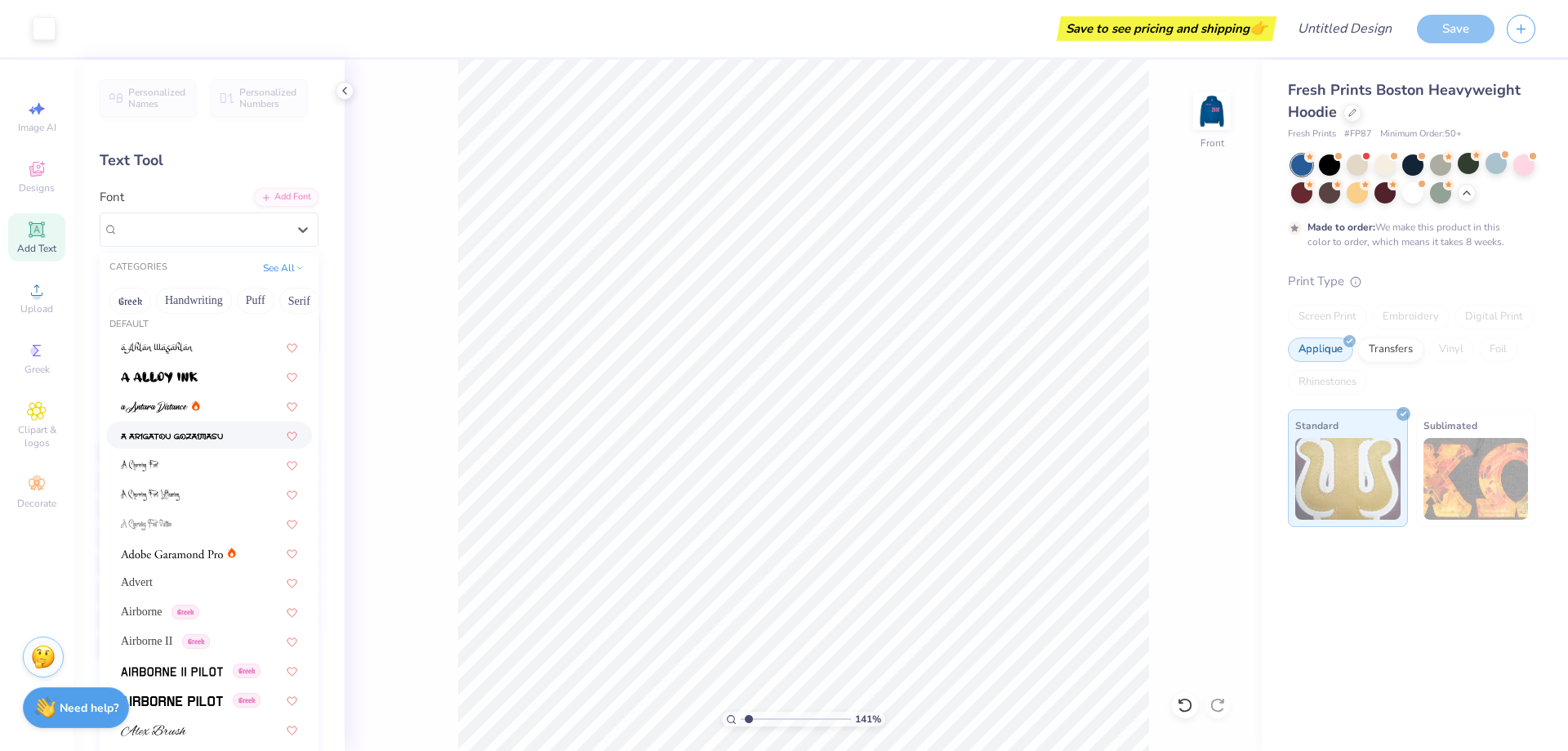
scroll to position [0, 0]
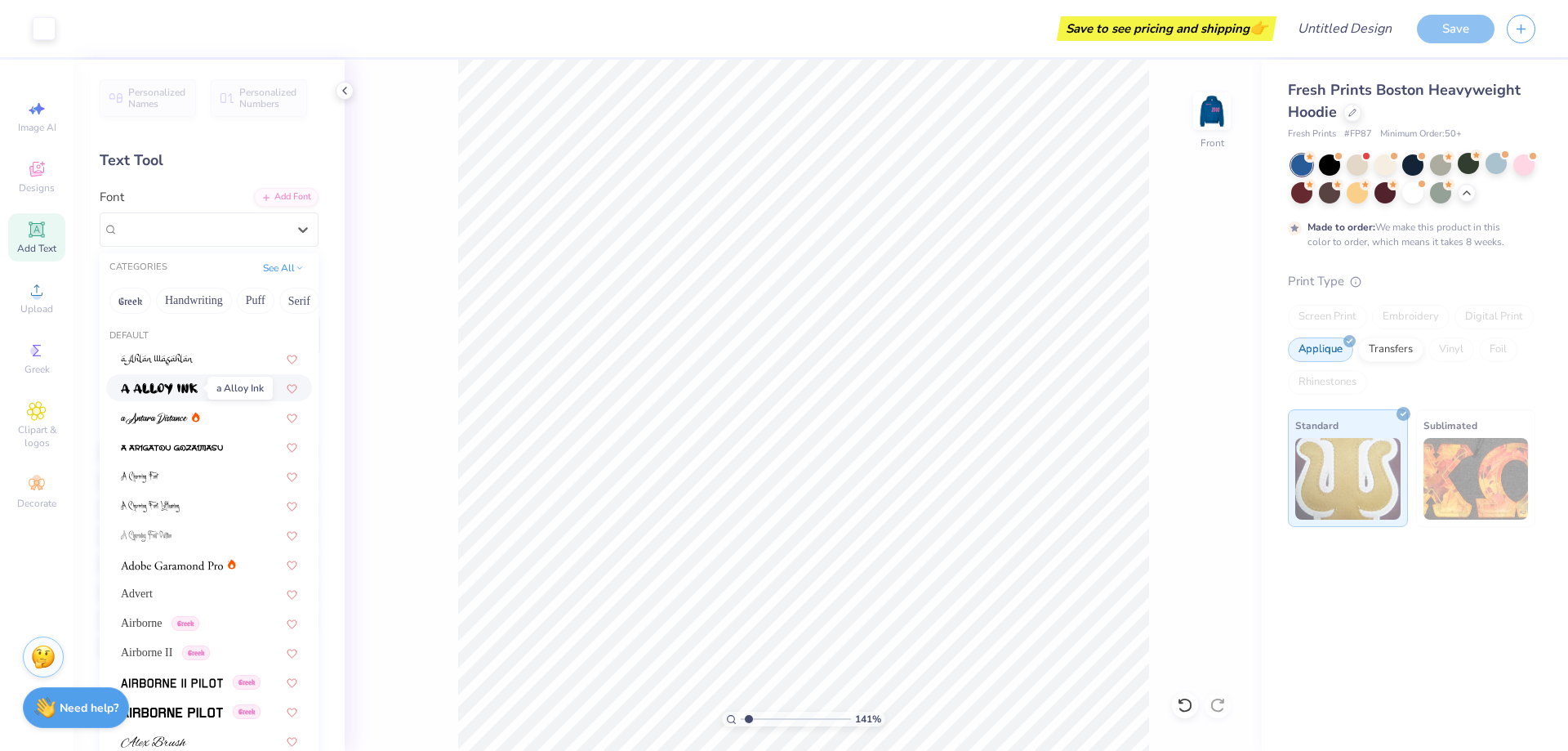
click at [176, 391] on img at bounding box center [159, 388] width 77 height 12
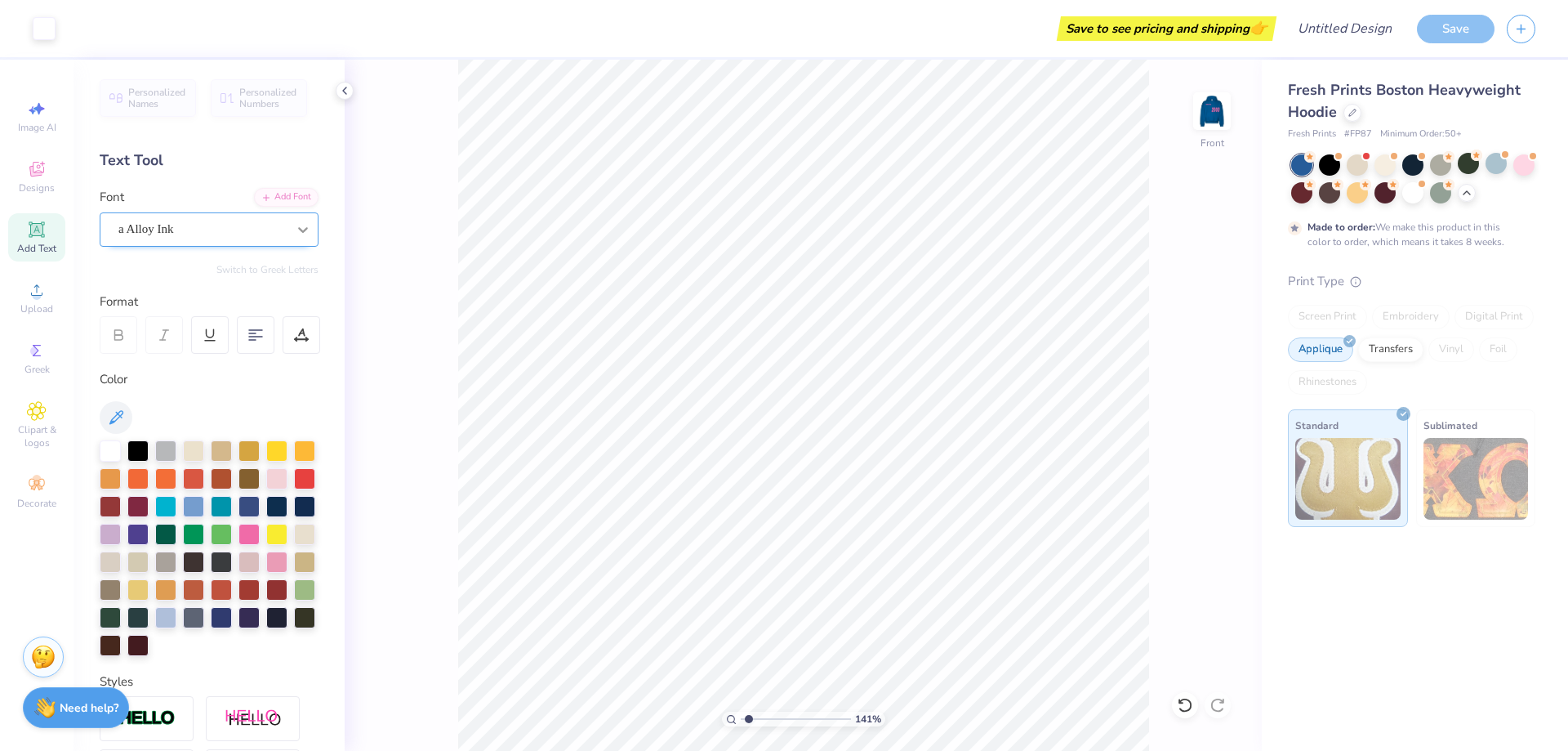
click at [295, 233] on icon at bounding box center [303, 230] width 16 height 16
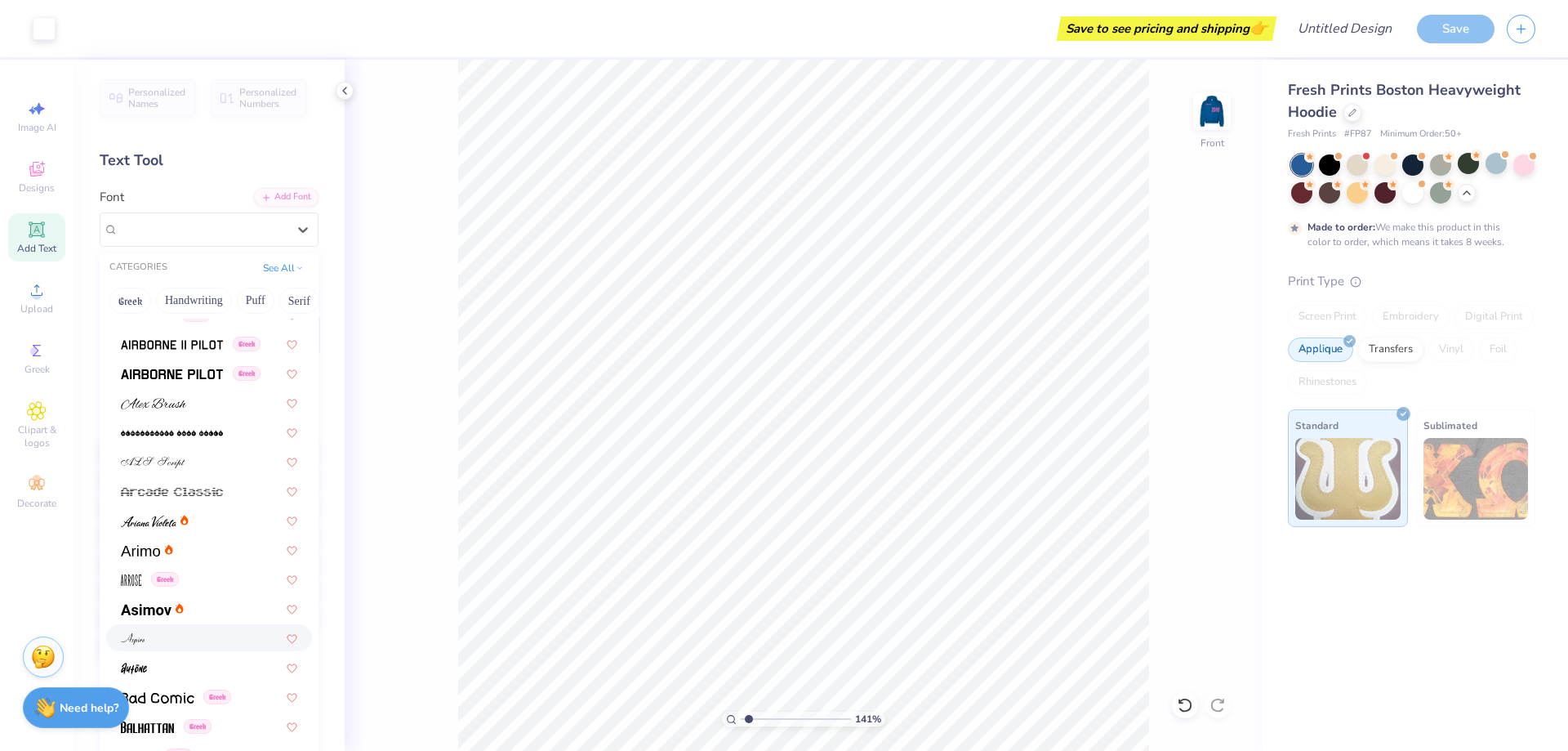
scroll to position [338, 0]
click at [144, 511] on div at bounding box center [208, 520] width 206 height 27
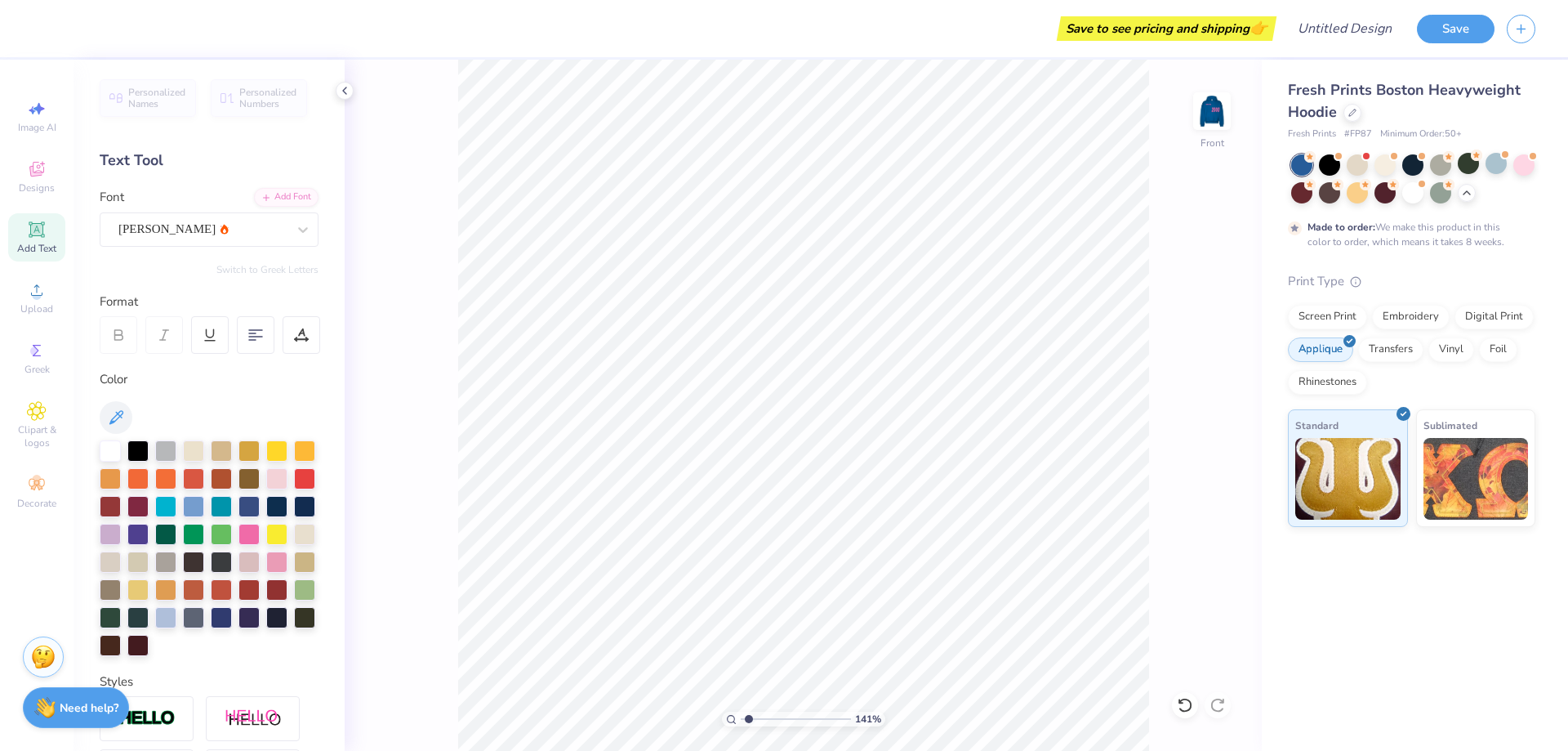
click at [44, 256] on div "Add Text" at bounding box center [37, 237] width 57 height 48
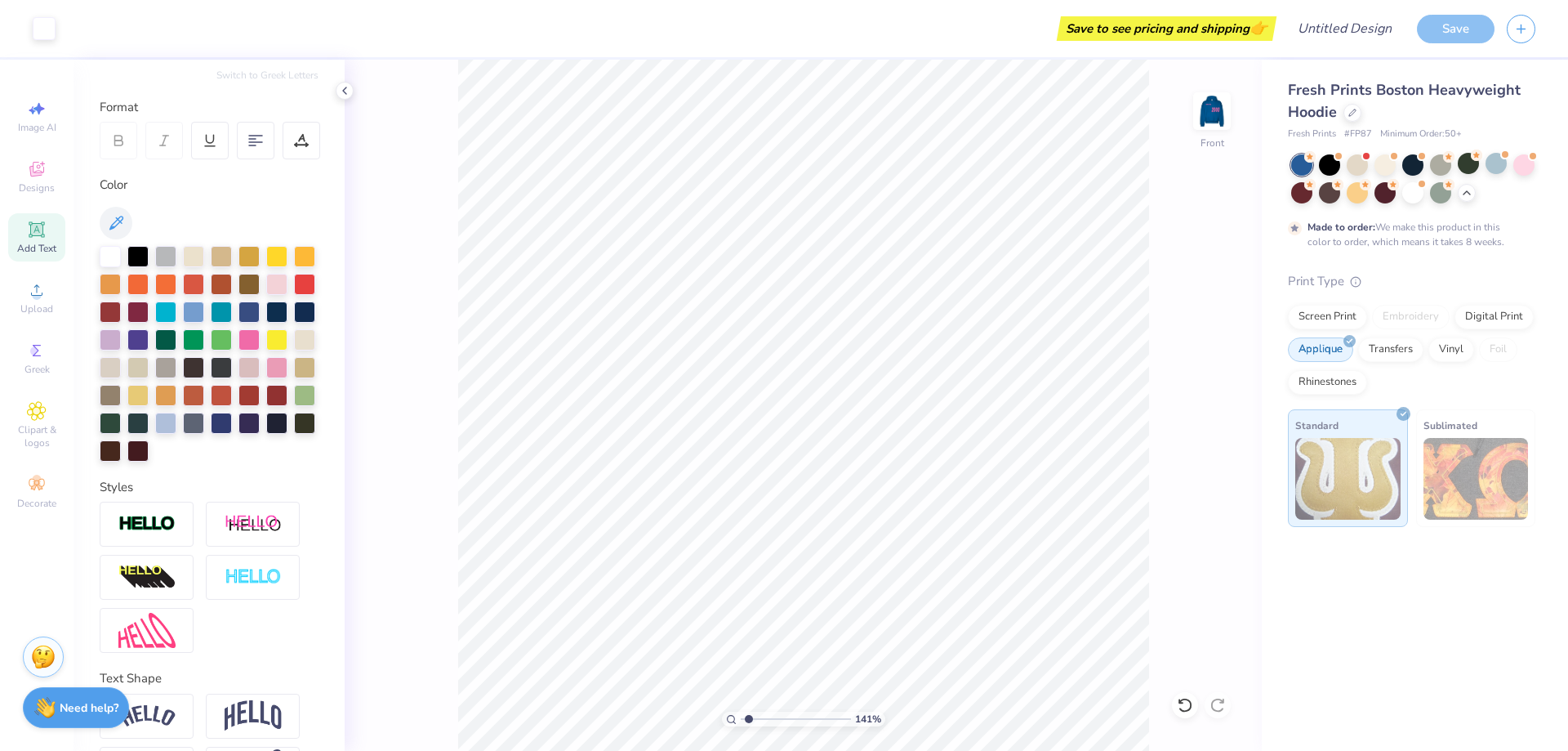
scroll to position [282, 0]
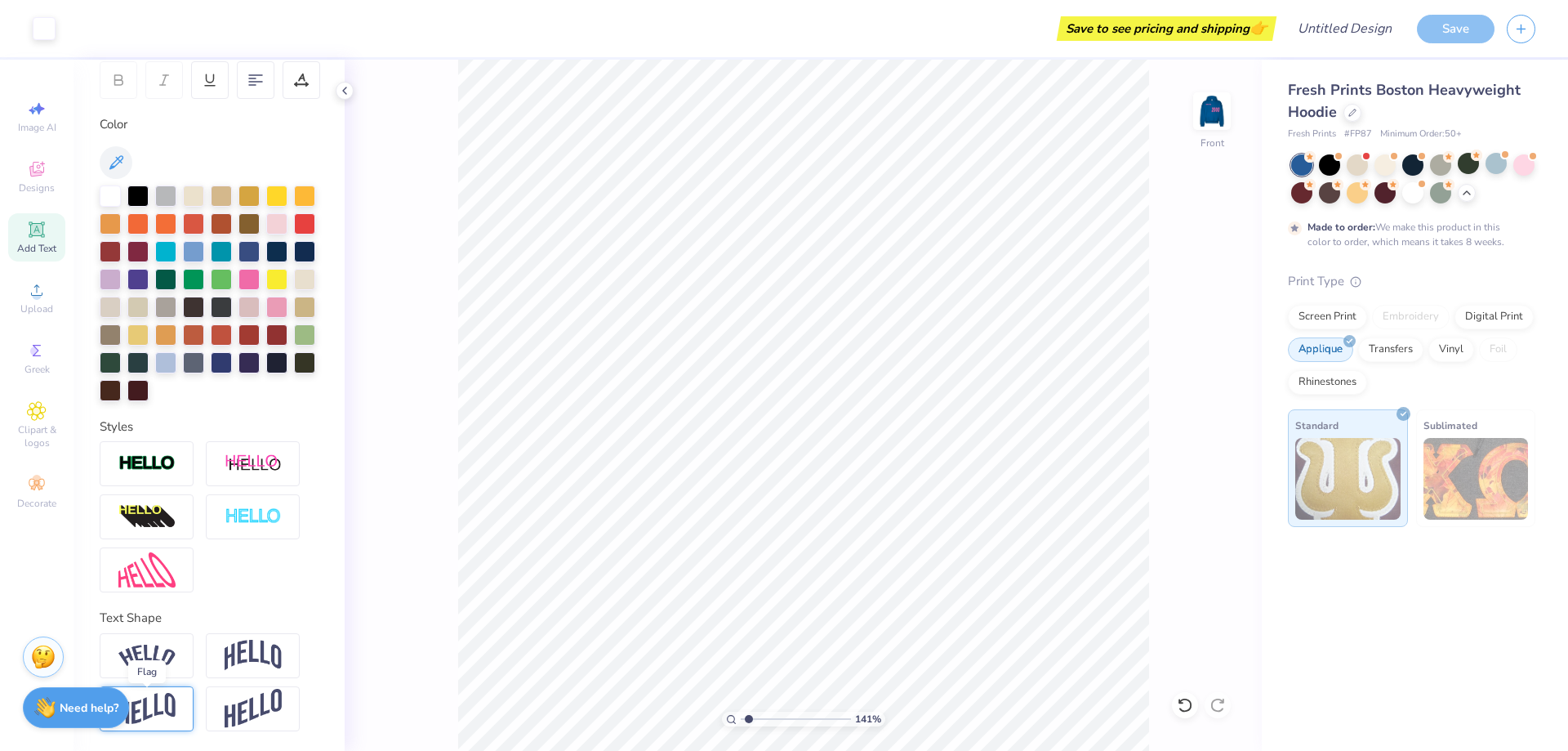
click at [169, 706] on img at bounding box center [147, 709] width 57 height 32
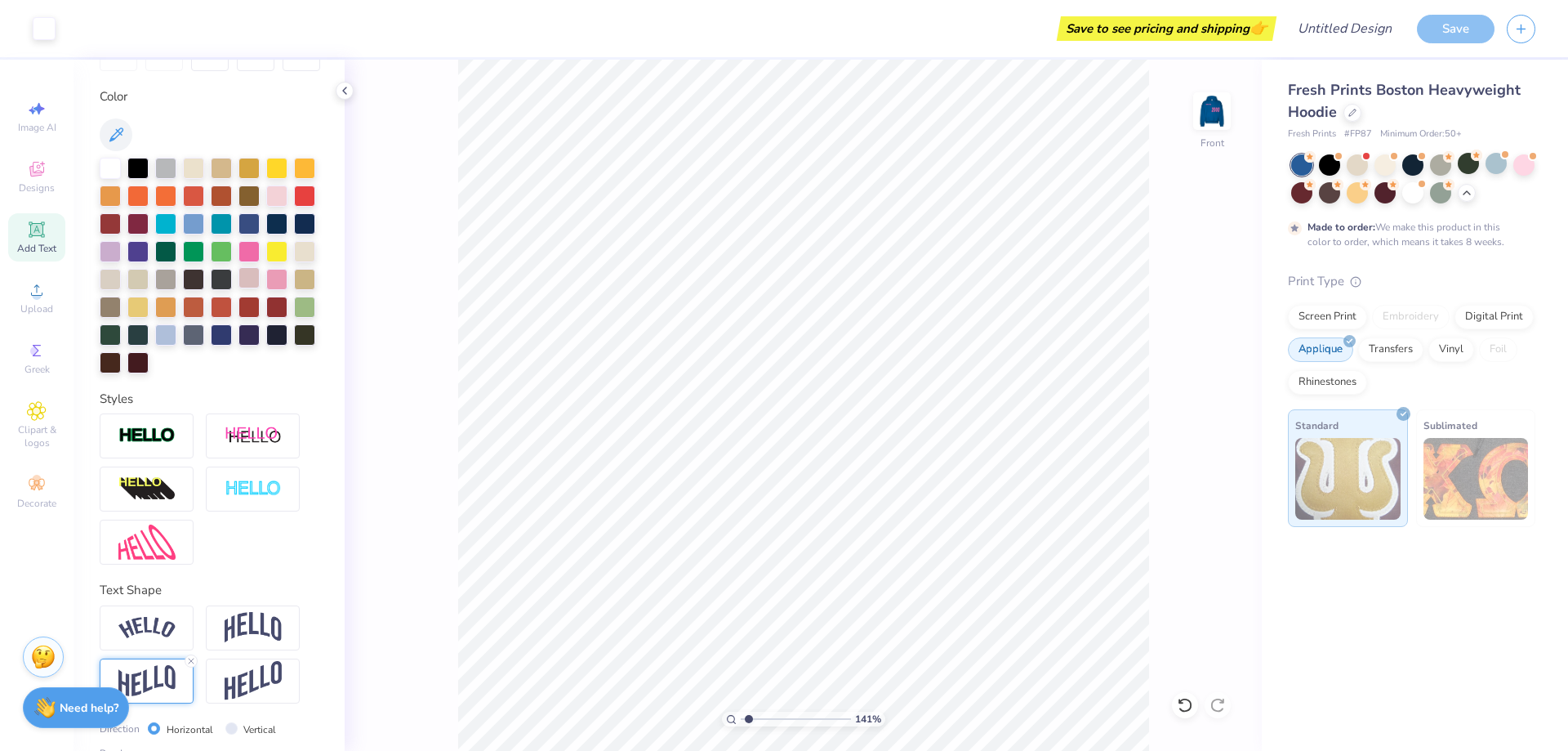
scroll to position [0, 0]
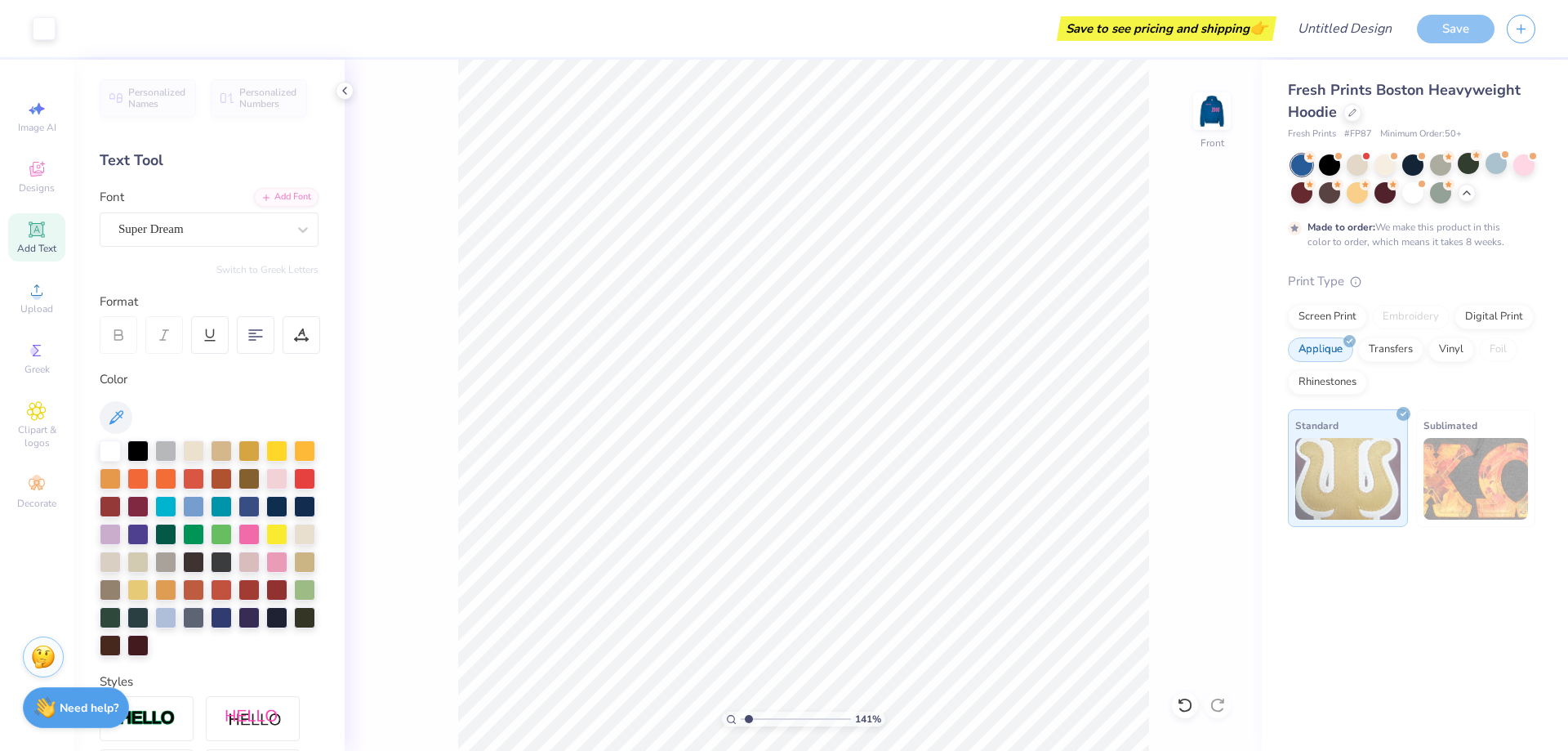
click at [29, 230] on icon at bounding box center [37, 230] width 20 height 20
paste textarea "KAPPA TAU"
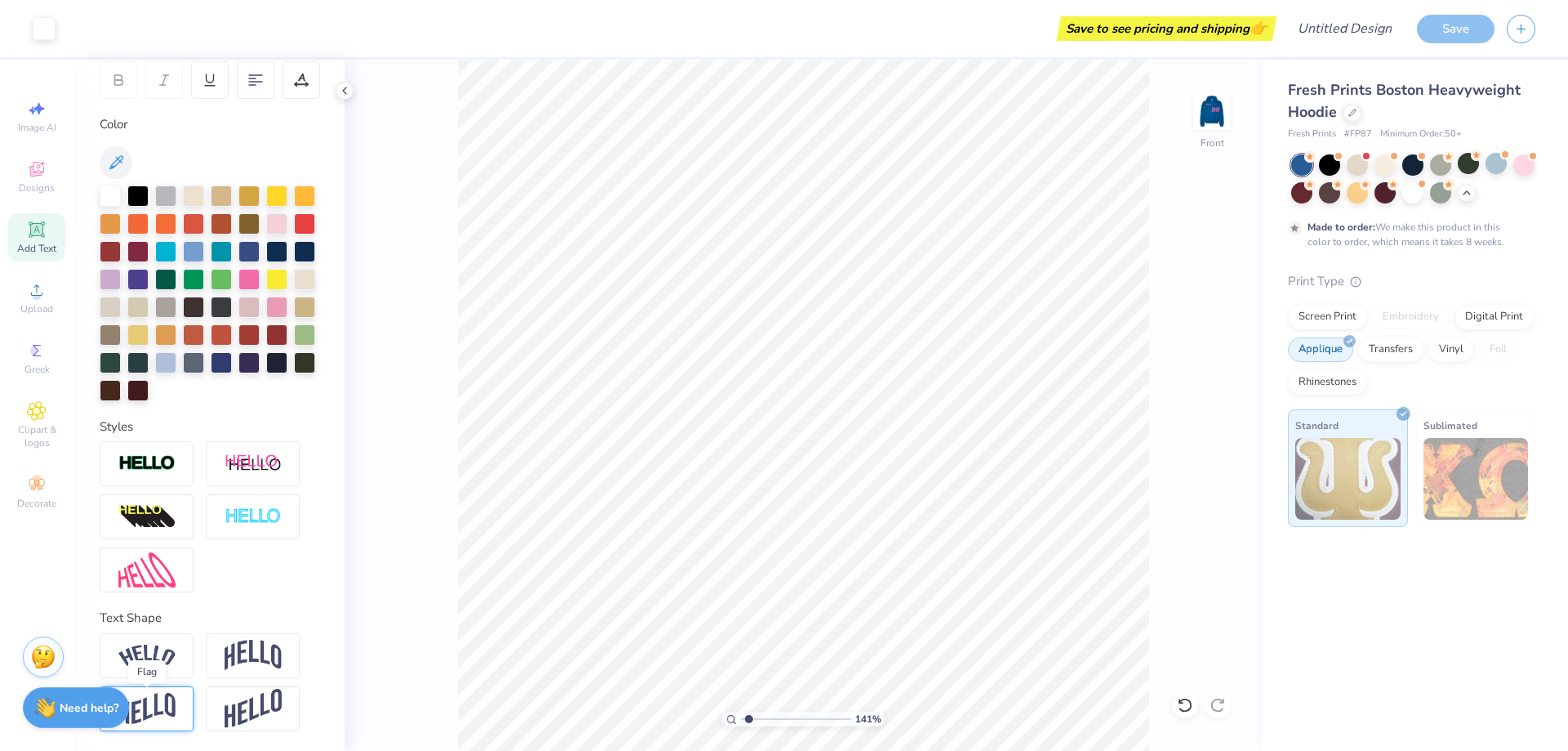
click at [165, 714] on img at bounding box center [147, 709] width 57 height 32
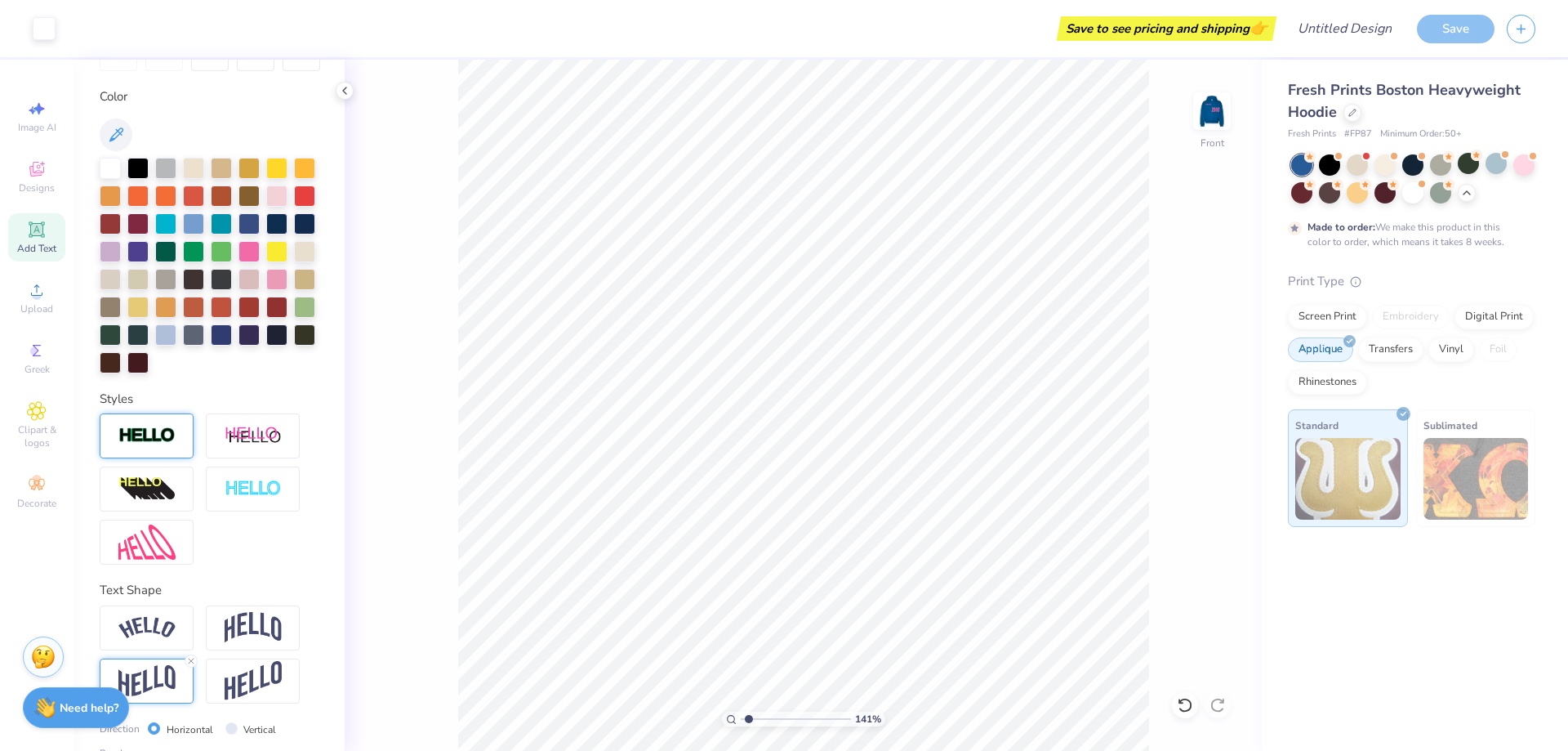
scroll to position [0, 0]
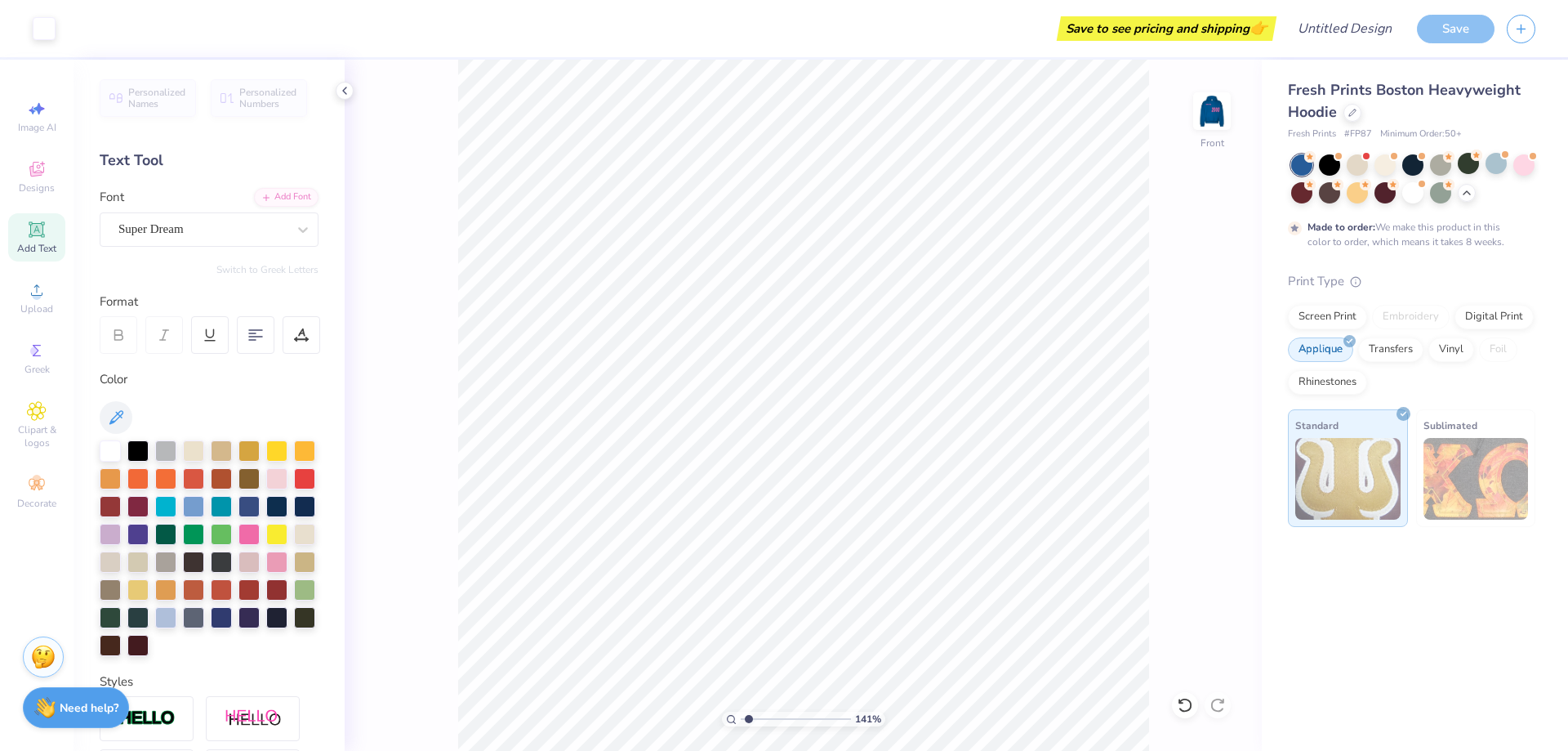
click at [20, 249] on span "Add Text" at bounding box center [37, 248] width 39 height 13
paste textarea "KAPPA TAU"
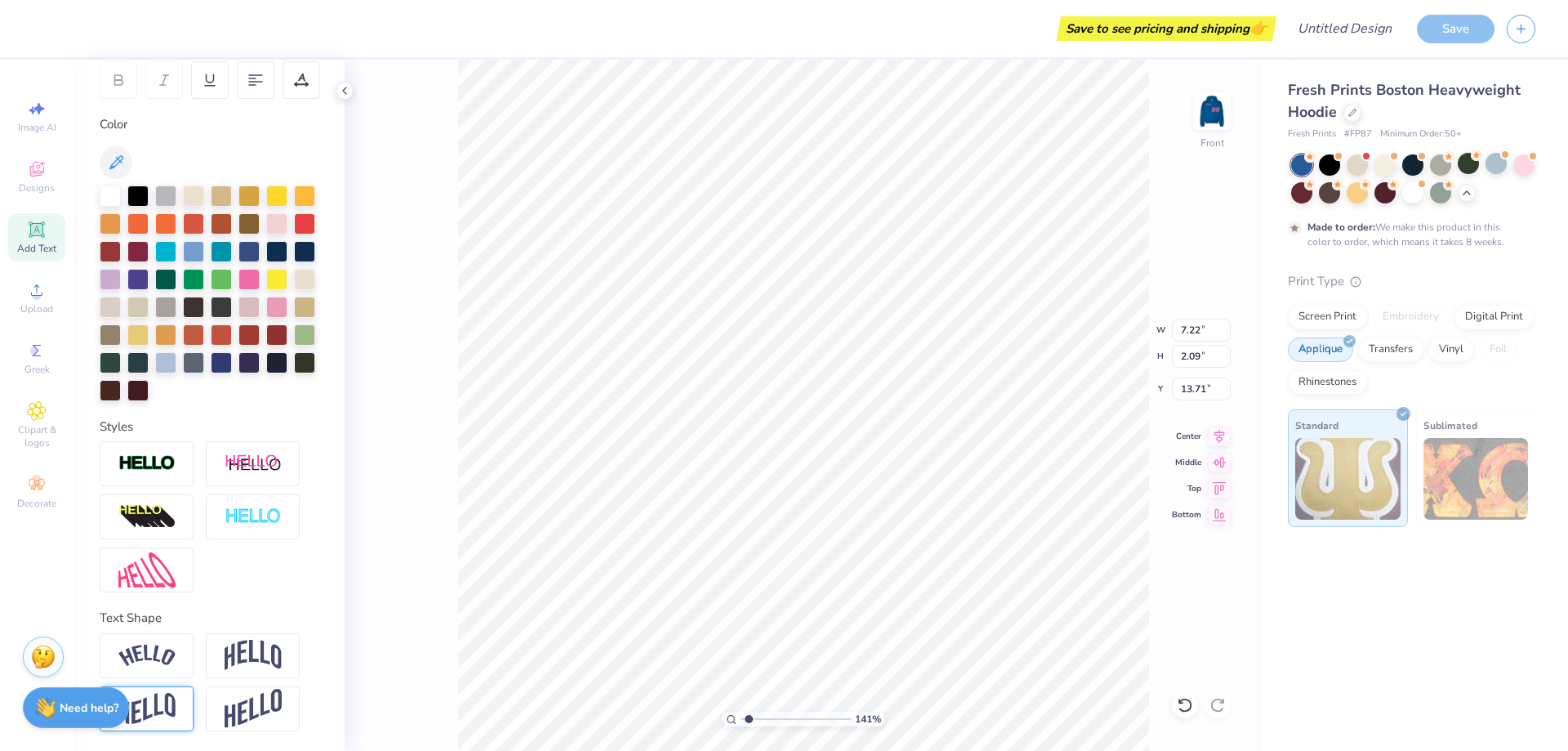
click at [142, 708] on img at bounding box center [147, 709] width 57 height 32
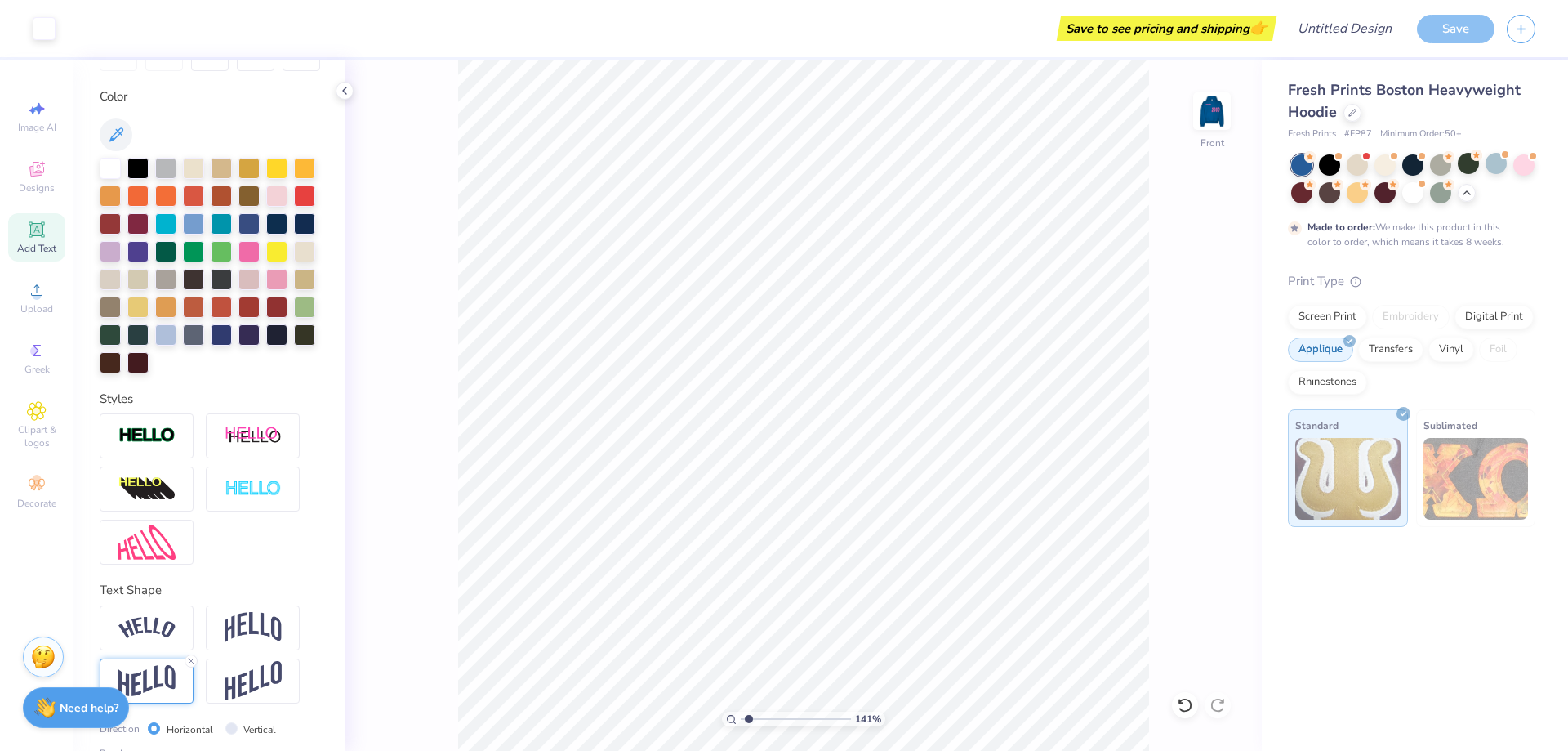
click at [26, 242] on span "Add Text" at bounding box center [37, 248] width 39 height 13
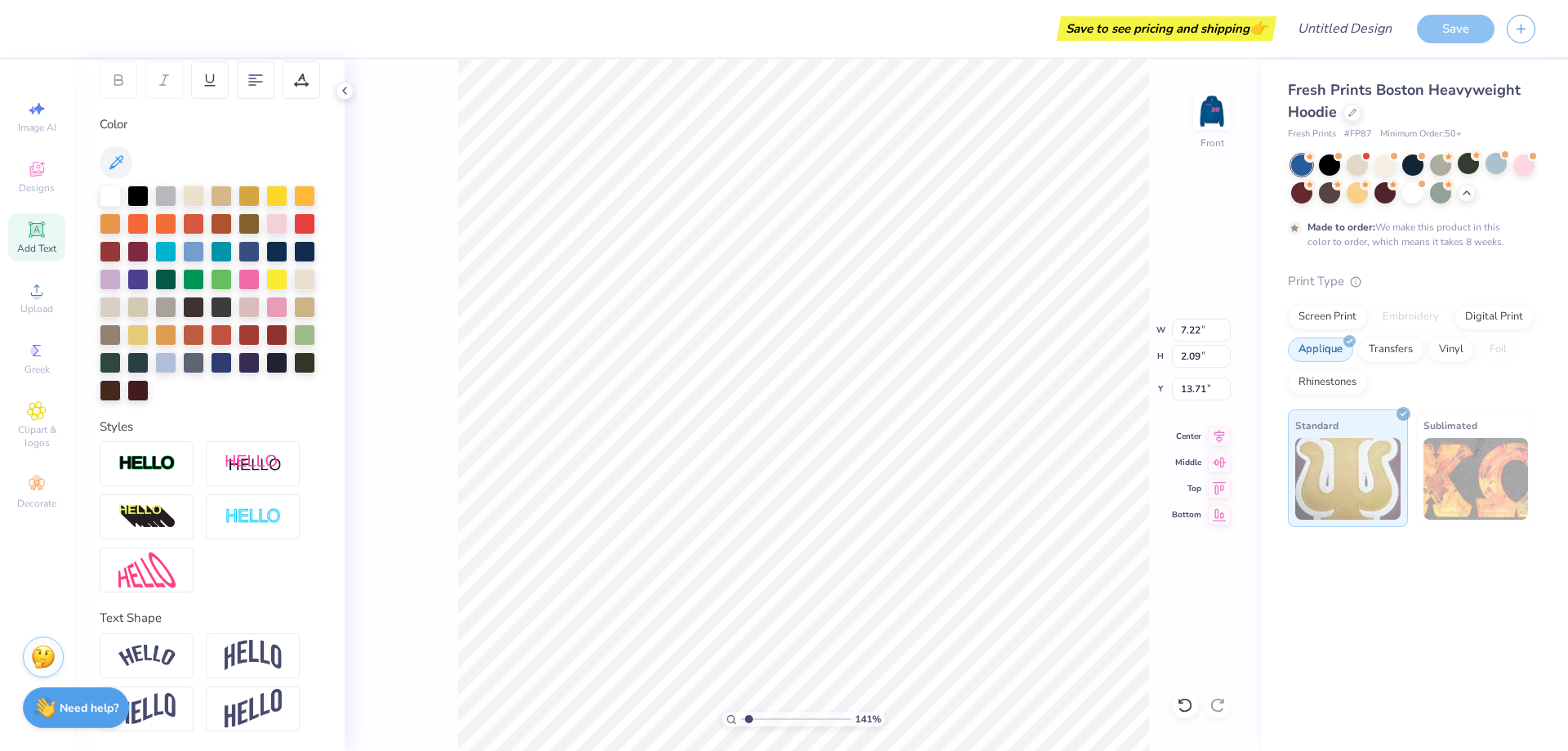
scroll to position [14, 3]
paste textarea "KAPPA TAU"
click at [157, 704] on img at bounding box center [147, 709] width 57 height 32
click at [1217, 436] on icon at bounding box center [1219, 434] width 23 height 20
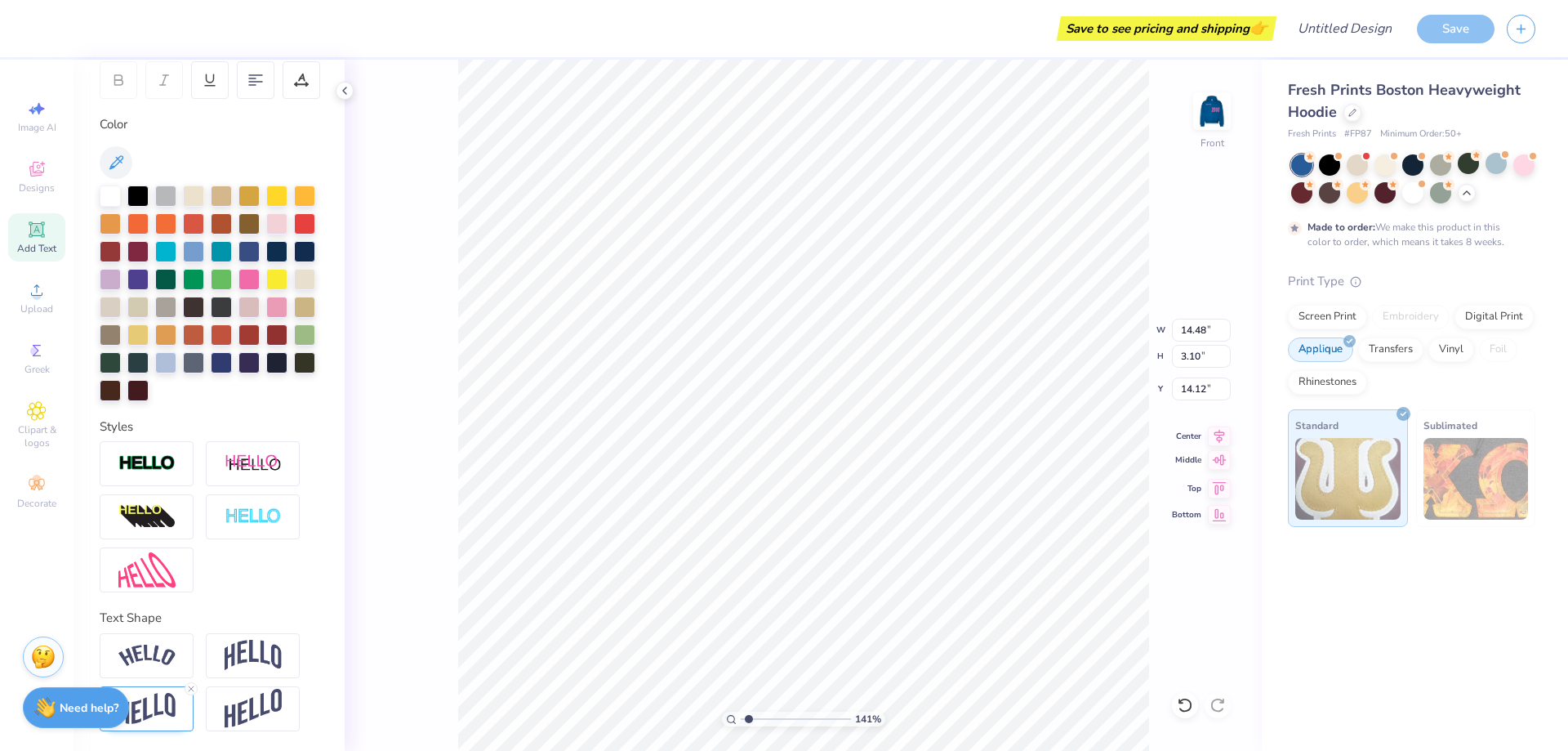
click at [1219, 459] on icon at bounding box center [1220, 460] width 14 height 11
click at [1223, 457] on icon at bounding box center [1219, 460] width 23 height 20
click at [1221, 114] on img at bounding box center [1211, 110] width 65 height 65
click at [1223, 473] on icon at bounding box center [1219, 473] width 23 height 20
click at [1218, 514] on icon at bounding box center [1220, 512] width 14 height 12
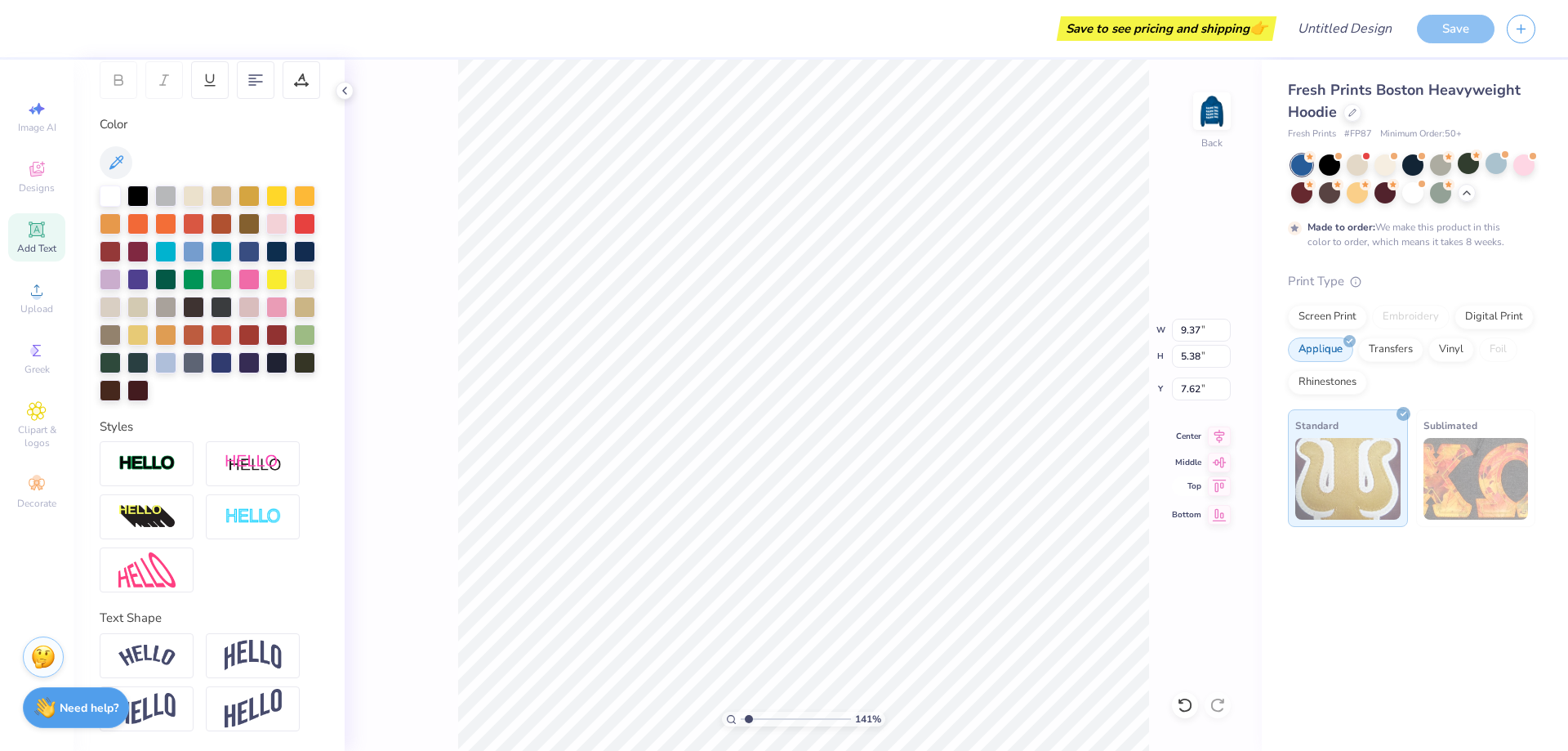
click at [1215, 490] on icon at bounding box center [1219, 486] width 23 height 20
click at [1217, 435] on icon at bounding box center [1220, 434] width 11 height 14
click at [1219, 459] on icon at bounding box center [1220, 460] width 14 height 11
click at [1222, 506] on icon at bounding box center [1219, 512] width 23 height 20
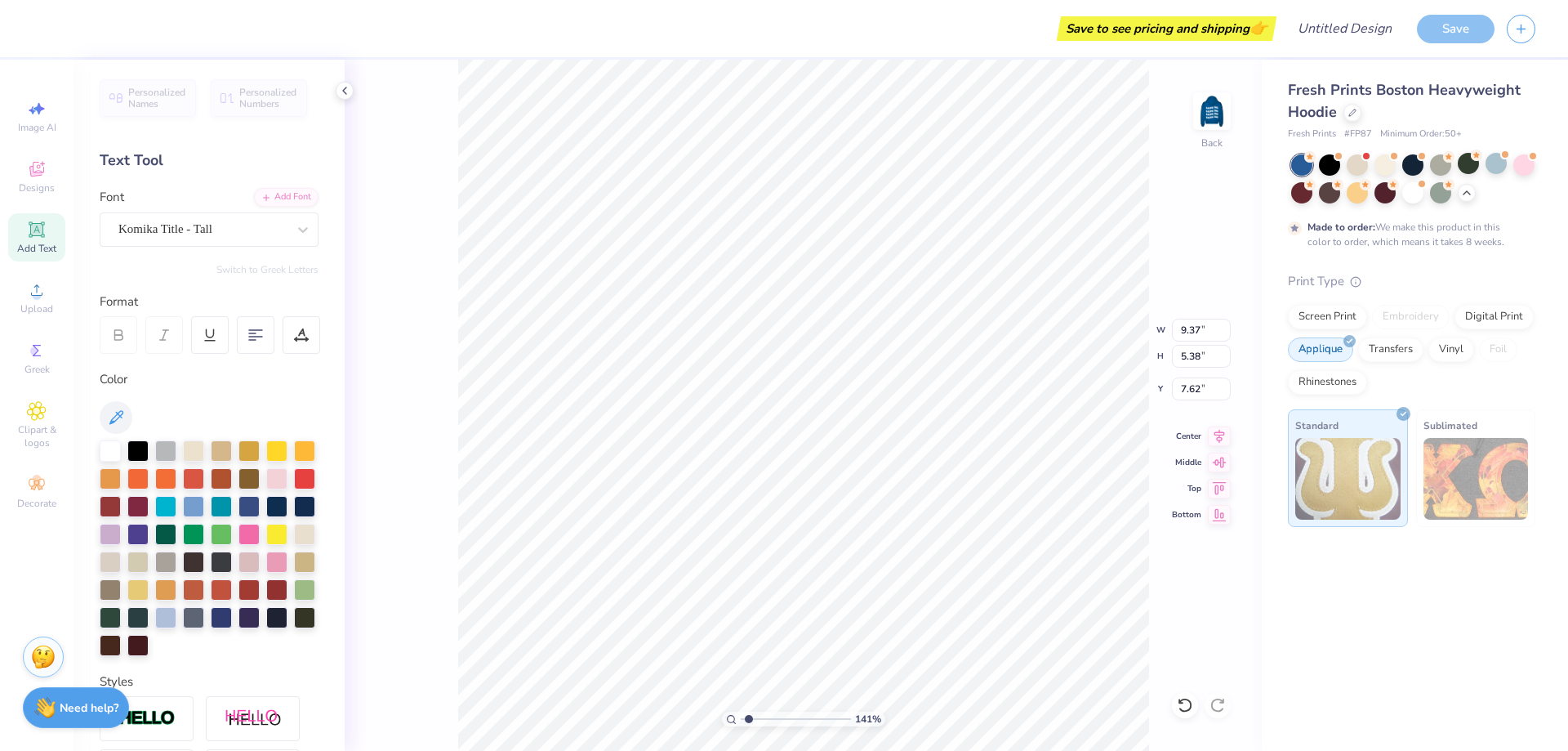
scroll to position [14, 3]
click at [1200, 354] on input "5.38" at bounding box center [1201, 356] width 59 height 23
drag, startPoint x: 1208, startPoint y: 357, endPoint x: 1176, endPoint y: 360, distance: 32.1
click at [1176, 360] on input "5.38" at bounding box center [1201, 356] width 59 height 23
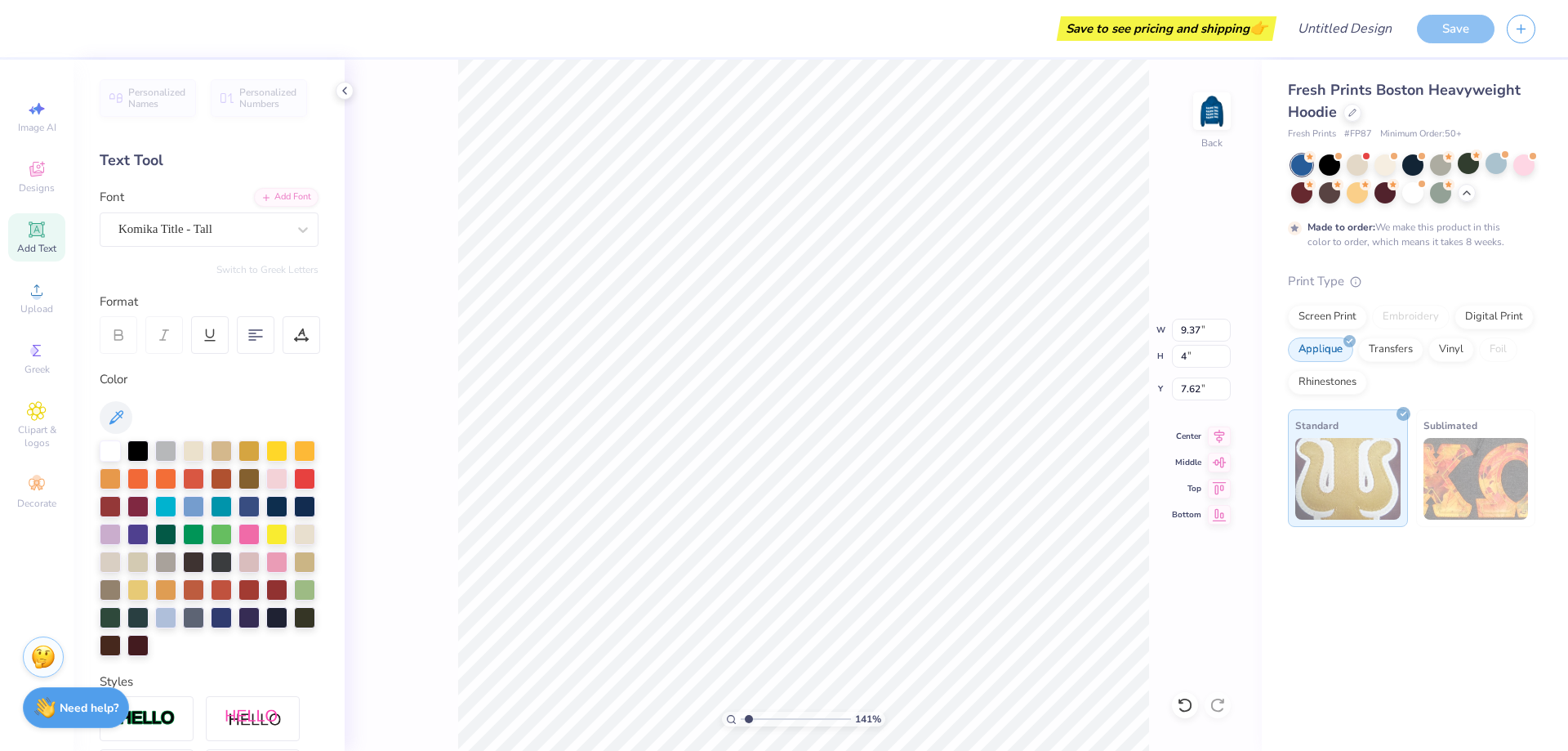
click at [1215, 216] on div "141 % Back W 9.37 9.37 " H 4 4 " Y 7.62 7.62 " Center Middle Top Bottom" at bounding box center [803, 405] width 917 height 691
click at [1125, 331] on div "141 % Back W 9.32 9.32 " H 5.35 5.35 " Y 6.99 6.99 " Center Middle Top Bottom" at bounding box center [803, 405] width 917 height 691
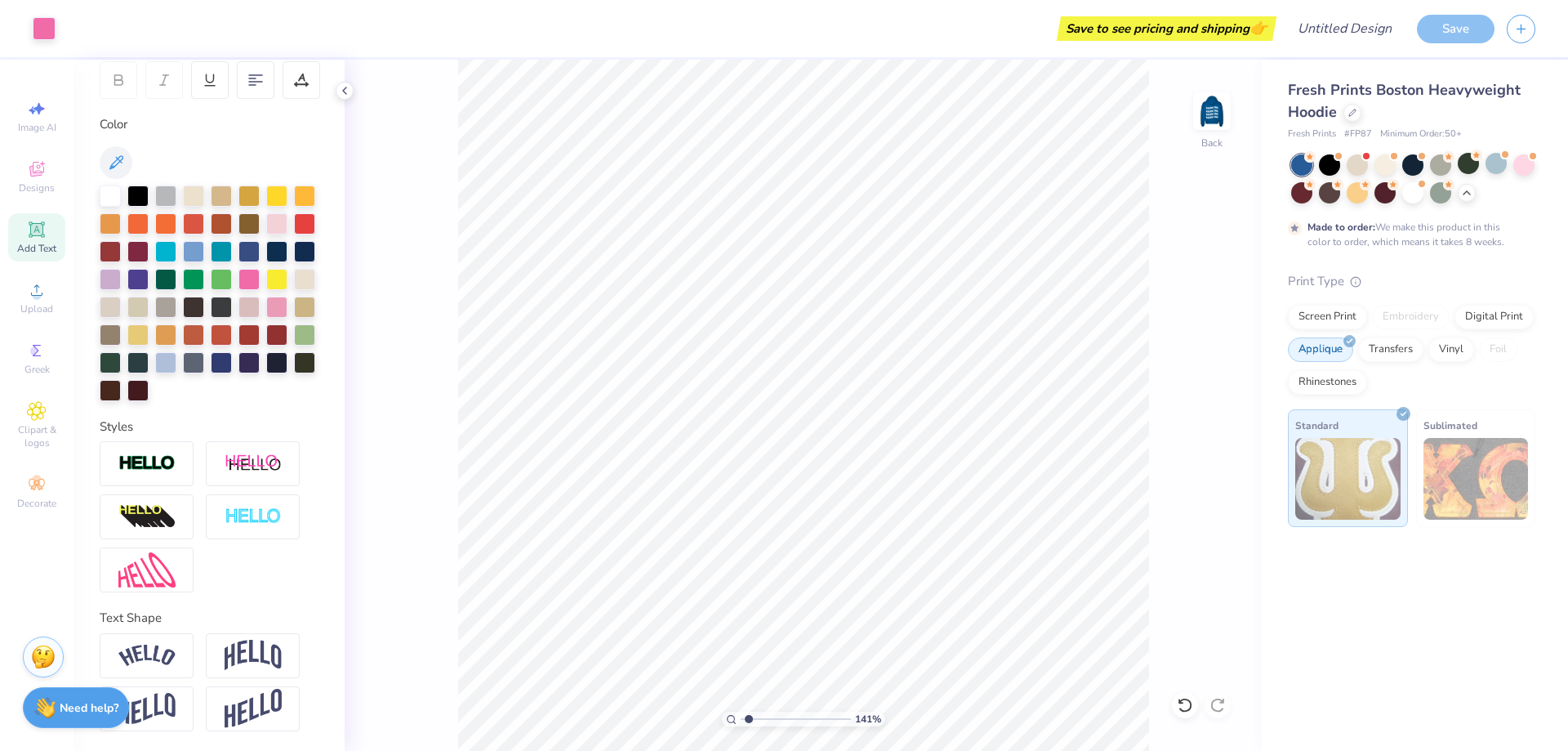
scroll to position [282, 0]
click at [1214, 333] on div "141 % Back" at bounding box center [803, 405] width 917 height 691
click at [1213, 116] on img at bounding box center [1211, 110] width 65 height 65
click at [1195, 242] on div "141 % Front W 14.48 14.48 " H 3.10 3.10 " Y 13.76 13.76 " Center Middle Top Bot…" at bounding box center [803, 405] width 917 height 691
click at [1216, 111] on img at bounding box center [1211, 110] width 65 height 65
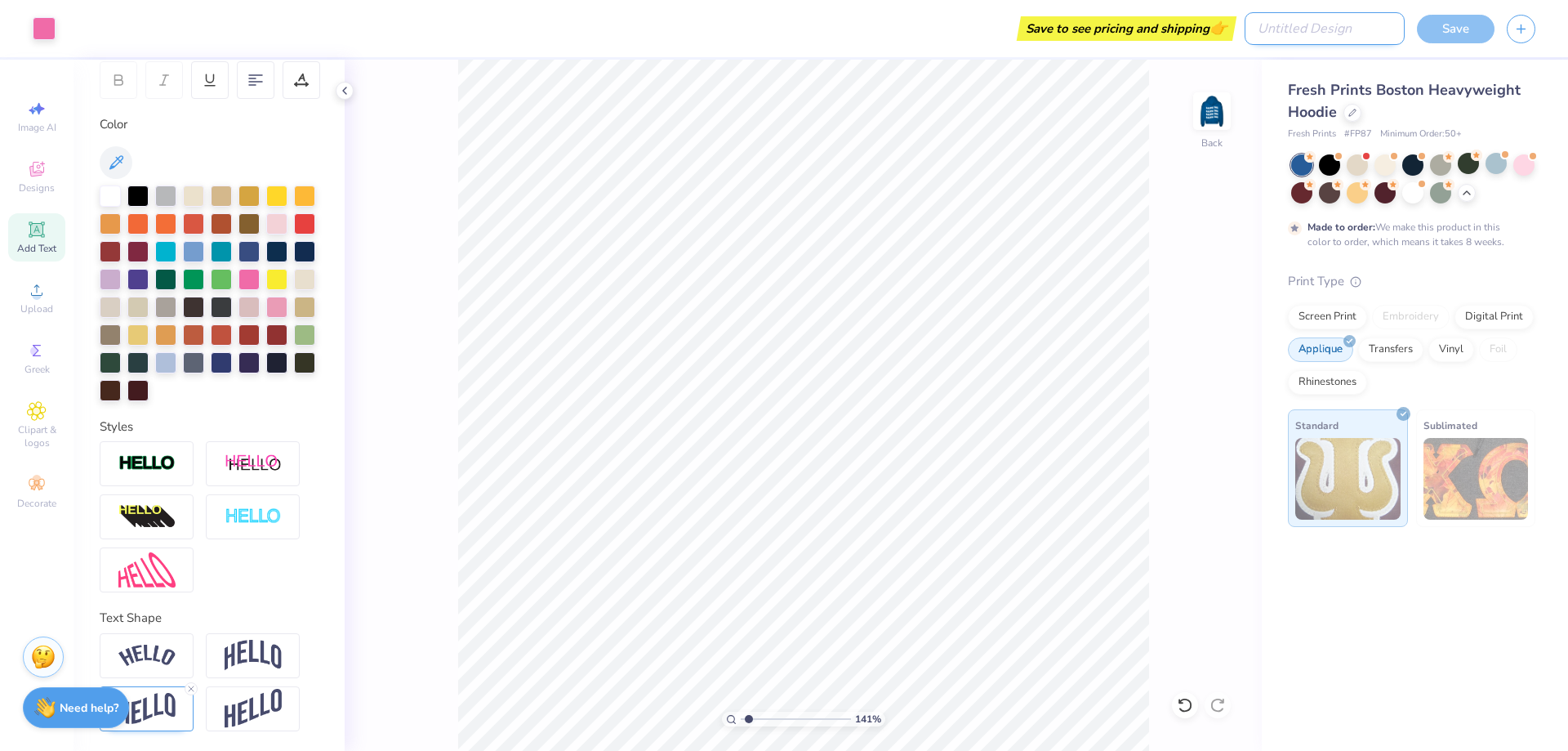
click at [1341, 33] on input "Design Title" at bounding box center [1324, 29] width 160 height 33
click at [1478, 41] on div "Save" at bounding box center [1455, 29] width 77 height 29
click at [1478, 24] on div "Save" at bounding box center [1455, 29] width 77 height 29
click at [1183, 272] on div "141 % Back" at bounding box center [803, 405] width 917 height 691
click at [1445, 29] on div "Save" at bounding box center [1455, 29] width 77 height 29
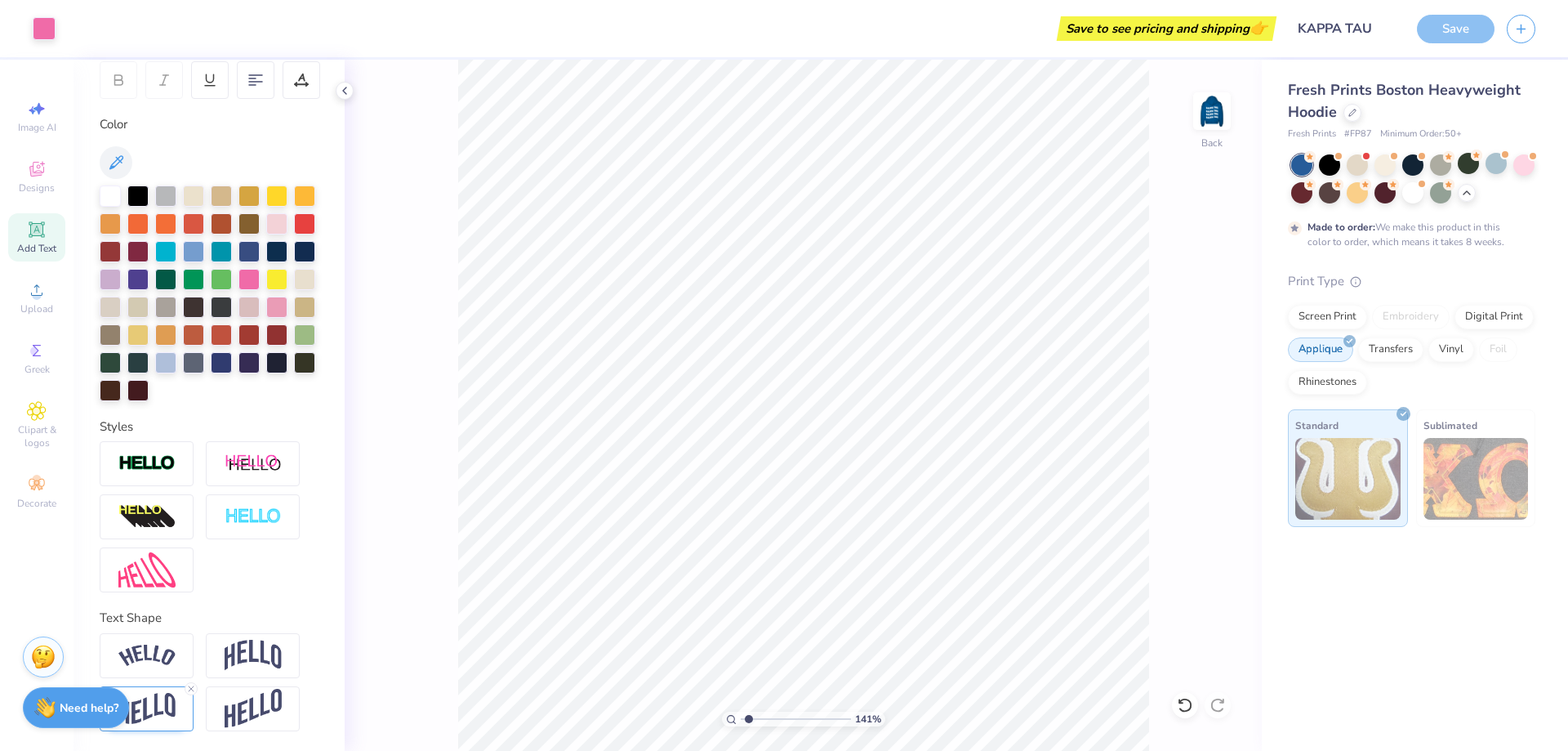
click at [1177, 35] on div "Save to see pricing and shipping 👉" at bounding box center [1166, 29] width 211 height 25
click at [1450, 20] on div "Save" at bounding box center [1455, 29] width 77 height 29
click at [1442, 36] on div "Save" at bounding box center [1455, 29] width 77 height 29
click at [1329, 310] on div "Screen Print" at bounding box center [1327, 314] width 79 height 25
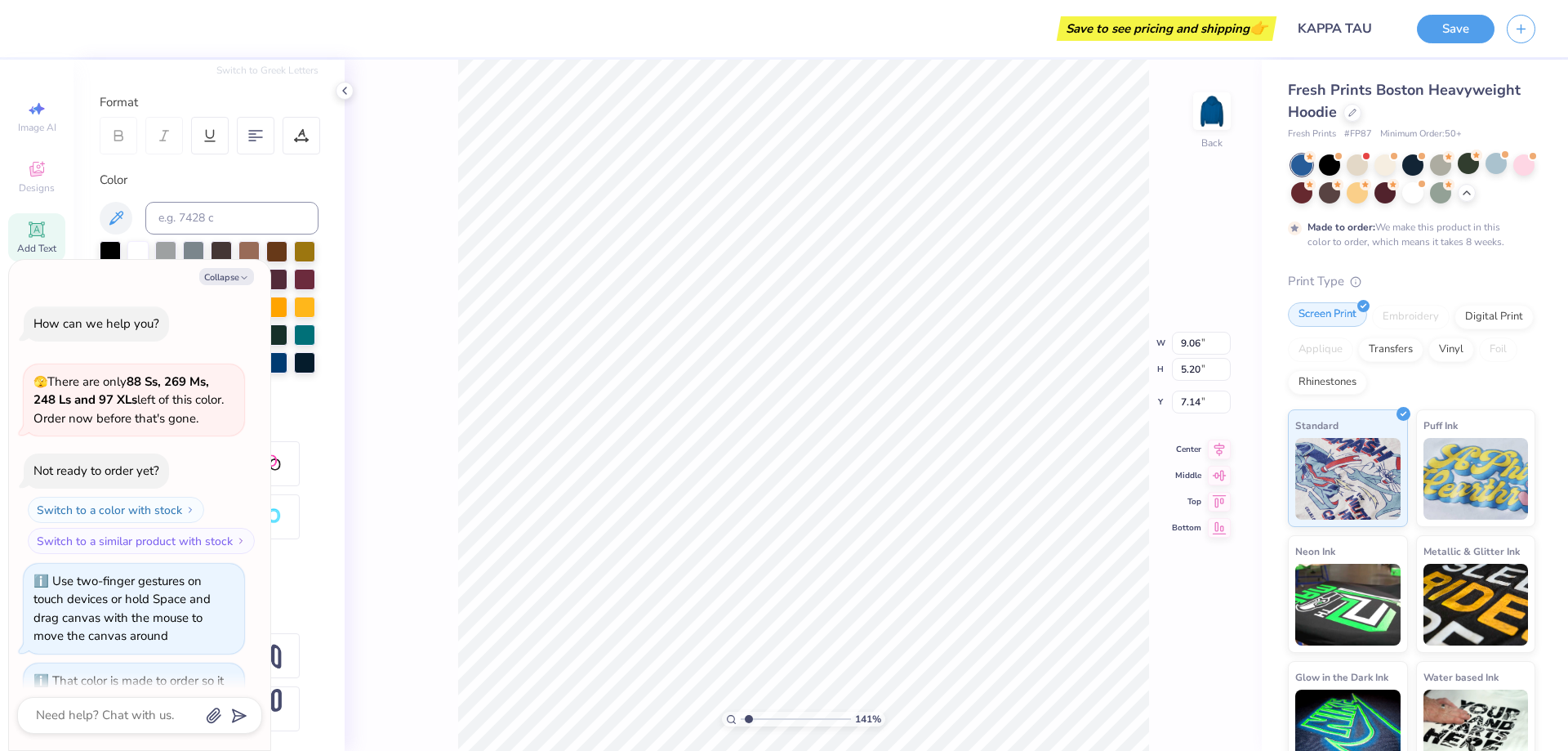
scroll to position [1738, 0]
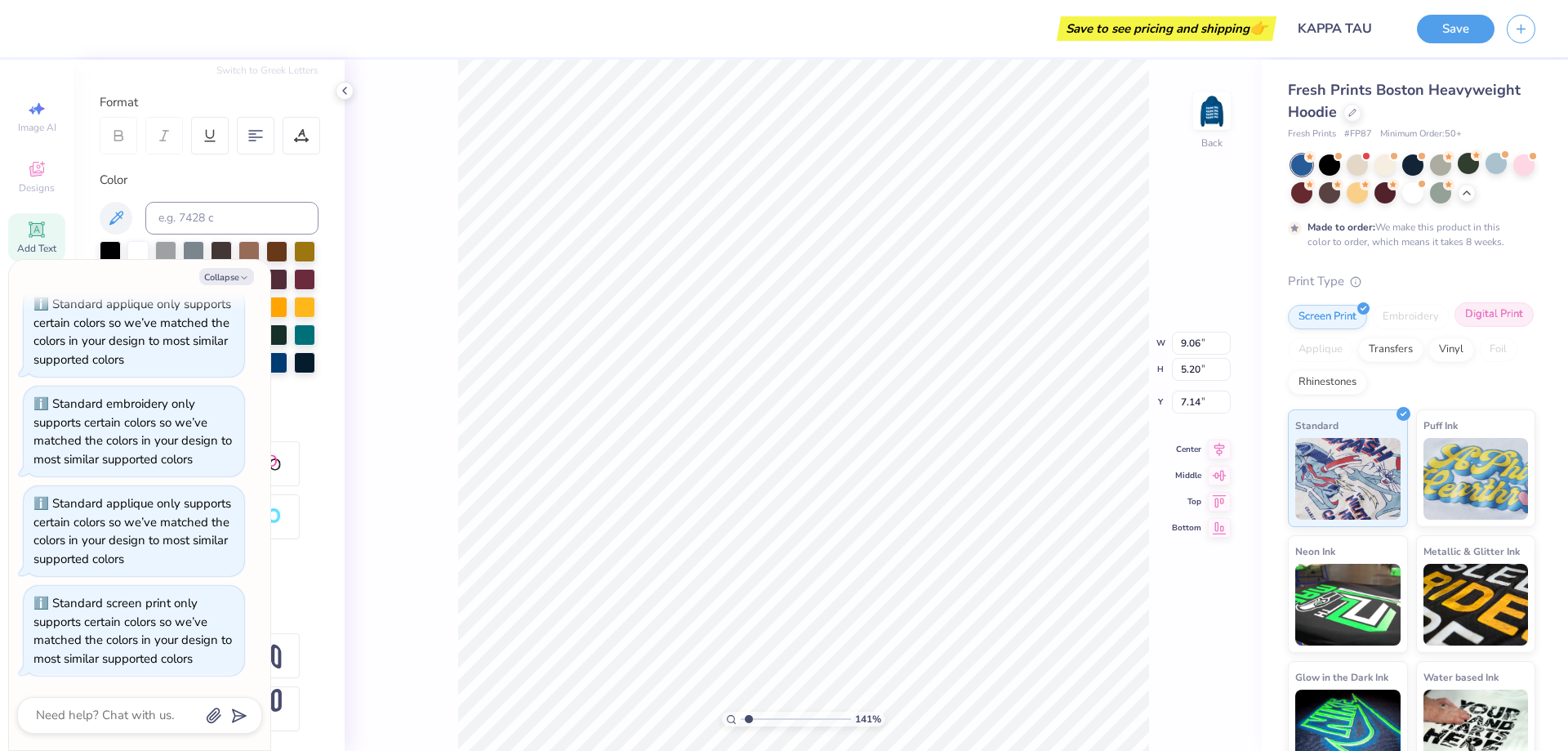
click at [1454, 327] on div "Digital Print" at bounding box center [1493, 314] width 79 height 25
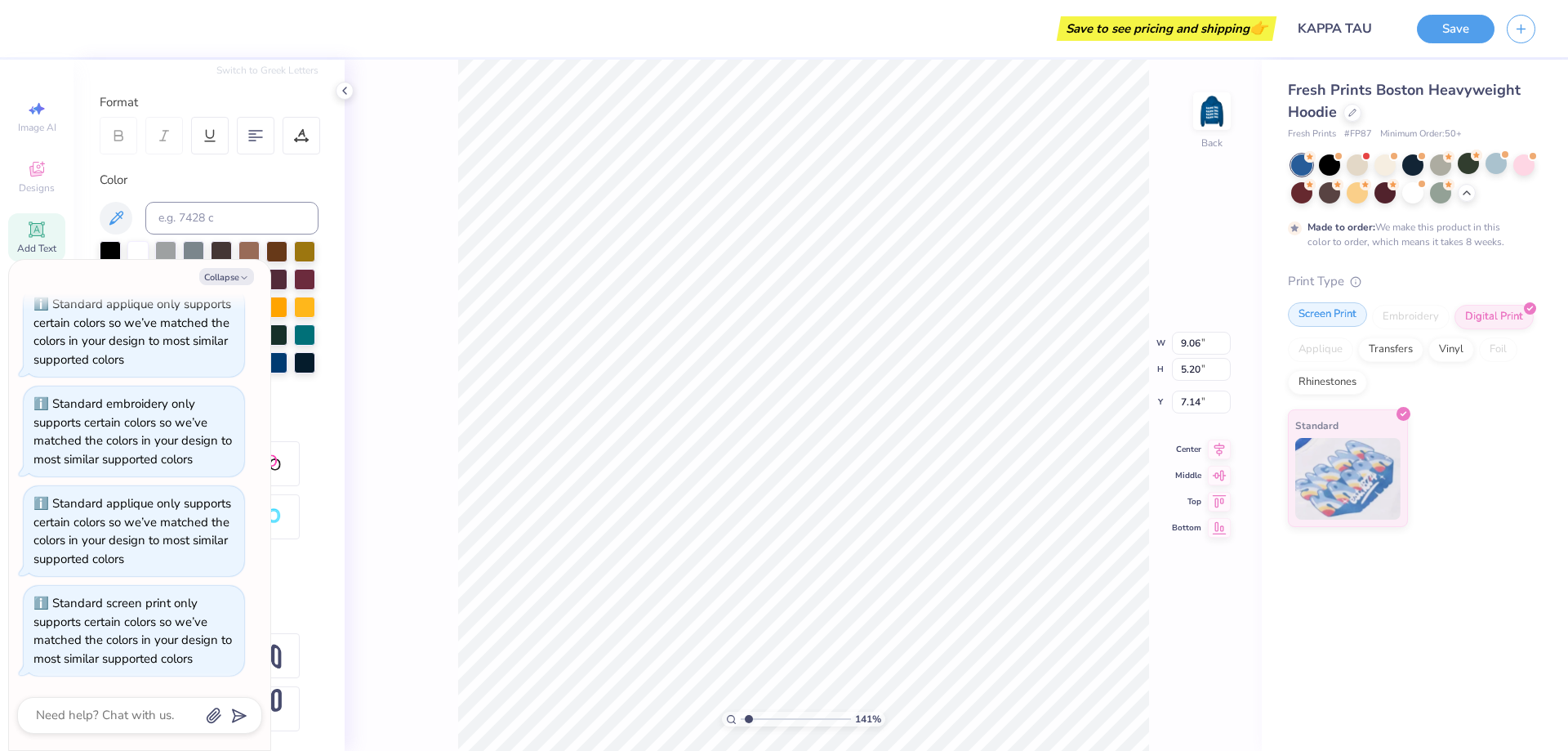
click at [1339, 315] on div "Screen Print" at bounding box center [1327, 314] width 79 height 25
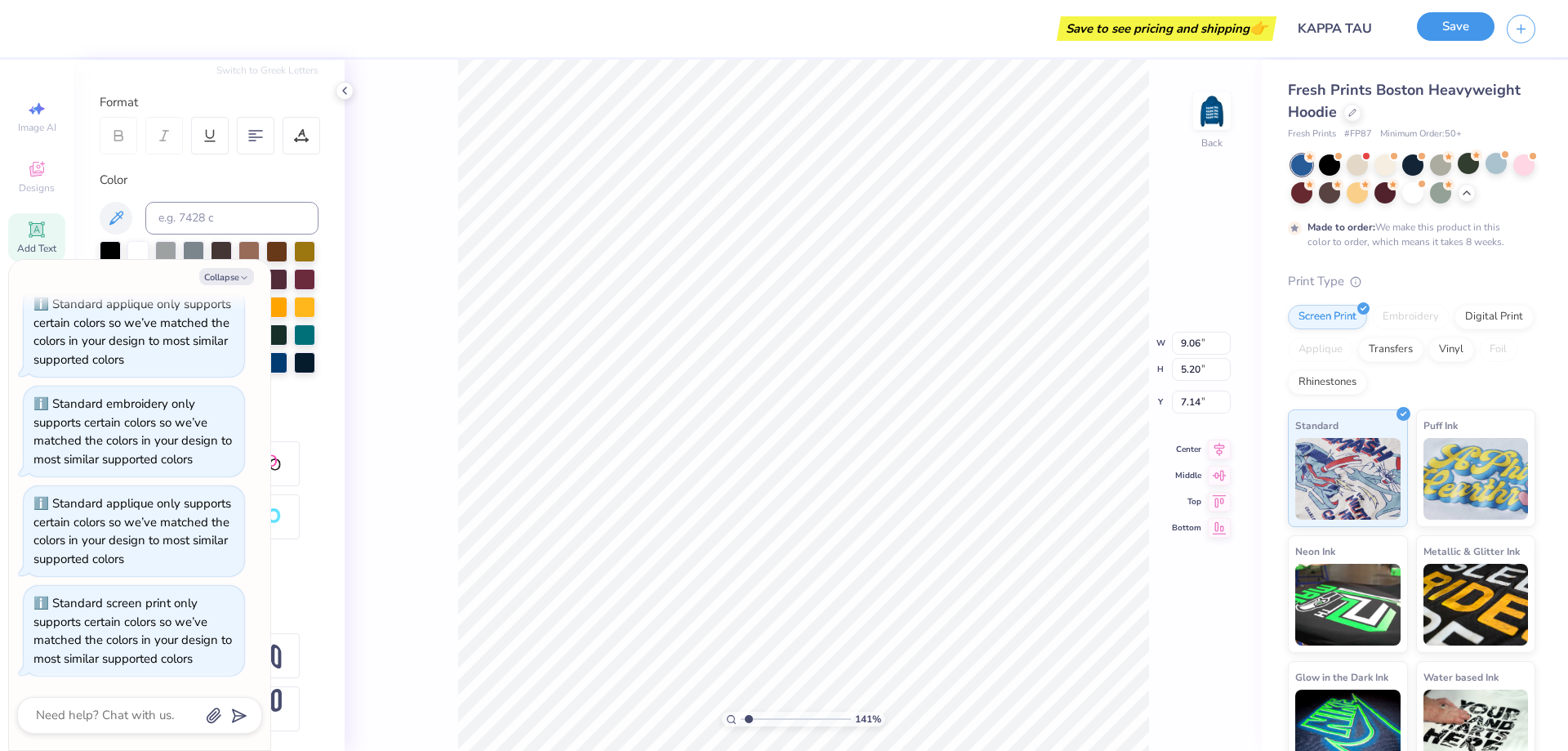
click at [1458, 20] on button "Save" at bounding box center [1455, 27] width 77 height 29
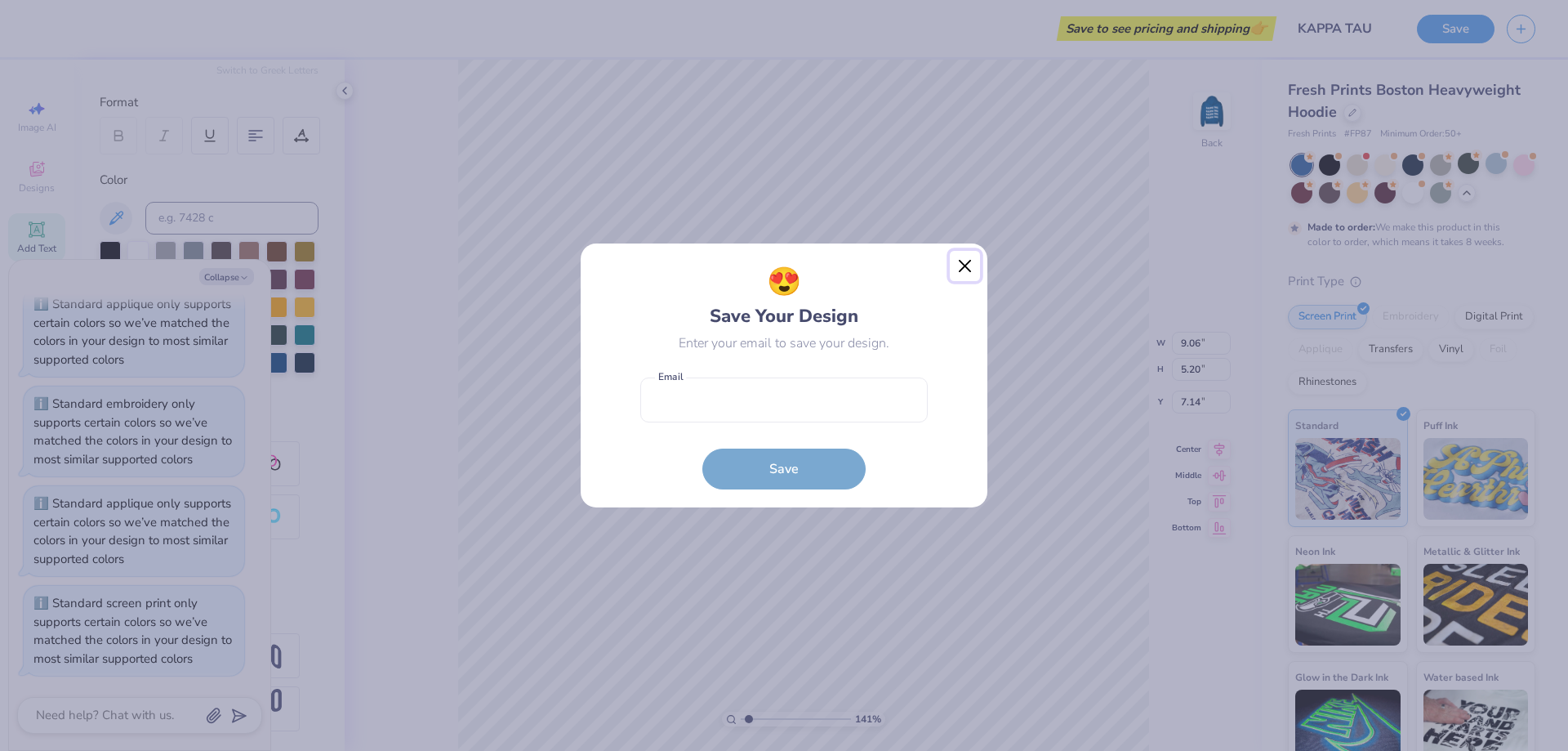
click at [972, 263] on button "Close" at bounding box center [964, 266] width 31 height 31
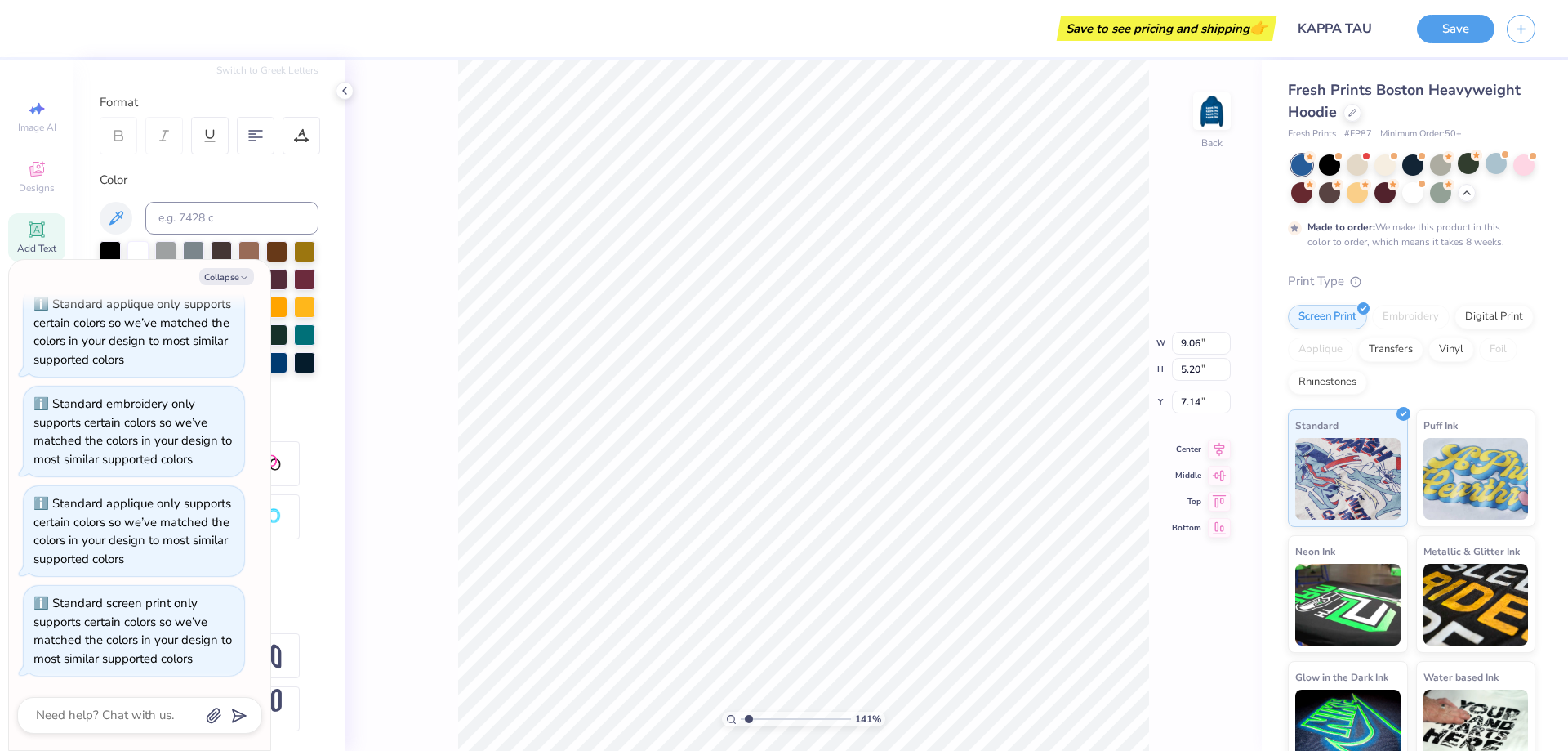
scroll to position [14, 2]
click at [1174, 235] on div "141 % Back W 9.42 9.42 " H 5.41 5.41 " Y 6.92 6.92 " Center Middle Top Bottom" at bounding box center [803, 405] width 917 height 691
click at [1432, 29] on button "Save" at bounding box center [1455, 27] width 77 height 29
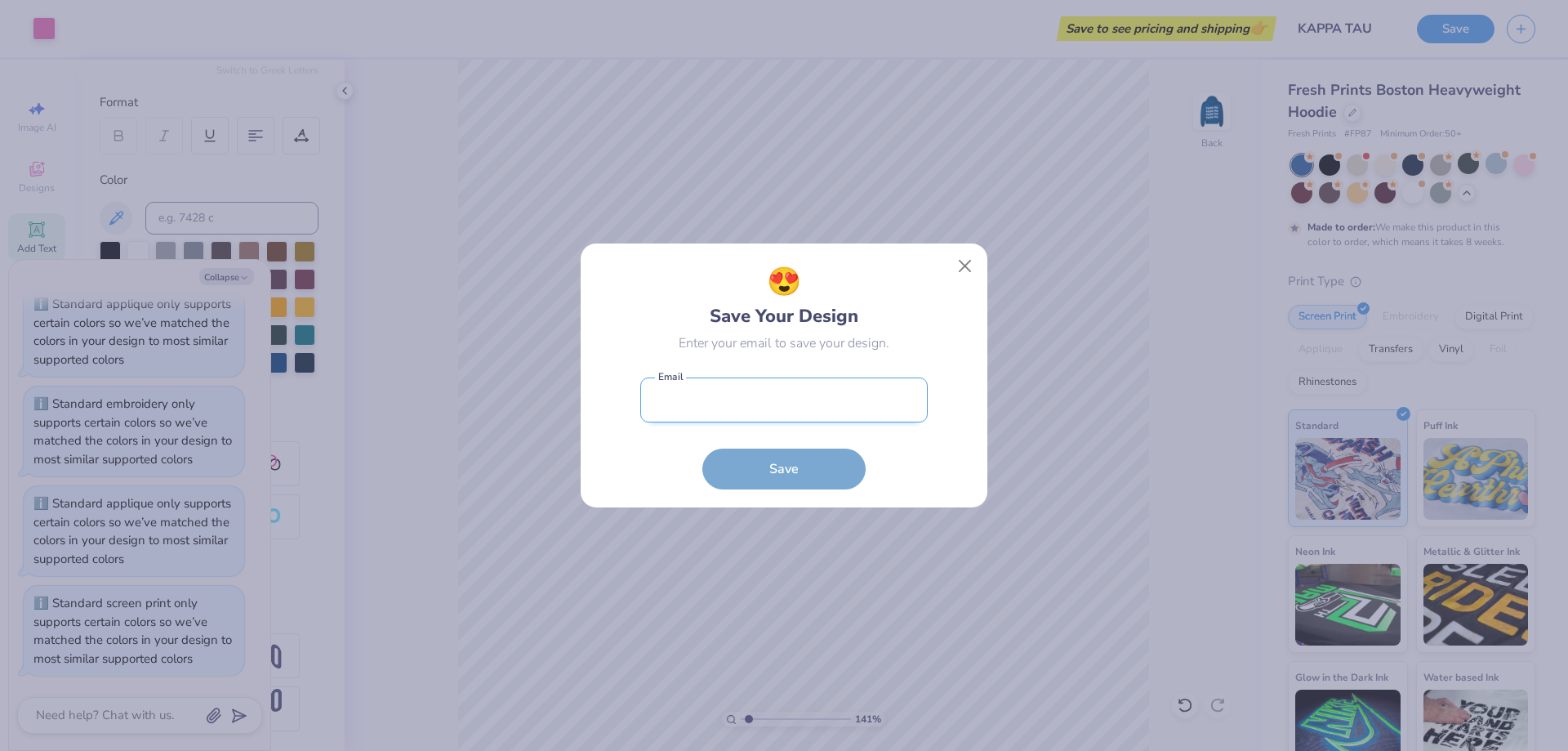
click at [735, 409] on input "email" at bounding box center [784, 400] width 288 height 45
drag, startPoint x: 868, startPoint y: 397, endPoint x: 651, endPoint y: 437, distance: 220.7
click at [651, 437] on form "[EMAIL_ADDRESS][DOMAIN_NAME] Email Save" at bounding box center [784, 429] width 288 height 120
click at [674, 409] on input "email" at bounding box center [784, 400] width 288 height 45
click at [742, 469] on button "Save" at bounding box center [784, 465] width 163 height 41
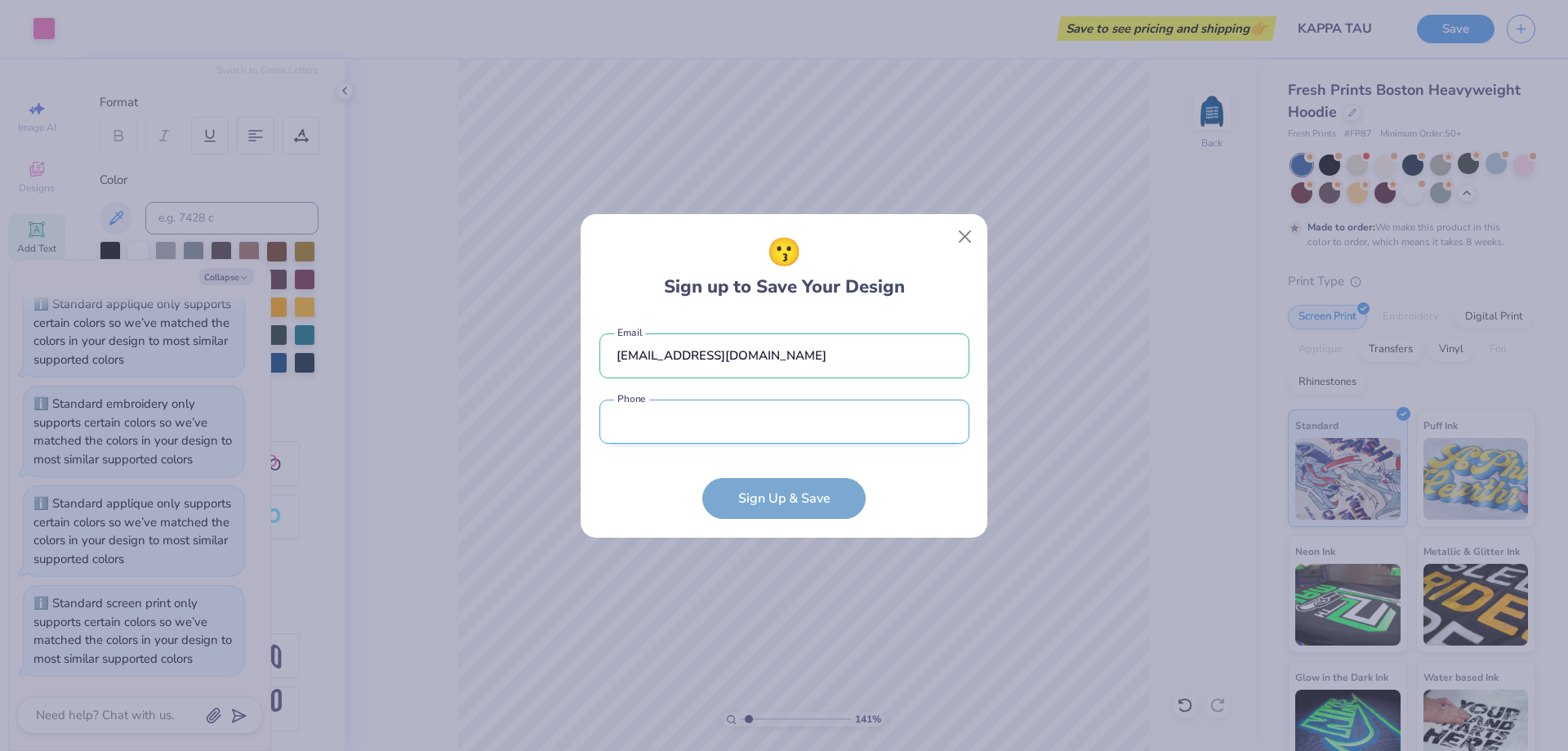
click at [709, 437] on input "tel" at bounding box center [784, 421] width 370 height 45
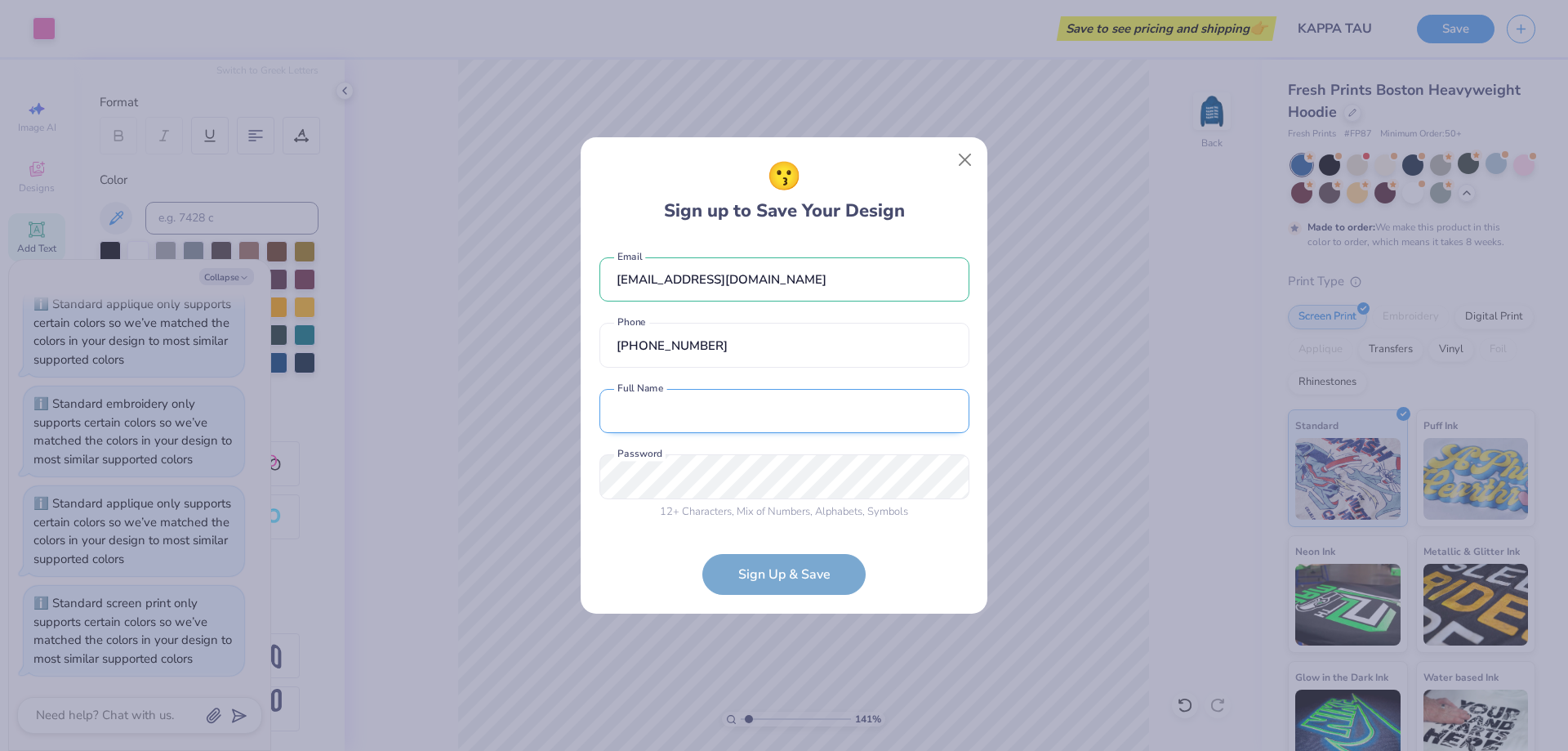
click at [685, 412] on input "text" at bounding box center [784, 411] width 370 height 45
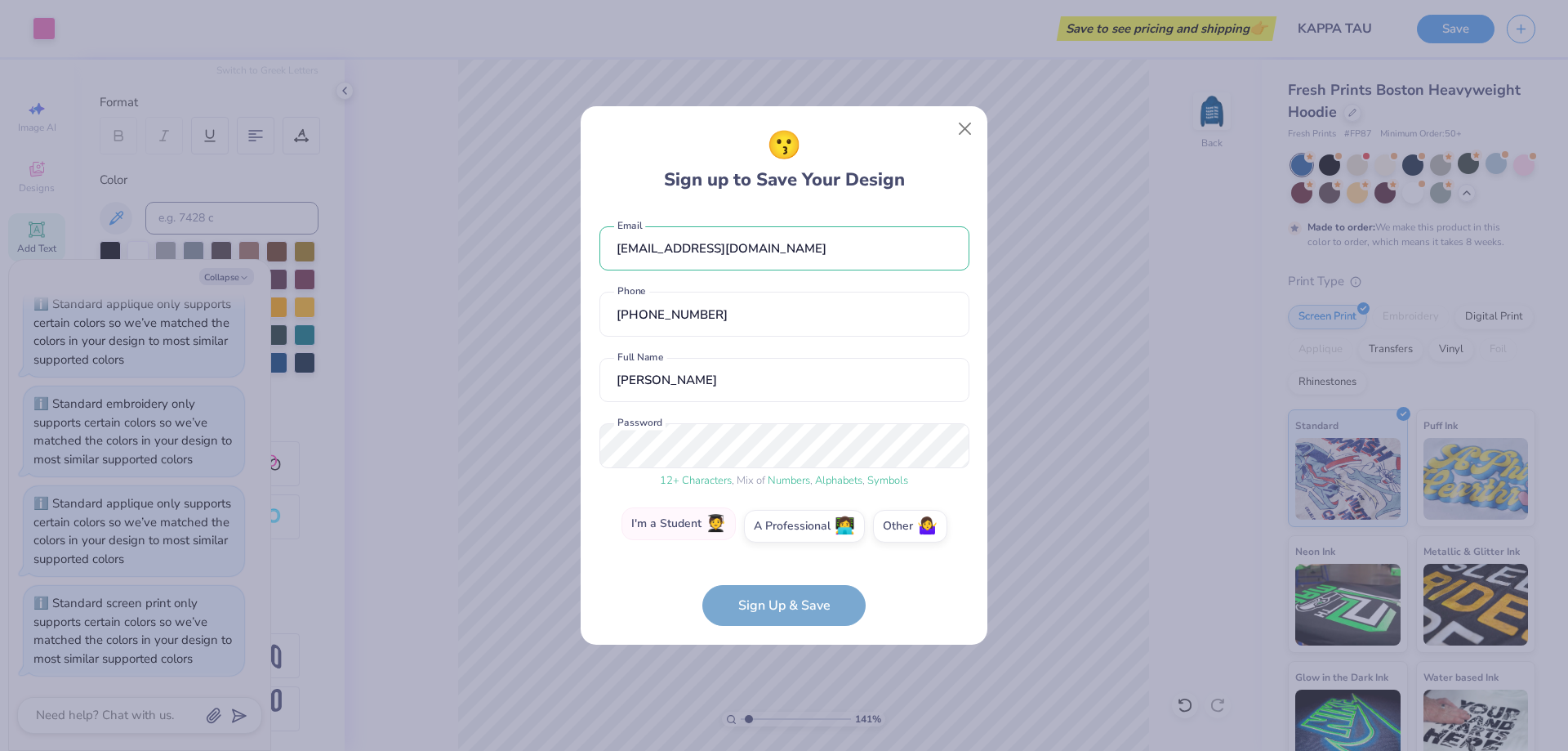
click at [680, 523] on label "I'm a Student 🧑‍🎓" at bounding box center [678, 523] width 114 height 33
click at [779, 526] on input "I'm a Student 🧑‍🎓" at bounding box center [784, 531] width 11 height 11
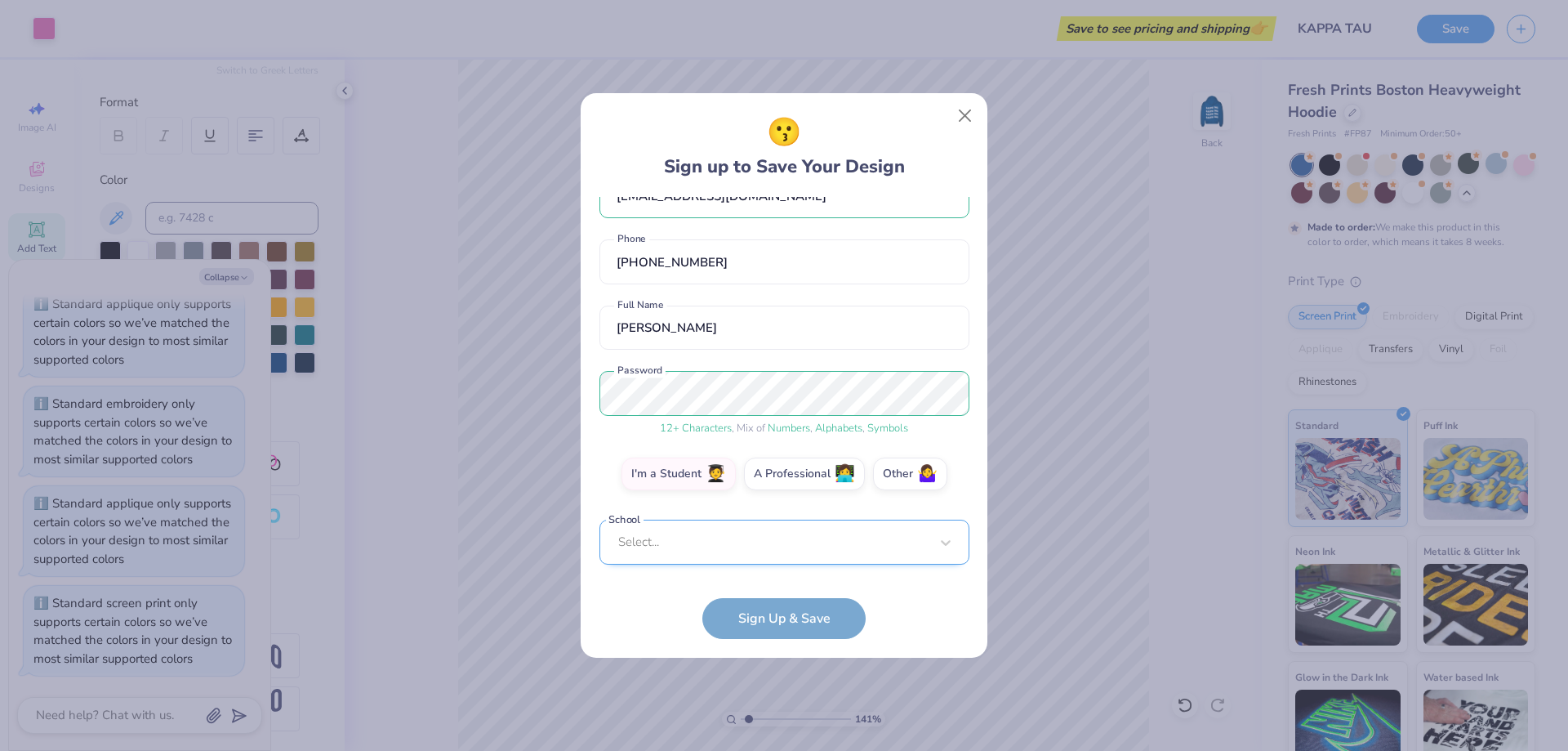
click at [736, 546] on div "Select..." at bounding box center [784, 542] width 370 height 45
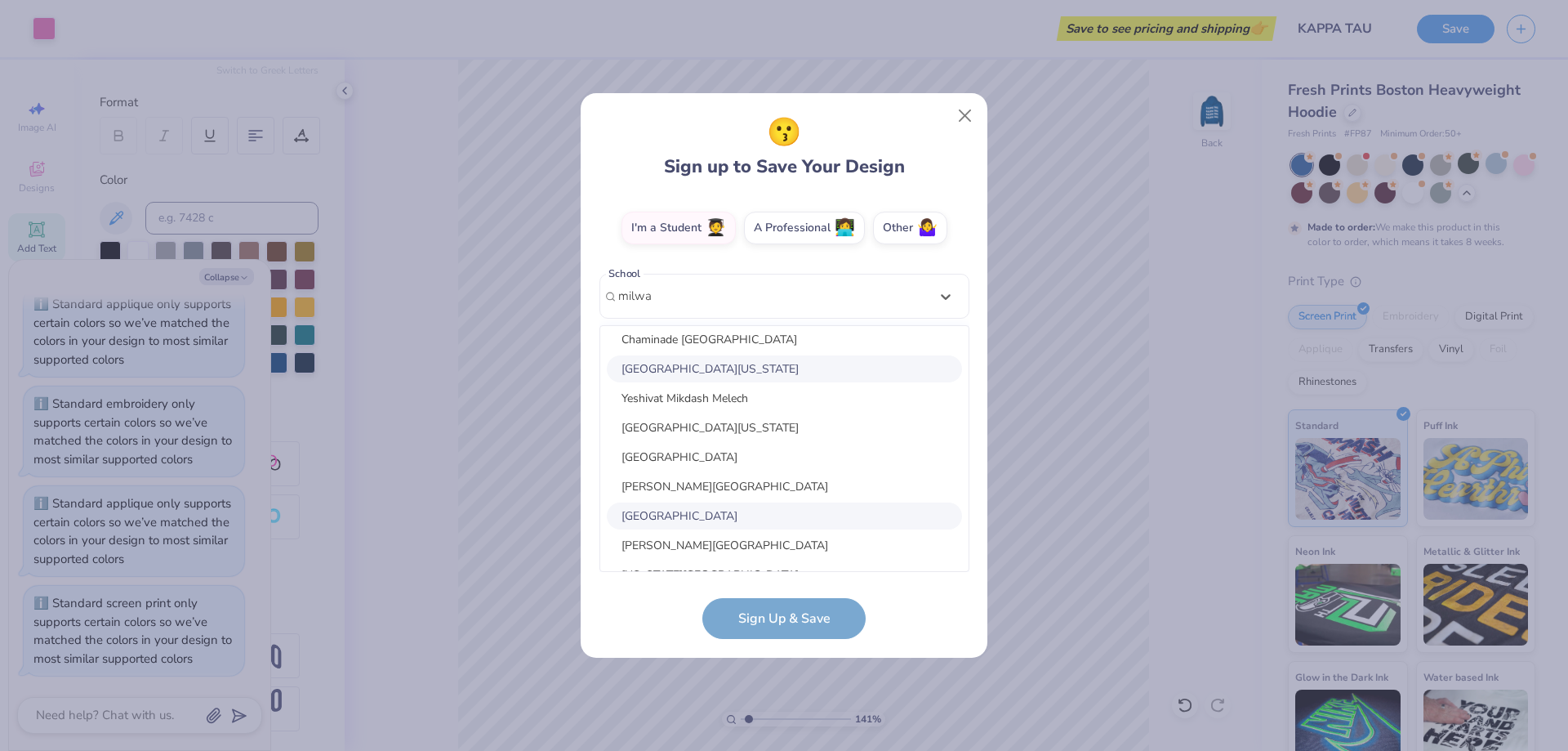
scroll to position [566, 0]
click at [705, 367] on div "[GEOGRAPHIC_DATA][US_STATE]" at bounding box center [784, 368] width 355 height 27
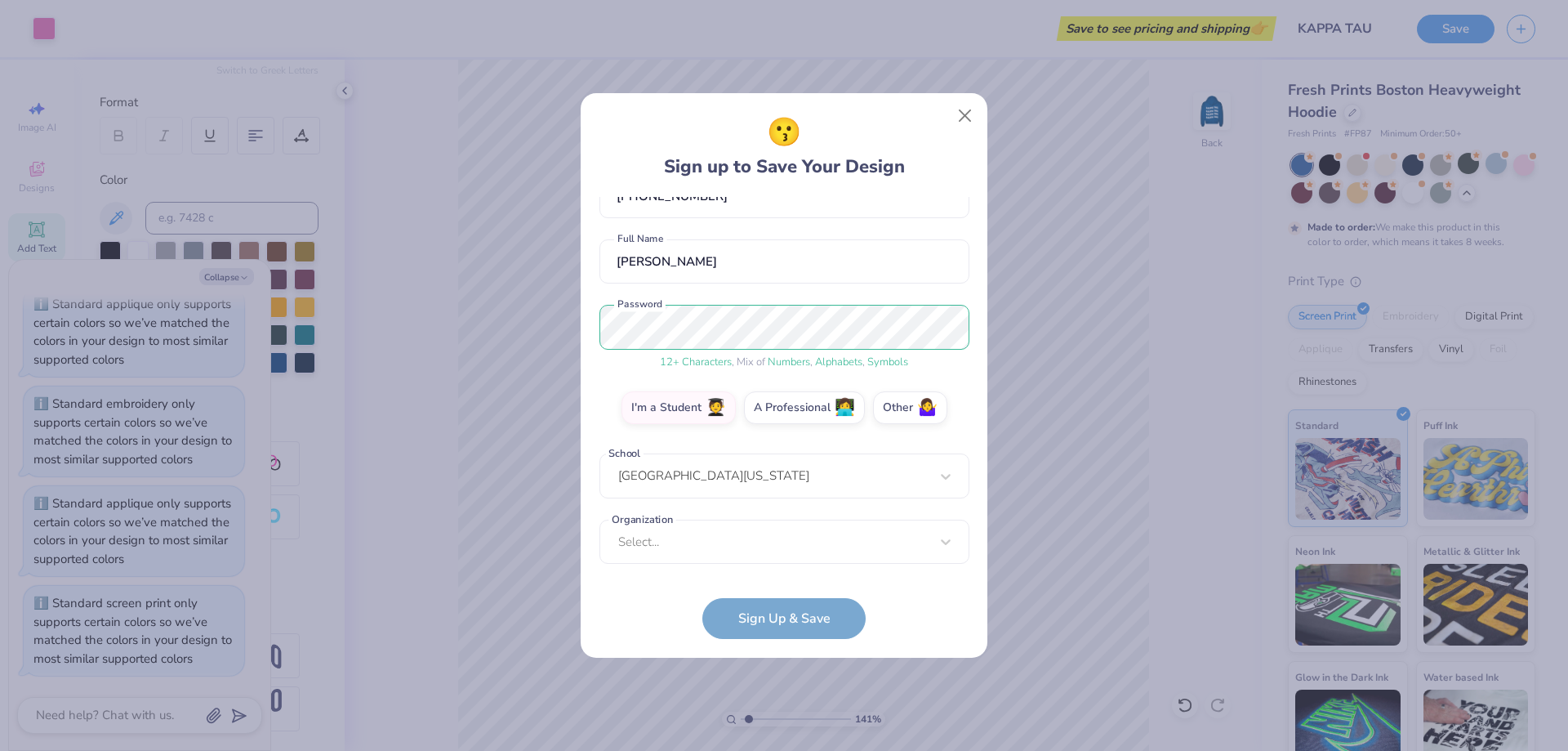
scroll to position [105, 0]
click at [818, 551] on div "Select..." at bounding box center [784, 542] width 370 height 45
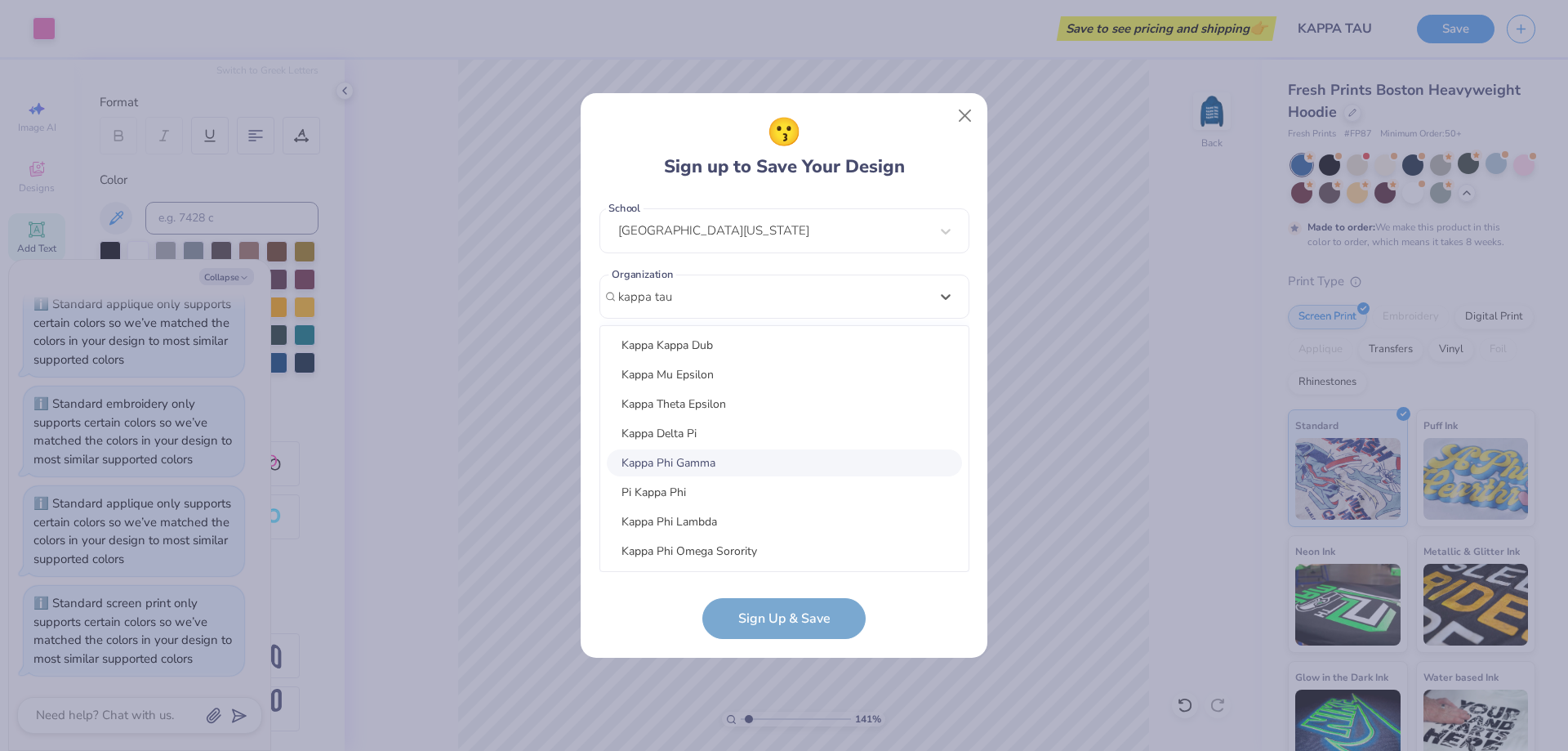
scroll to position [2001, 0]
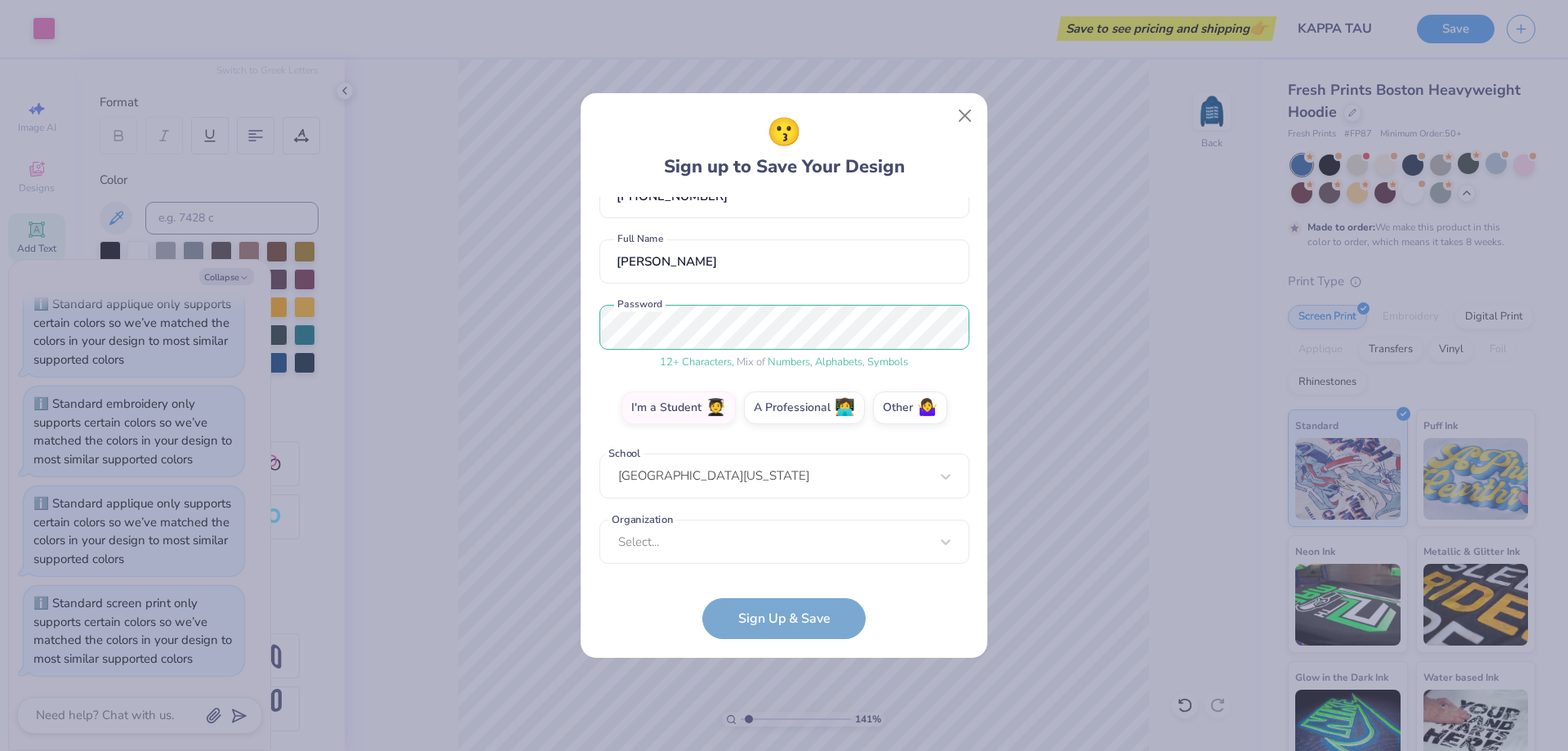
click at [646, 632] on form "[EMAIL_ADDRESS][DOMAIN_NAME] Email [PHONE_NUMBER] Phone [PERSON_NAME] Full Name…" at bounding box center [784, 418] width 370 height 443
click at [791, 613] on form "[EMAIL_ADDRESS][DOMAIN_NAME] Email [PHONE_NUMBER] Phone [PERSON_NAME] Full Name…" at bounding box center [784, 418] width 370 height 443
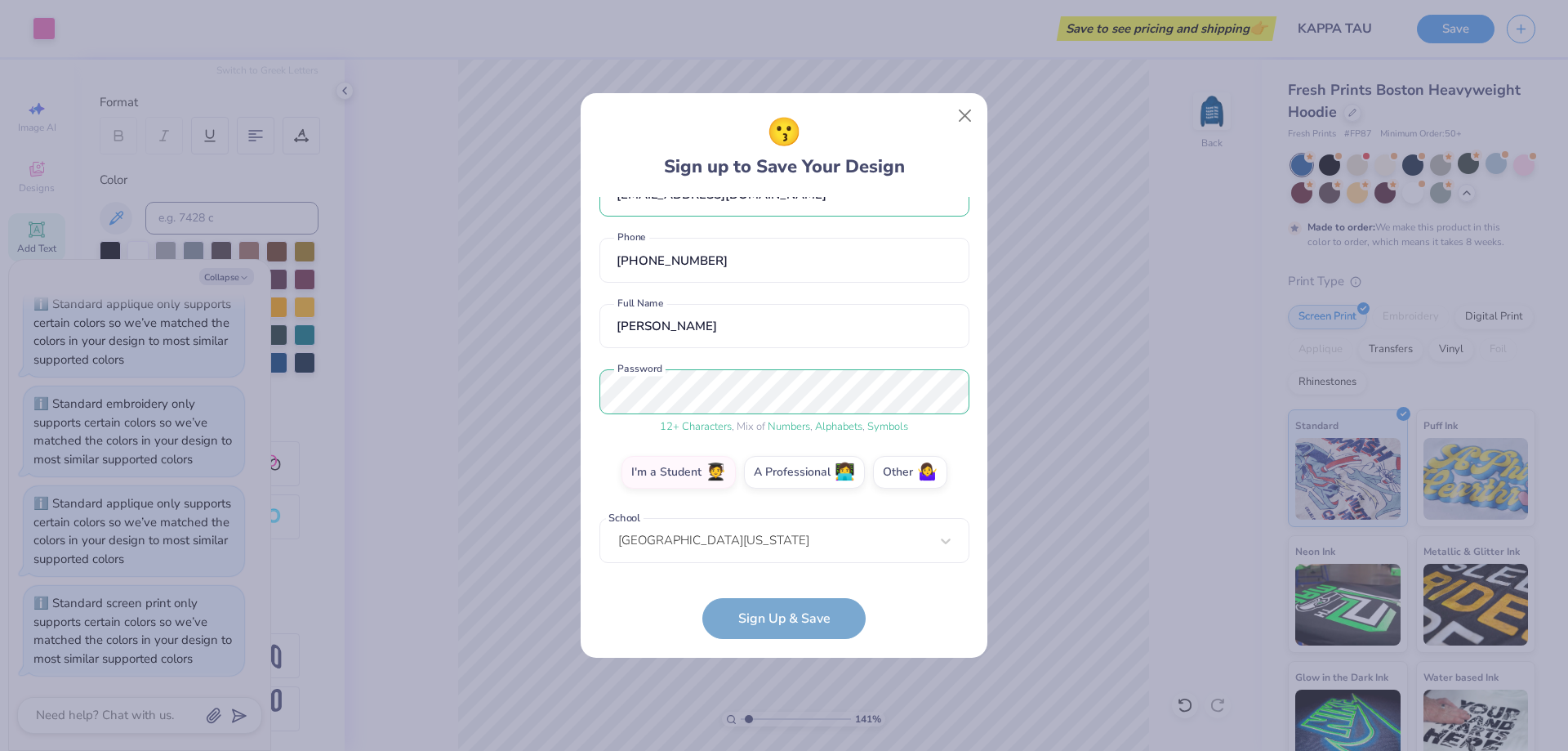
scroll to position [0, 0]
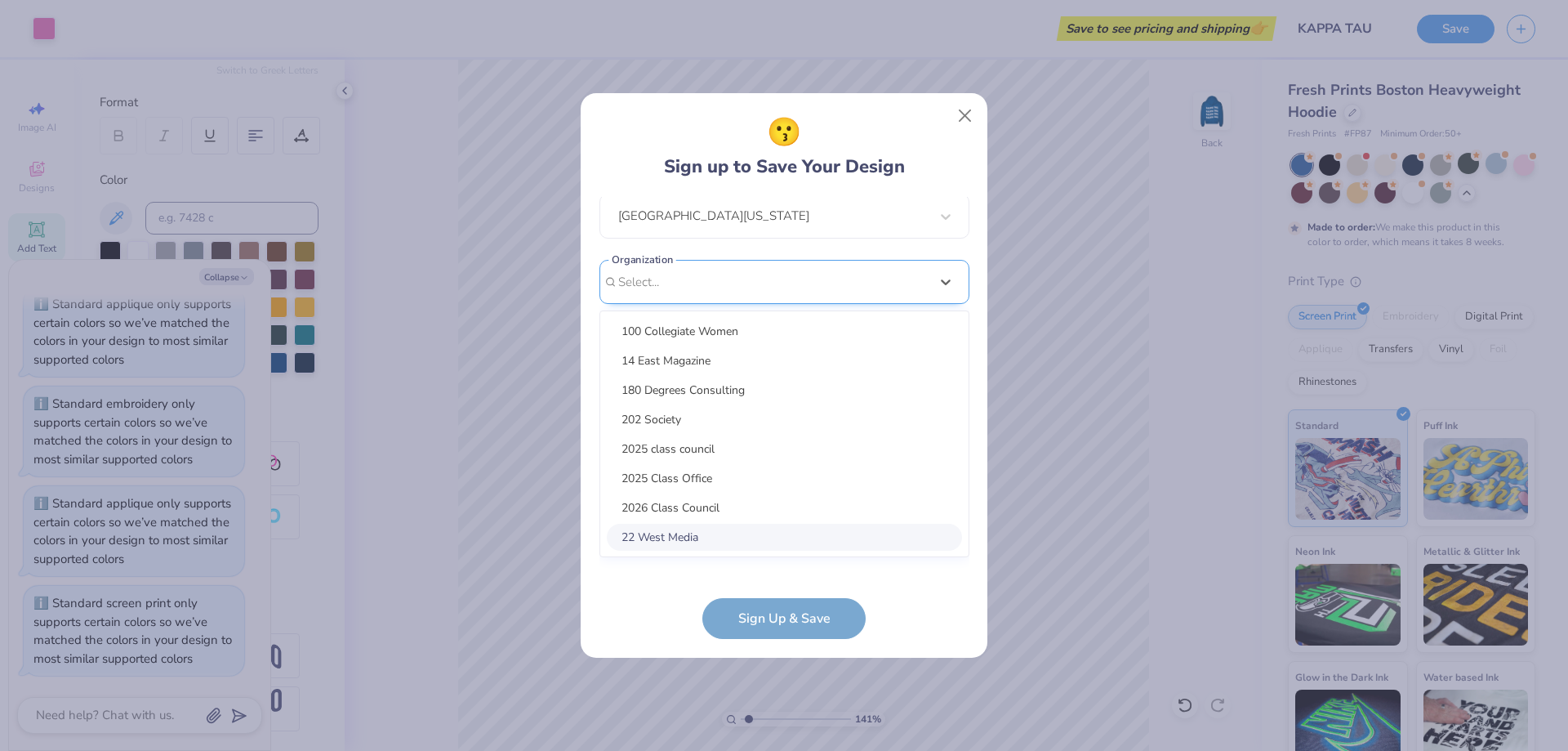
click at [853, 543] on div "option focused, 8 of 15. 15 results available. Use Up and Down to choose option…" at bounding box center [784, 409] width 370 height 298
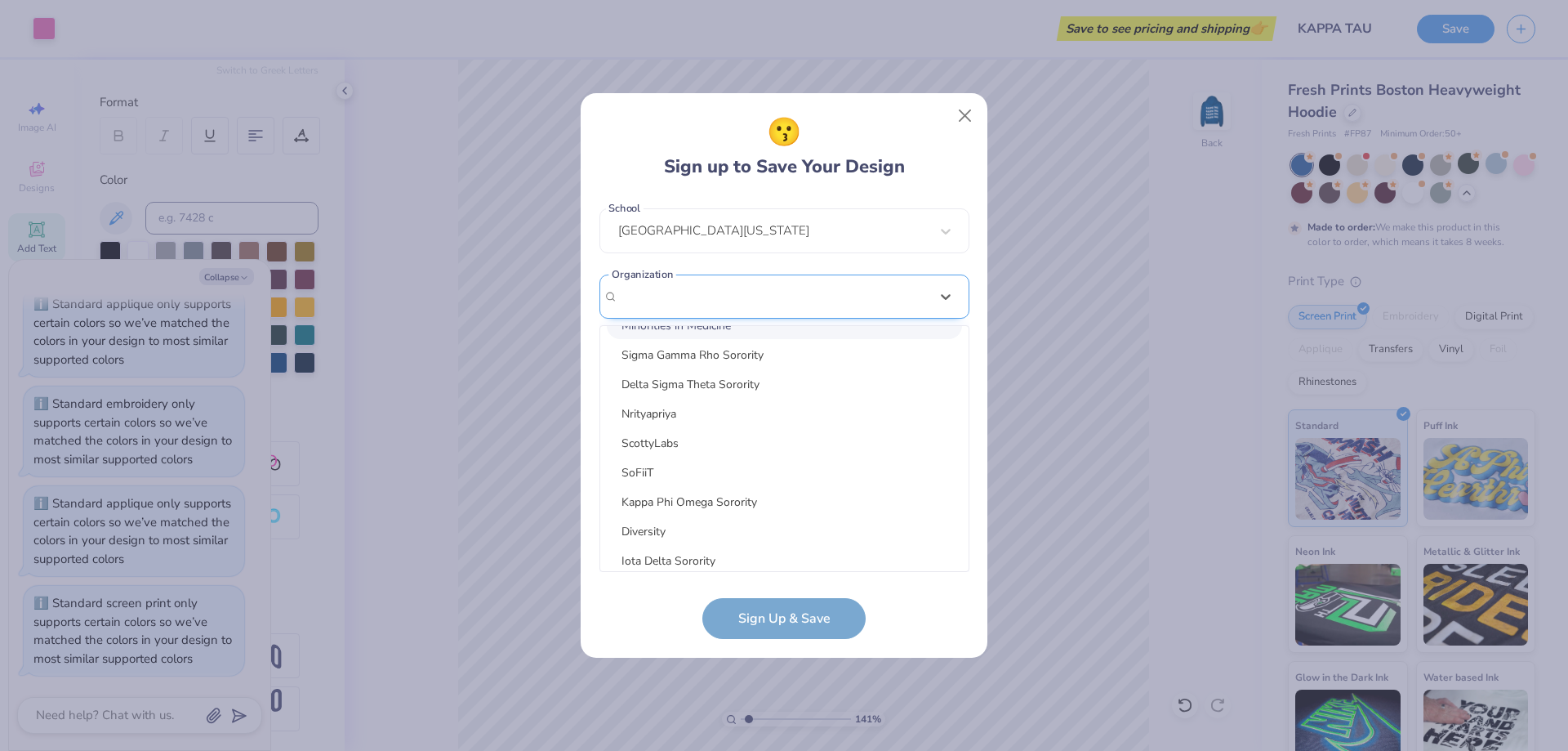
scroll to position [105, 0]
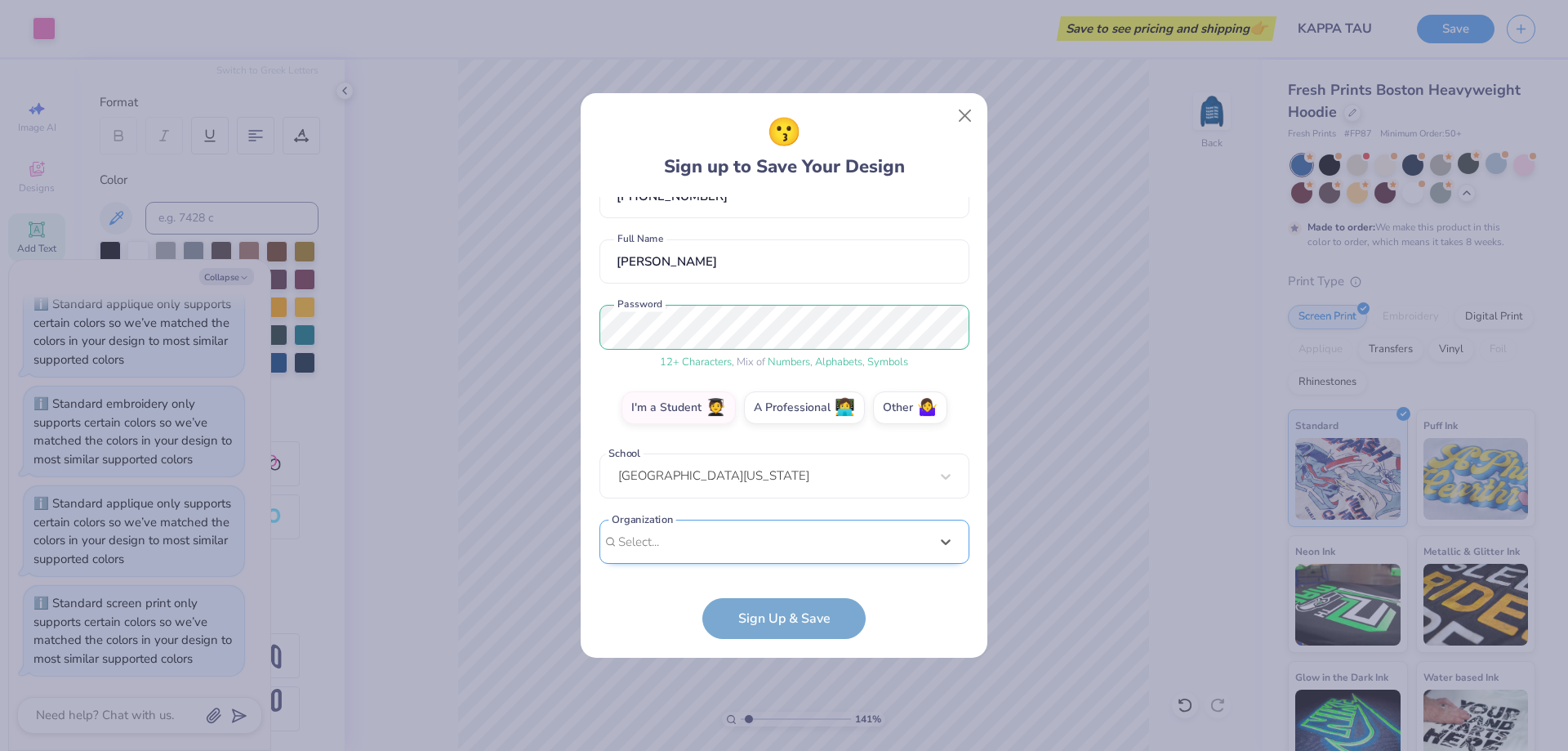
click at [671, 300] on div "[EMAIL_ADDRESS][DOMAIN_NAME] Email [PHONE_NUMBER] Phone [PERSON_NAME] Full Name…" at bounding box center [784, 385] width 370 height 376
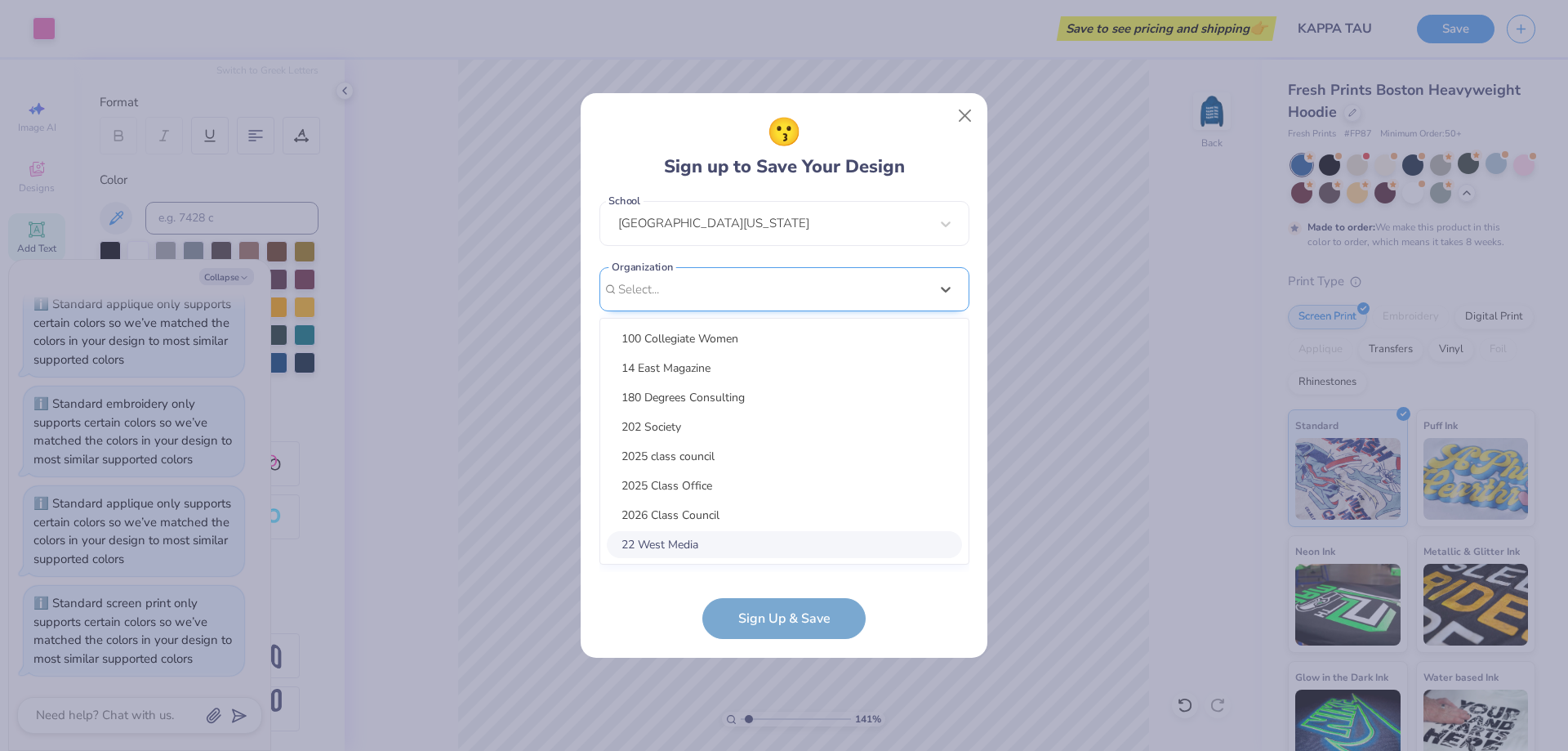
click at [654, 544] on div "option focused, 8 of 15. 15 results available. Use Up and Down to choose option…" at bounding box center [784, 416] width 370 height 298
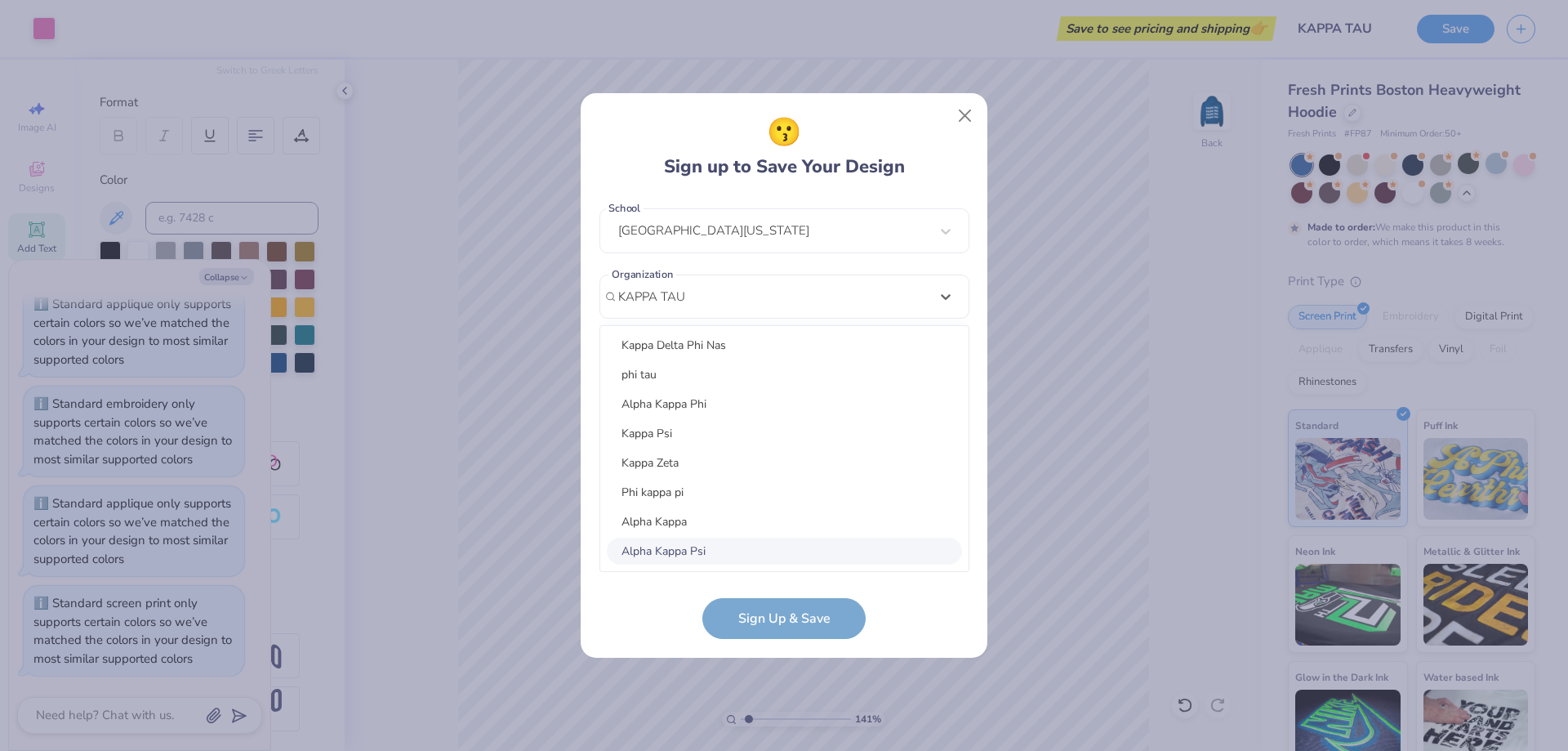
scroll to position [2442, 0]
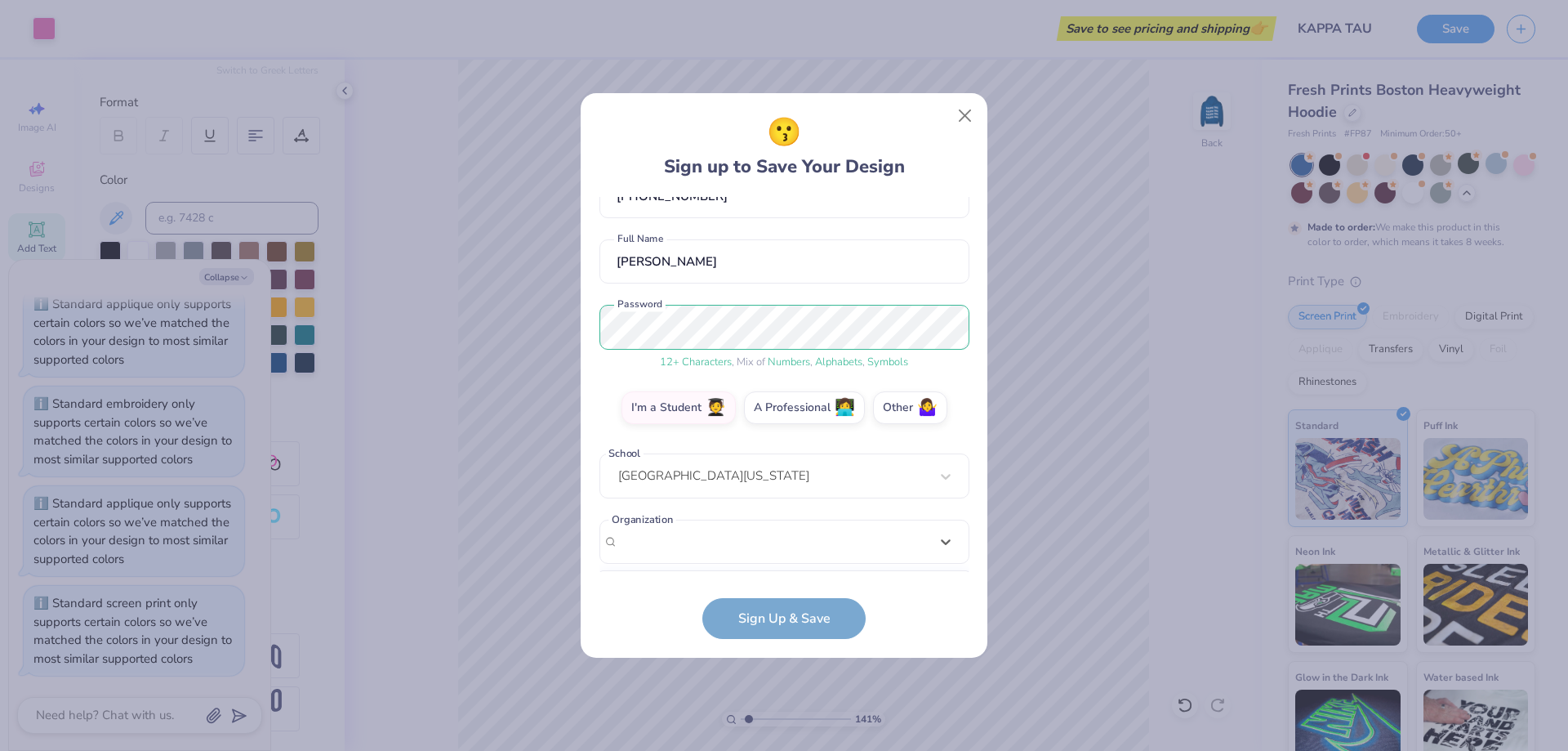
click at [940, 622] on form "[EMAIL_ADDRESS][DOMAIN_NAME] Email [PHONE_NUMBER] Phone [PERSON_NAME] Full Name…" at bounding box center [784, 418] width 370 height 443
click at [890, 534] on div "Select..." at bounding box center [784, 542] width 370 height 45
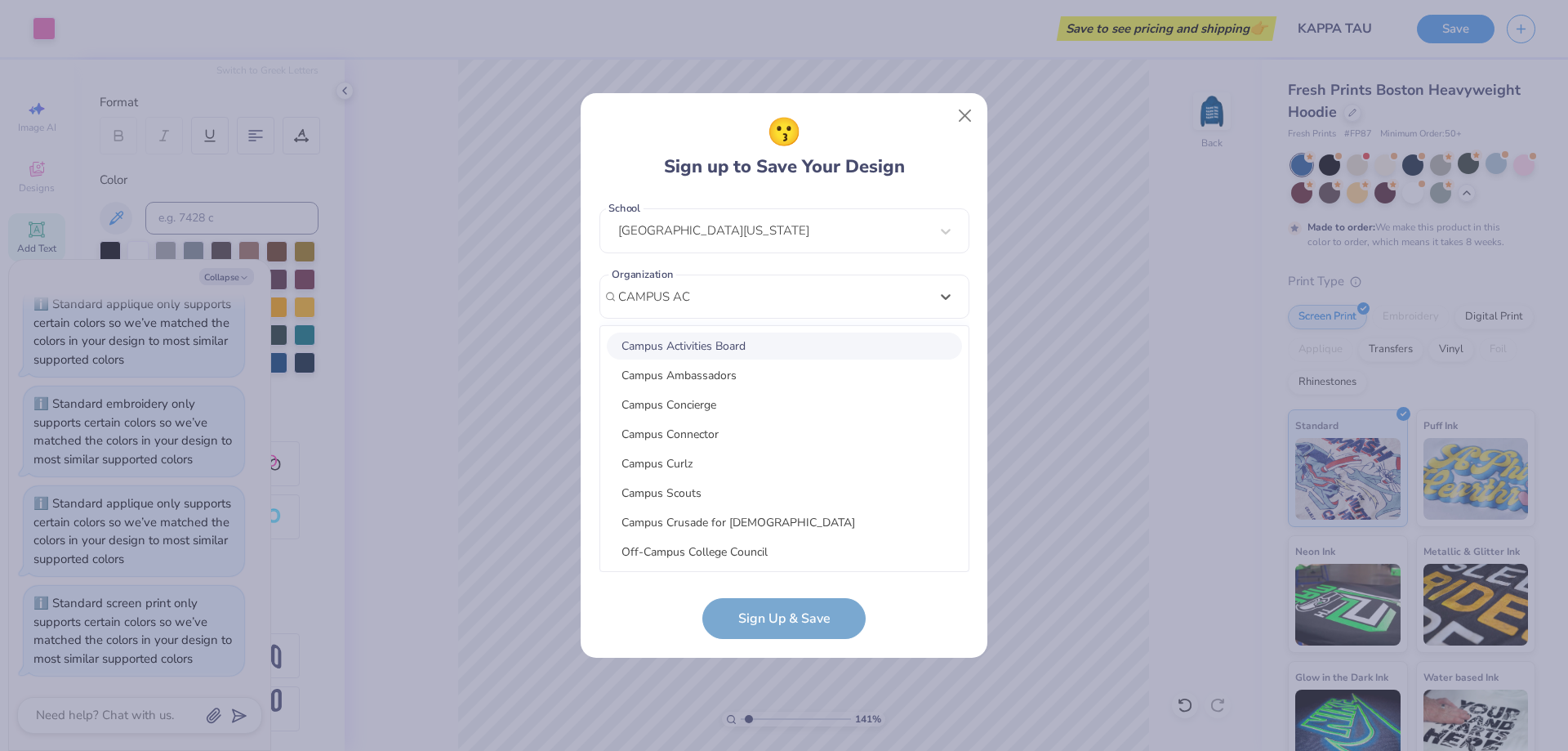
click at [715, 346] on div "Campus Activities Board" at bounding box center [784, 346] width 355 height 27
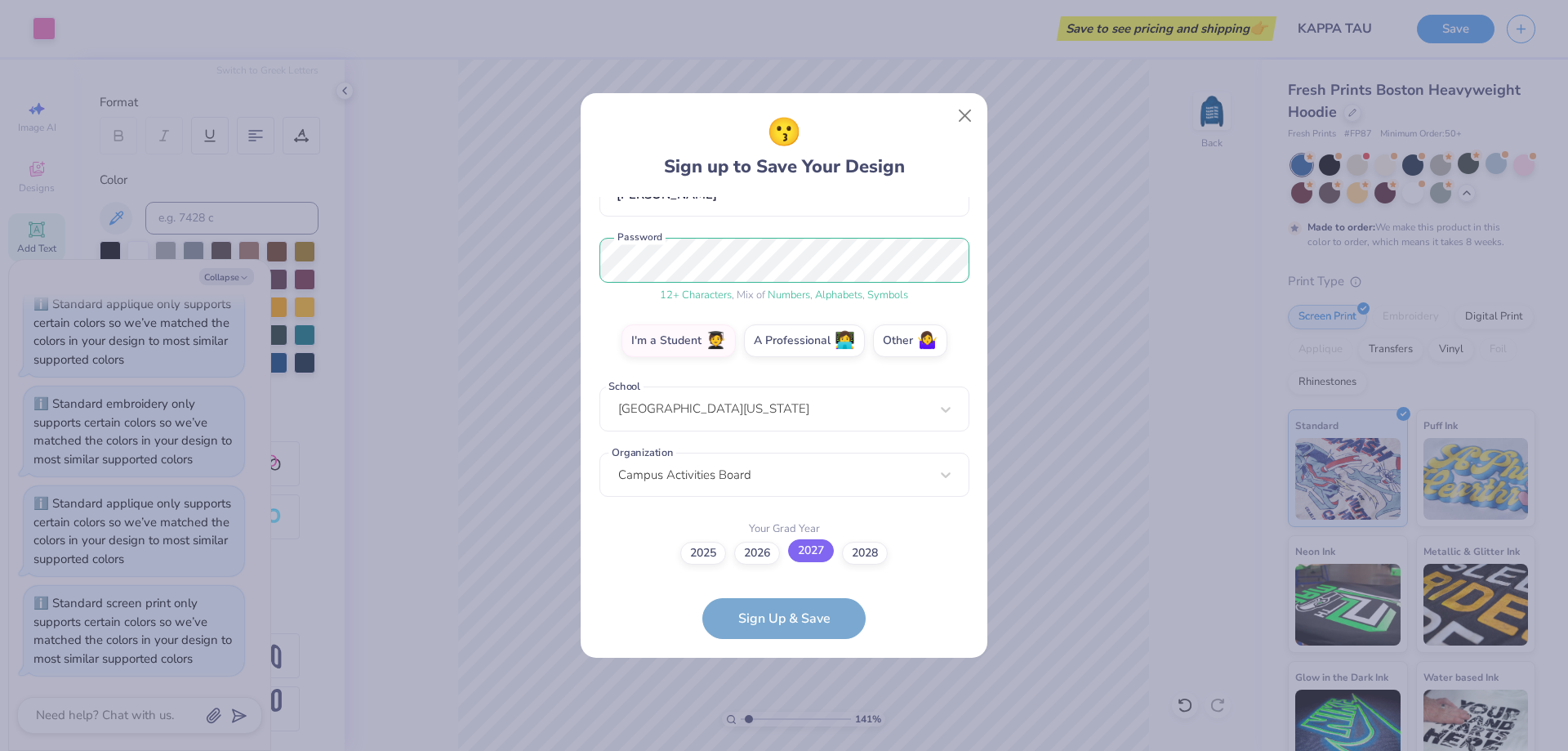
click at [819, 549] on label "2027" at bounding box center [810, 551] width 45 height 23
click at [790, 720] on input "2027" at bounding box center [784, 725] width 11 height 11
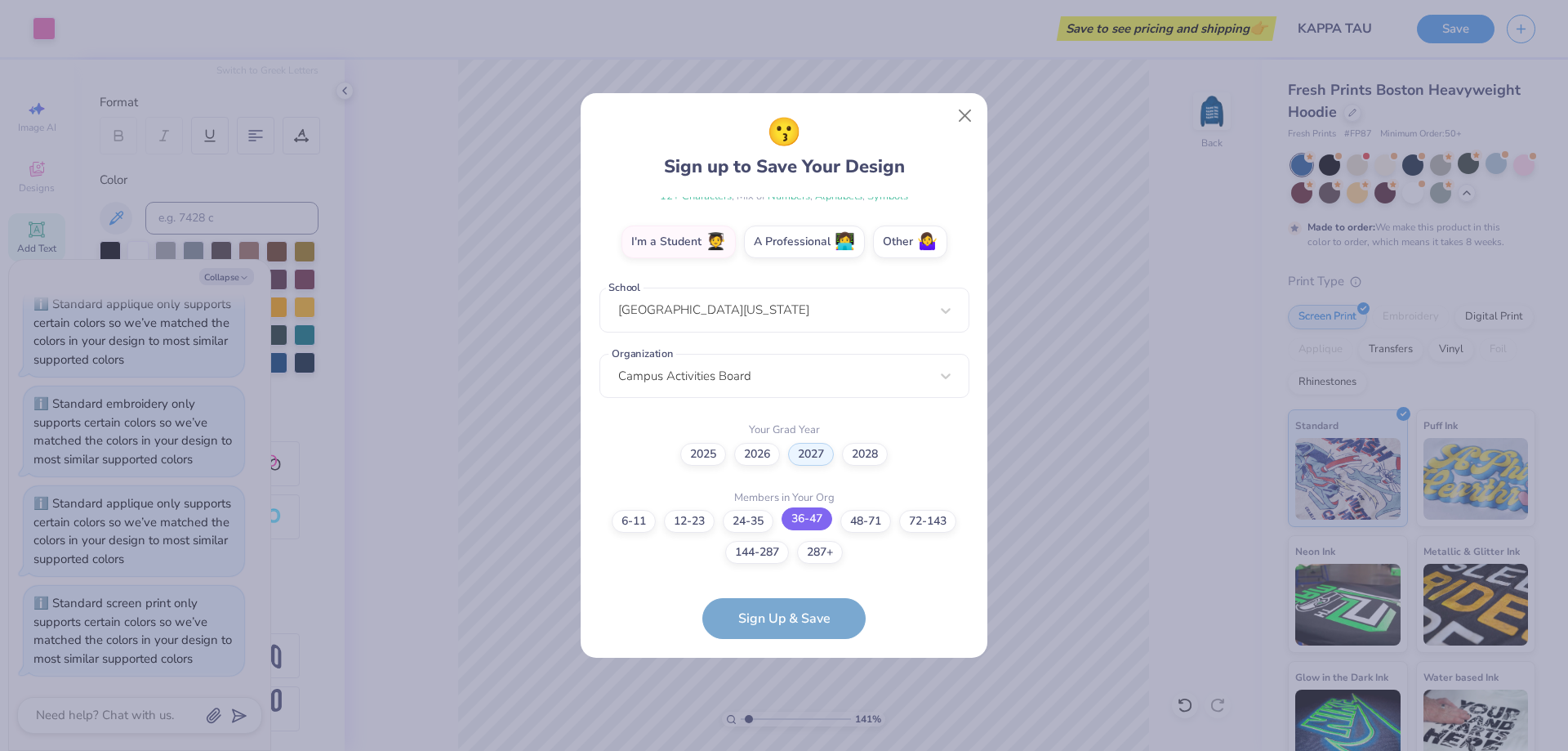
click at [810, 512] on label "36-47" at bounding box center [807, 518] width 51 height 23
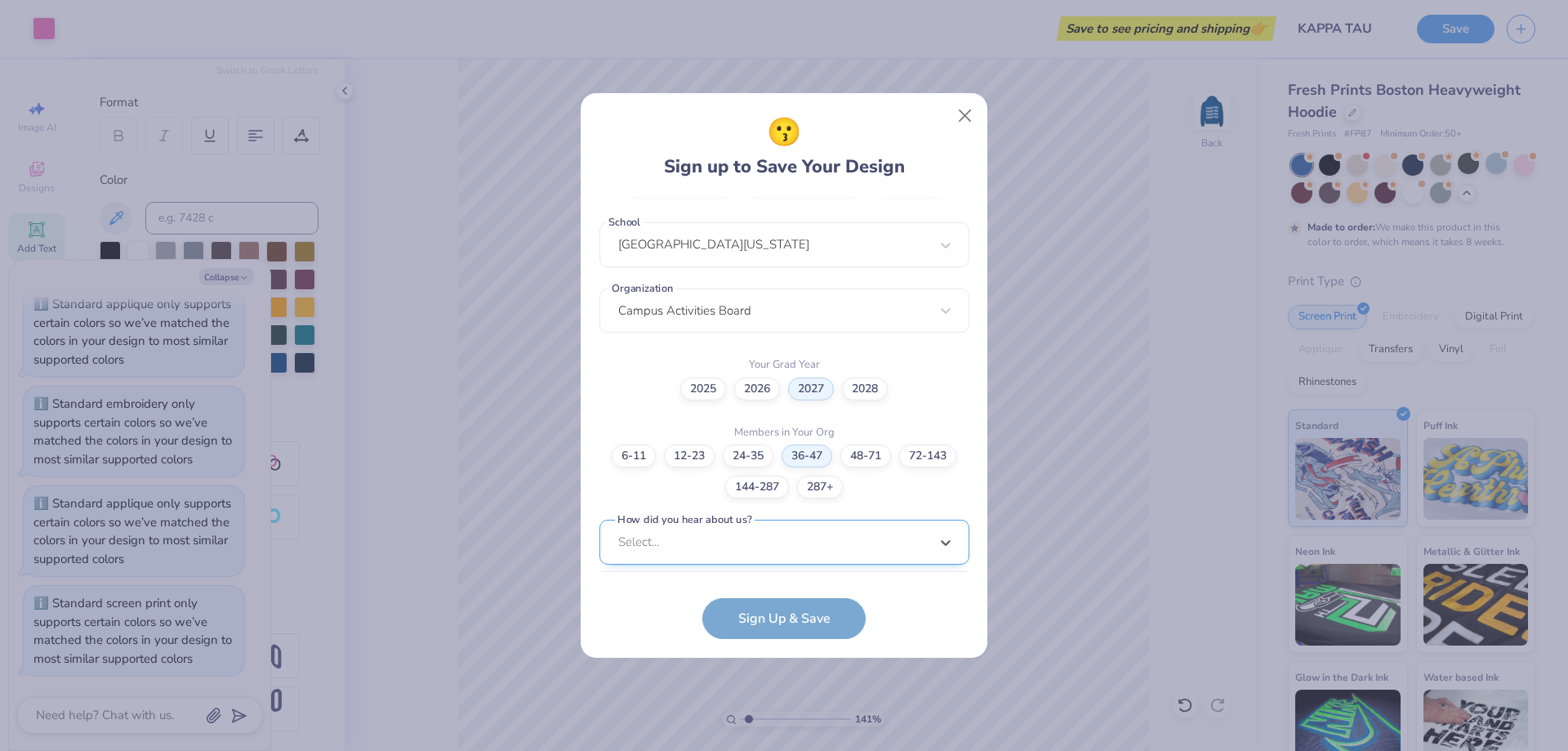
scroll to position [583, 0]
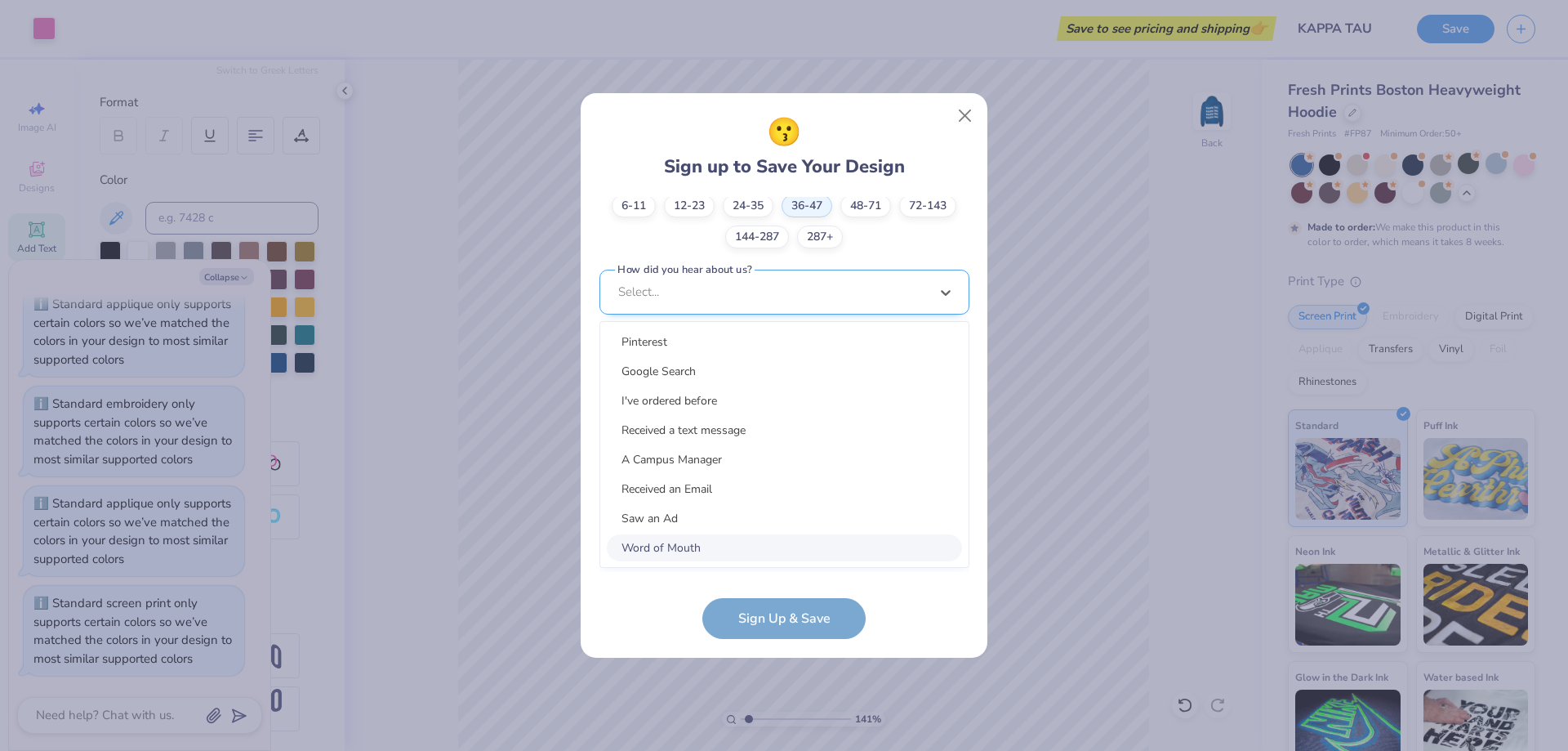
click at [811, 536] on div "option Word of Mouth focused, 8 of 15. 15 results available. Use Up and Down to…" at bounding box center [784, 419] width 370 height 298
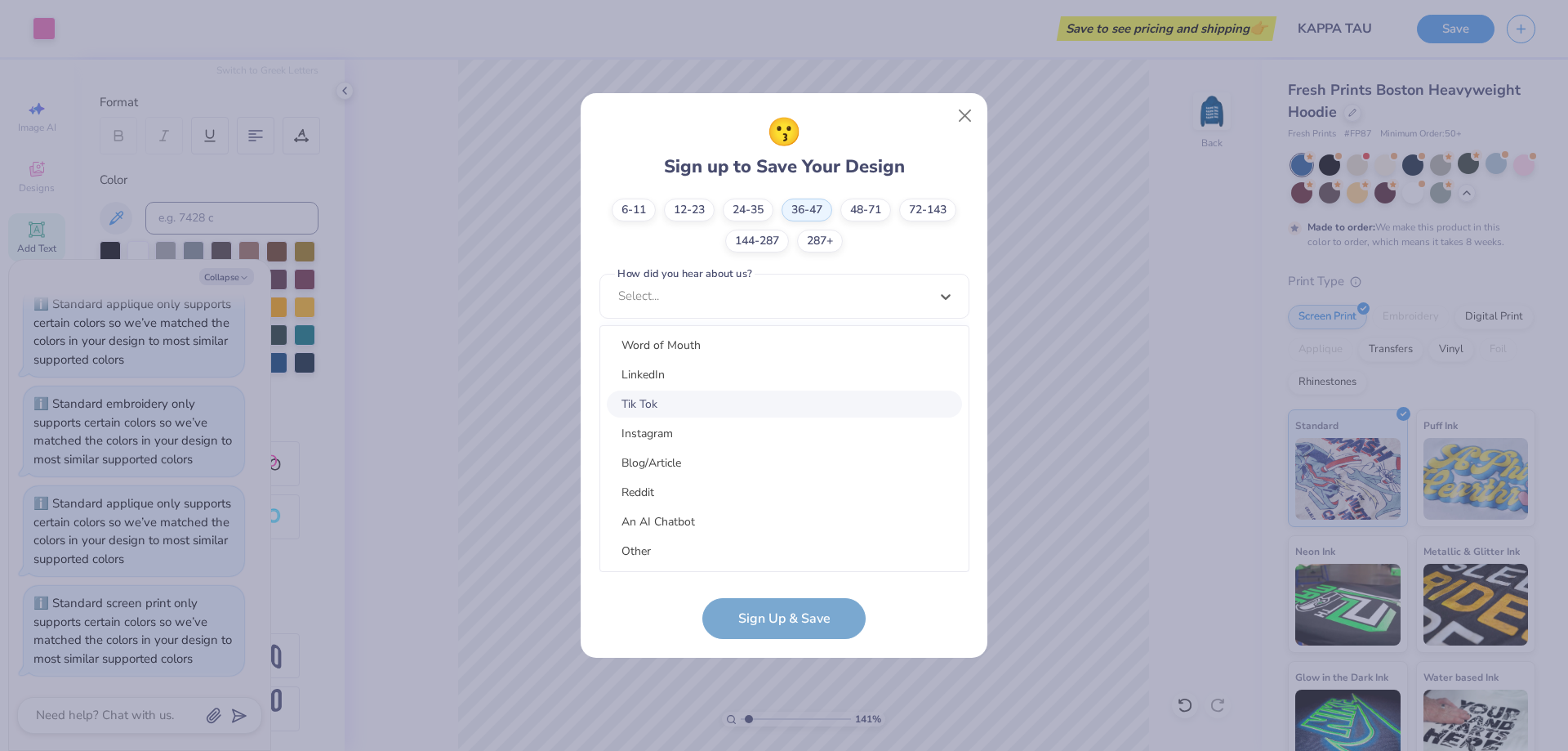
click at [697, 411] on div "Tik Tok" at bounding box center [784, 404] width 355 height 27
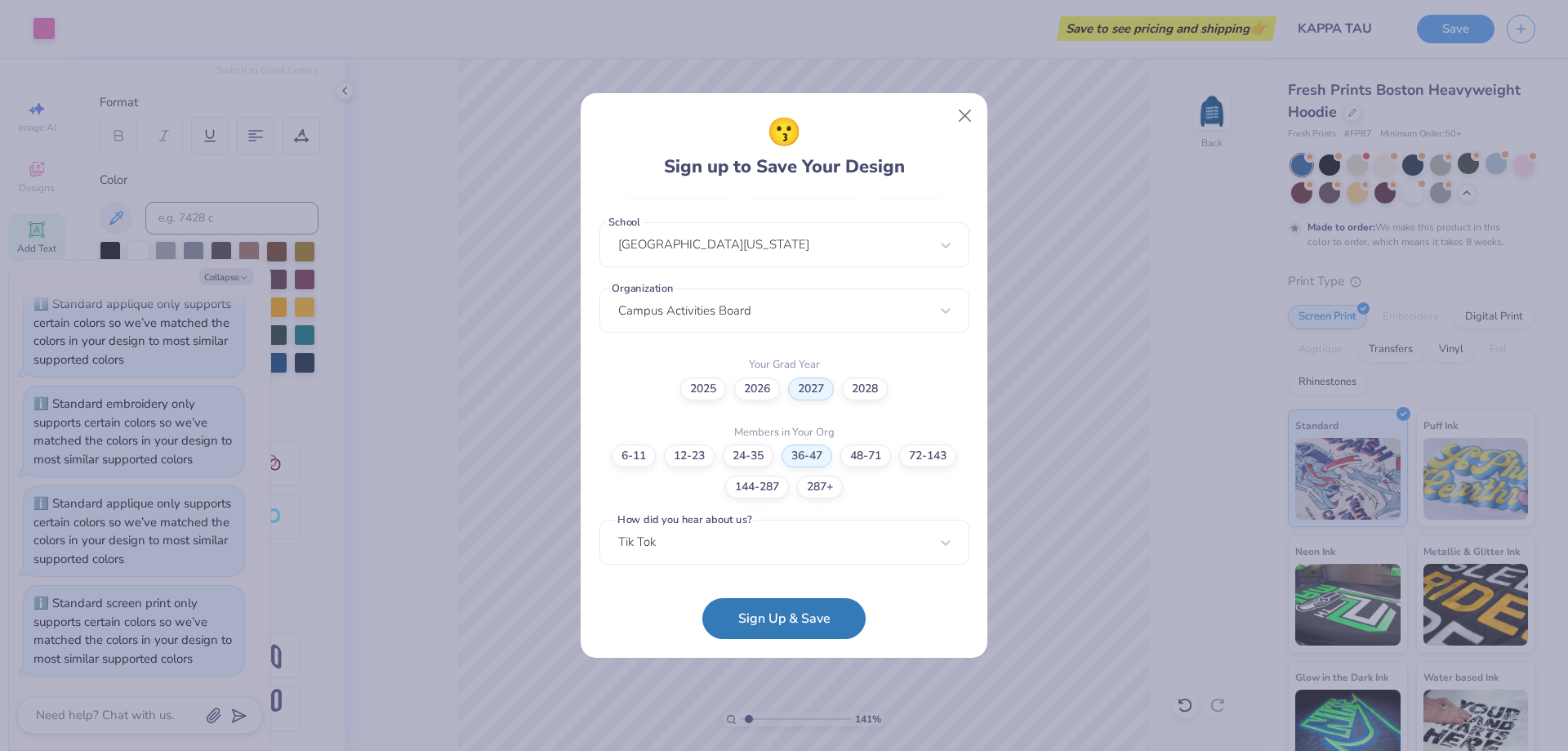
scroll to position [337, 0]
click at [752, 625] on button "Sign Up & Save" at bounding box center [784, 615] width 163 height 41
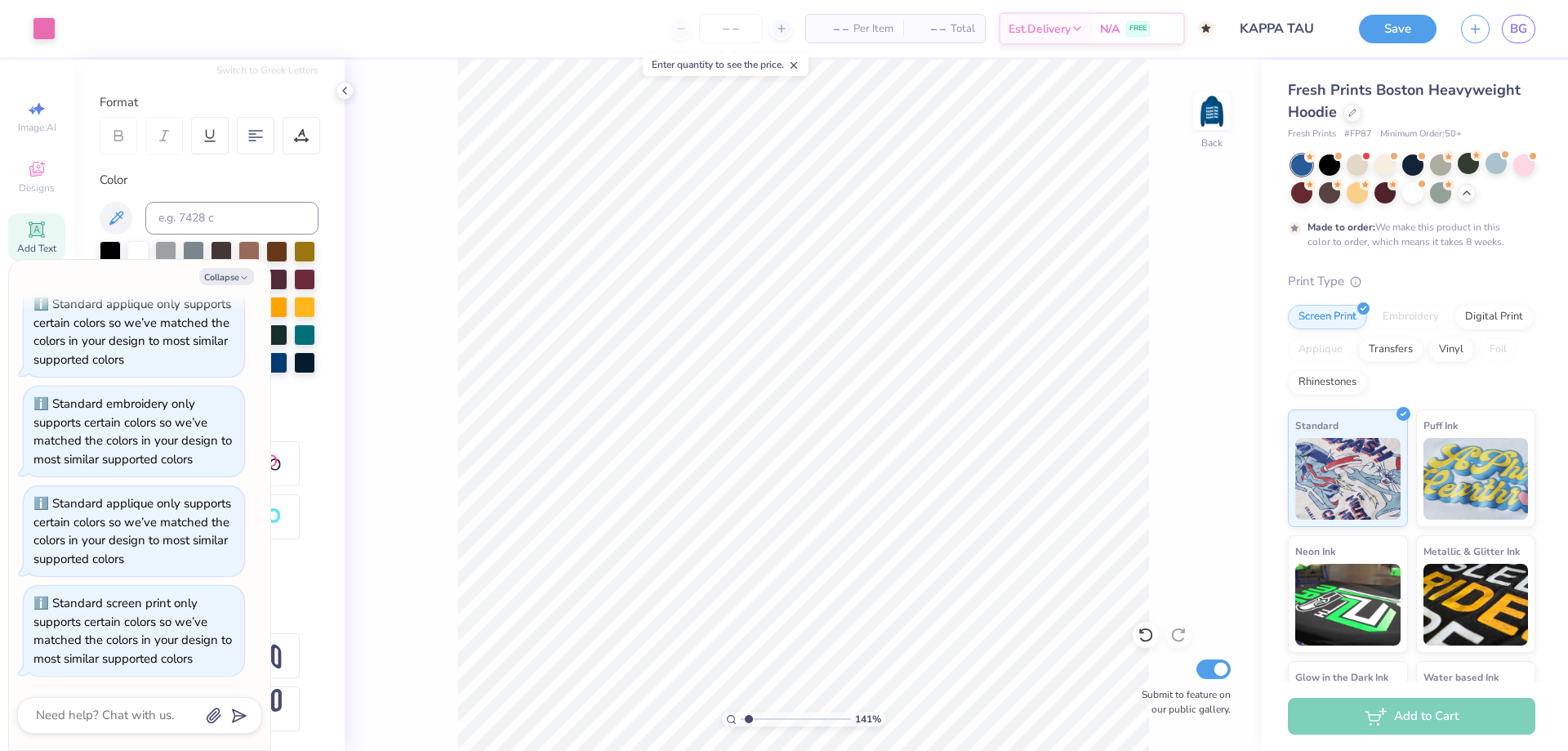
scroll to position [1801, 0]
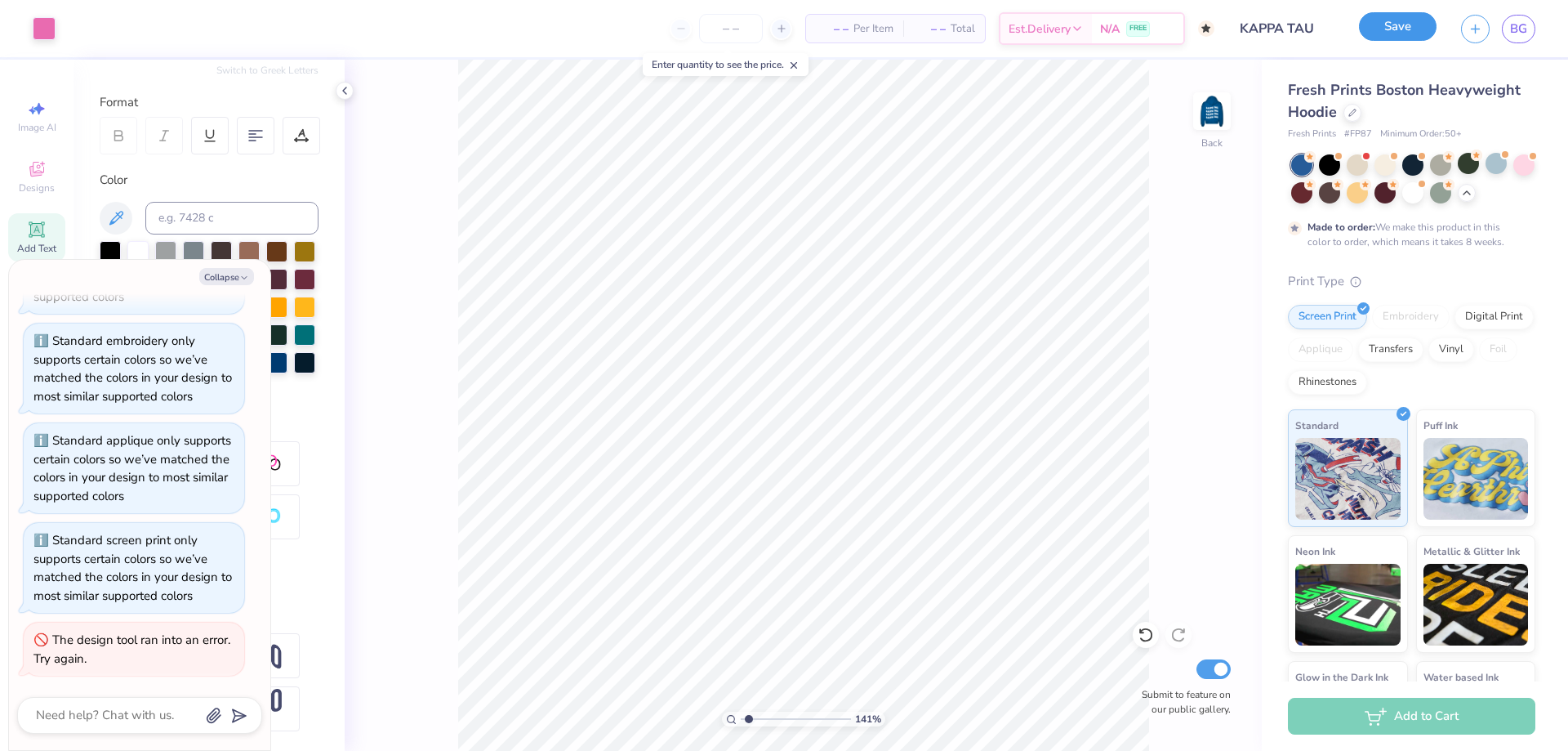
click at [1392, 37] on button "Save" at bounding box center [1397, 27] width 77 height 29
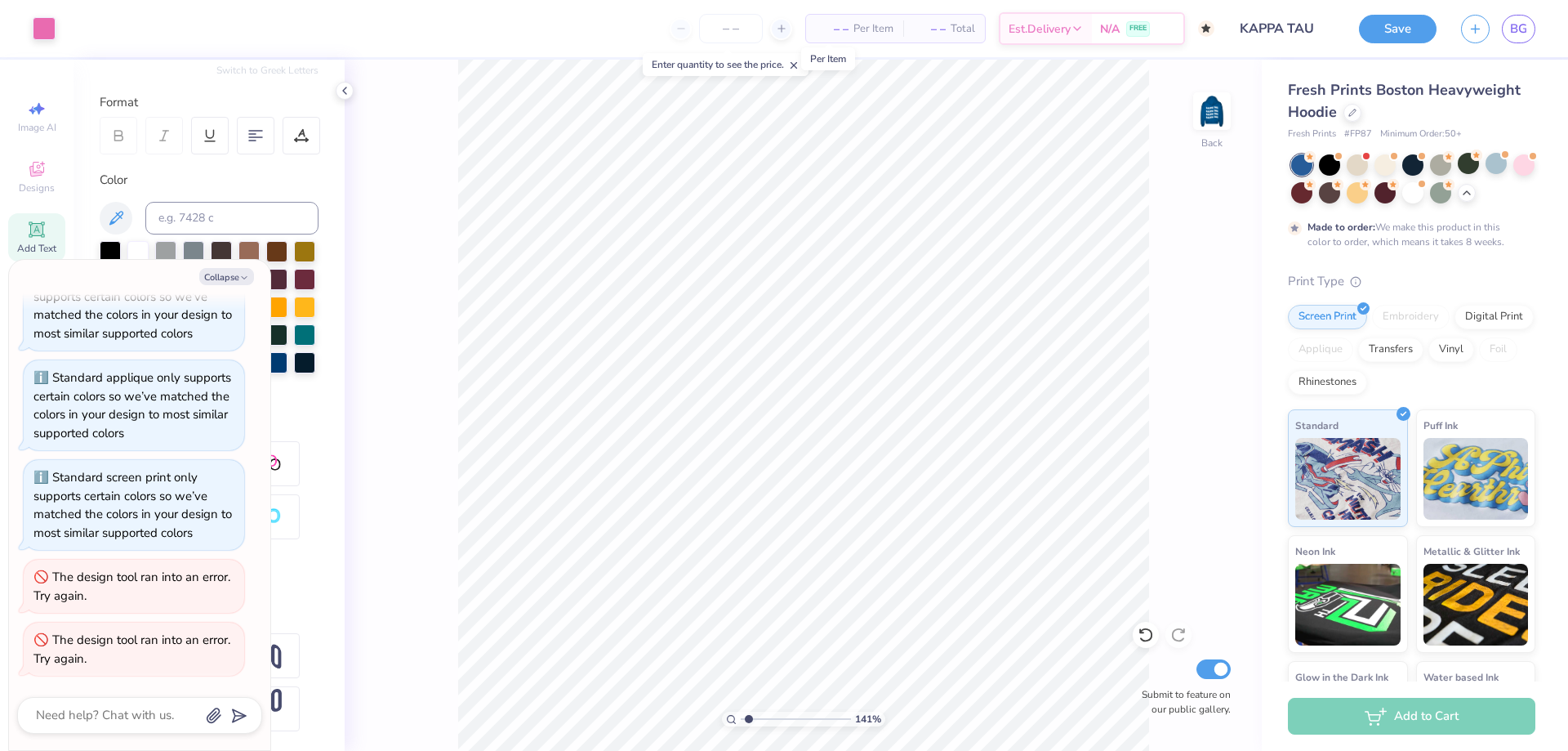
click at [836, 37] on span "– –" at bounding box center [832, 29] width 33 height 17
click at [841, 30] on span "– –" at bounding box center [832, 29] width 33 height 17
click at [1094, 34] on div "N/A FREE" at bounding box center [1137, 30] width 92 height 29
click at [1163, 190] on div "141 % Back Submit to feature on our public gallery." at bounding box center [803, 405] width 917 height 691
click at [1383, 714] on div "Add to Cart" at bounding box center [1411, 715] width 248 height 37
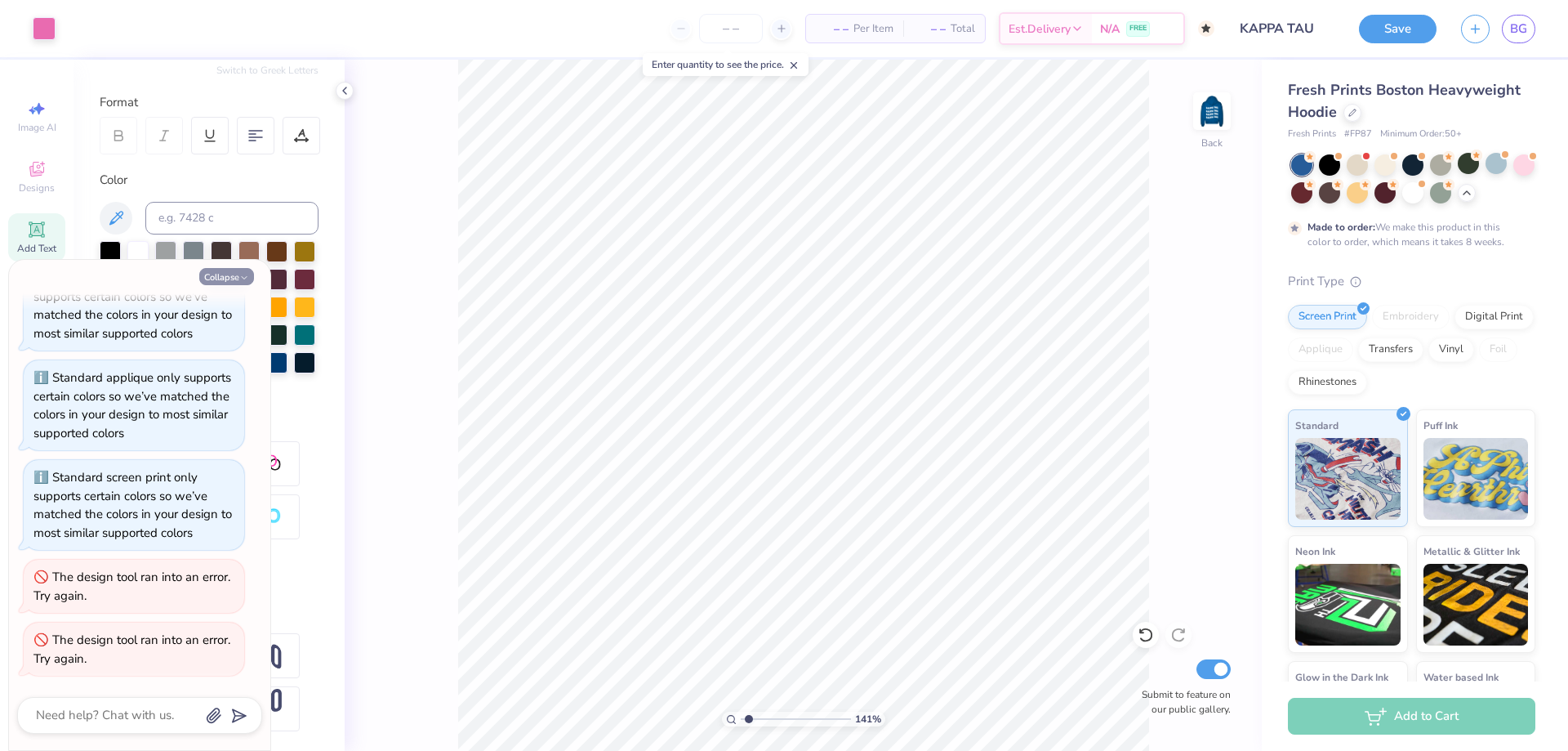
click at [237, 281] on button "Collapse" at bounding box center [226, 276] width 54 height 17
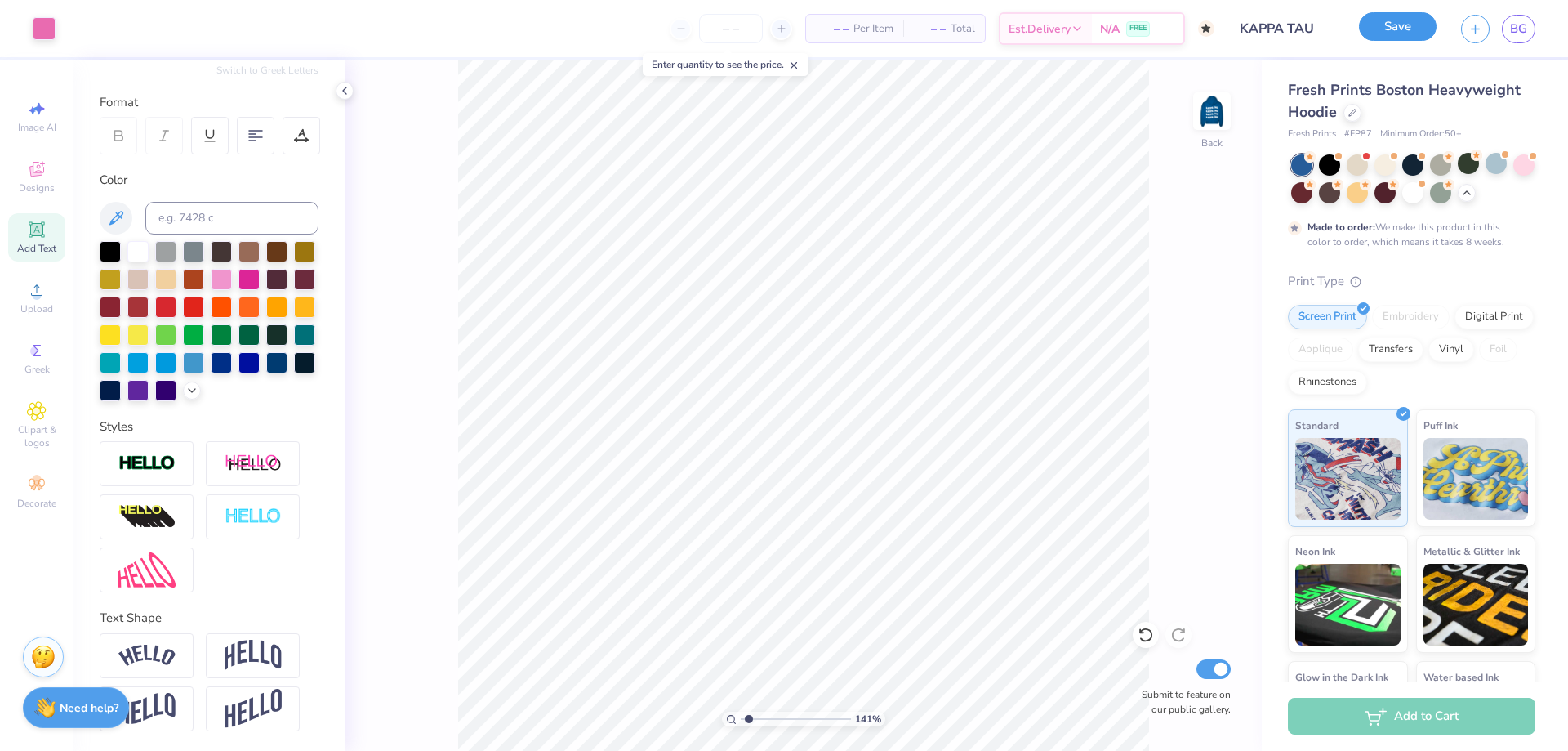
click at [1403, 20] on button "Save" at bounding box center [1397, 27] width 77 height 29
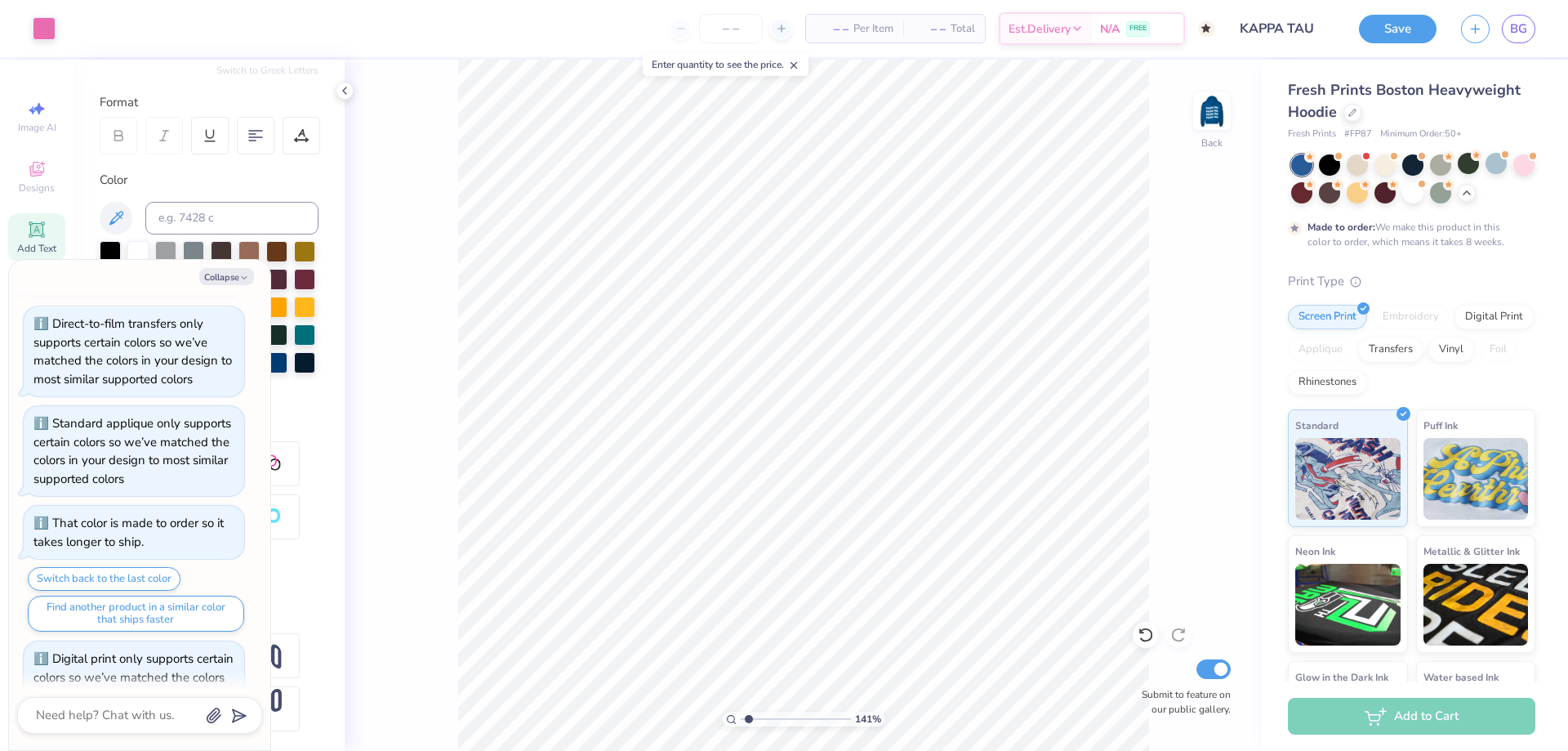
scroll to position [1269, 0]
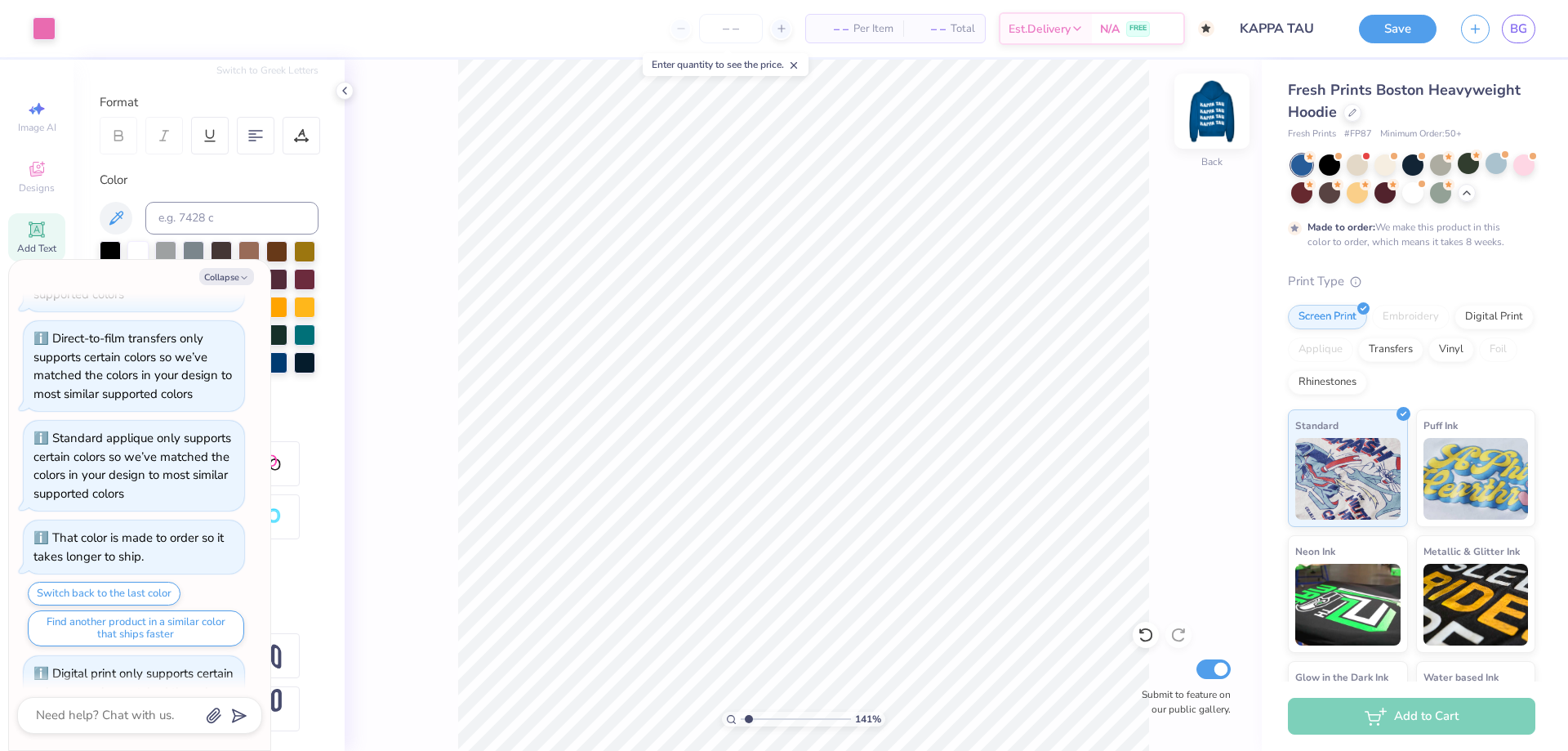
click at [1218, 123] on img at bounding box center [1211, 110] width 65 height 65
click at [232, 275] on button "Collapse" at bounding box center [226, 276] width 54 height 17
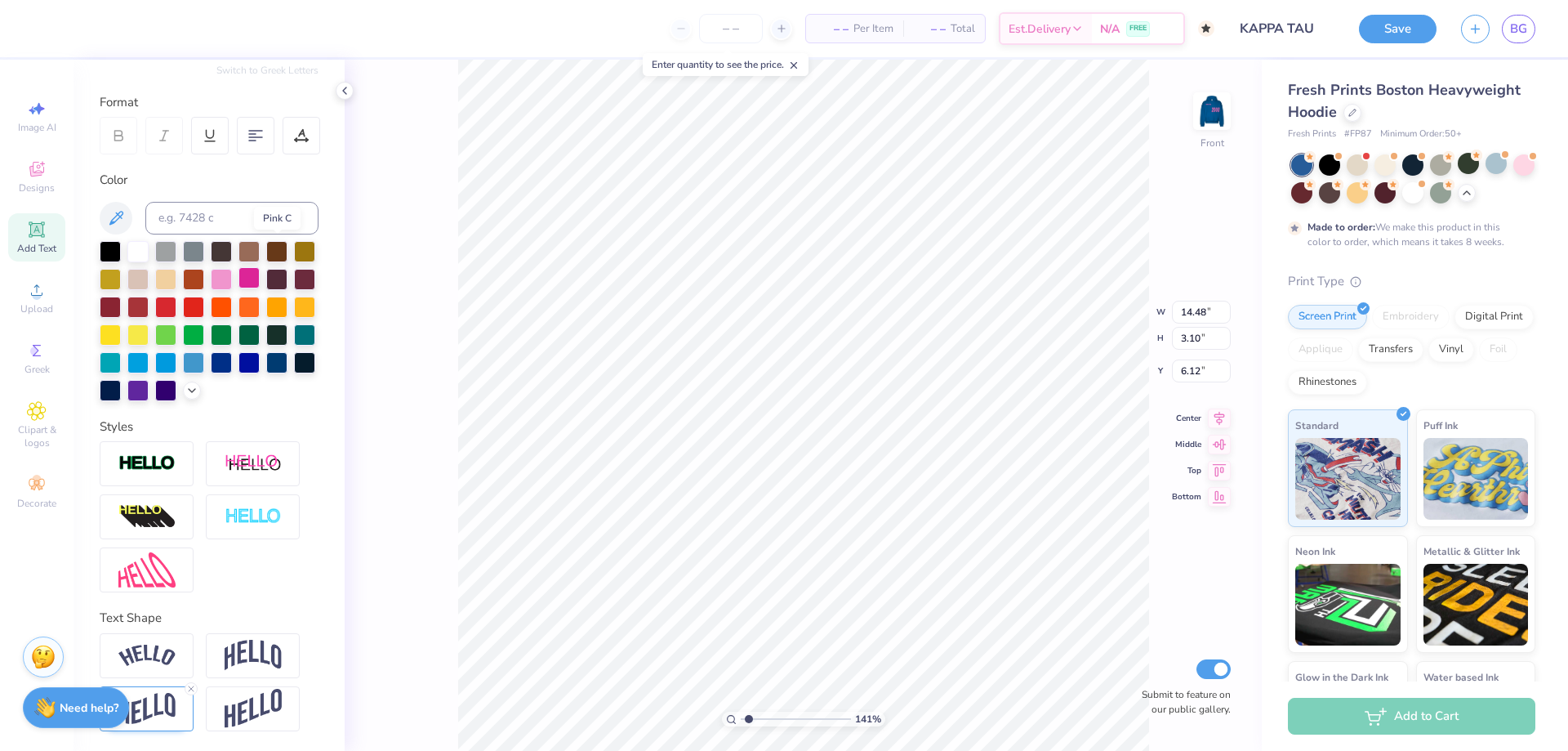
click at [260, 267] on div at bounding box center [249, 278] width 21 height 21
click at [1422, 26] on button "Save" at bounding box center [1397, 27] width 77 height 29
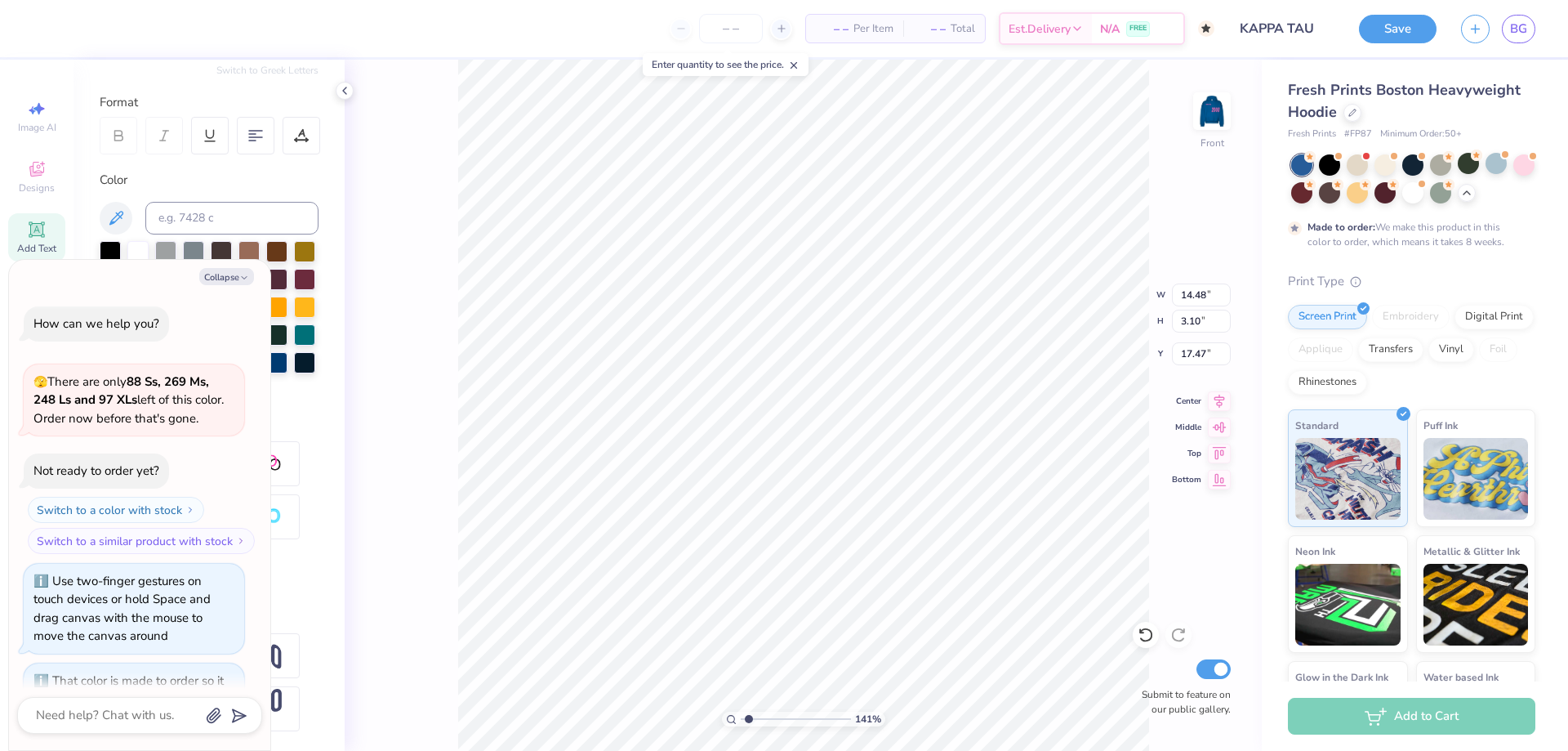
scroll to position [1990, 0]
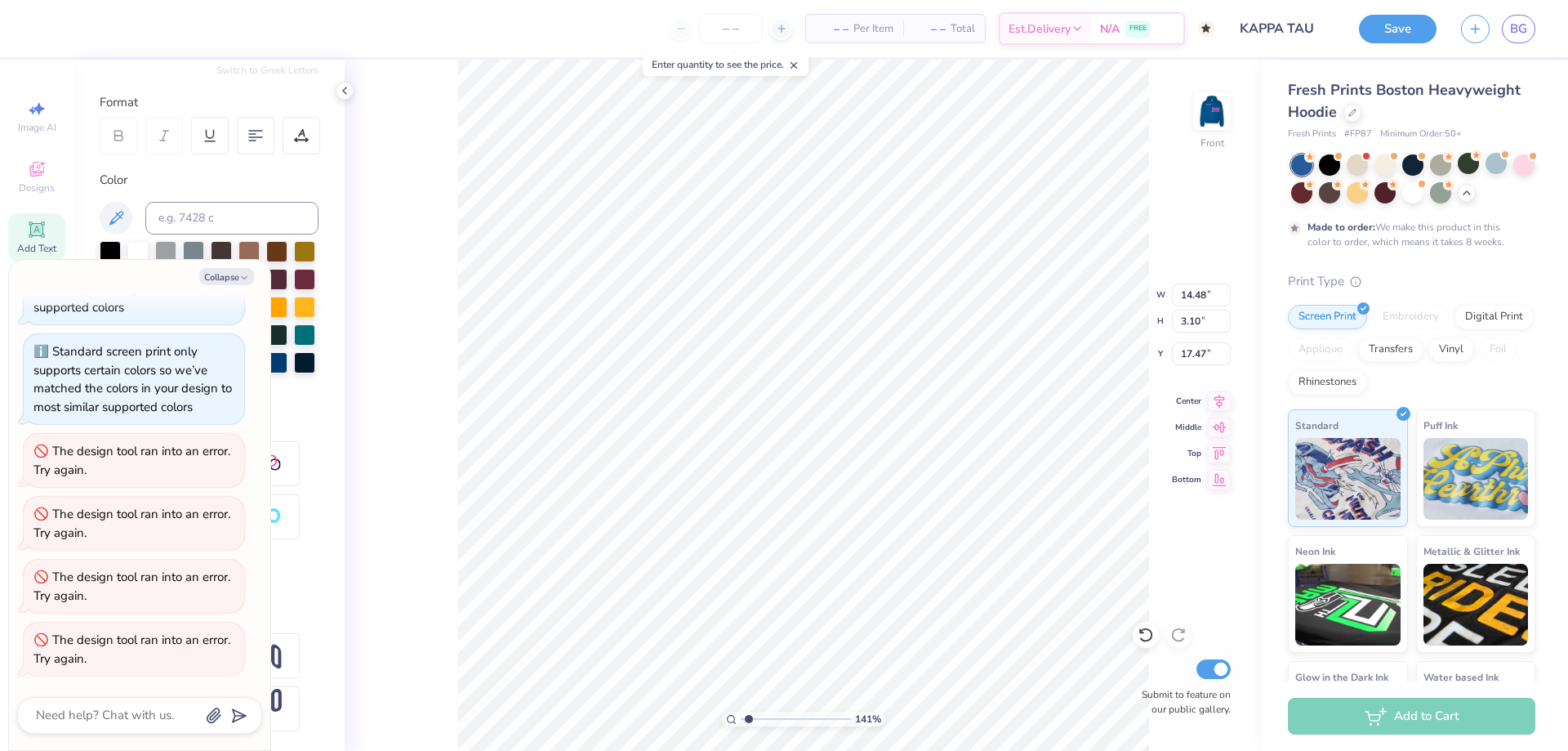
click at [114, 650] on div "The design tool ran into an error. Try again." at bounding box center [134, 649] width 201 height 37
click at [1205, 123] on img at bounding box center [1211, 110] width 65 height 65
click at [260, 267] on div at bounding box center [249, 278] width 21 height 21
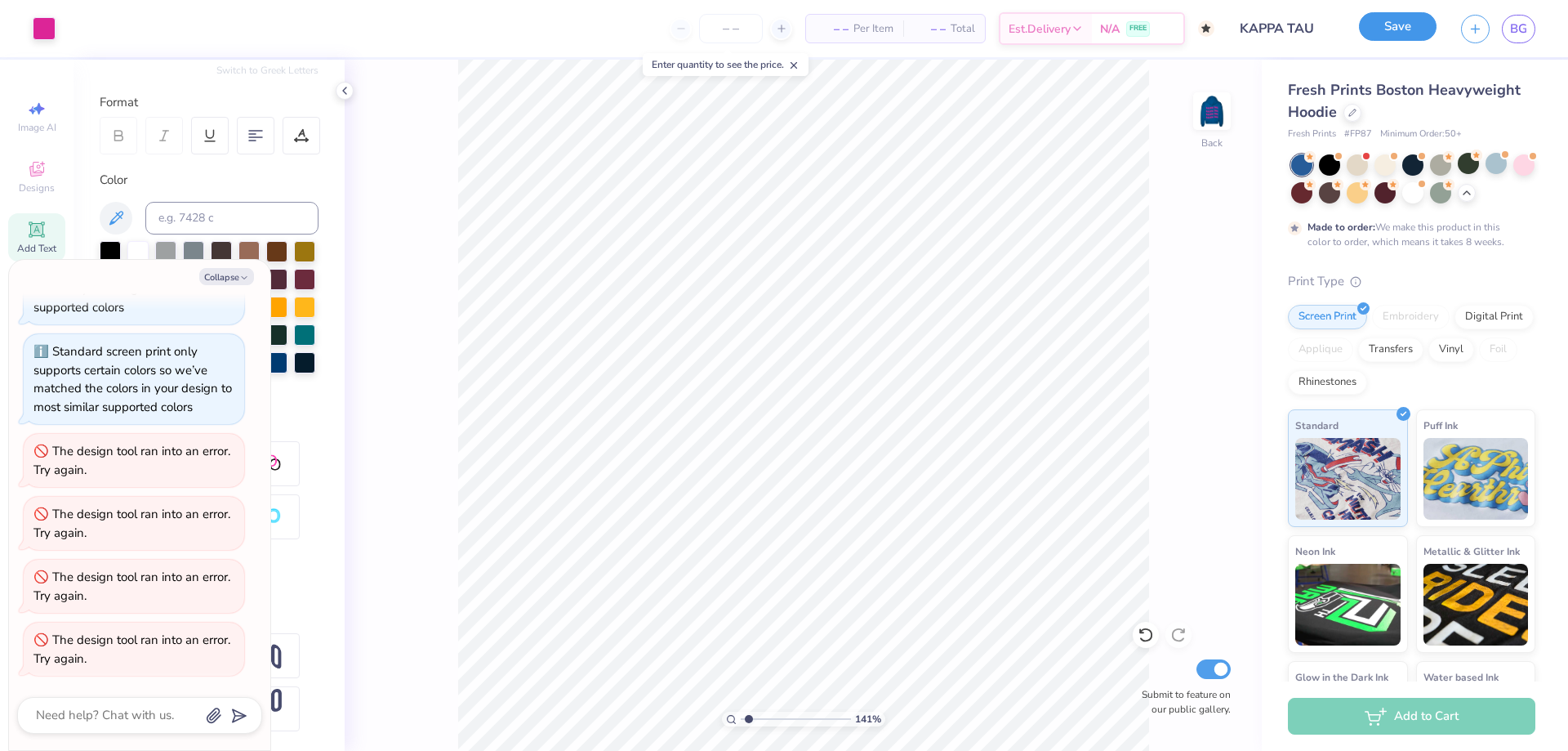
click at [1418, 19] on button "Save" at bounding box center [1397, 27] width 77 height 29
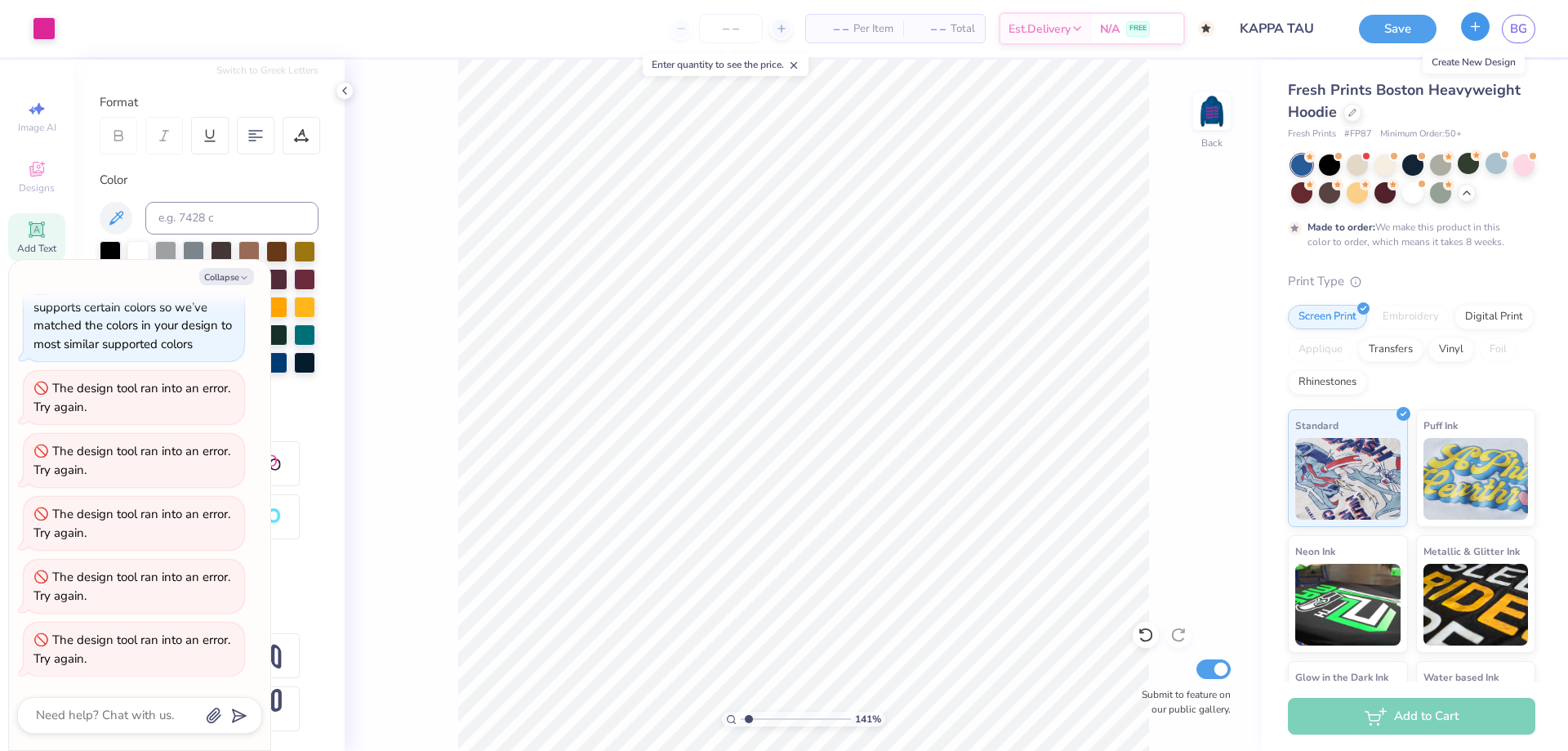
click at [1485, 26] on button "button" at bounding box center [1475, 27] width 28 height 29
click at [1421, 25] on button "Save" at bounding box center [1397, 29] width 77 height 29
